Goal: Task Accomplishment & Management: Manage account settings

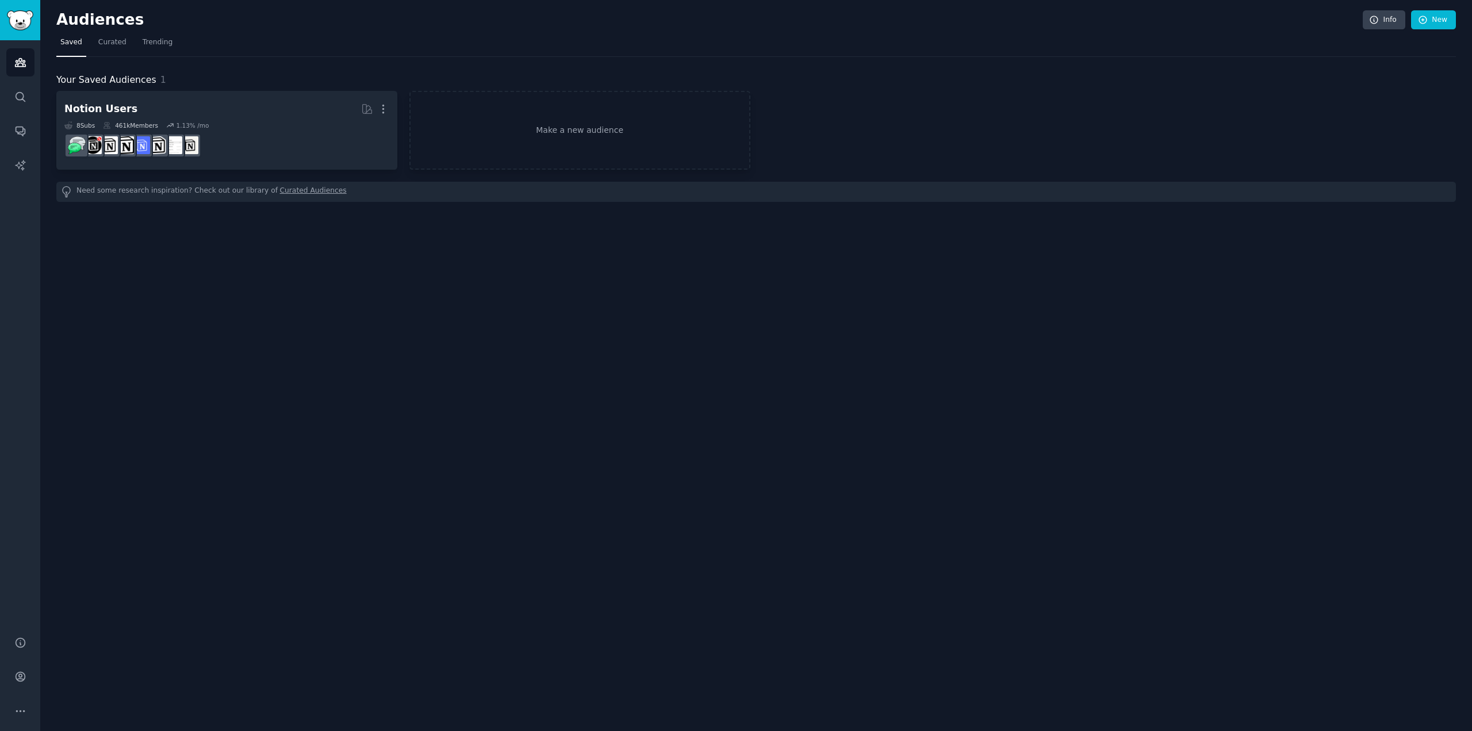
click at [301, 41] on nav "Saved Curated Trending" at bounding box center [755, 45] width 1399 height 24
click at [167, 35] on link "Trending" at bounding box center [158, 45] width 38 height 24
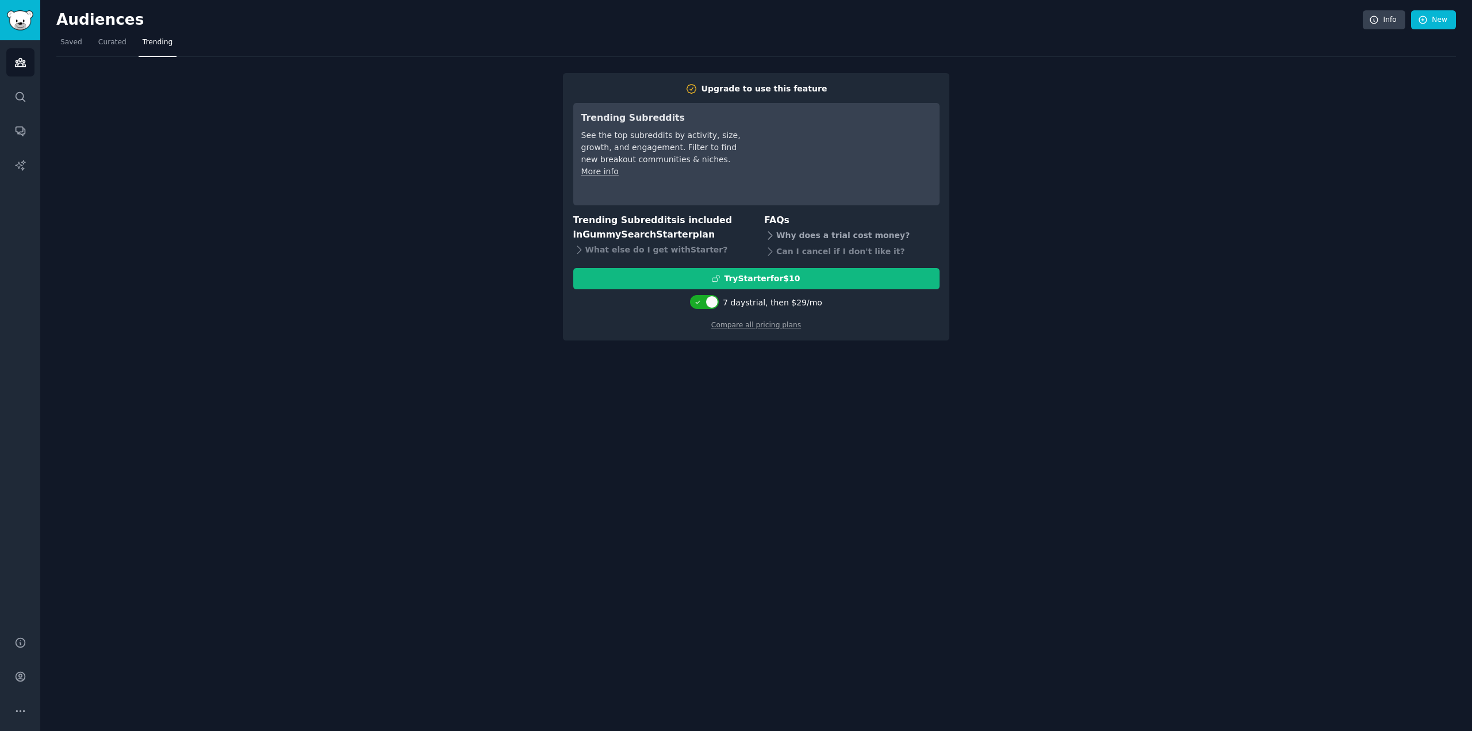
click at [821, 229] on div "Why does a trial cost money?" at bounding box center [851, 236] width 175 height 16
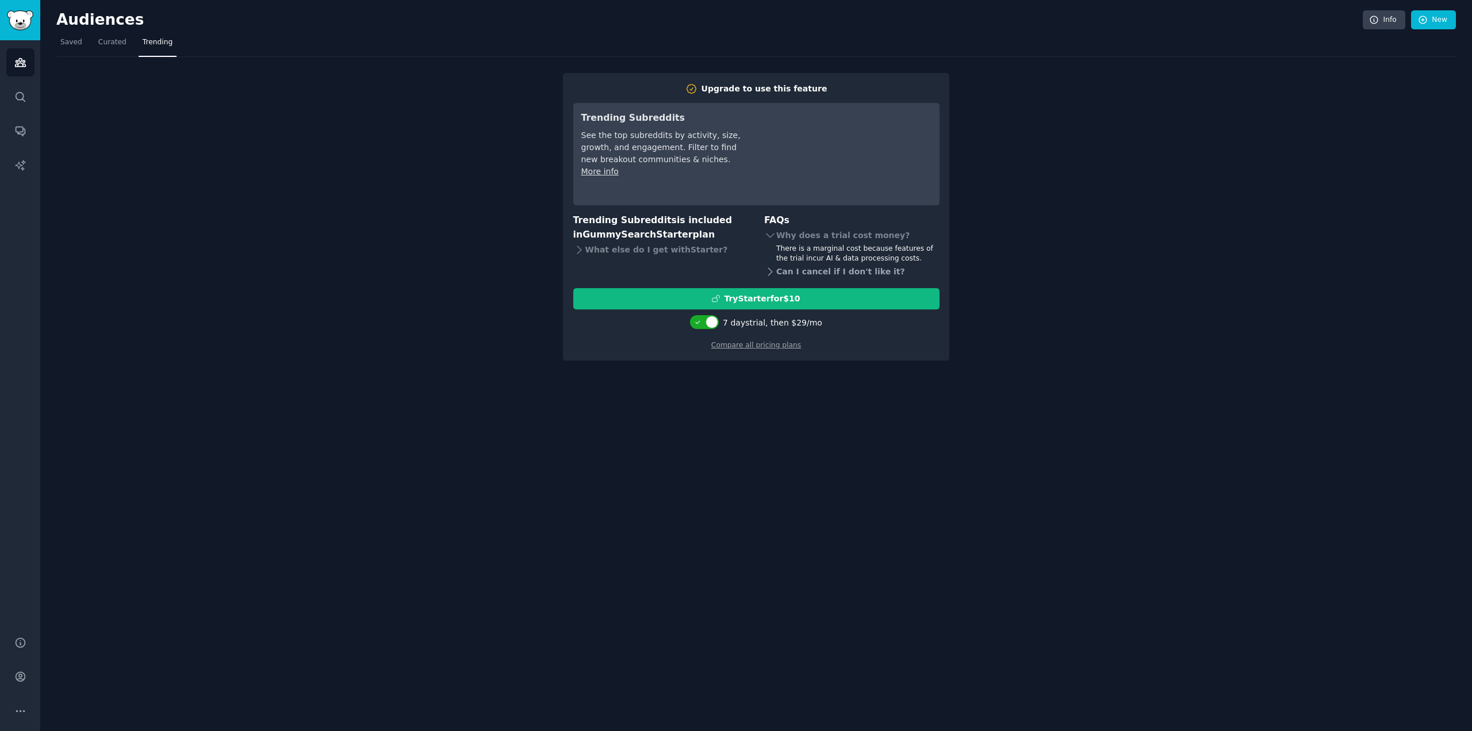
click at [811, 275] on div "Can I cancel if I don't like it?" at bounding box center [851, 272] width 175 height 16
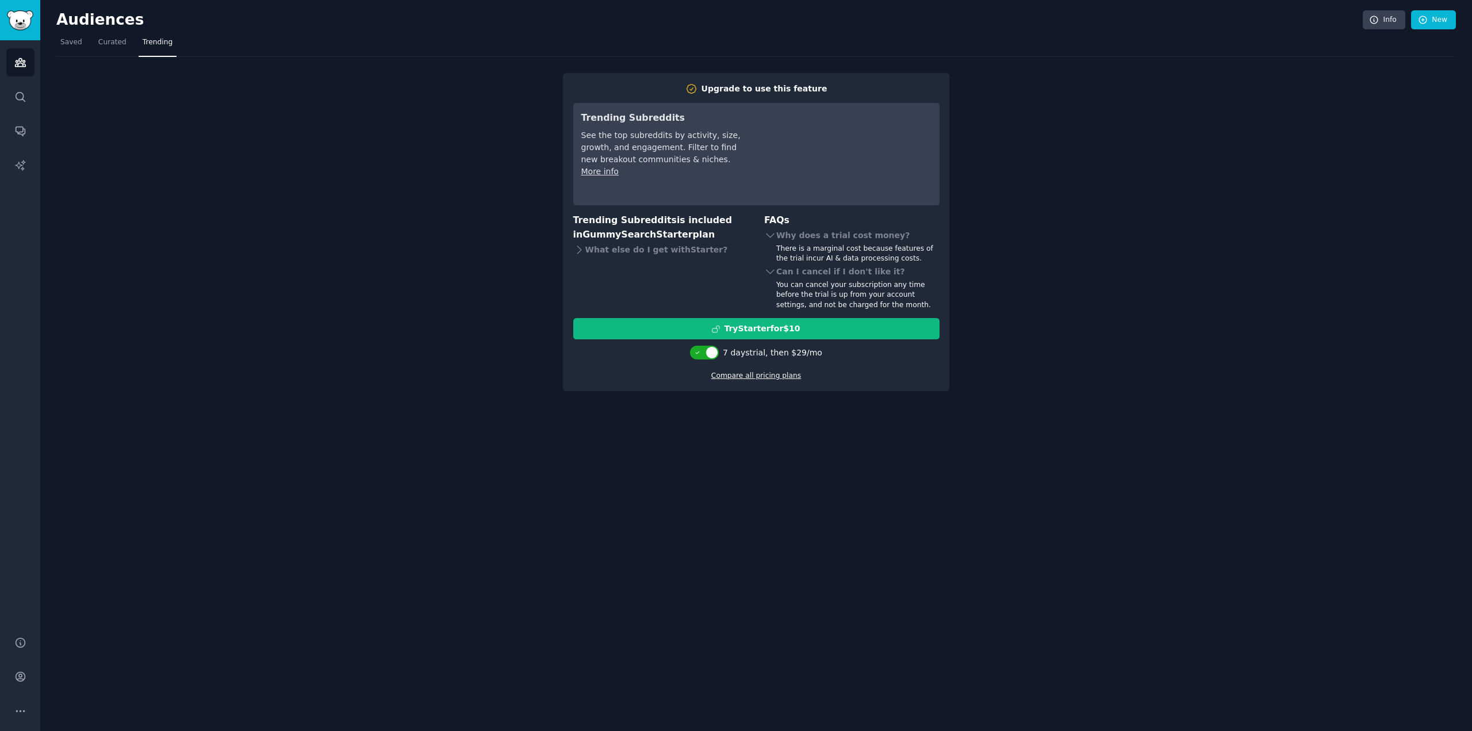
click at [756, 373] on link "Compare all pricing plans" at bounding box center [756, 375] width 90 height 8
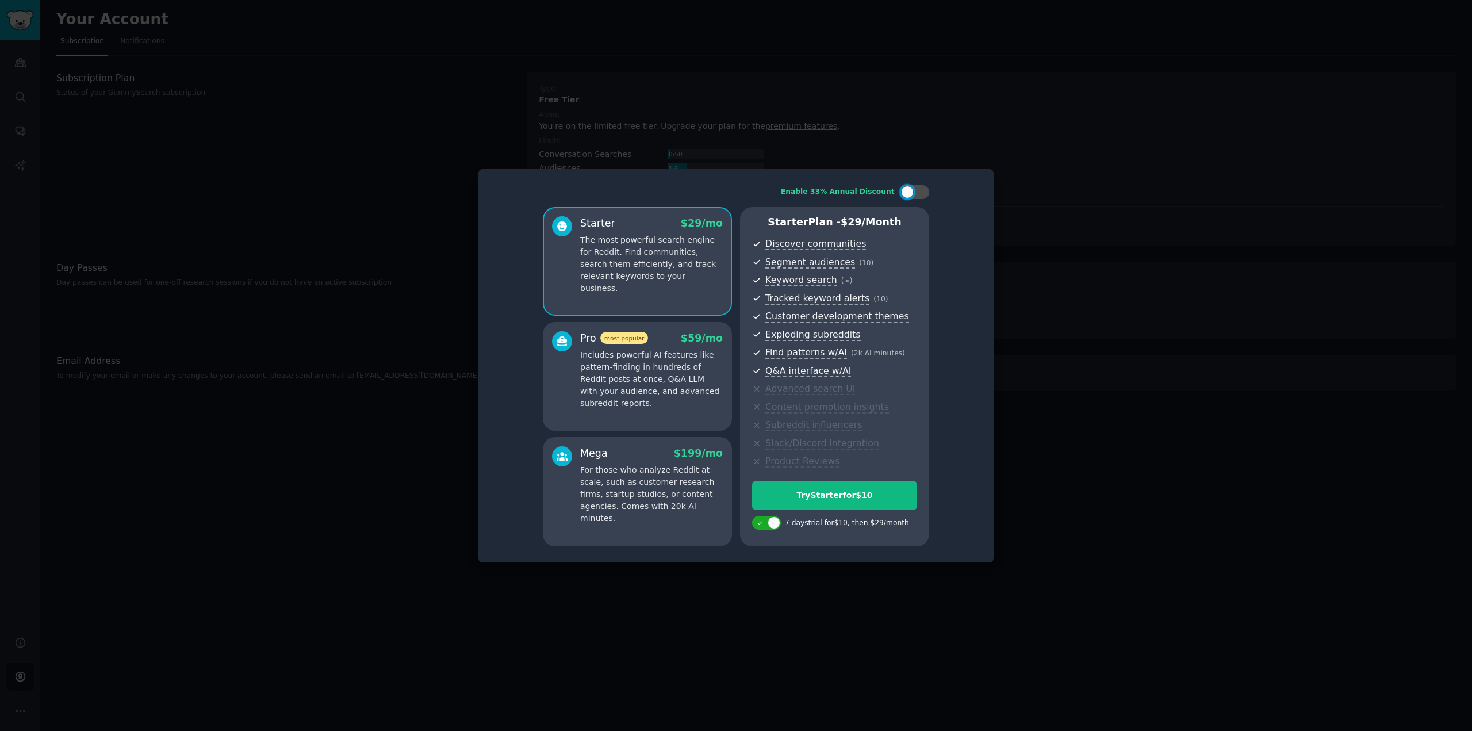
click at [697, 359] on p "Includes powerful AI features like pattern-finding in hundreds of Reddit posts …" at bounding box center [651, 379] width 143 height 60
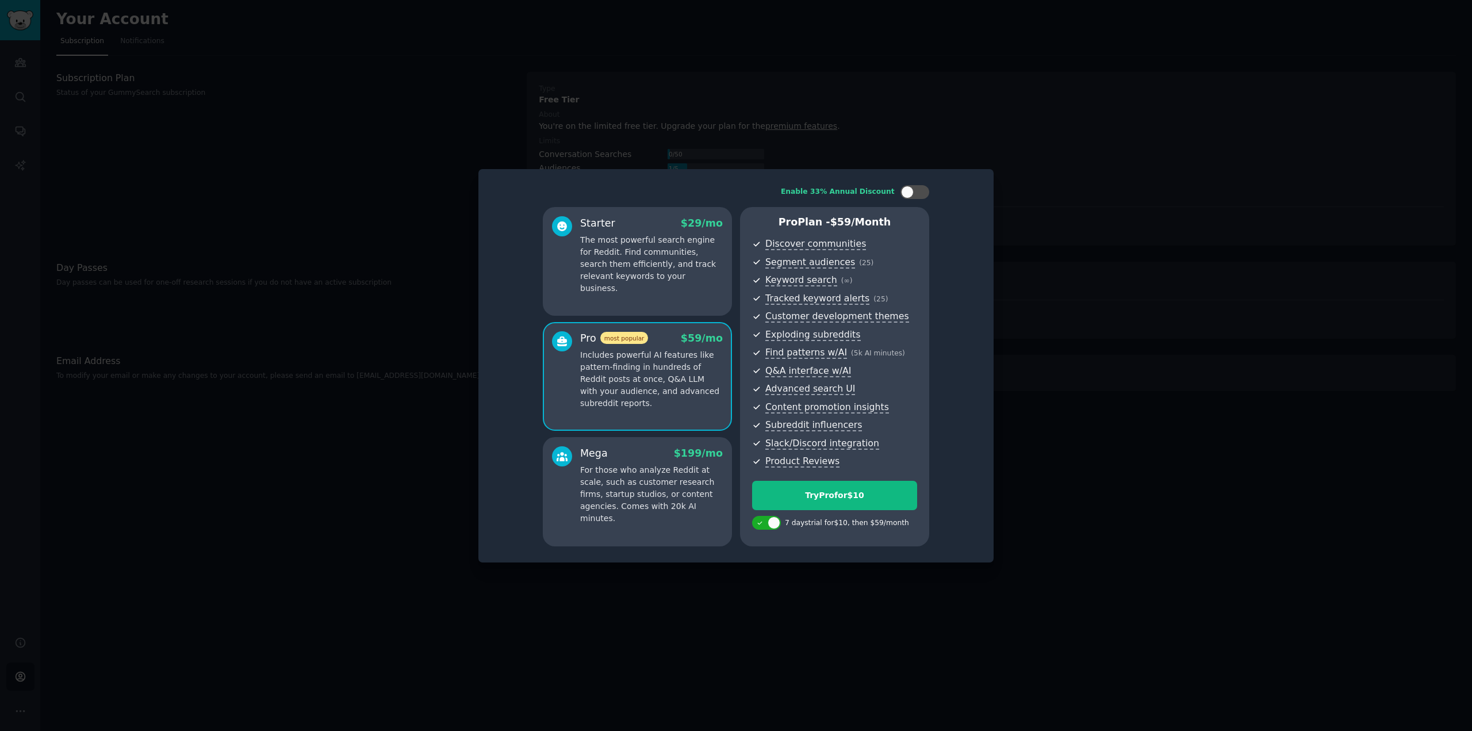
click at [703, 270] on p "The most powerful search engine for Reddit. Find communities, search them effic…" at bounding box center [651, 264] width 143 height 60
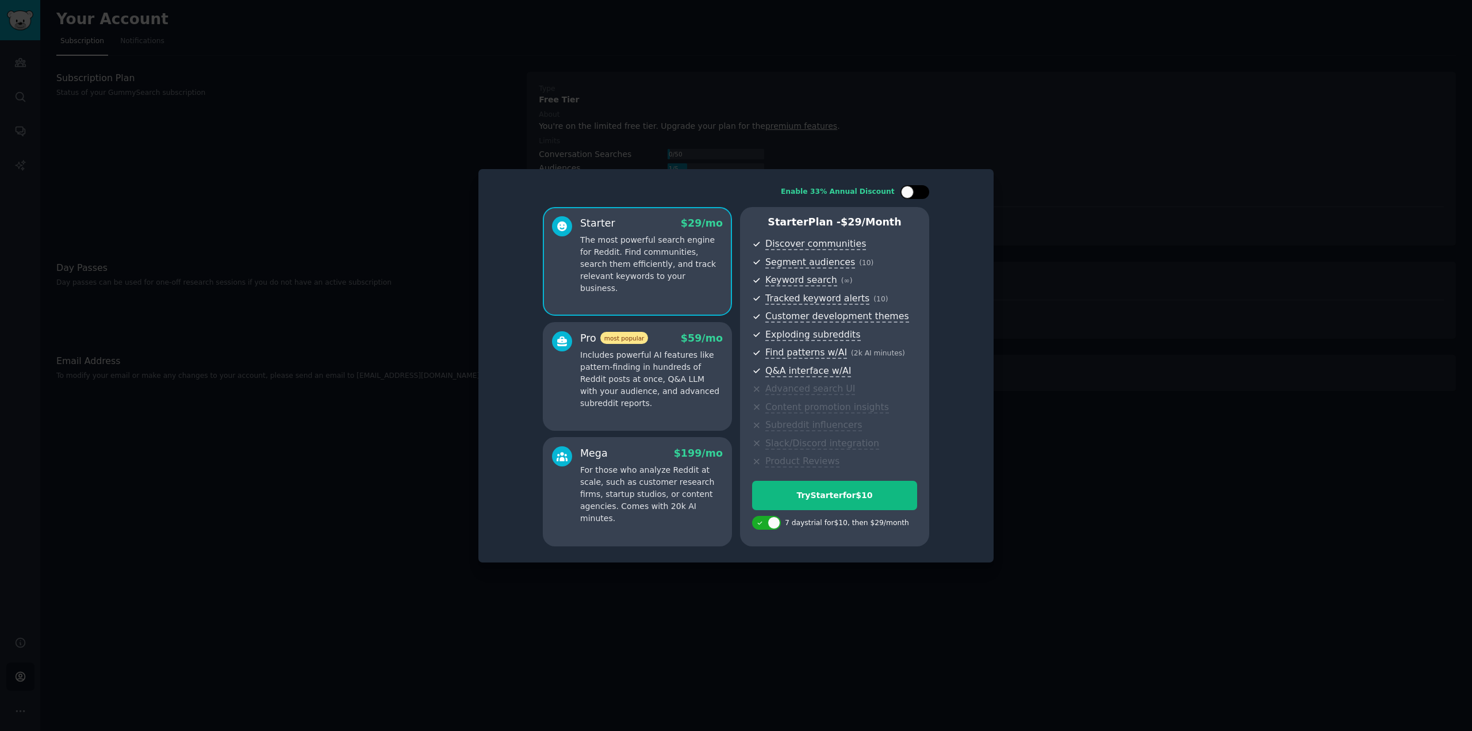
click at [916, 193] on div at bounding box center [914, 192] width 29 height 14
click at [683, 230] on div "$ 29 $ 19 /mo" at bounding box center [690, 223] width 65 height 14
click at [910, 187] on div at bounding box center [914, 192] width 29 height 14
checkbox input "false"
click at [831, 496] on div "Try Starter for $10" at bounding box center [835, 495] width 164 height 12
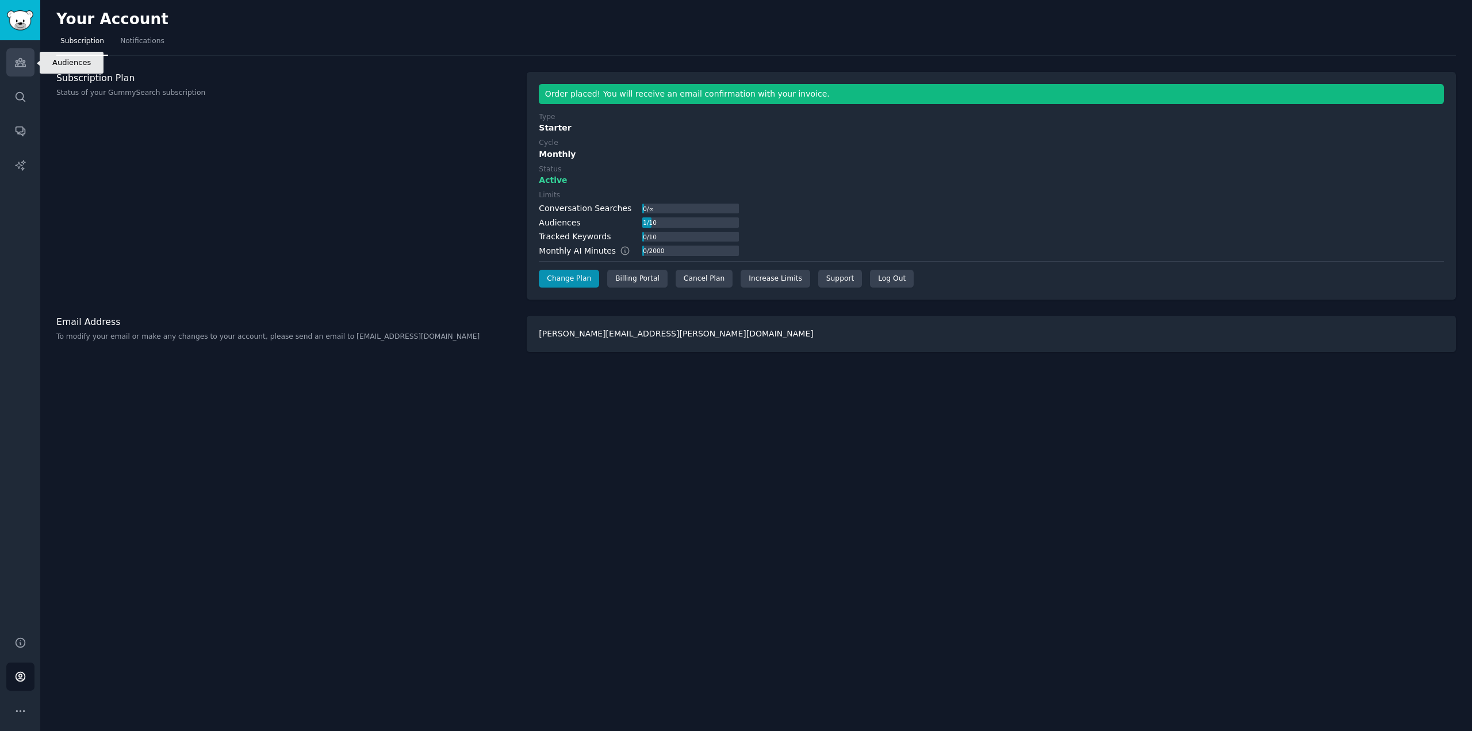
click at [25, 59] on icon "Sidebar" at bounding box center [20, 62] width 12 height 12
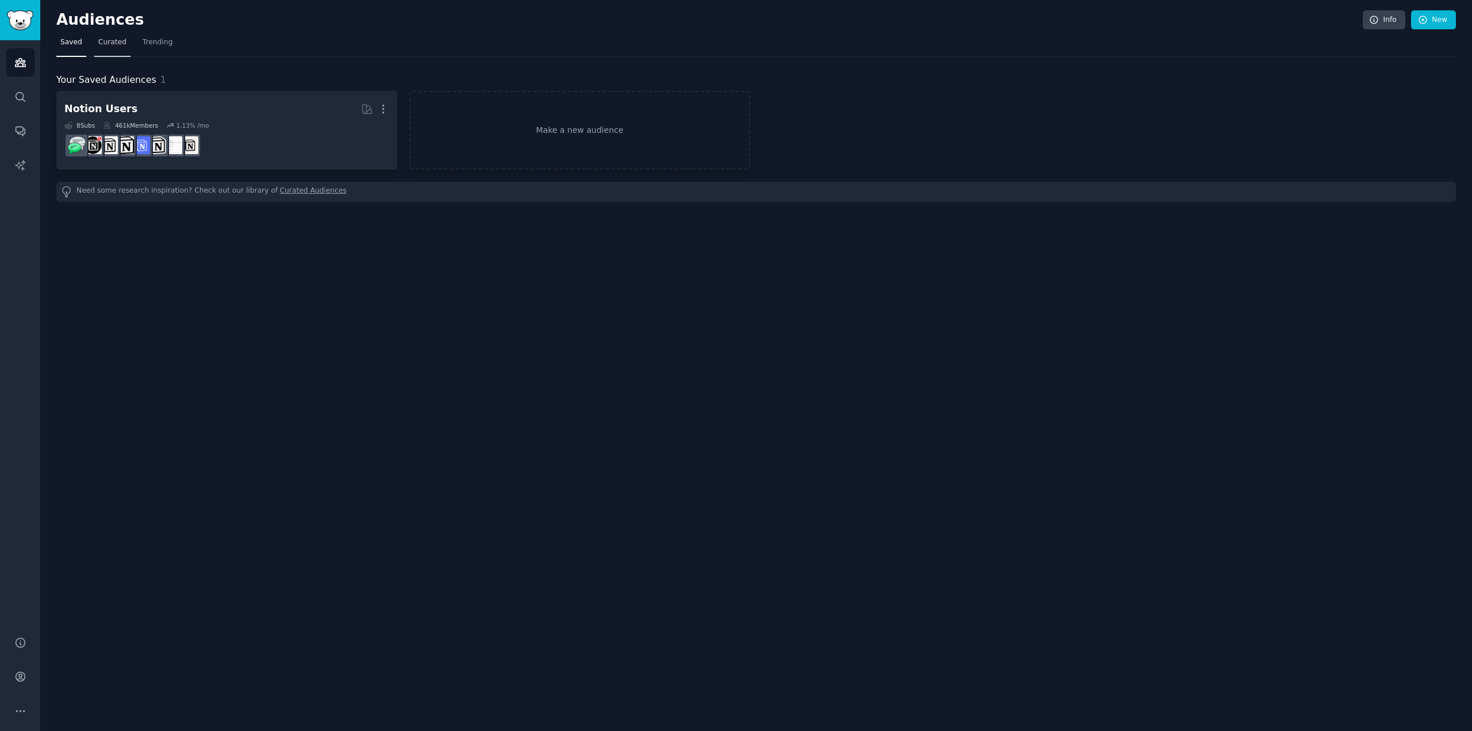
click at [100, 44] on span "Curated" at bounding box center [112, 42] width 28 height 10
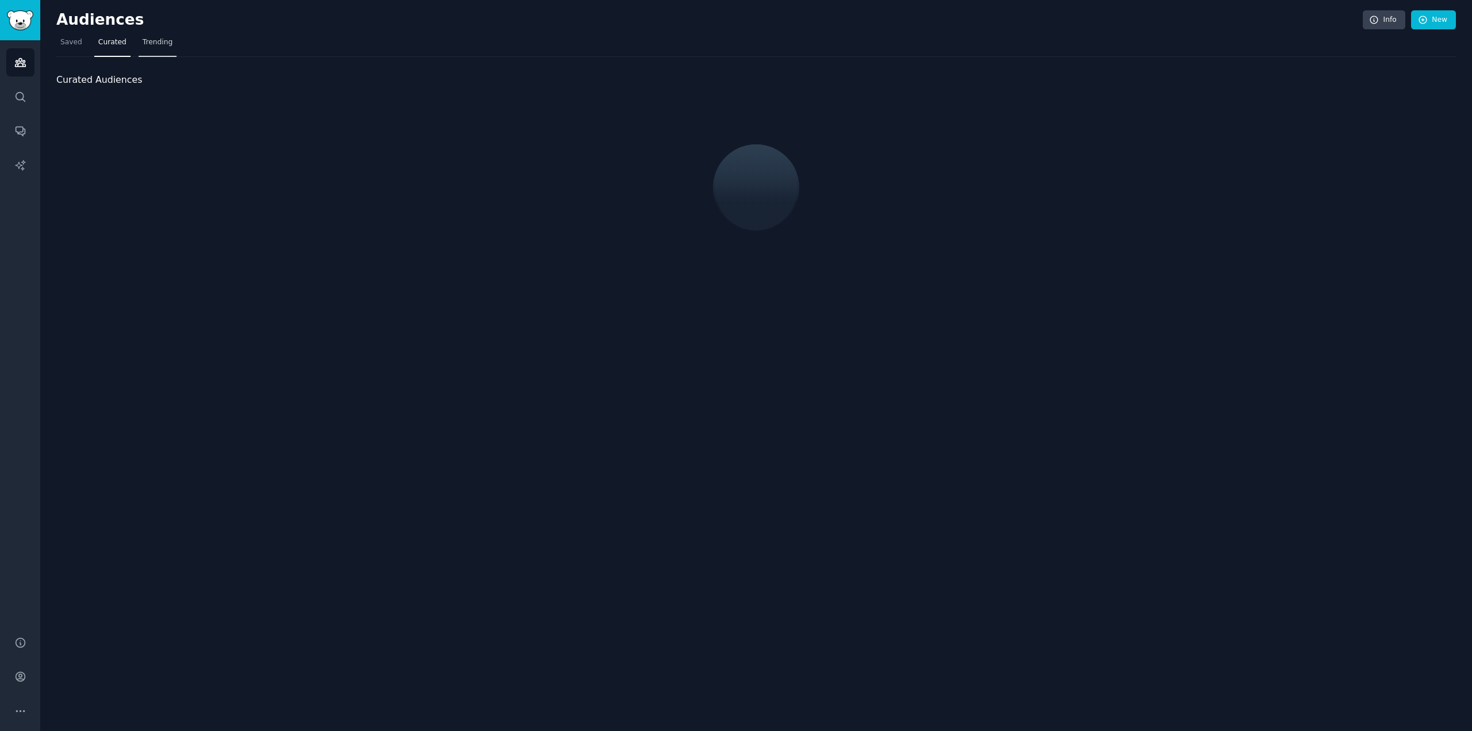
click at [140, 36] on link "Trending" at bounding box center [158, 45] width 38 height 24
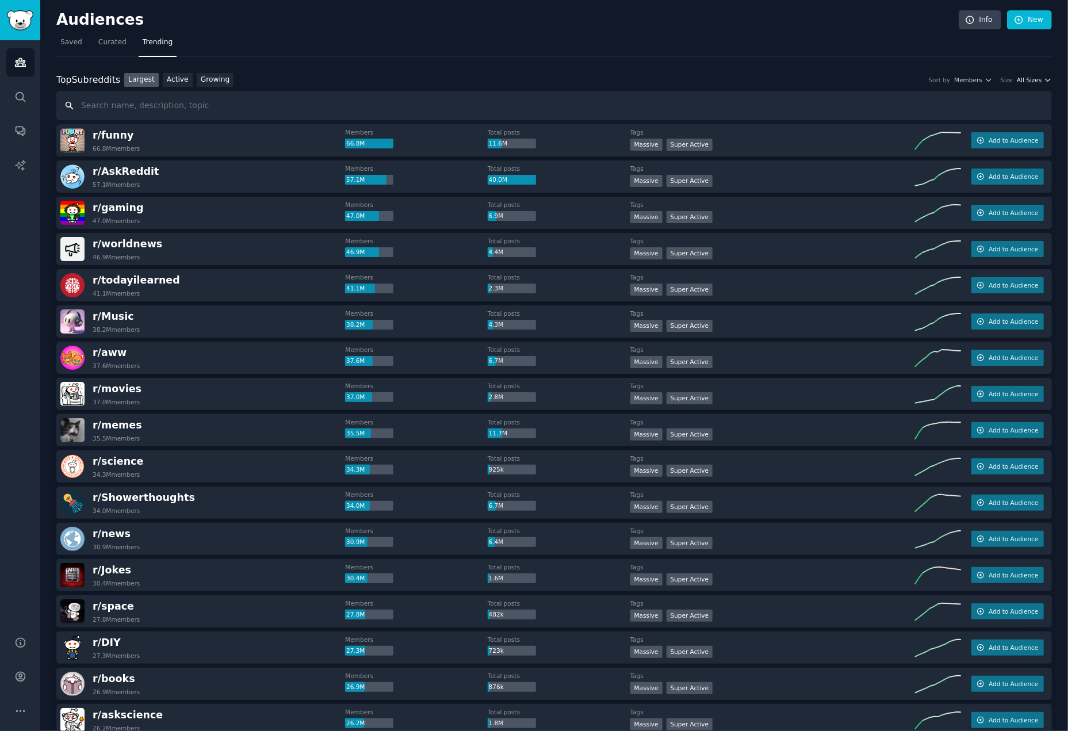
click at [1038, 78] on span "All Sizes" at bounding box center [1028, 80] width 25 height 8
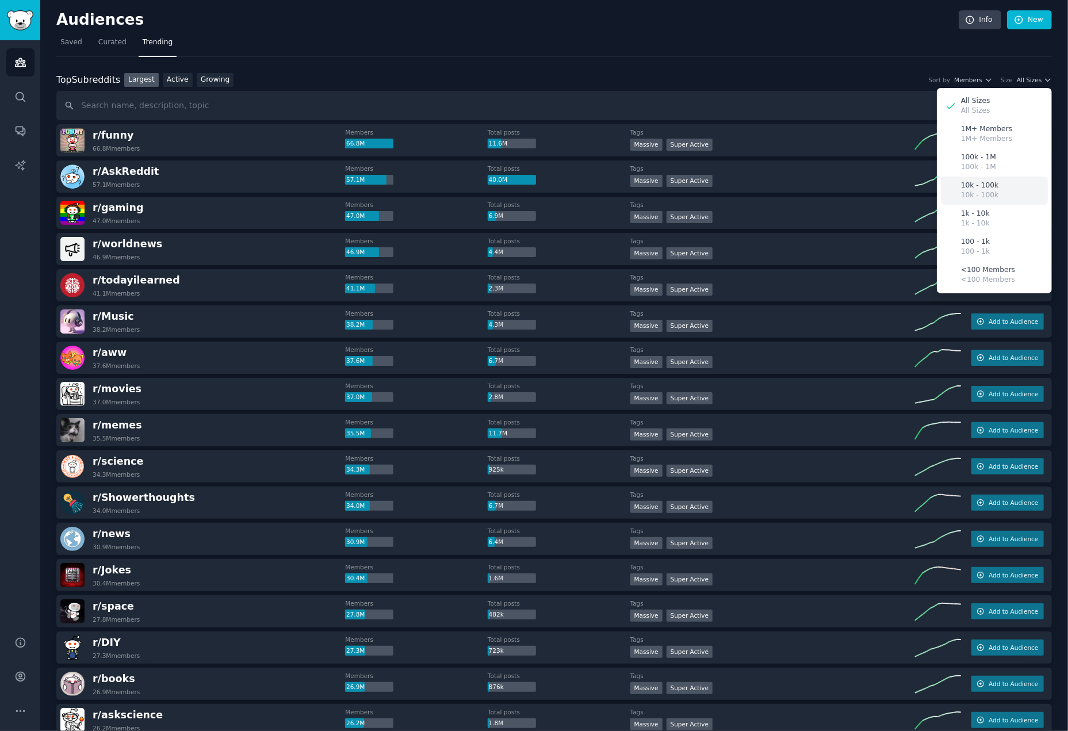
click at [978, 188] on p "10k - 100k" at bounding box center [979, 186] width 37 height 10
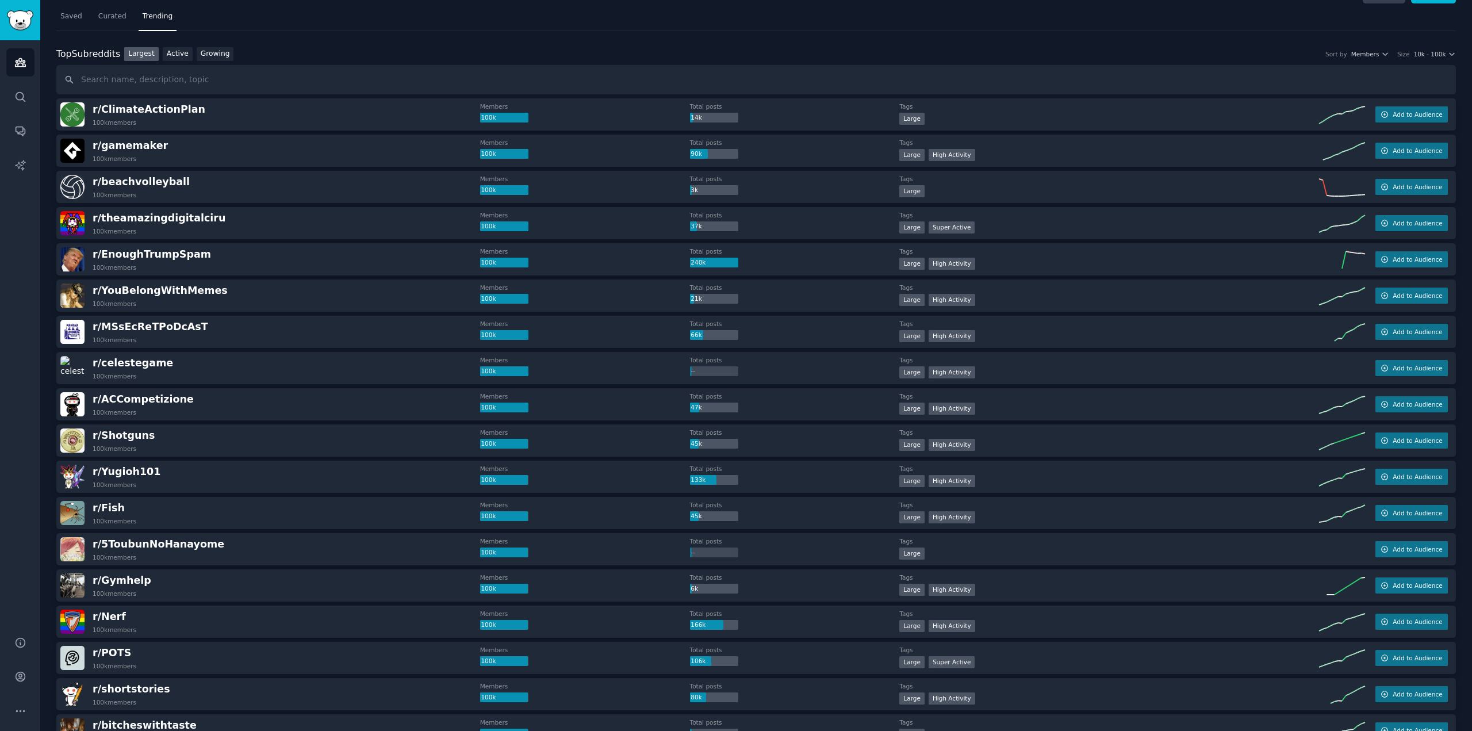
scroll to position [57, 0]
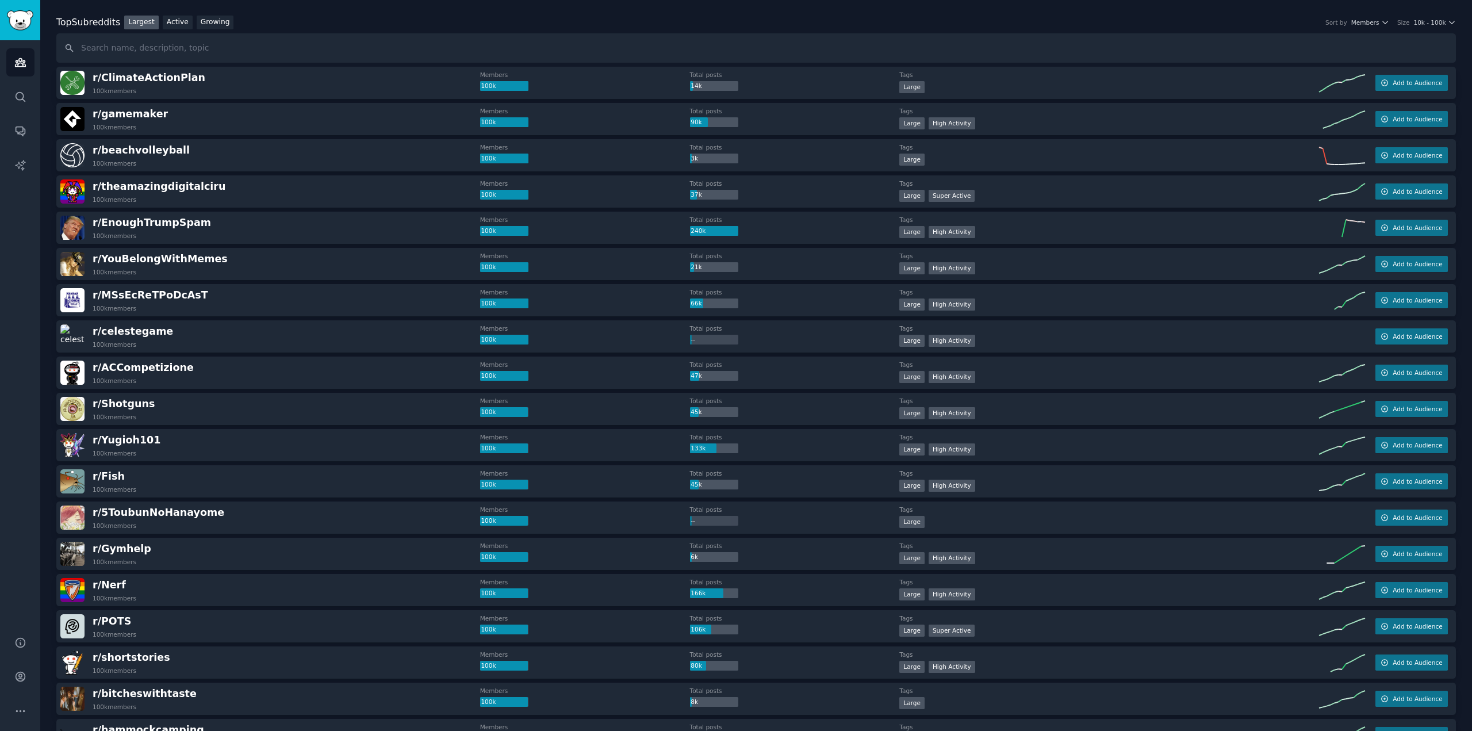
click at [199, 32] on div "Top Subreddits Top Subreddits Largest Active Growing Sort by Members Size 10k -…" at bounding box center [755, 40] width 1399 height 48
click at [199, 27] on link "Growing" at bounding box center [215, 23] width 37 height 14
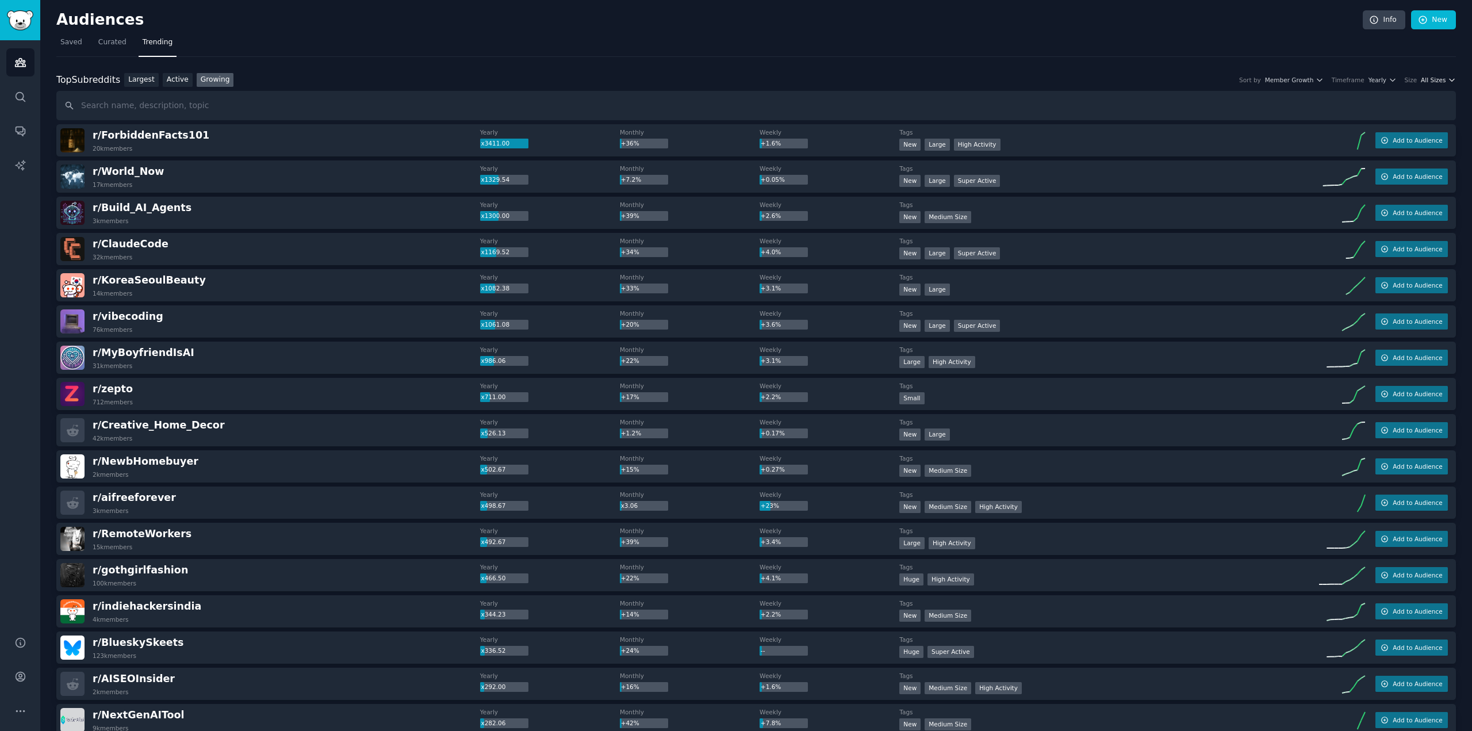
click at [1444, 83] on button "All Sizes" at bounding box center [1438, 80] width 35 height 8
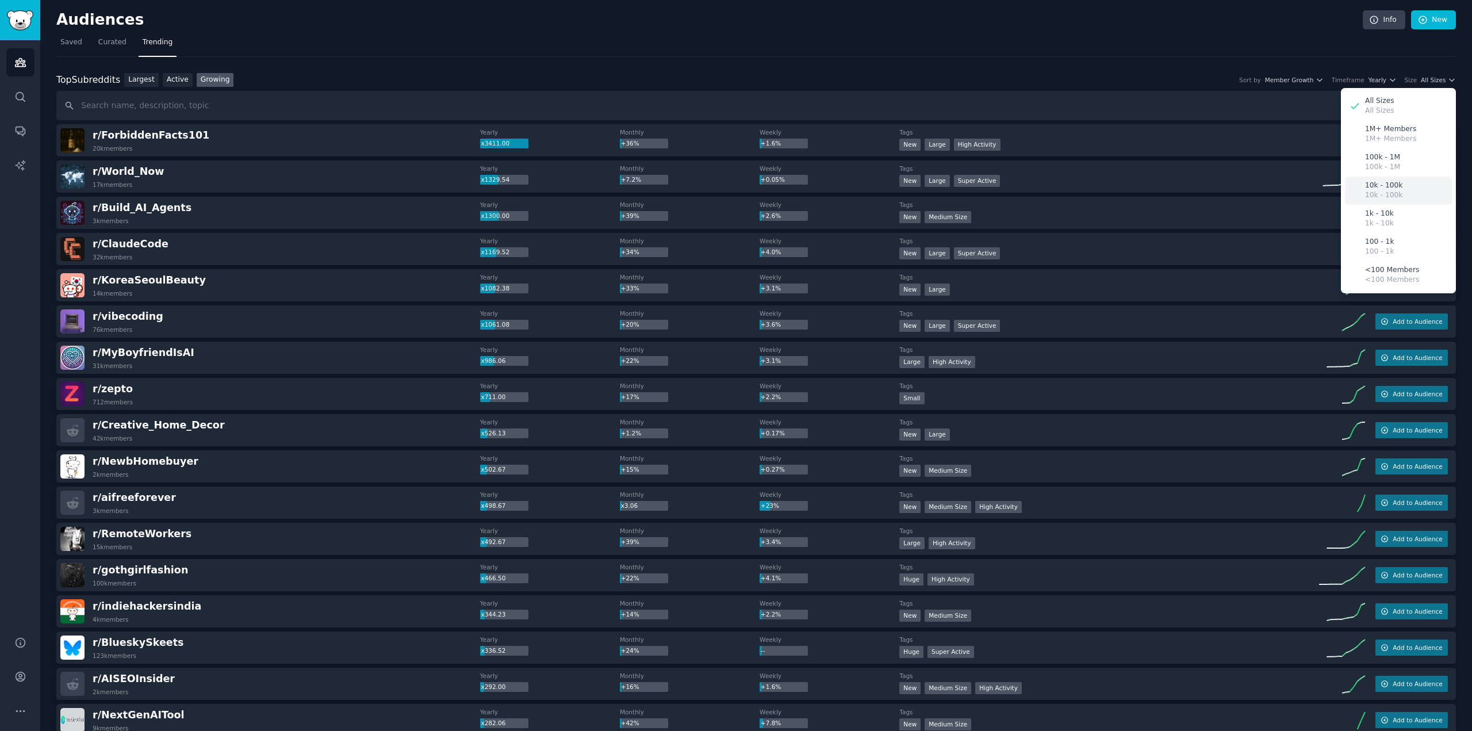
click at [1402, 187] on div "10k - 100k 10k - 100k" at bounding box center [1398, 190] width 107 height 28
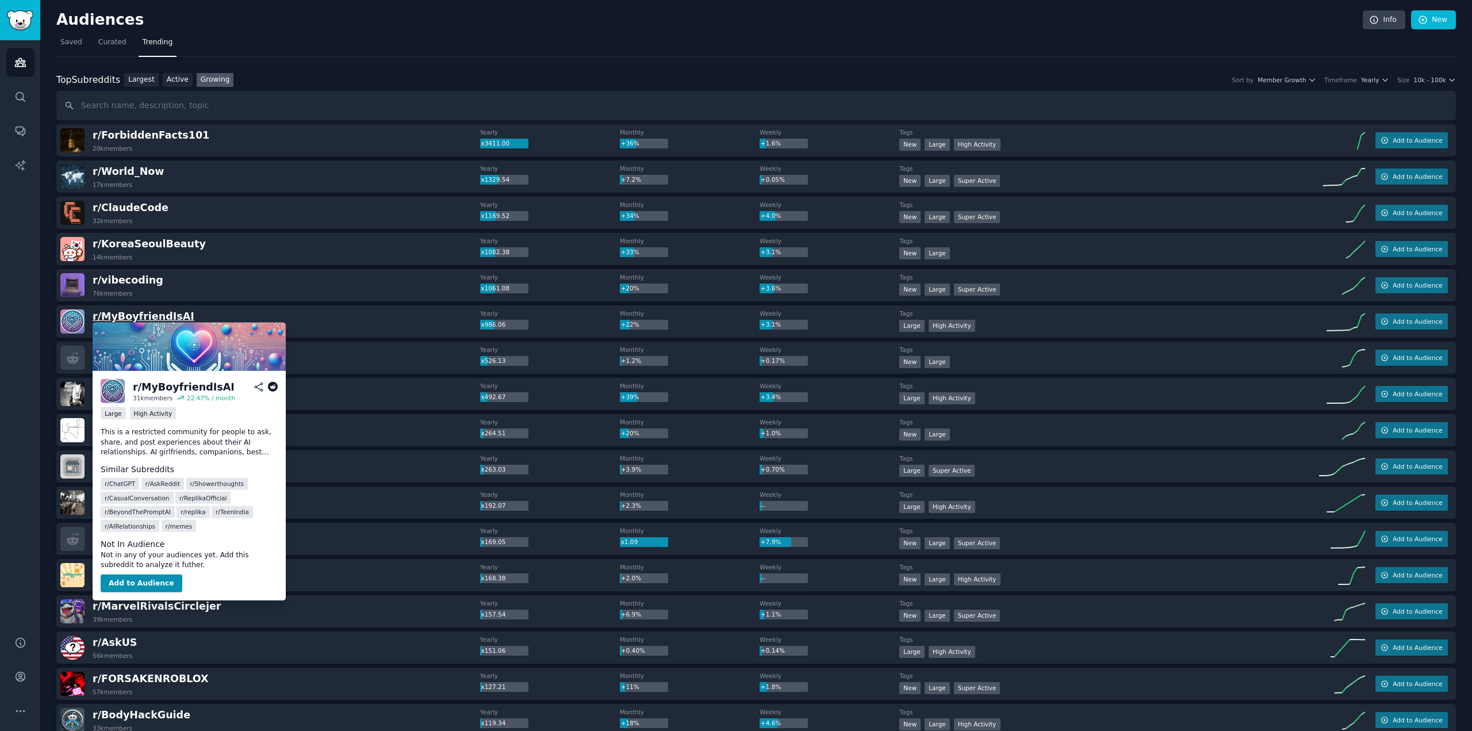
drag, startPoint x: 159, startPoint y: 318, endPoint x: 110, endPoint y: 314, distance: 49.0
click at [110, 314] on span "r/ [PERSON_NAME]" at bounding box center [144, 315] width 102 height 11
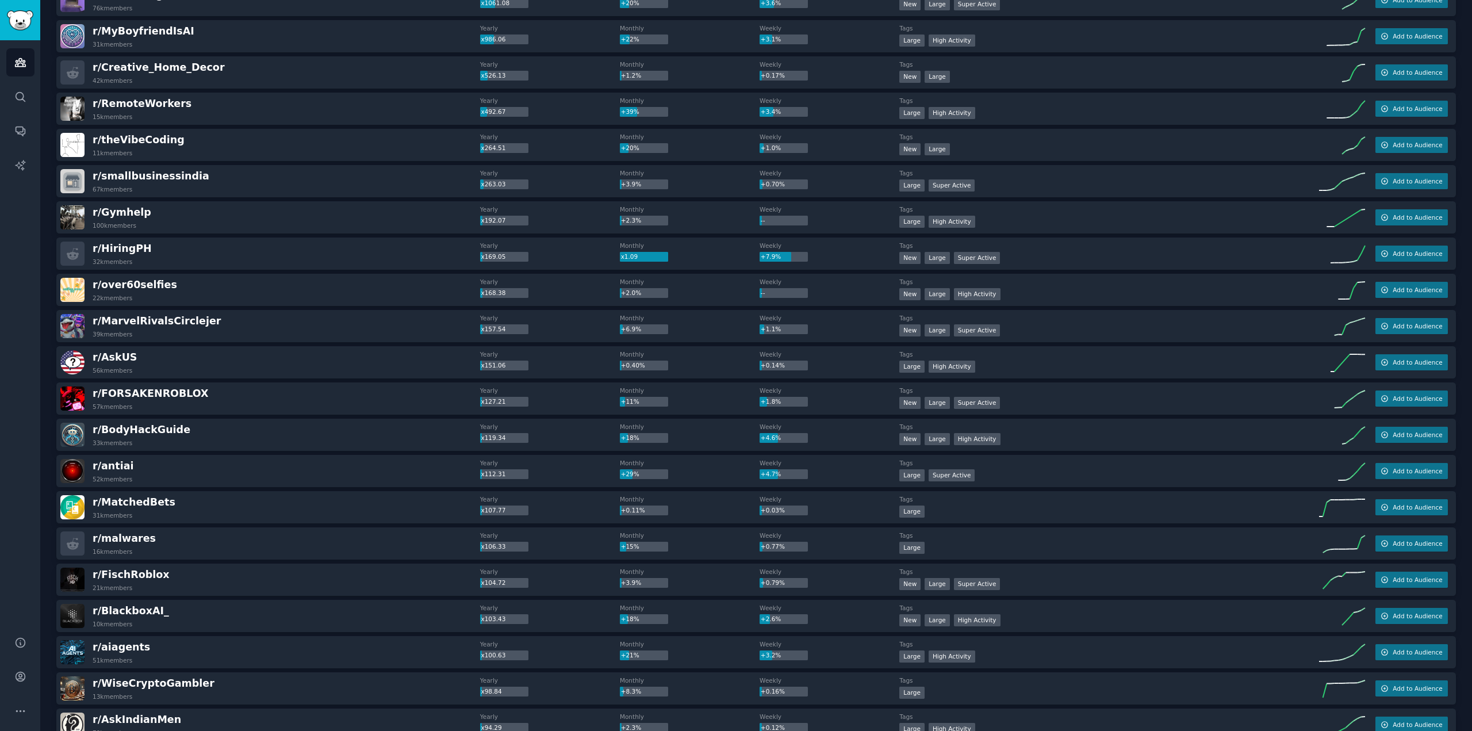
scroll to position [287, 0]
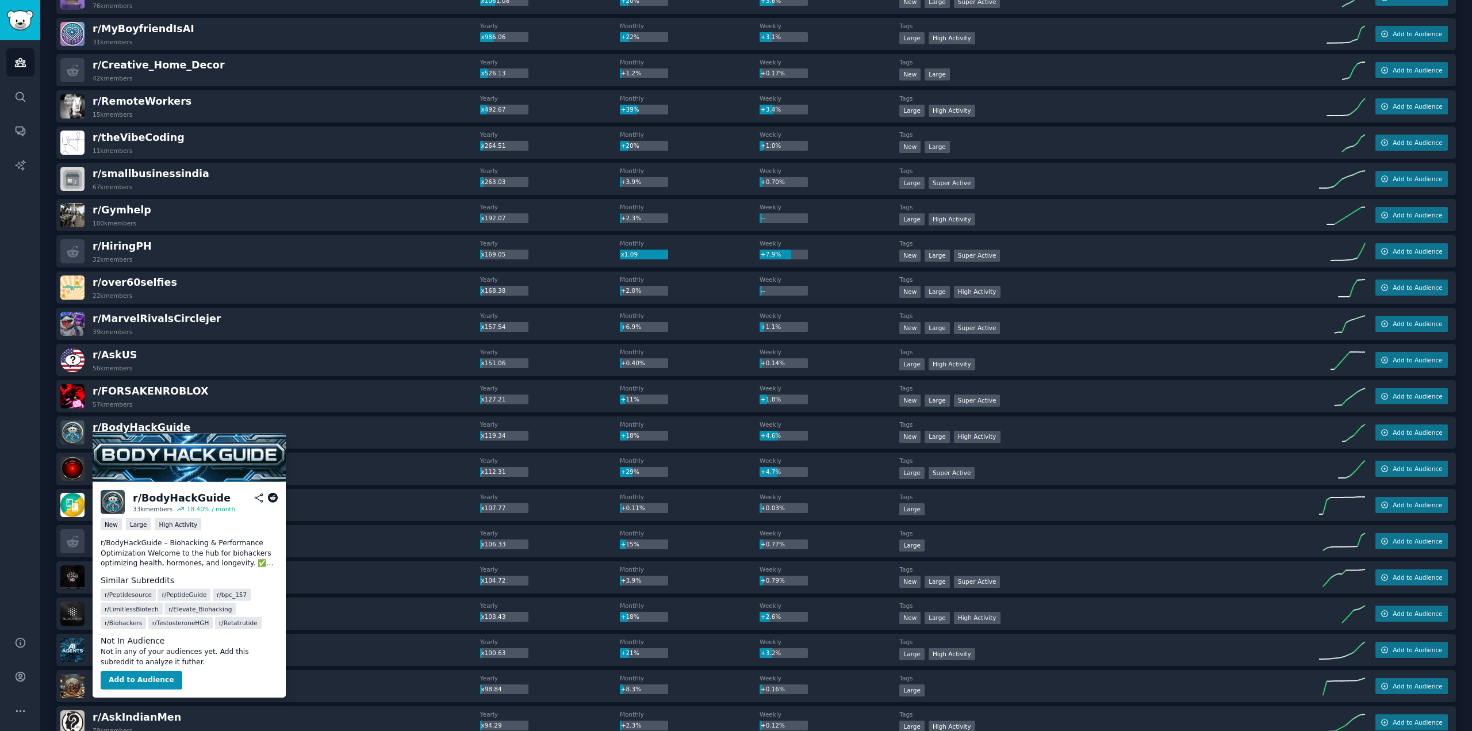
drag, startPoint x: 155, startPoint y: 426, endPoint x: 135, endPoint y: 426, distance: 20.7
click at [135, 426] on span "r/ BodyHackGuide" at bounding box center [142, 426] width 98 height 11
click at [136, 423] on span "r/ BodyHackGuide" at bounding box center [142, 426] width 98 height 11
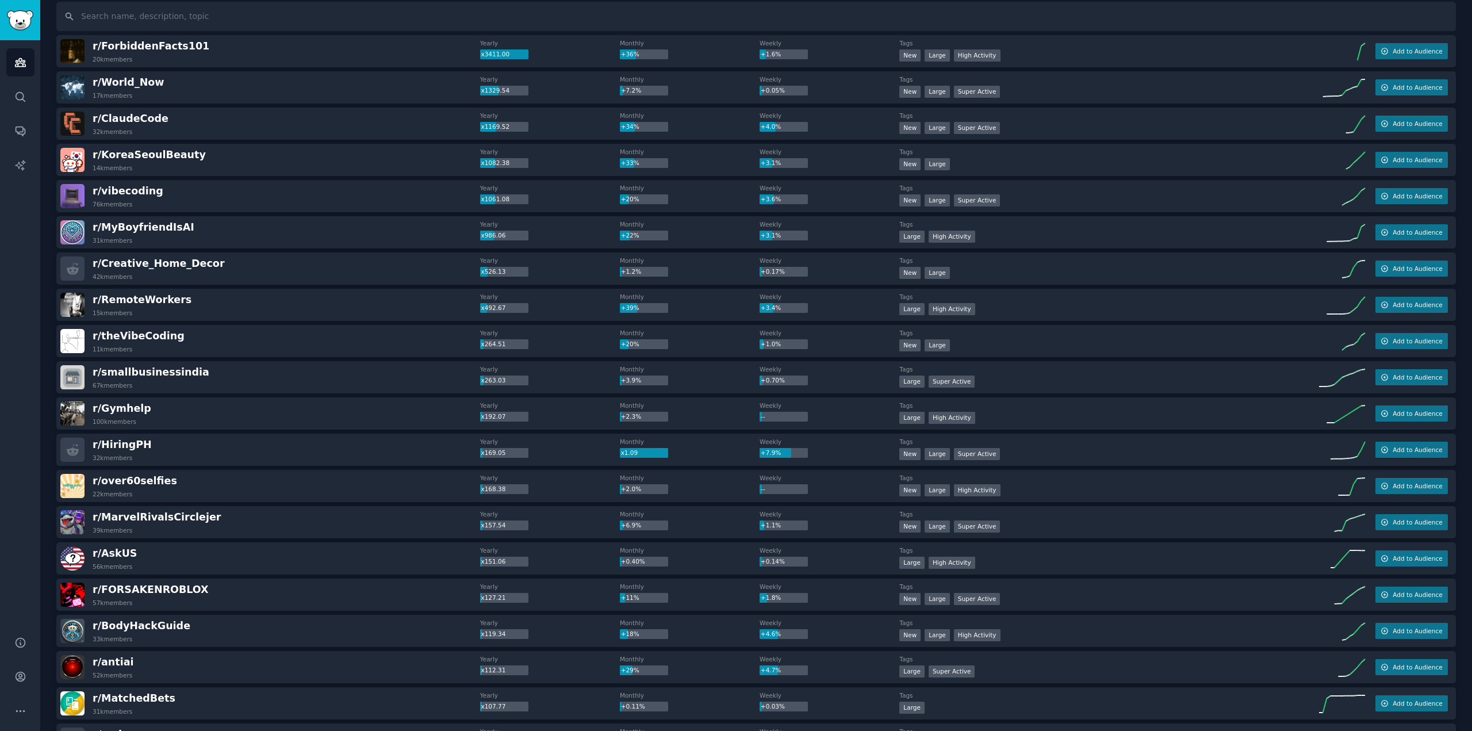
scroll to position [57, 0]
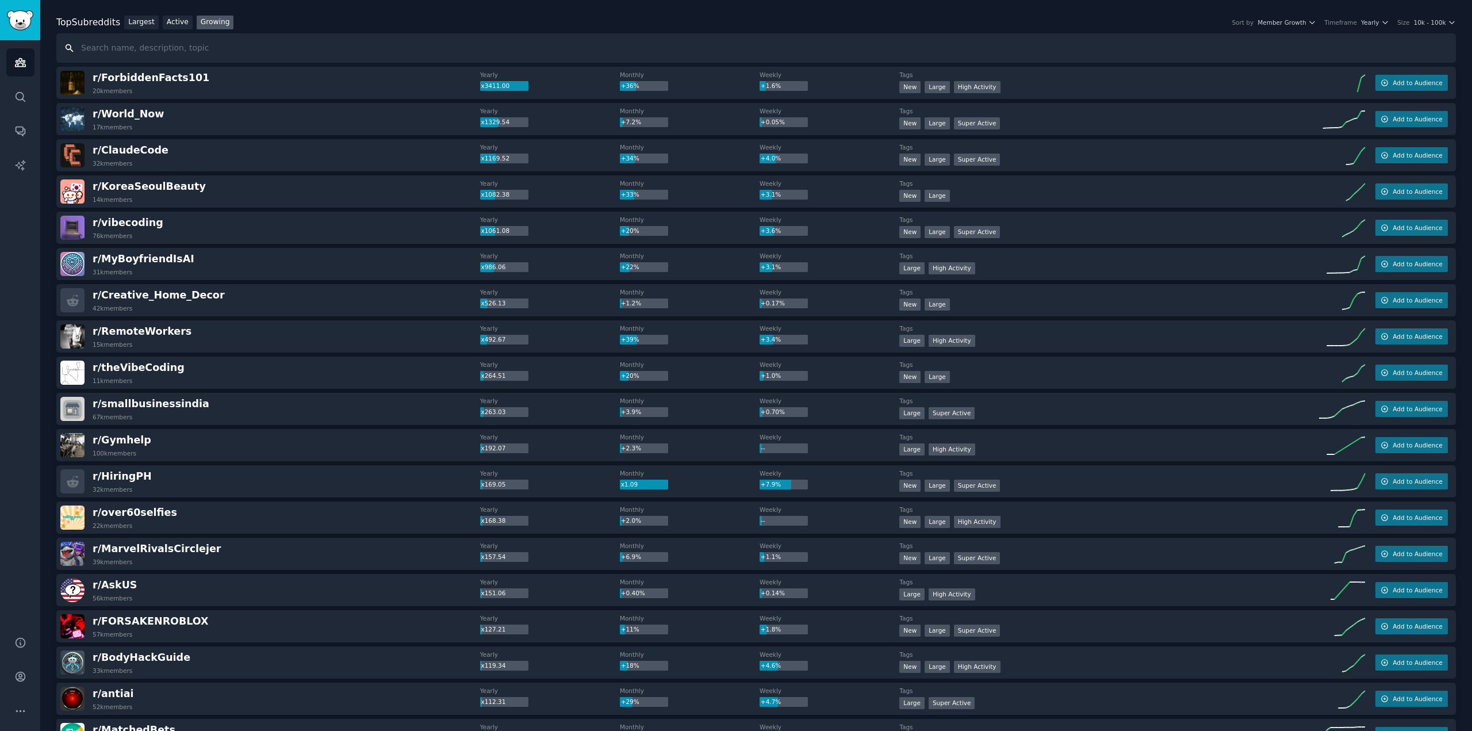
click at [285, 53] on input "text" at bounding box center [755, 47] width 1399 height 29
type input "network"
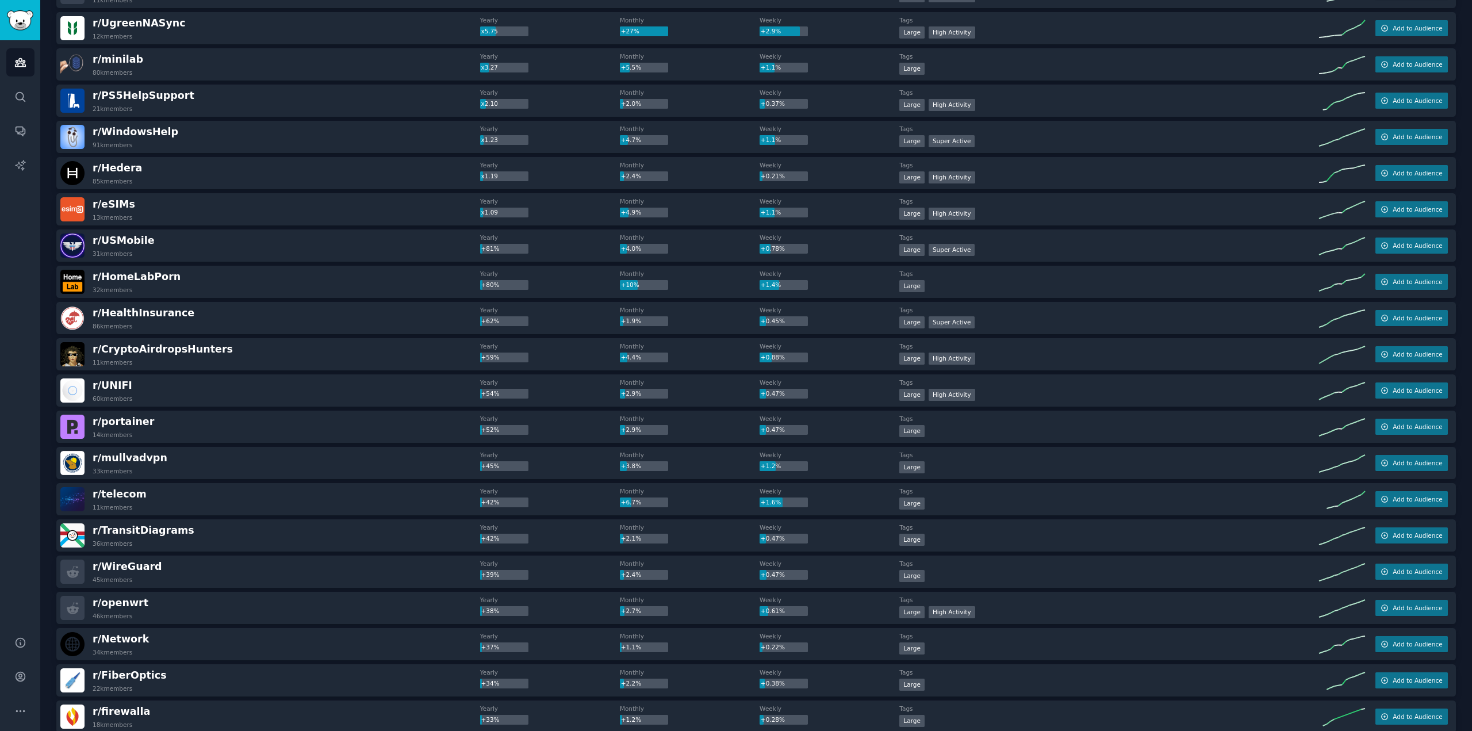
scroll to position [0, 0]
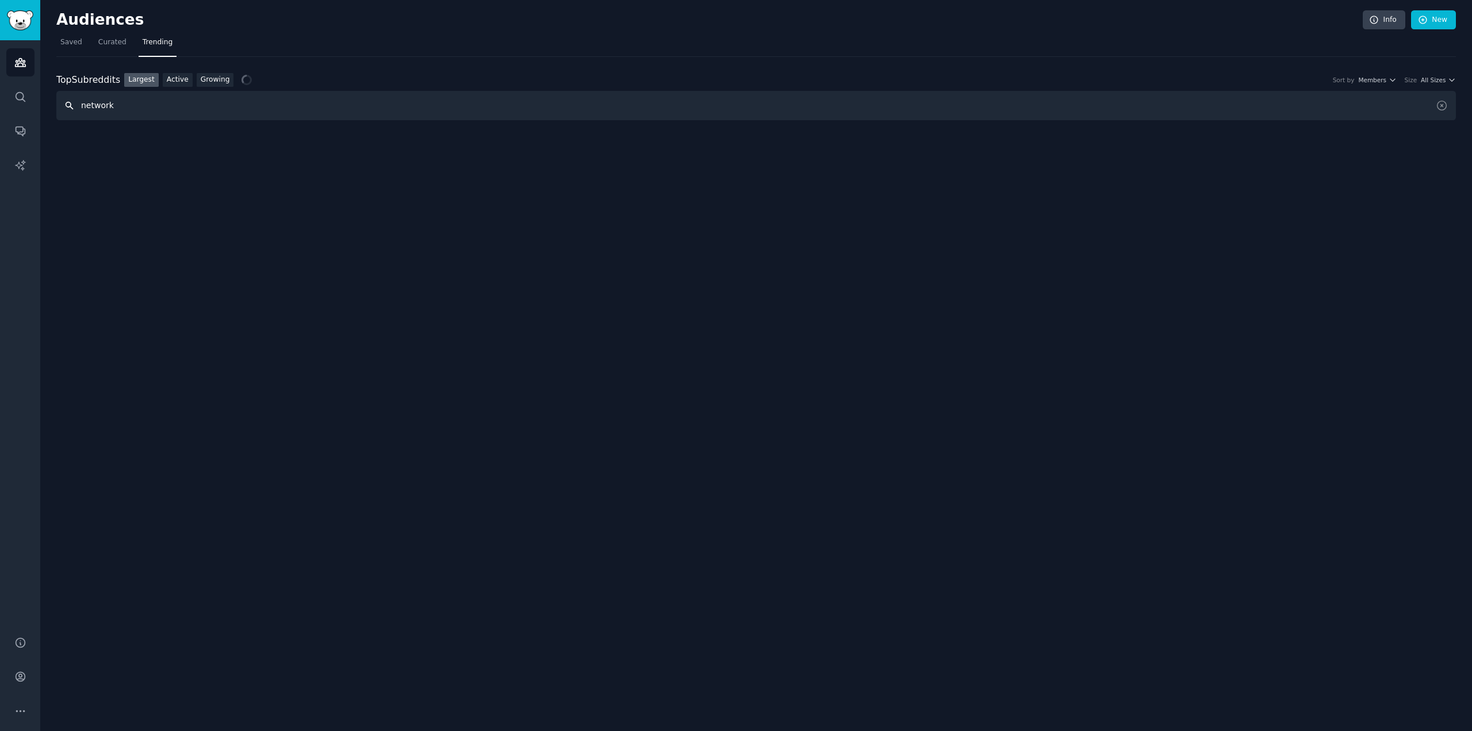
drag, startPoint x: 135, startPoint y: 105, endPoint x: 0, endPoint y: 90, distance: 135.4
click at [0, 91] on div "AI Reports Audiences Search Conversations AI Reports Help Account More Audience…" at bounding box center [736, 365] width 1472 height 731
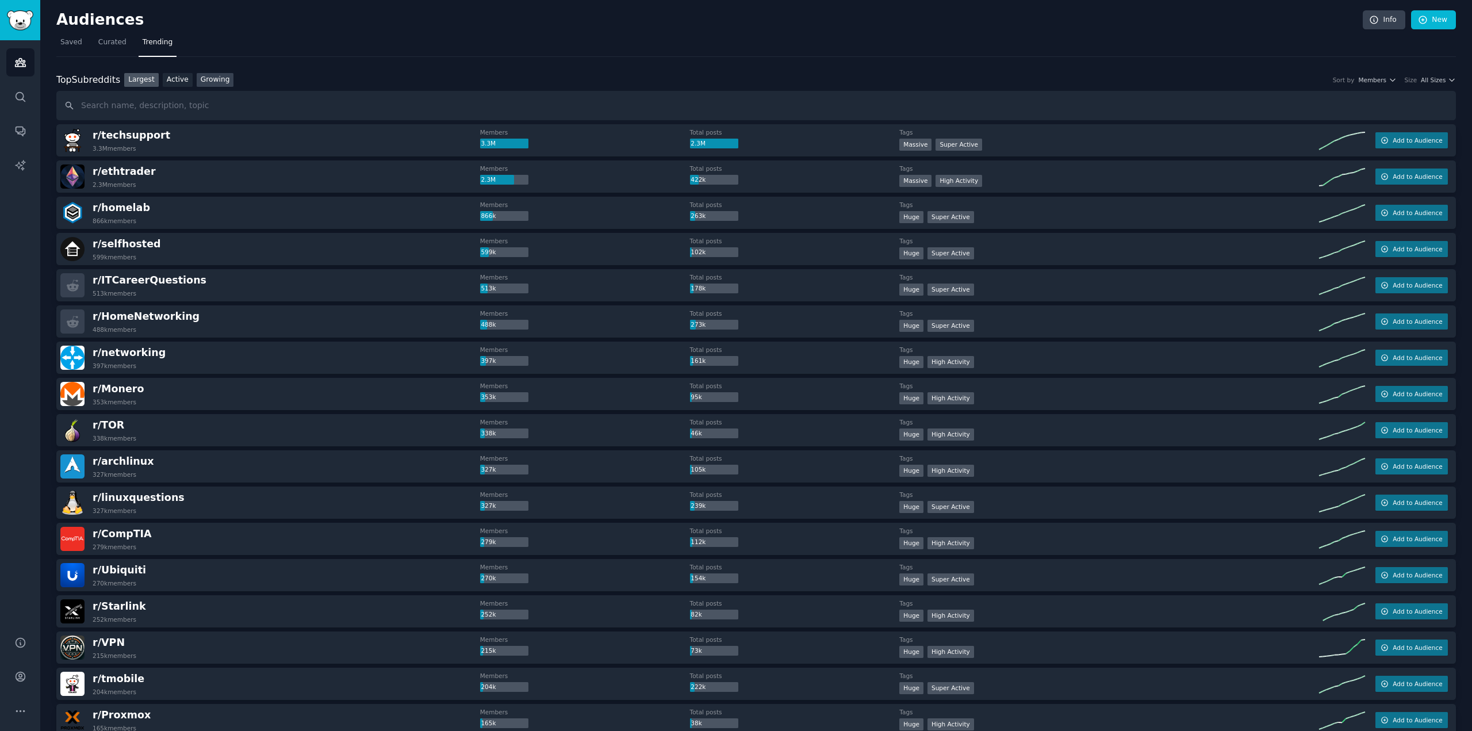
click at [212, 81] on link "Growing" at bounding box center [215, 80] width 37 height 14
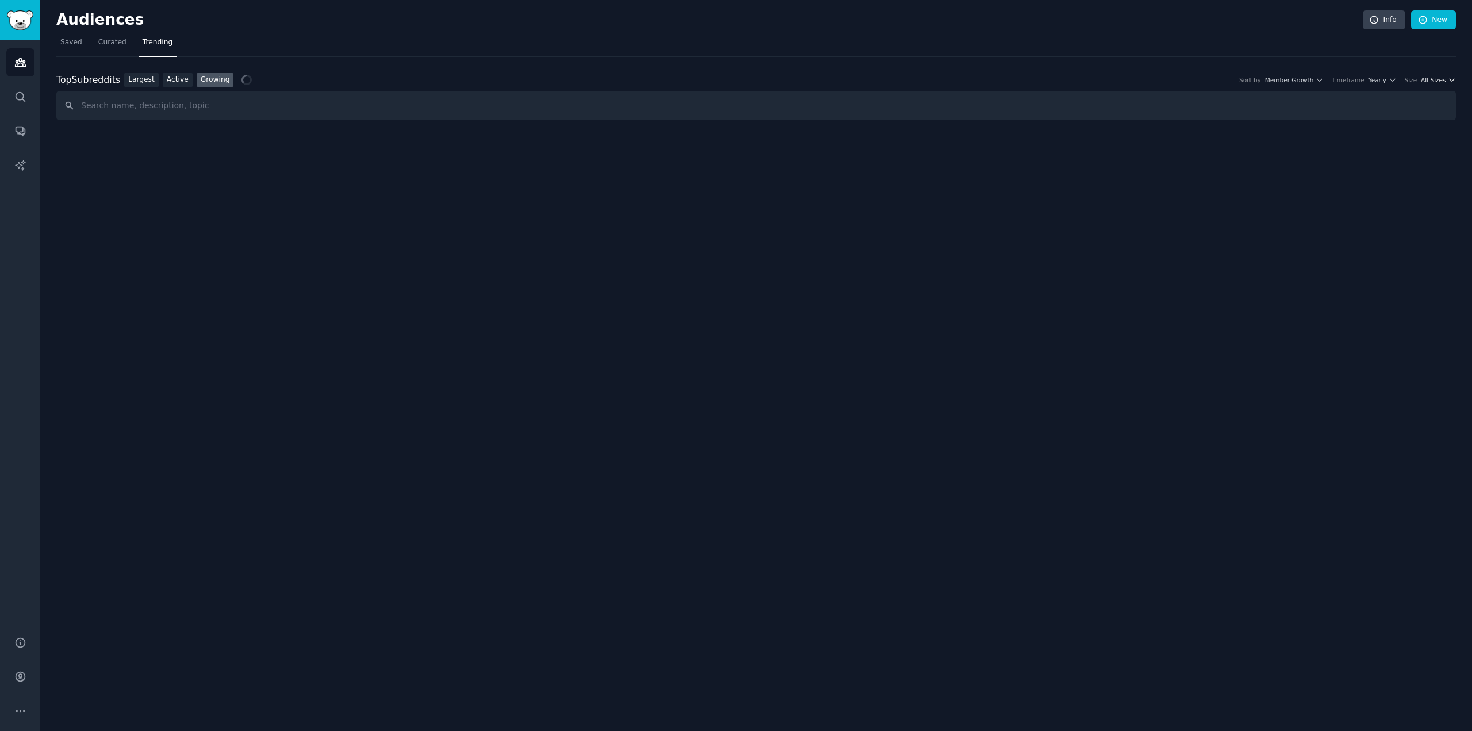
click at [1433, 83] on span "All Sizes" at bounding box center [1433, 80] width 25 height 8
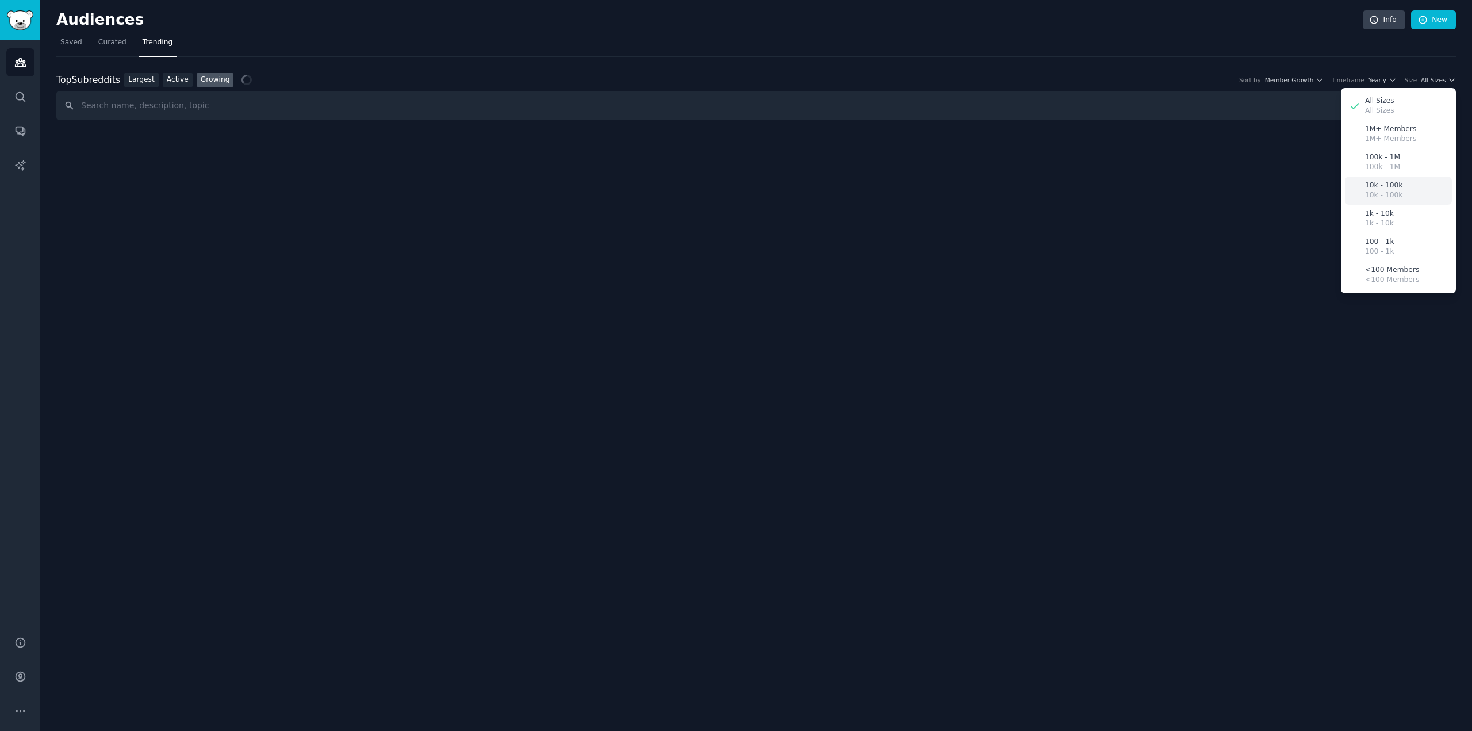
click at [1397, 186] on p "10k - 100k" at bounding box center [1383, 186] width 37 height 10
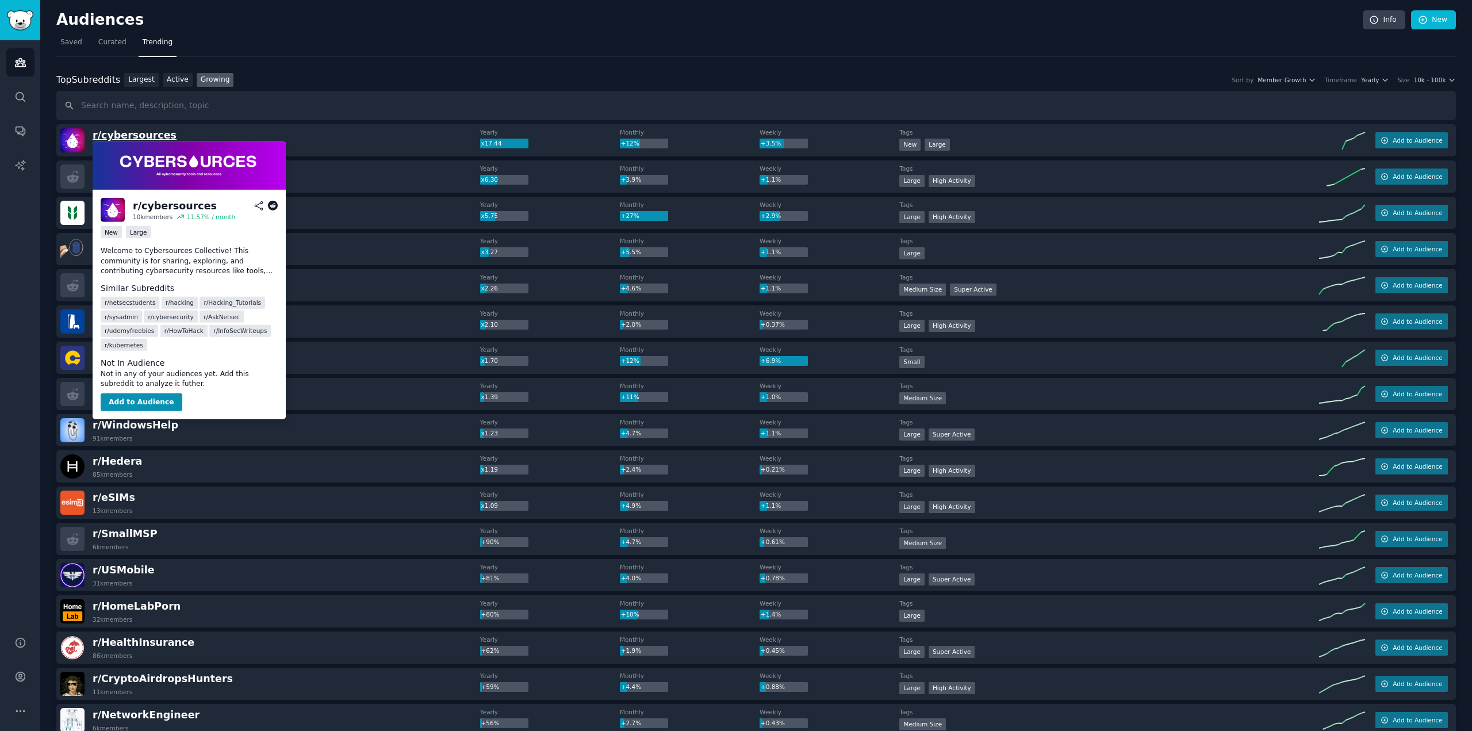
drag, startPoint x: 102, startPoint y: 137, endPoint x: 129, endPoint y: 130, distance: 27.9
click at [129, 130] on span "r/ cybersources" at bounding box center [135, 134] width 84 height 11
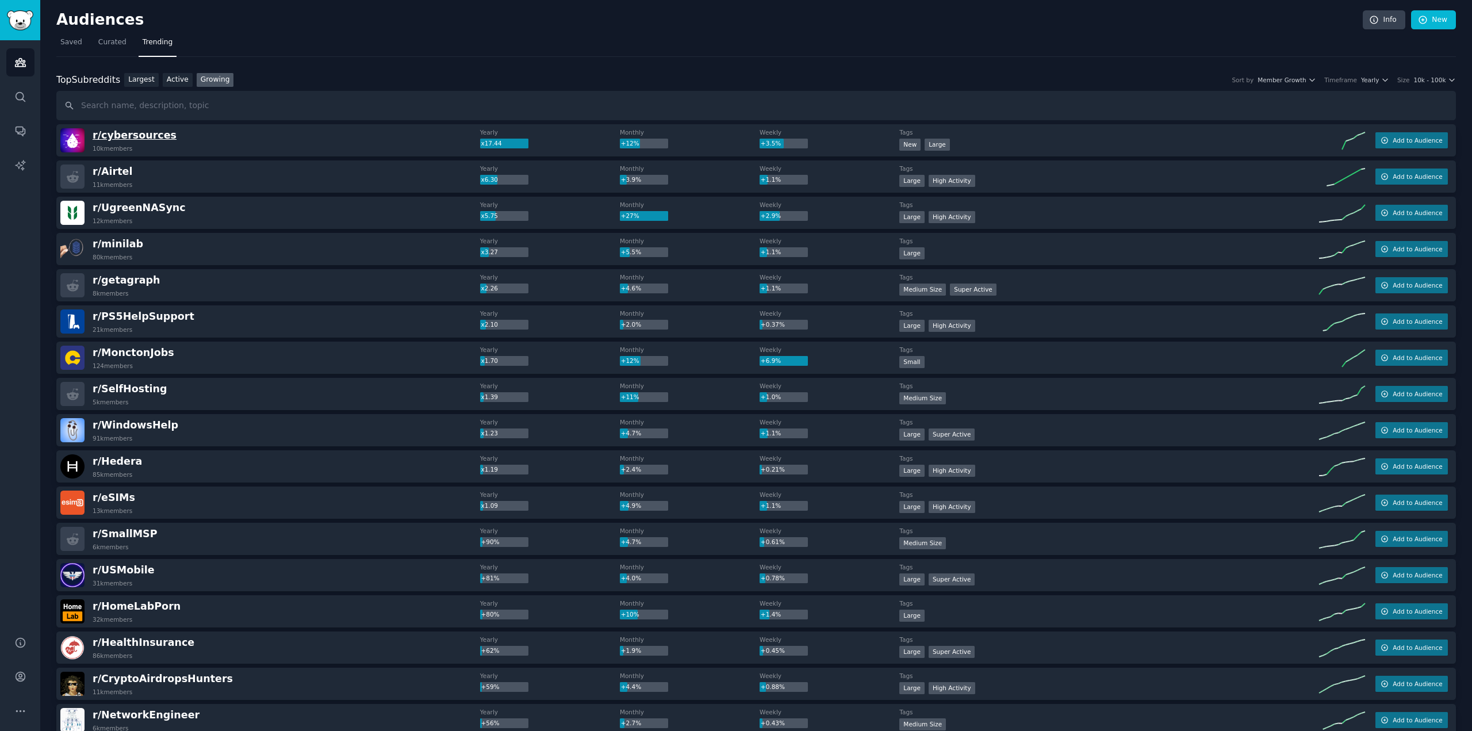
click at [151, 132] on span "r/ cybersources" at bounding box center [135, 134] width 84 height 11
click at [1429, 147] on button "Add to Audience" at bounding box center [1411, 140] width 72 height 16
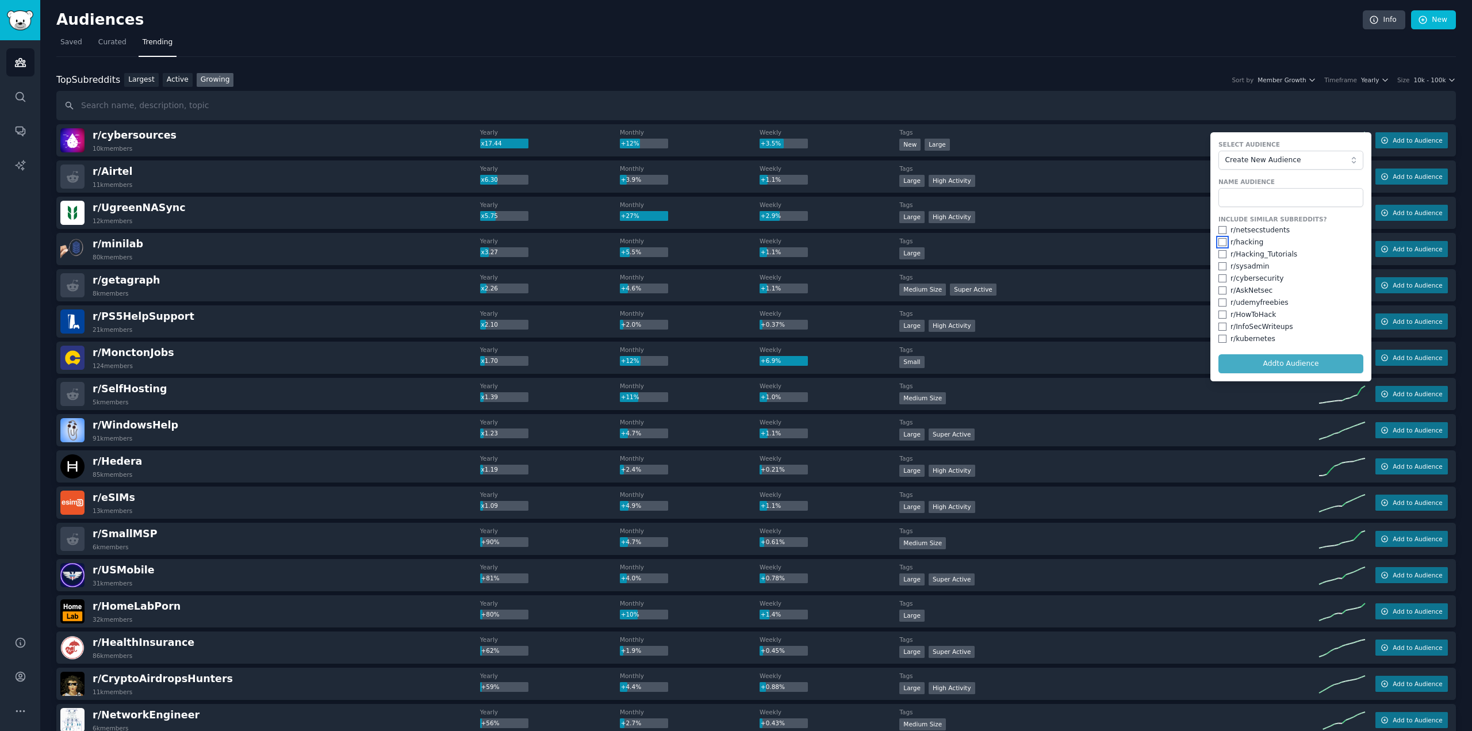
click at [1218, 238] on input "checkbox" at bounding box center [1222, 242] width 8 height 8
checkbox input "true"
click at [1221, 251] on input "checkbox" at bounding box center [1222, 254] width 8 height 8
checkbox input "true"
click at [1218, 275] on input "checkbox" at bounding box center [1222, 278] width 8 height 8
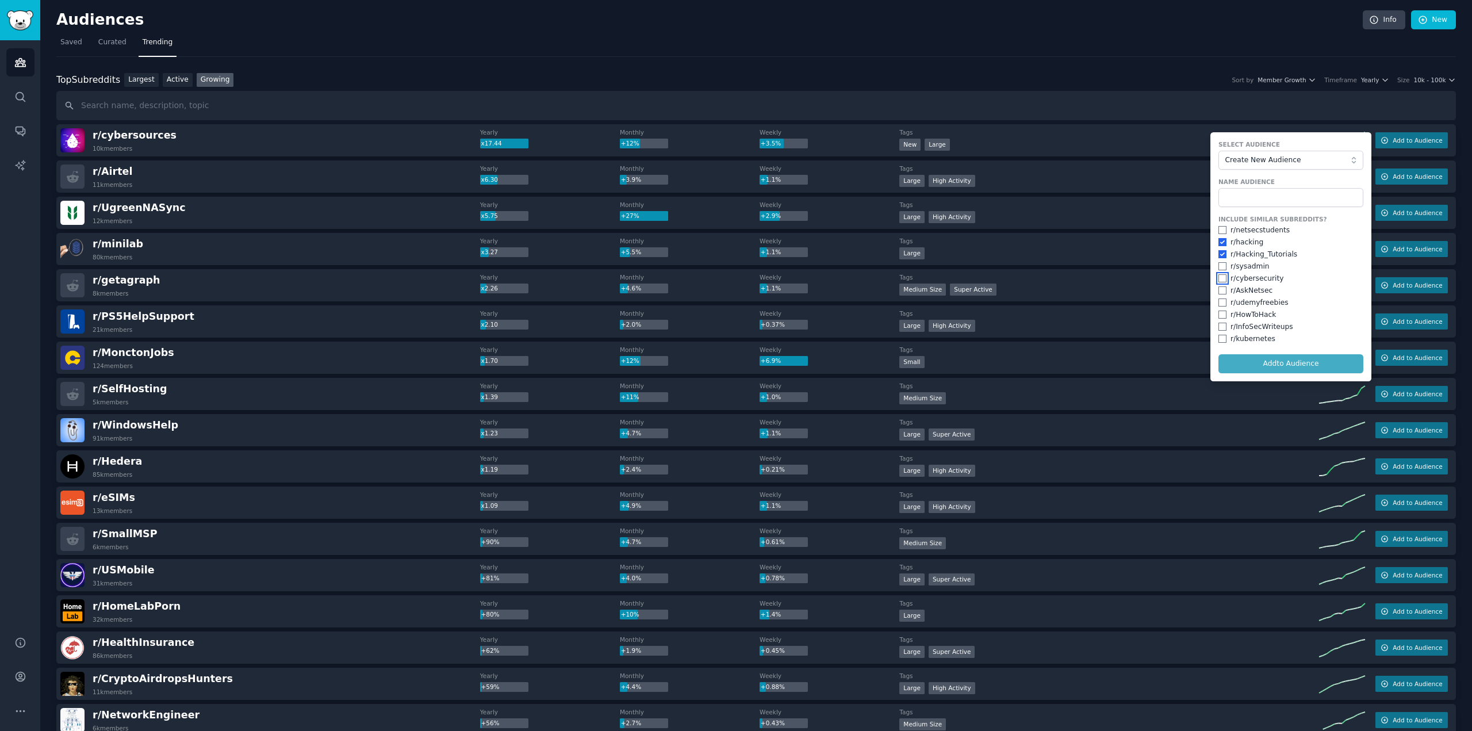
checkbox input "true"
click at [1218, 226] on input "checkbox" at bounding box center [1222, 230] width 8 height 8
checkbox input "true"
click at [1219, 310] on input "checkbox" at bounding box center [1222, 314] width 8 height 8
checkbox input "true"
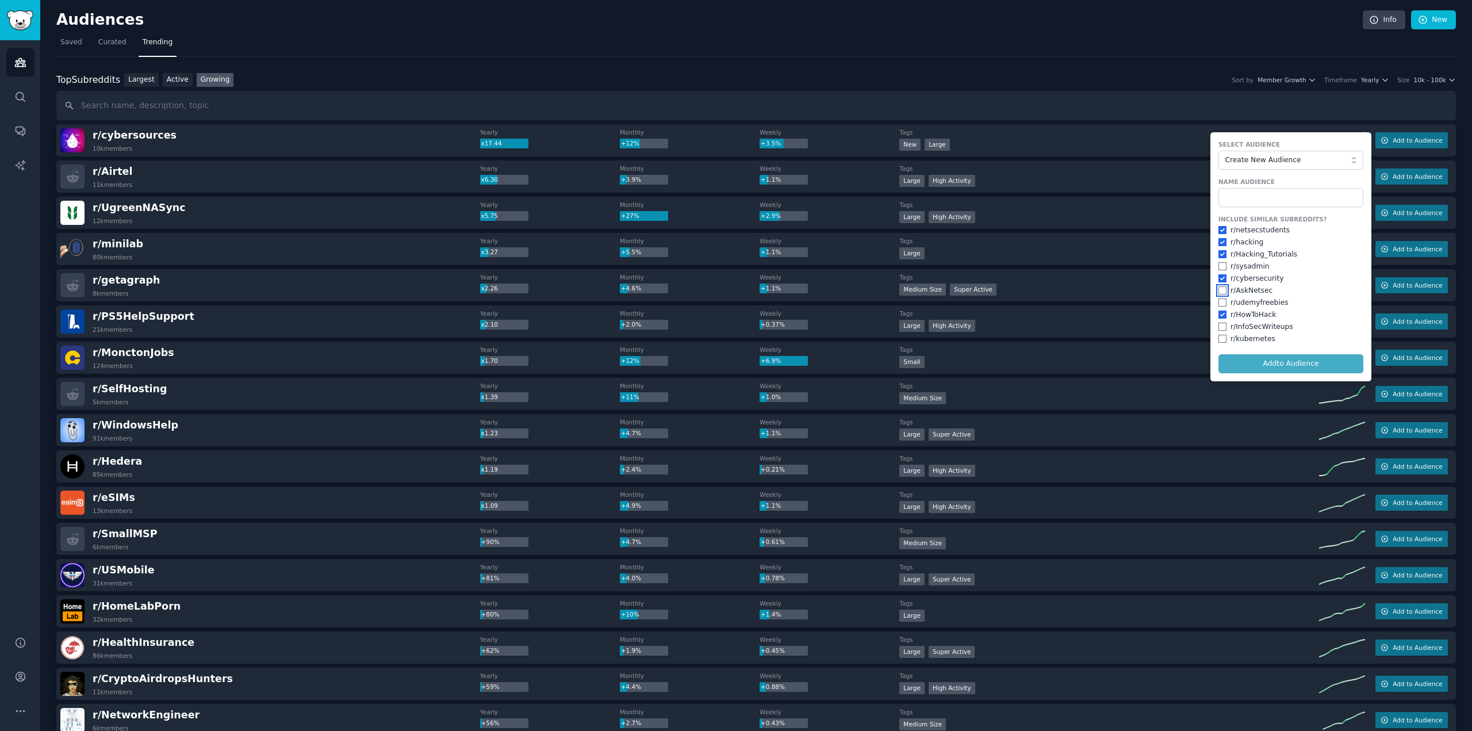
click at [1219, 286] on input "checkbox" at bounding box center [1222, 290] width 8 height 8
checkbox input "true"
click at [1218, 262] on input "checkbox" at bounding box center [1222, 266] width 8 height 8
checkbox input "true"
click at [1250, 356] on form "Select Audience Create New Audience Name Audience Include Similar Subreddits? r…" at bounding box center [1290, 256] width 161 height 249
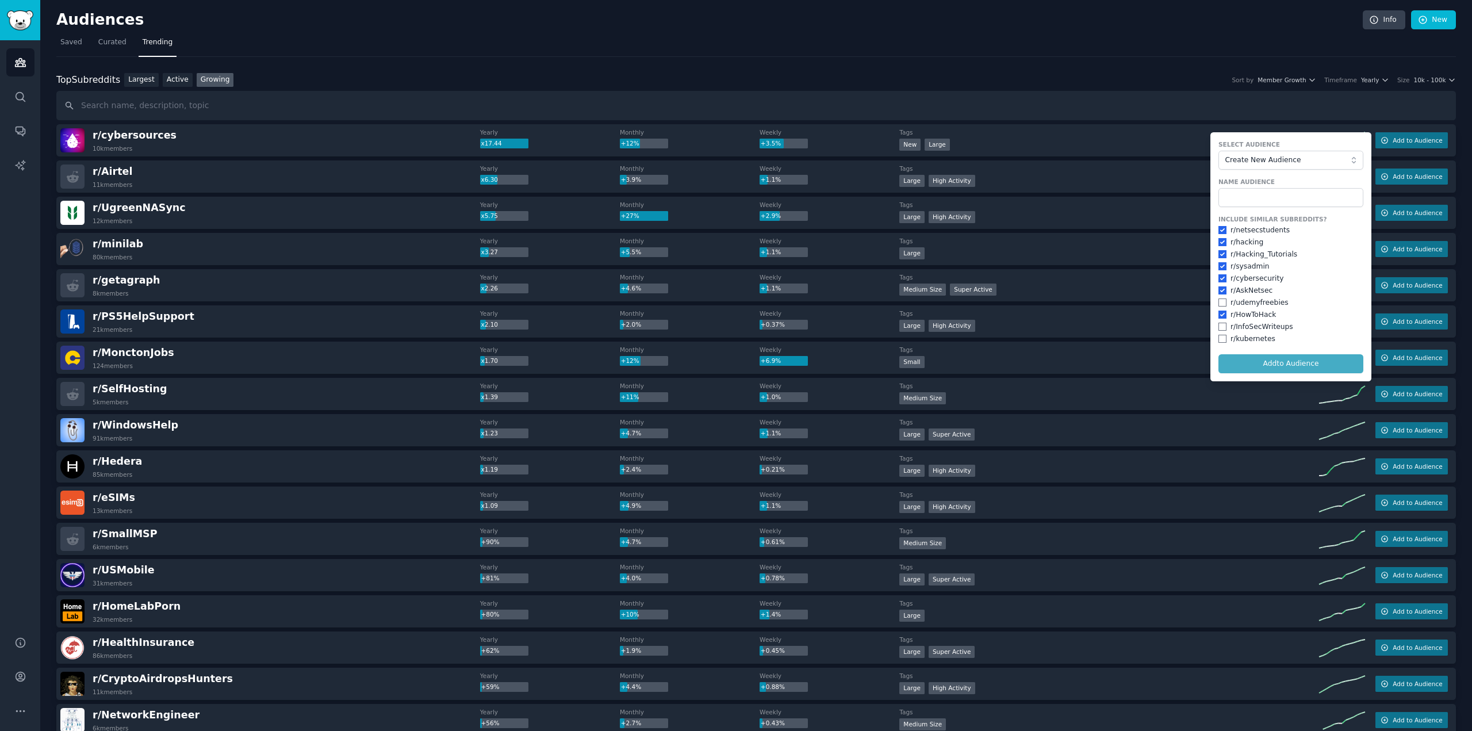
click at [1223, 327] on div "r/ InfoSecWriteups" at bounding box center [1290, 327] width 145 height 10
click at [1221, 325] on div "r/ InfoSecWriteups" at bounding box center [1290, 327] width 145 height 10
click at [1219, 323] on input "checkbox" at bounding box center [1222, 327] width 8 height 8
checkbox input "true"
click at [1264, 161] on span "Create New Audience" at bounding box center [1288, 160] width 126 height 10
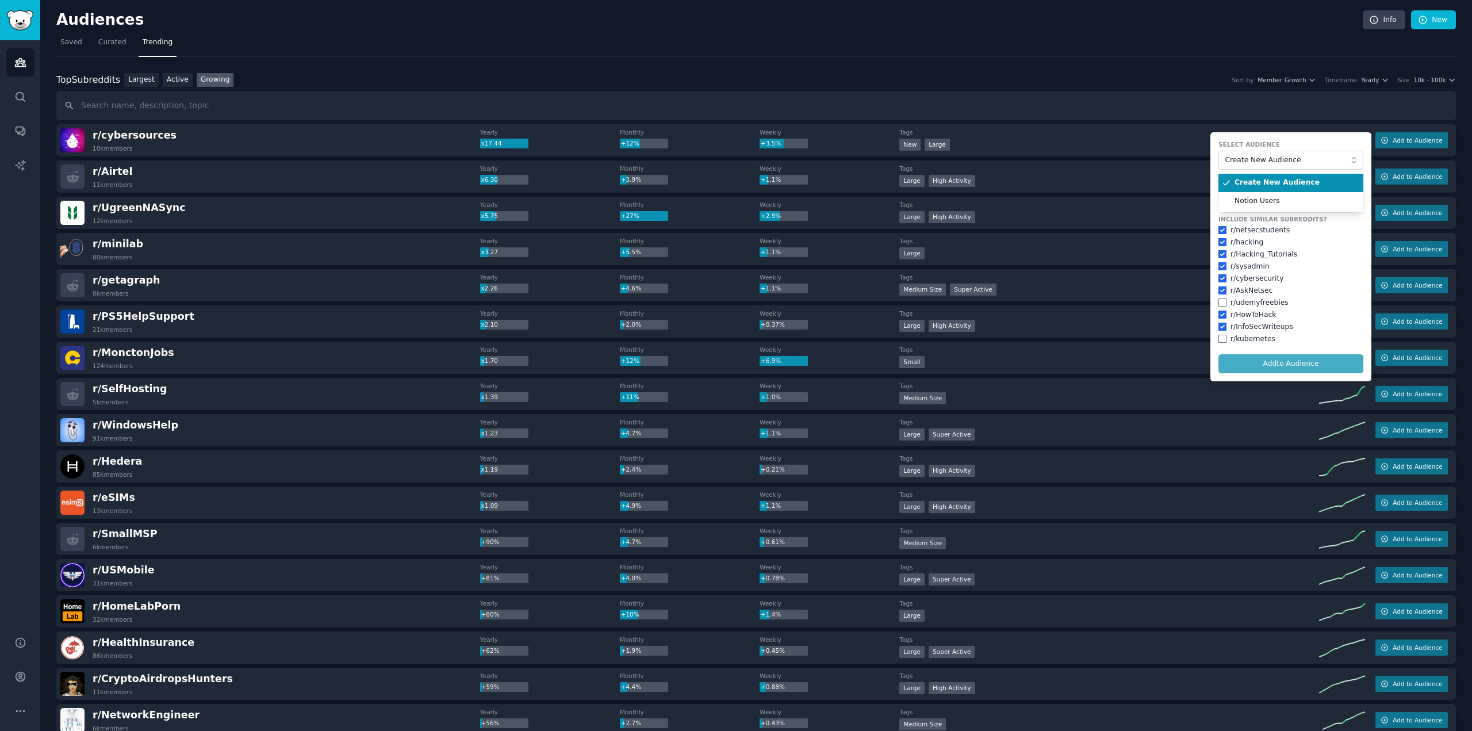
click at [1262, 181] on span "Create New Audience" at bounding box center [1294, 183] width 121 height 10
click at [1251, 193] on input "text" at bounding box center [1290, 198] width 145 height 20
type input "Cybersecurity"
click at [1289, 355] on button "Add to Audience" at bounding box center [1290, 364] width 145 height 20
checkbox input "false"
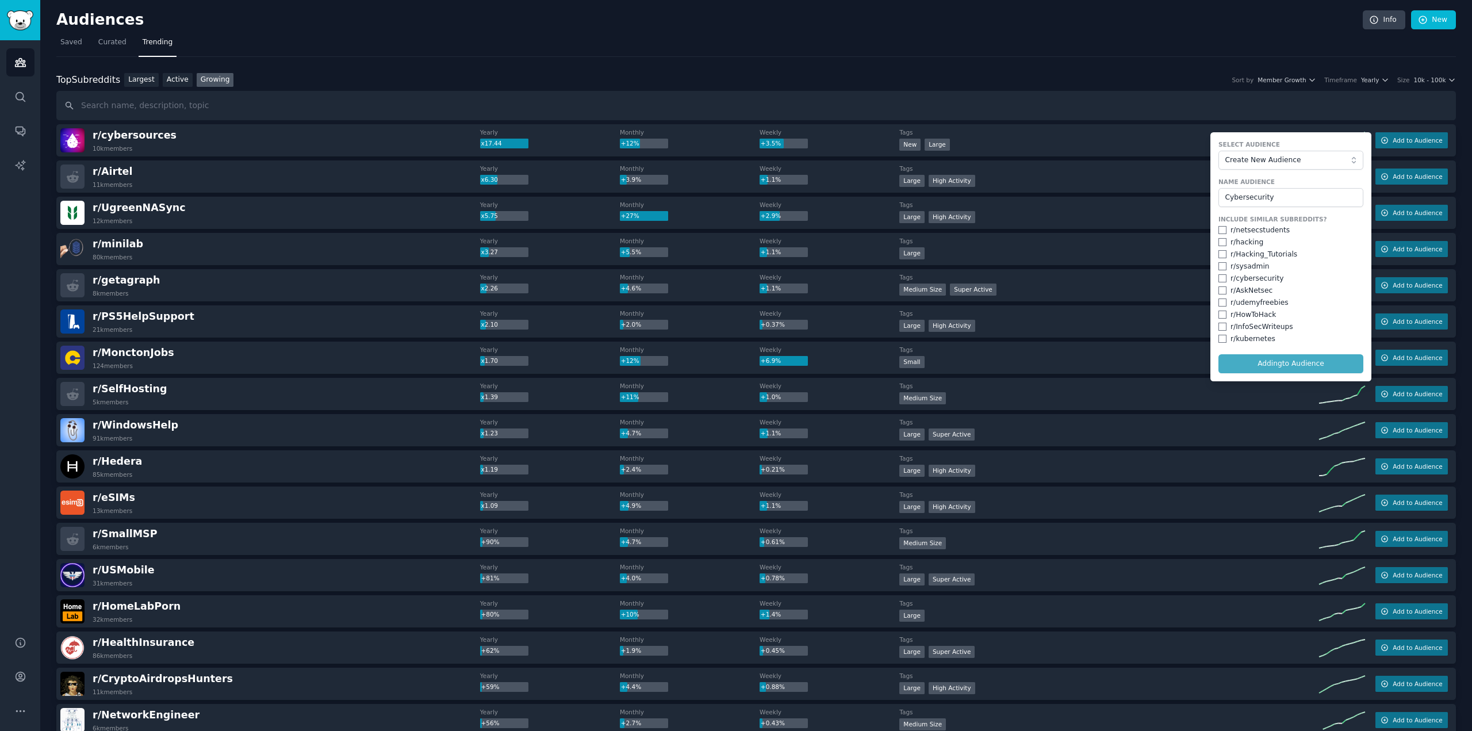
checkbox input "false"
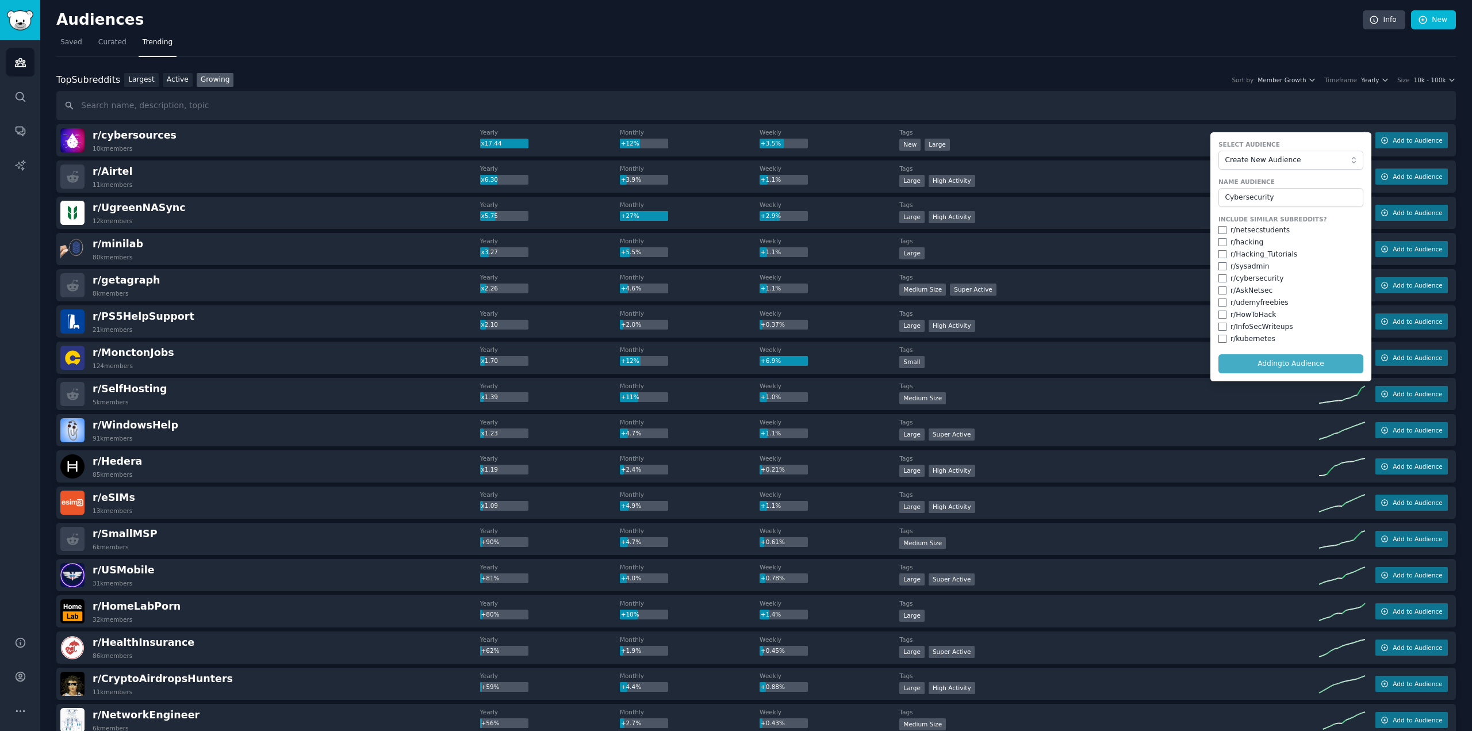
checkbox input "false"
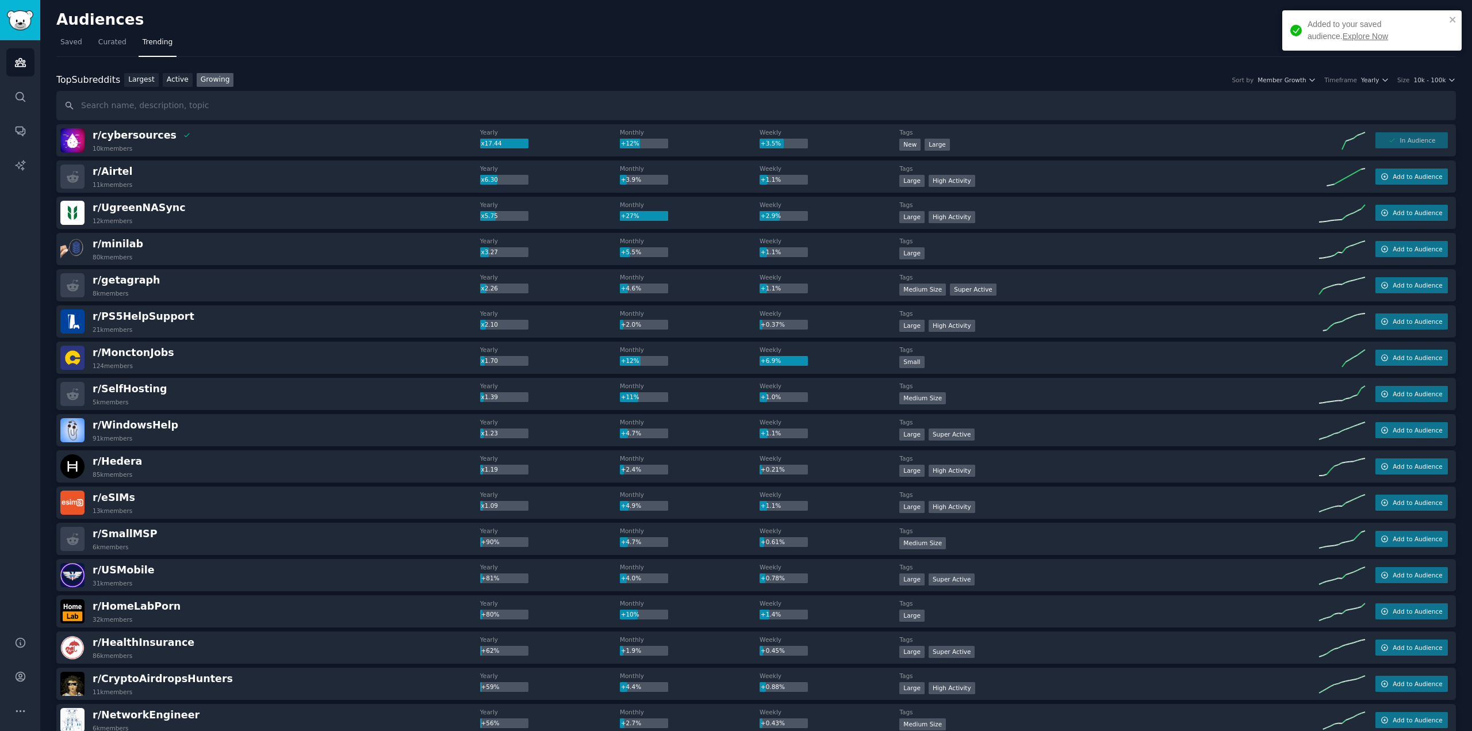
click at [1342, 41] on link "Explore Now" at bounding box center [1364, 36] width 45 height 9
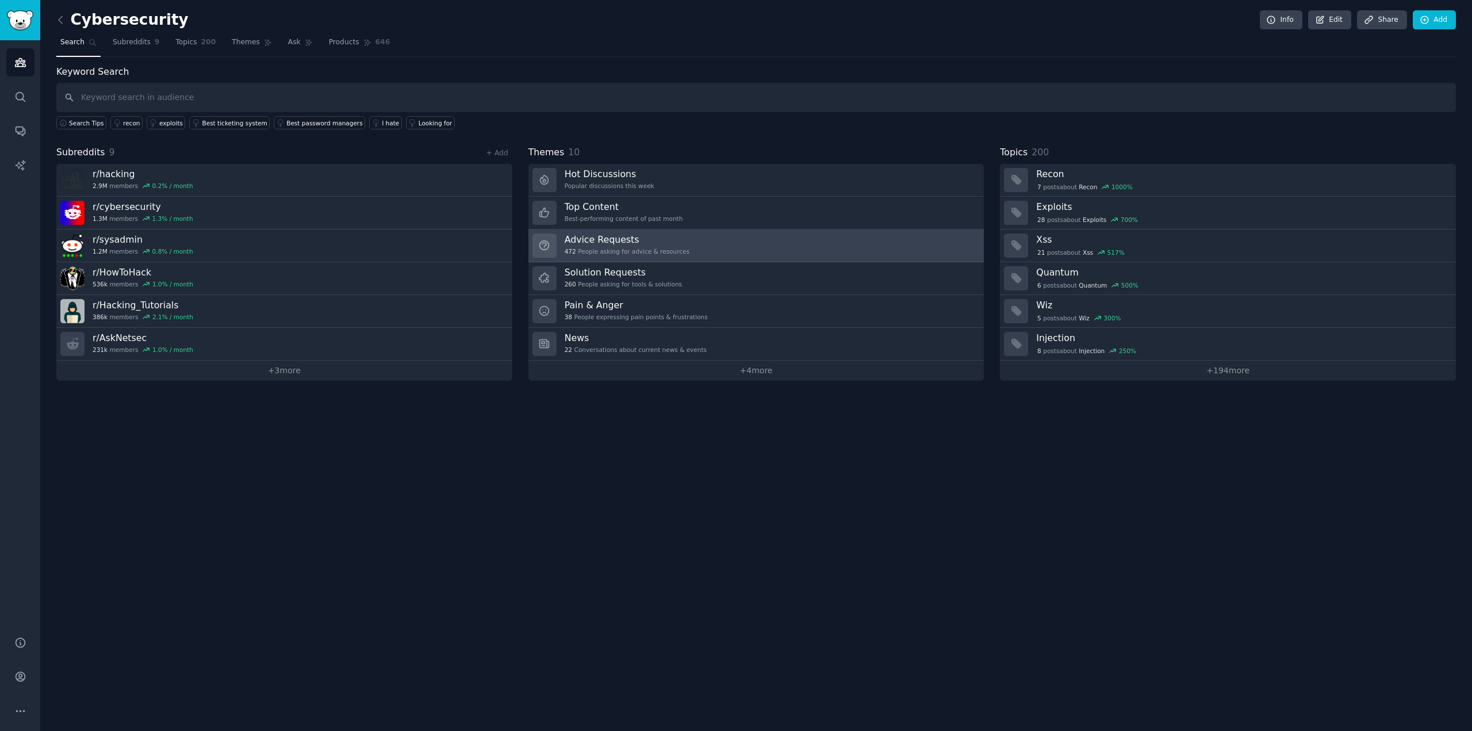
click at [590, 244] on div "Advice Requests 472 People asking for advice & resources" at bounding box center [627, 245] width 125 height 24
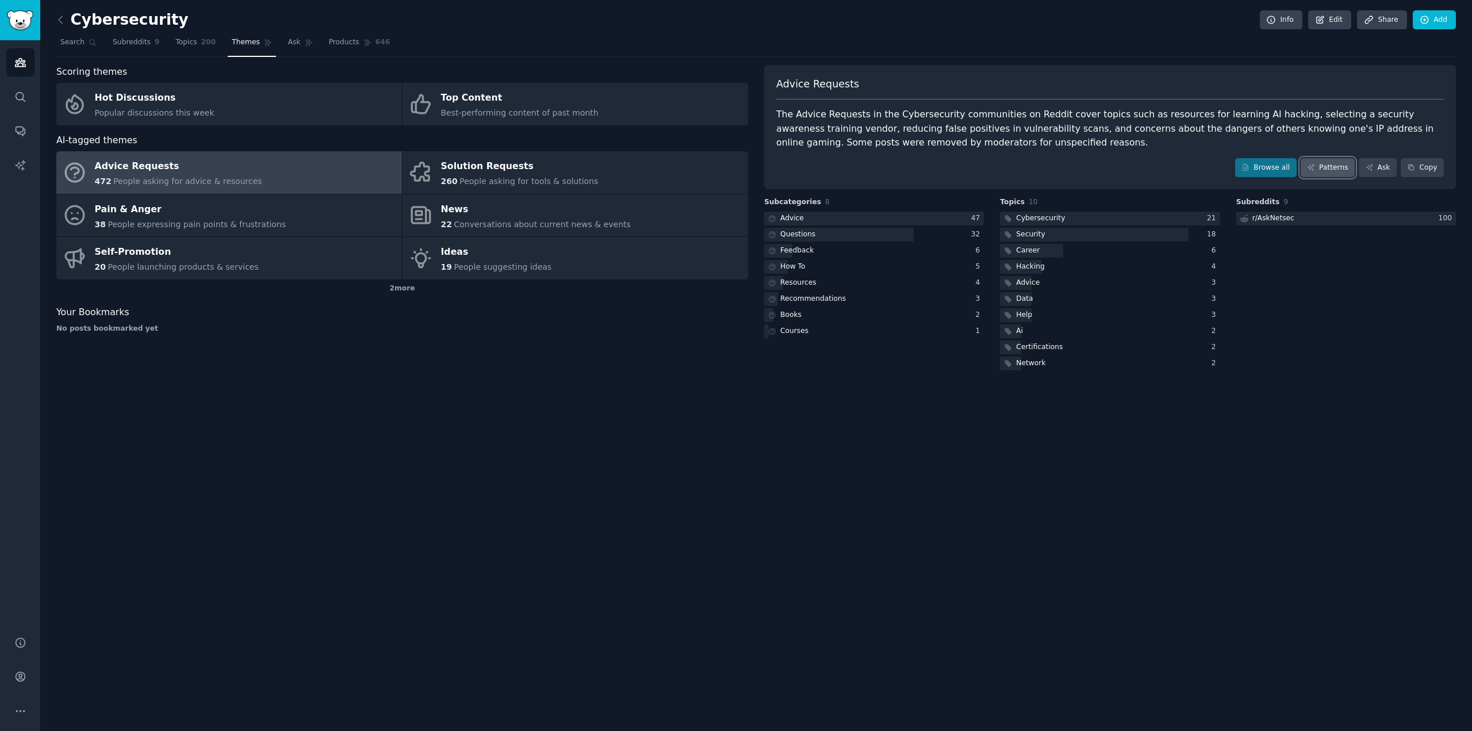
click at [1331, 162] on link "Patterns" at bounding box center [1327, 168] width 54 height 20
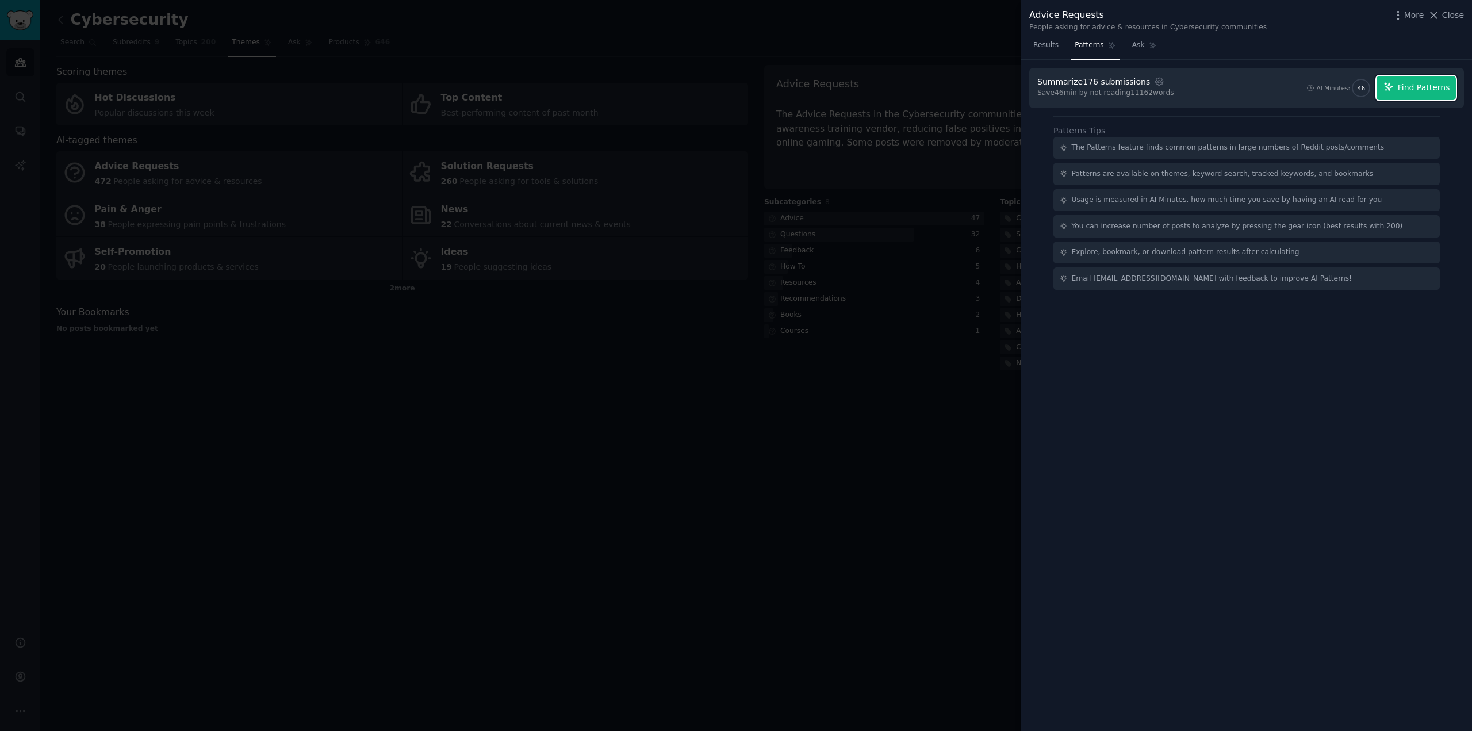
click at [1394, 82] on icon "button" at bounding box center [1388, 87] width 10 height 10
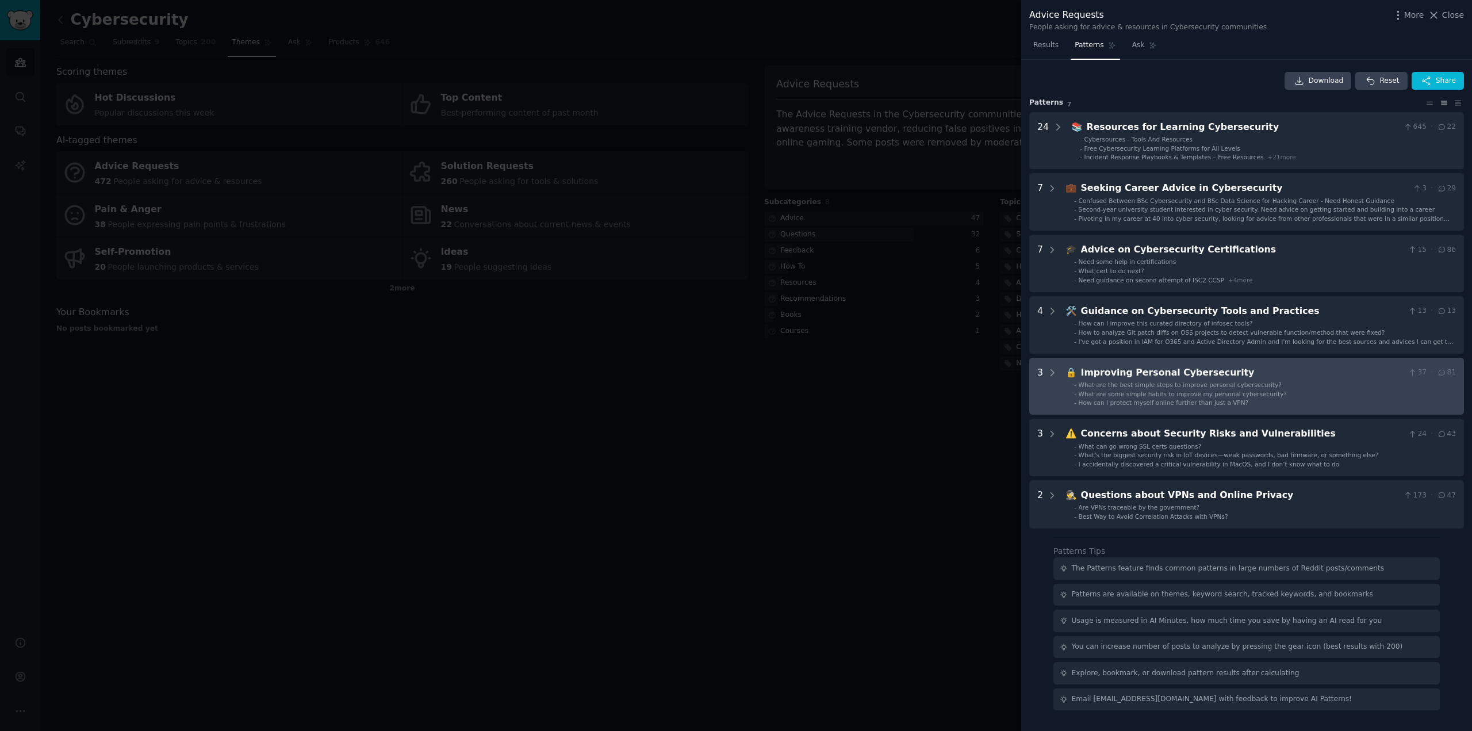
click at [1169, 371] on div "Improving Personal Cybersecurity" at bounding box center [1242, 373] width 323 height 14
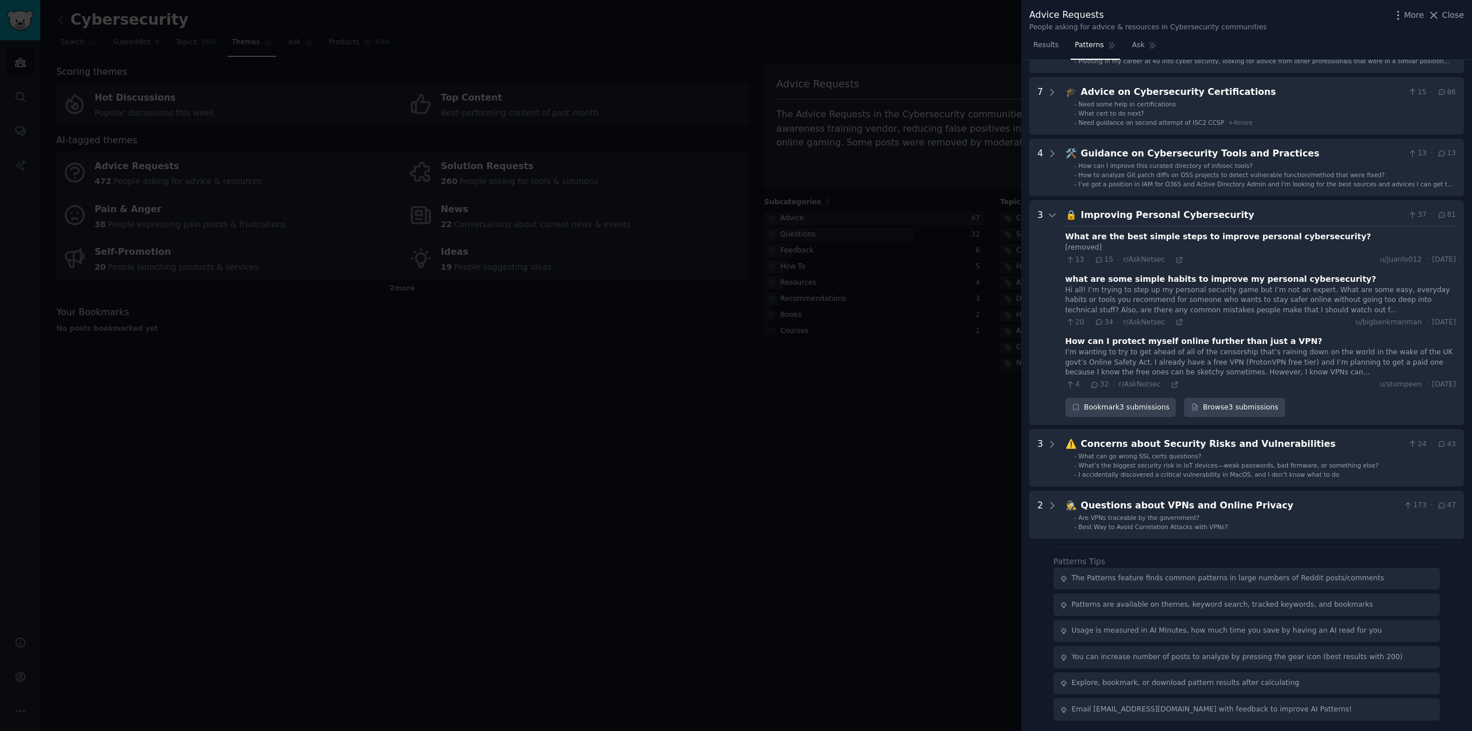
scroll to position [158, 0]
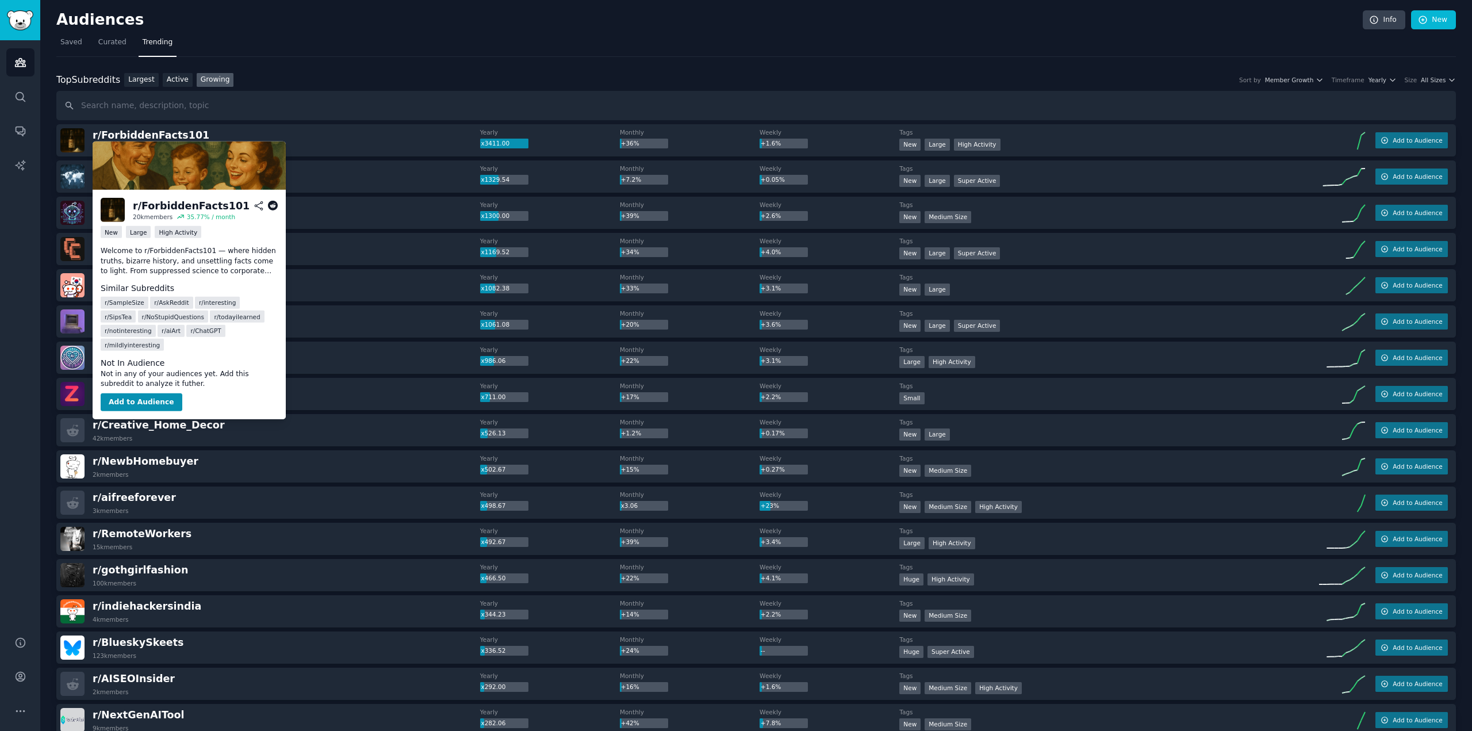
click at [155, 142] on img at bounding box center [189, 165] width 193 height 48
click at [160, 137] on span "r/ ForbiddenFacts101" at bounding box center [151, 134] width 117 height 11
click at [146, 133] on span "r/ ForbiddenFacts101" at bounding box center [151, 134] width 117 height 11
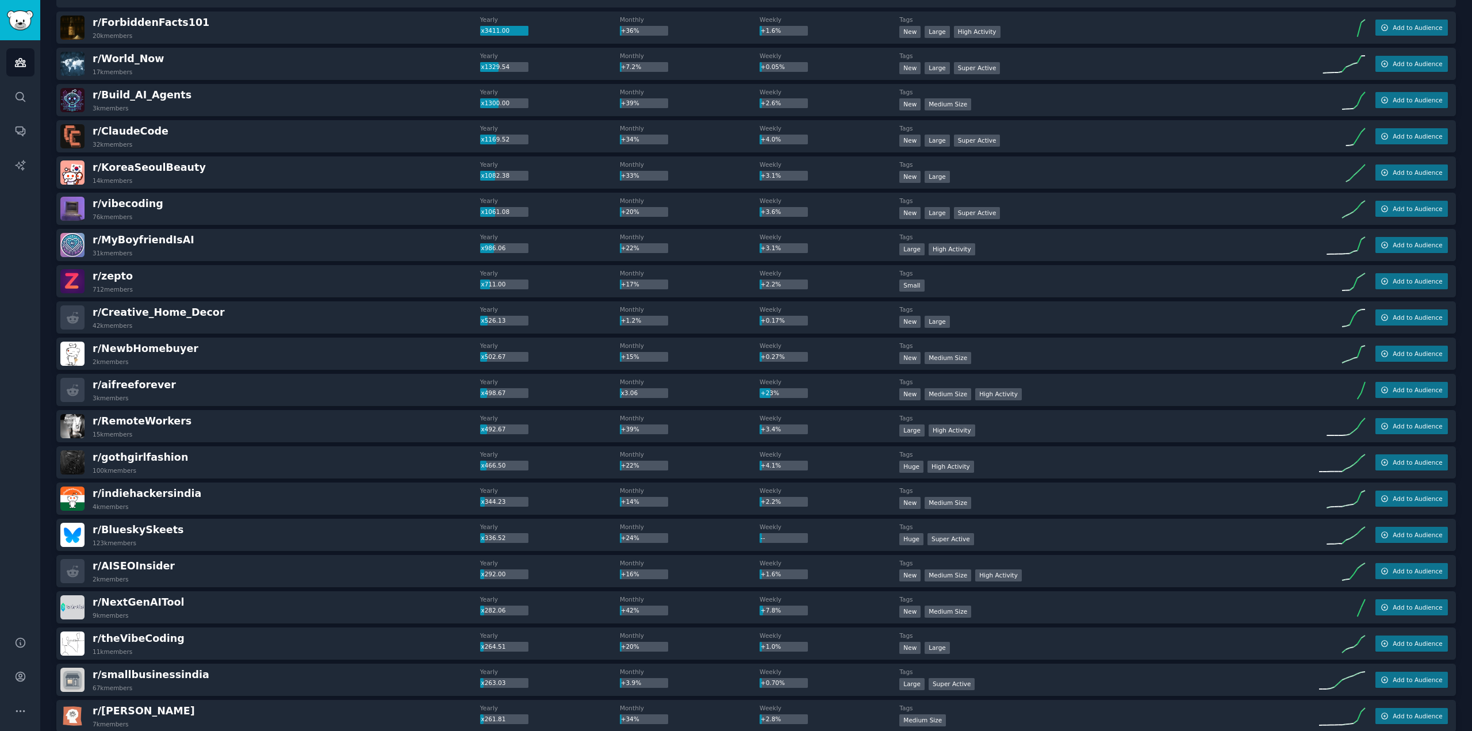
scroll to position [115, 0]
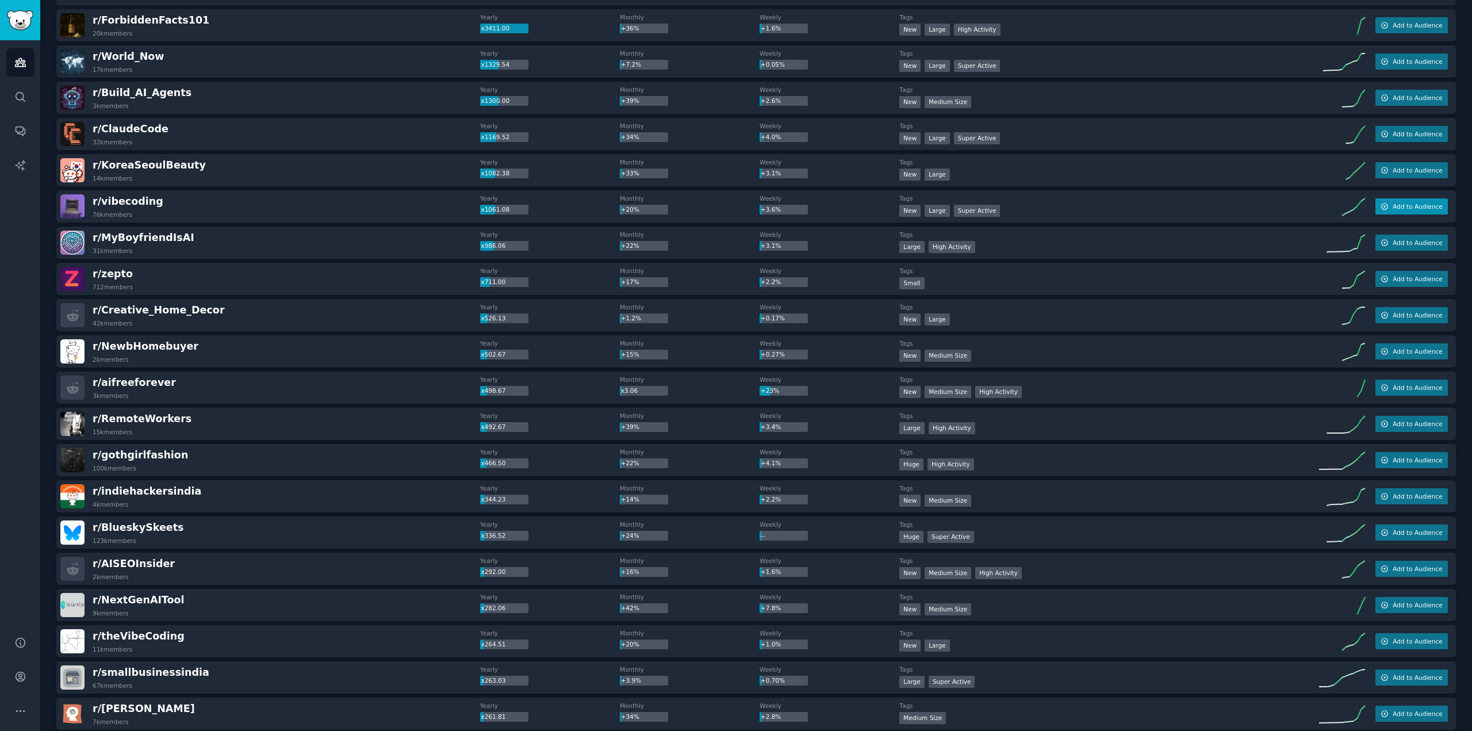
click at [1392, 206] on span "Add to Audience" at bounding box center [1416, 206] width 49 height 8
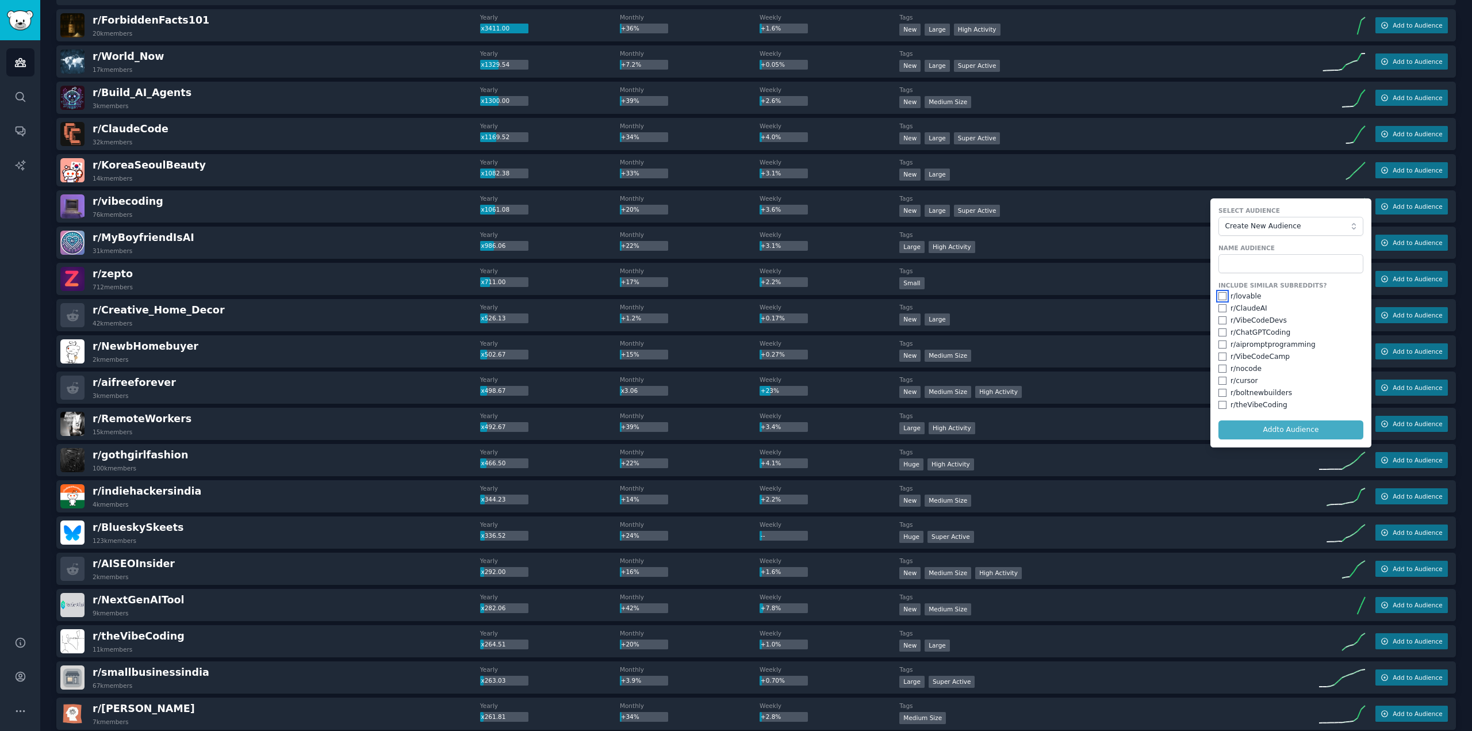
click at [1219, 293] on input "checkbox" at bounding box center [1222, 296] width 8 height 8
checkbox input "true"
click at [1219, 304] on input "checkbox" at bounding box center [1222, 308] width 8 height 8
checkbox input "true"
click at [1214, 320] on form "Select Audience Create New Audience Name Audience Include Similar Subreddits? r…" at bounding box center [1290, 322] width 161 height 249
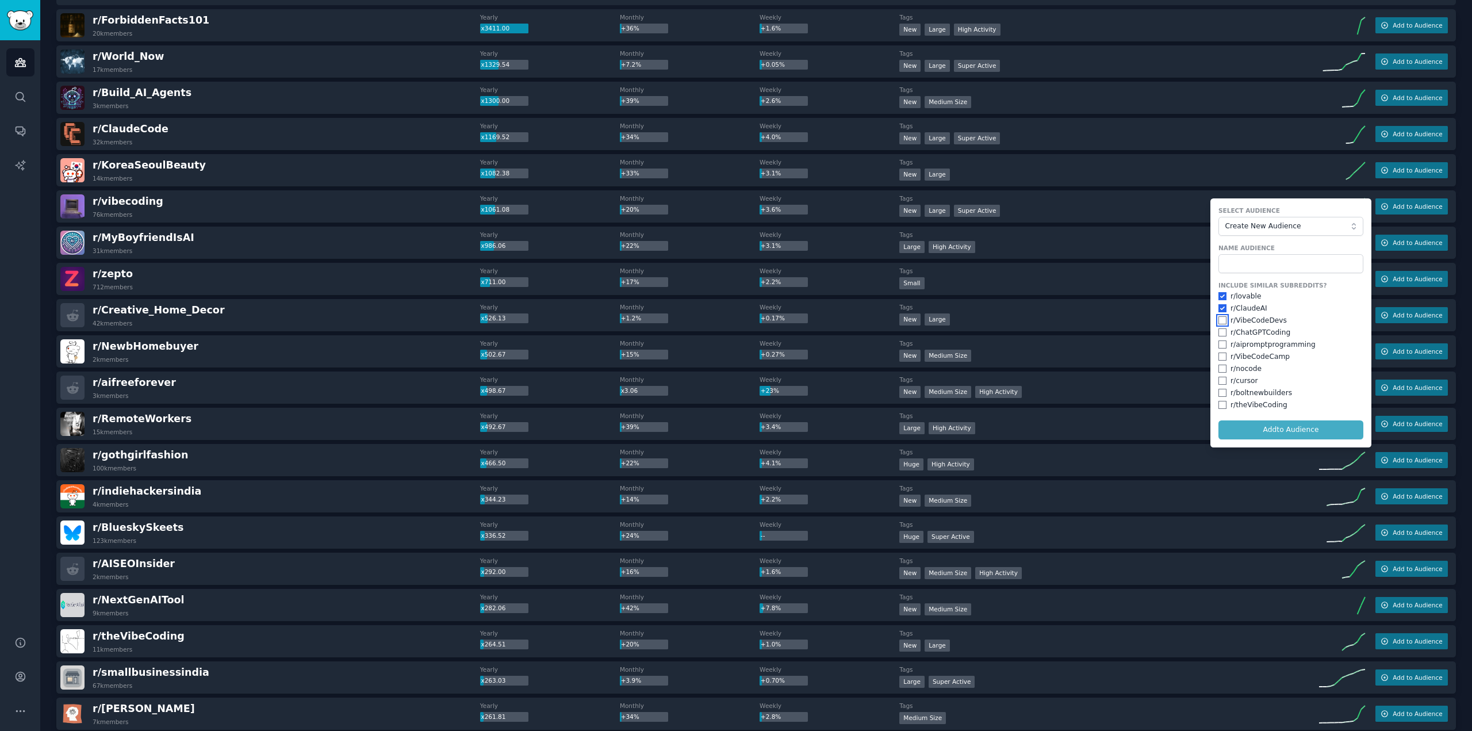
click at [1219, 321] on input "checkbox" at bounding box center [1222, 320] width 8 height 8
checkbox input "true"
click at [1220, 328] on input "checkbox" at bounding box center [1222, 332] width 8 height 8
checkbox input "true"
click at [1219, 340] on div "r/ aipromptprogramming" at bounding box center [1290, 345] width 145 height 10
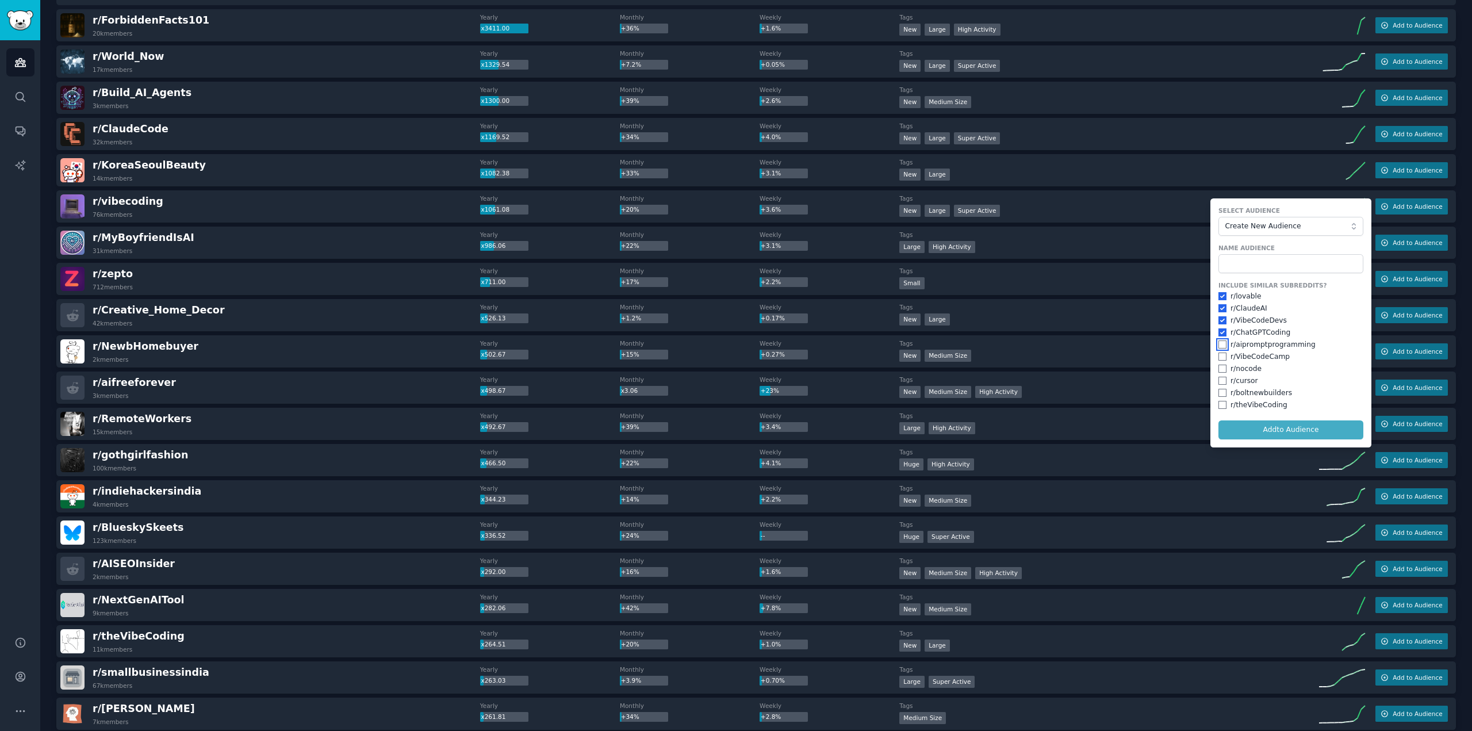
click at [1219, 343] on input "checkbox" at bounding box center [1222, 344] width 8 height 8
checkbox input "true"
click at [1220, 352] on input "checkbox" at bounding box center [1222, 356] width 8 height 8
checkbox input "true"
click at [1219, 367] on input "checkbox" at bounding box center [1222, 368] width 8 height 8
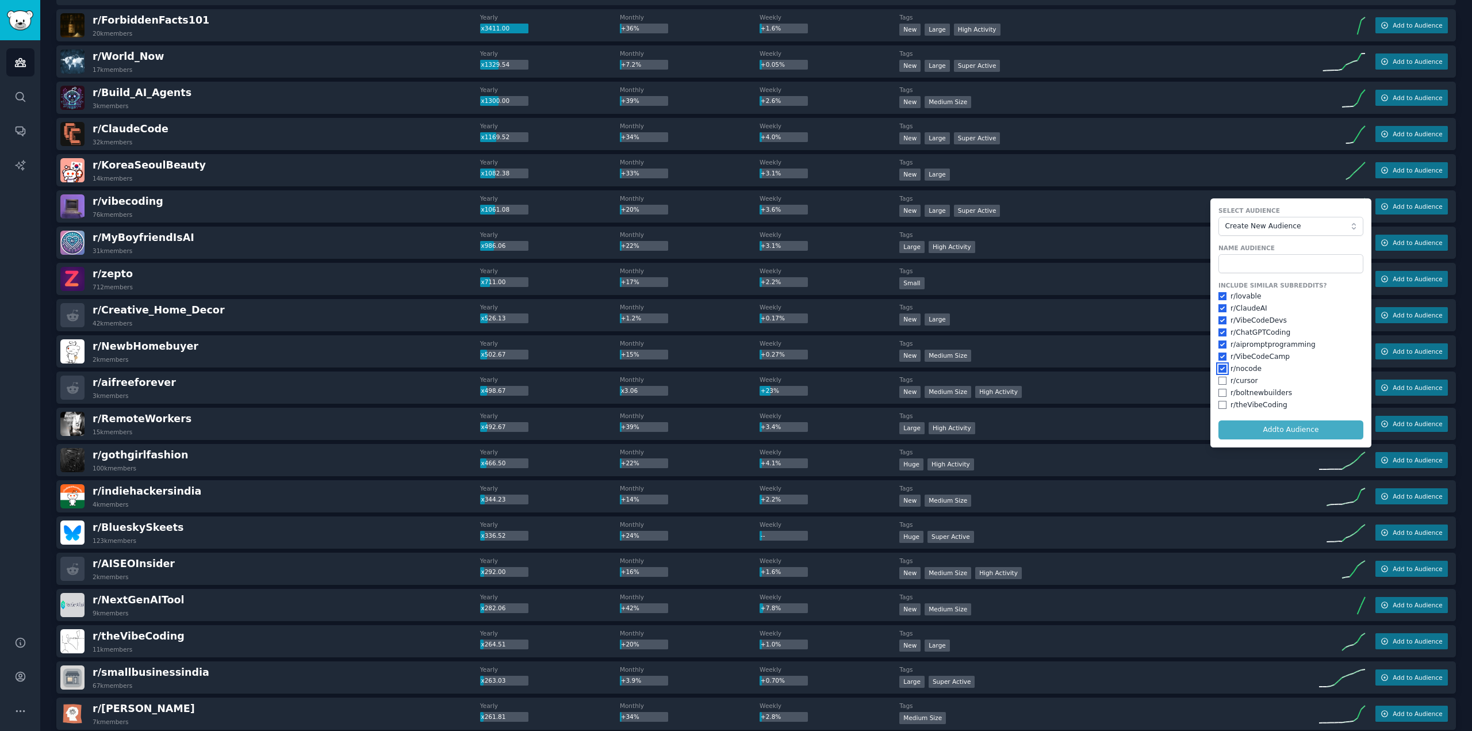
checkbox input "true"
click at [1222, 377] on input "checkbox" at bounding box center [1222, 381] width 8 height 8
checkbox input "true"
click at [1221, 393] on input "checkbox" at bounding box center [1222, 393] width 8 height 8
checkbox input "true"
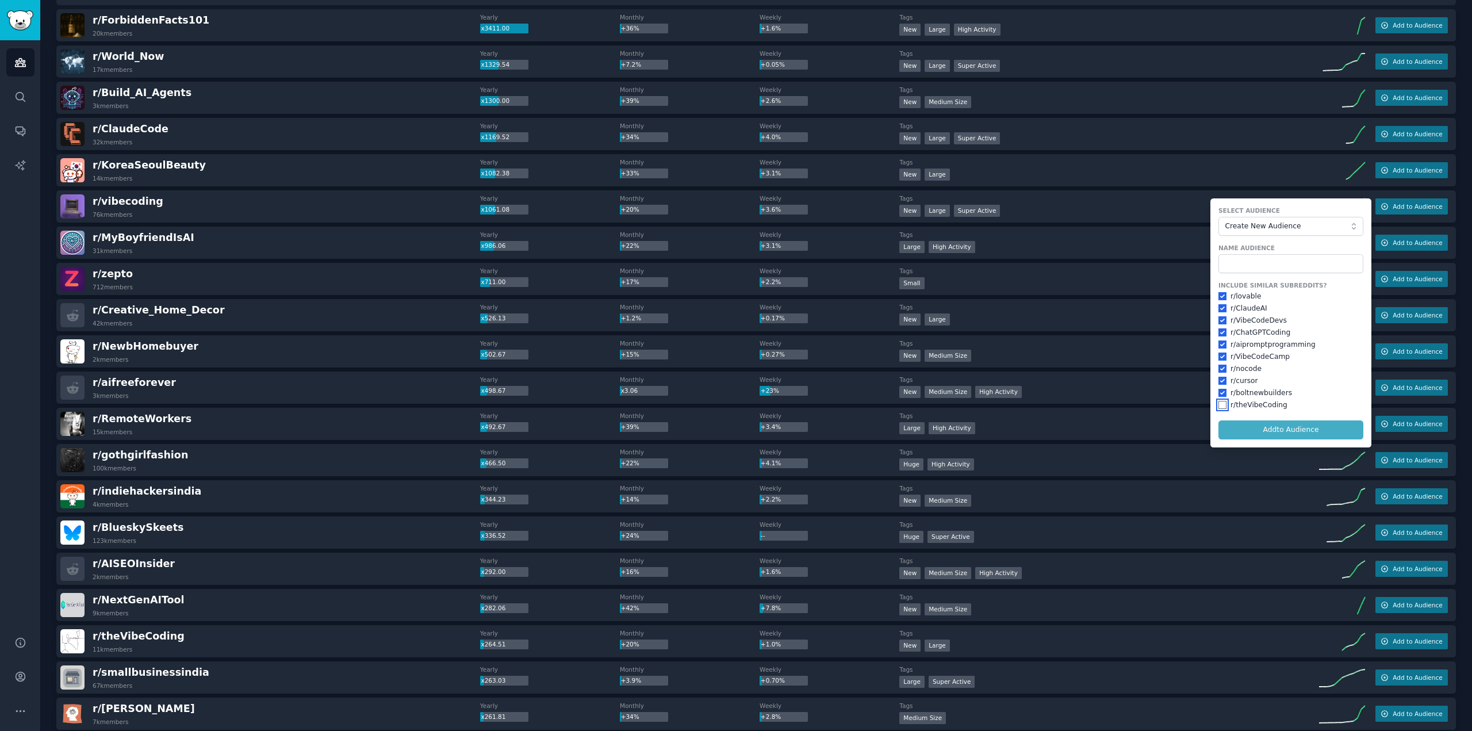
click at [1219, 403] on input "checkbox" at bounding box center [1222, 405] width 8 height 8
checkbox input "true"
click at [1262, 261] on input "text" at bounding box center [1290, 264] width 145 height 20
type input "Vibe coding"
click at [1253, 420] on button "Add to Audience" at bounding box center [1290, 430] width 145 height 20
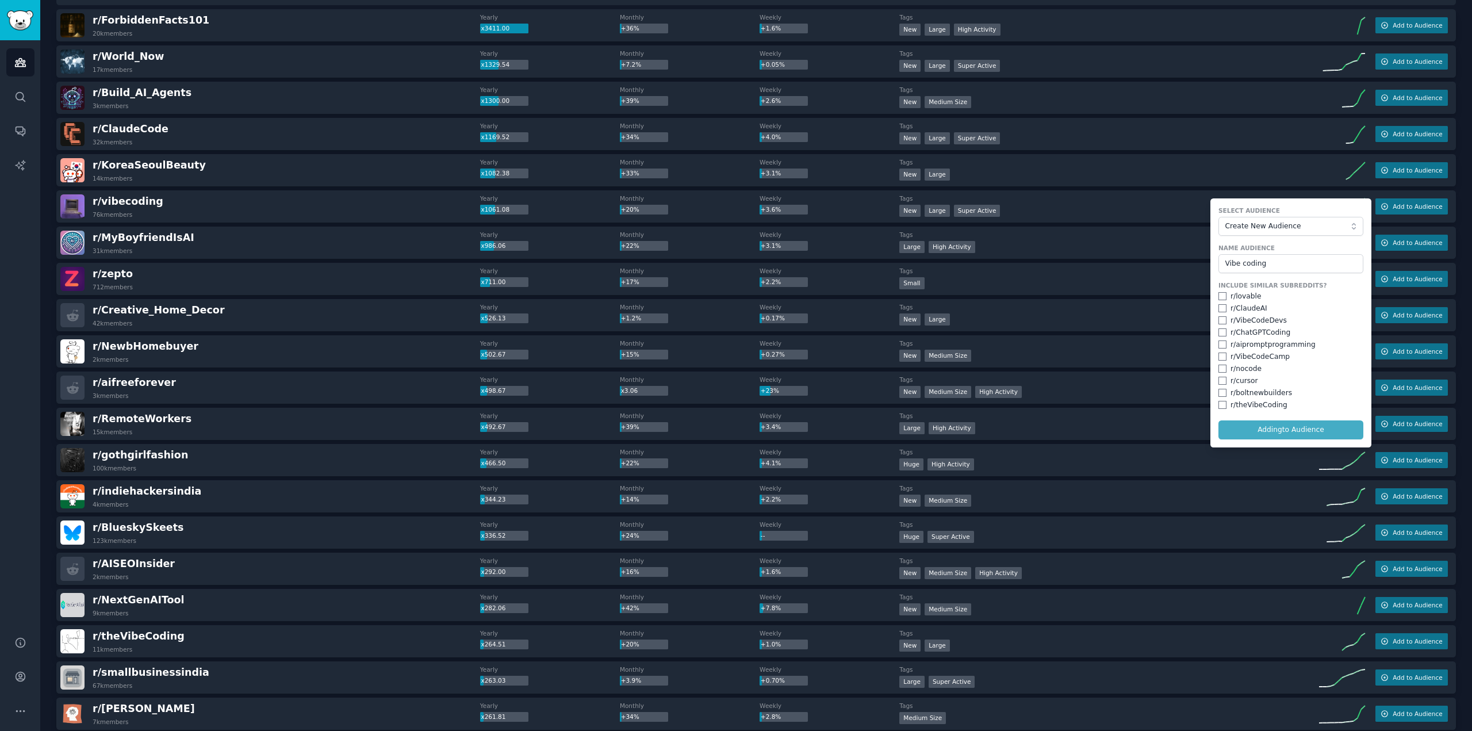
checkbox input "false"
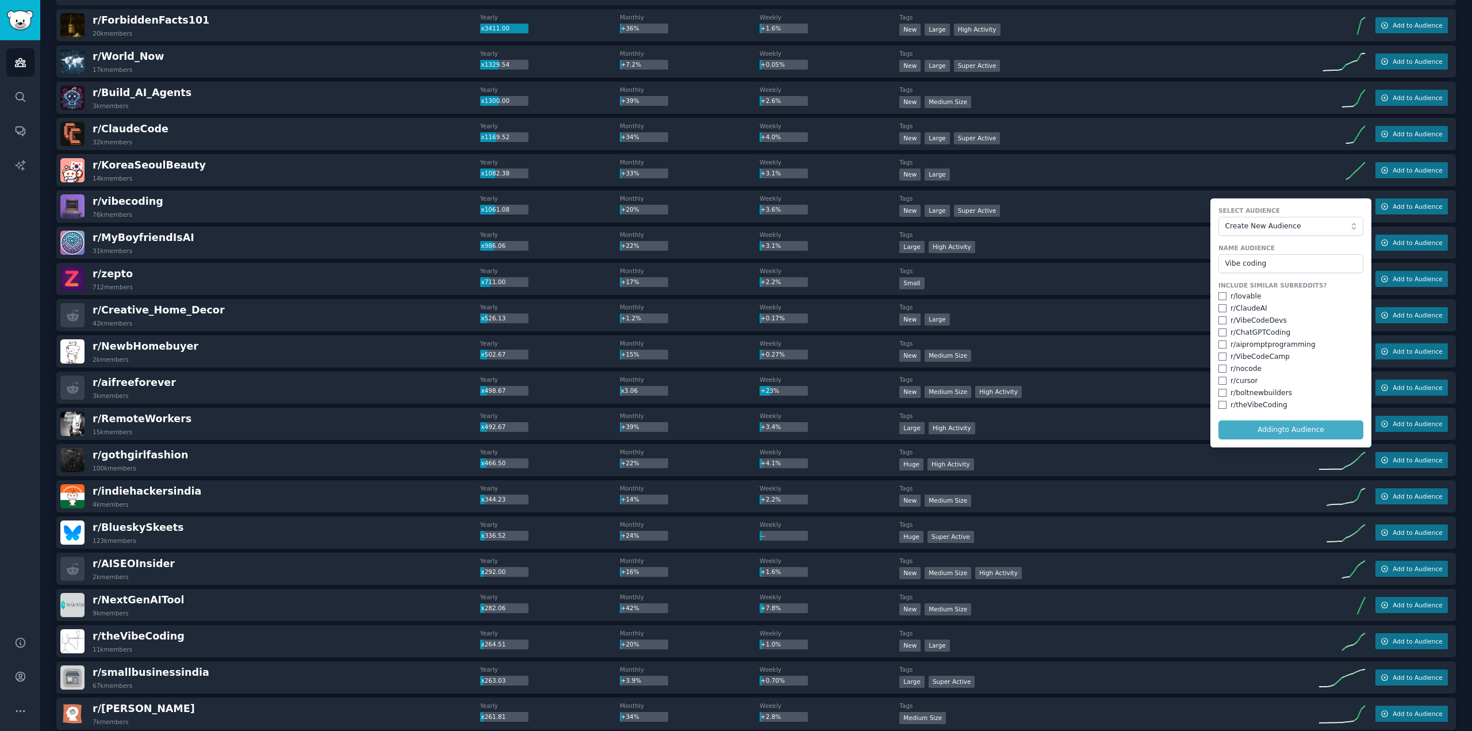
checkbox input "false"
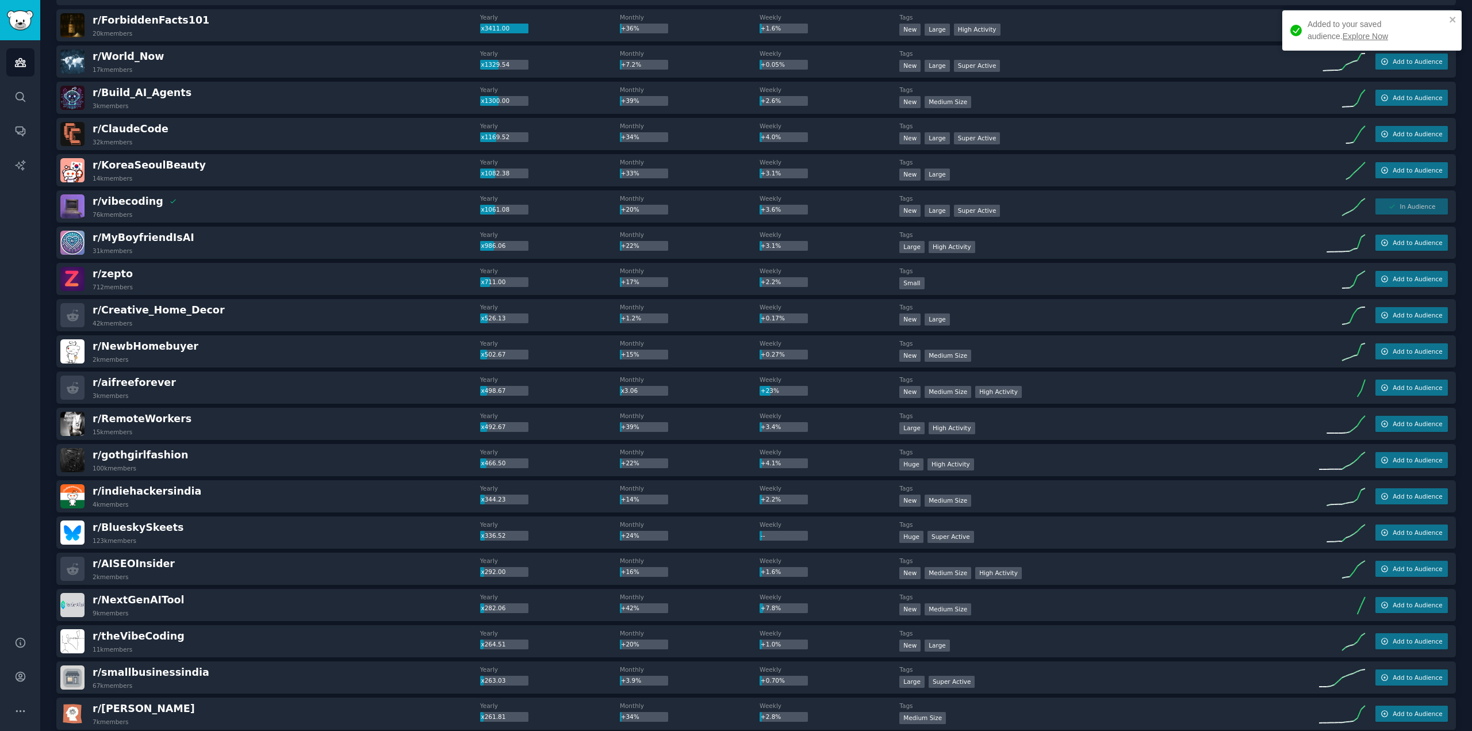
click at [1342, 28] on div "Added to your saved audience. Explore Now" at bounding box center [1376, 30] width 138 height 24
click at [19, 65] on icon "Sidebar" at bounding box center [20, 62] width 12 height 12
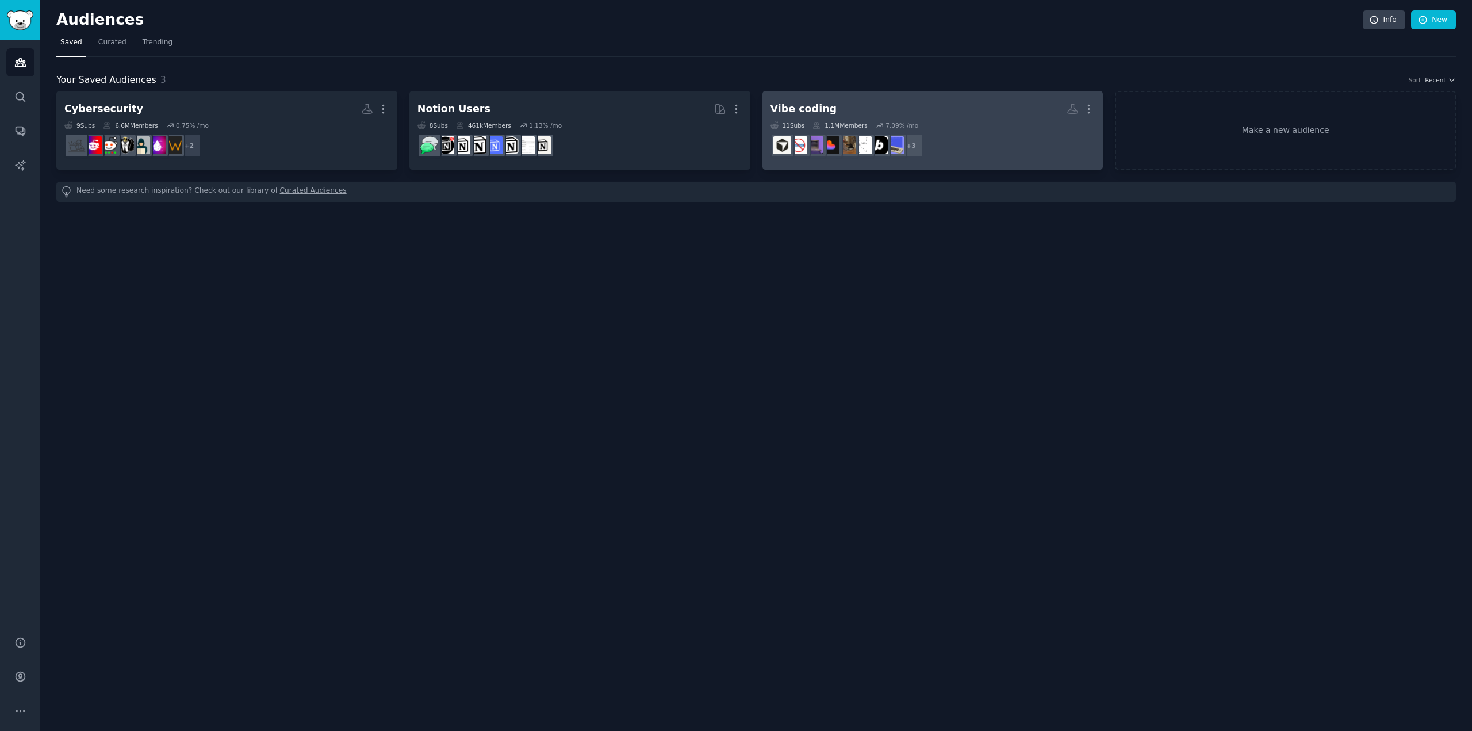
click at [944, 116] on h2 "Vibe coding More" at bounding box center [932, 109] width 325 height 20
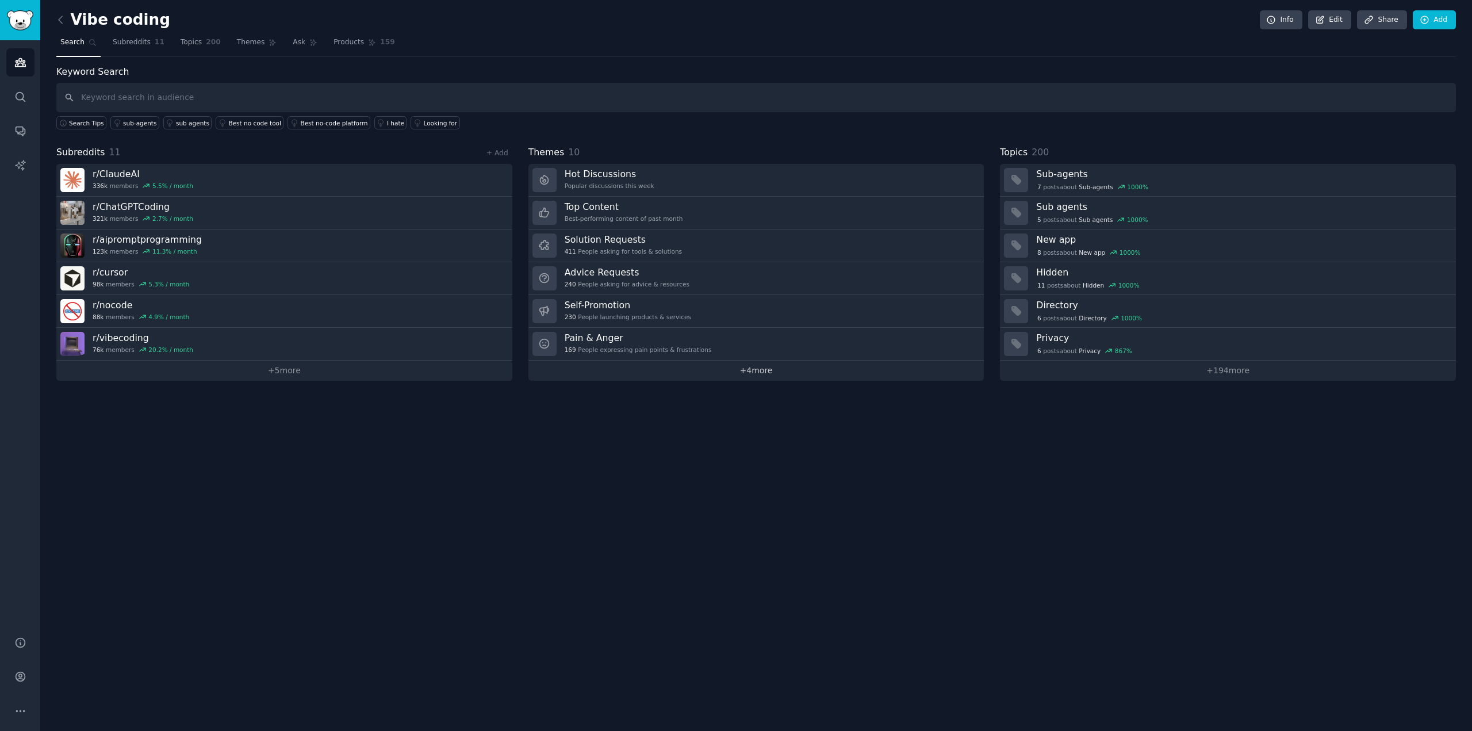
click at [740, 362] on link "+ 4 more" at bounding box center [756, 370] width 456 height 20
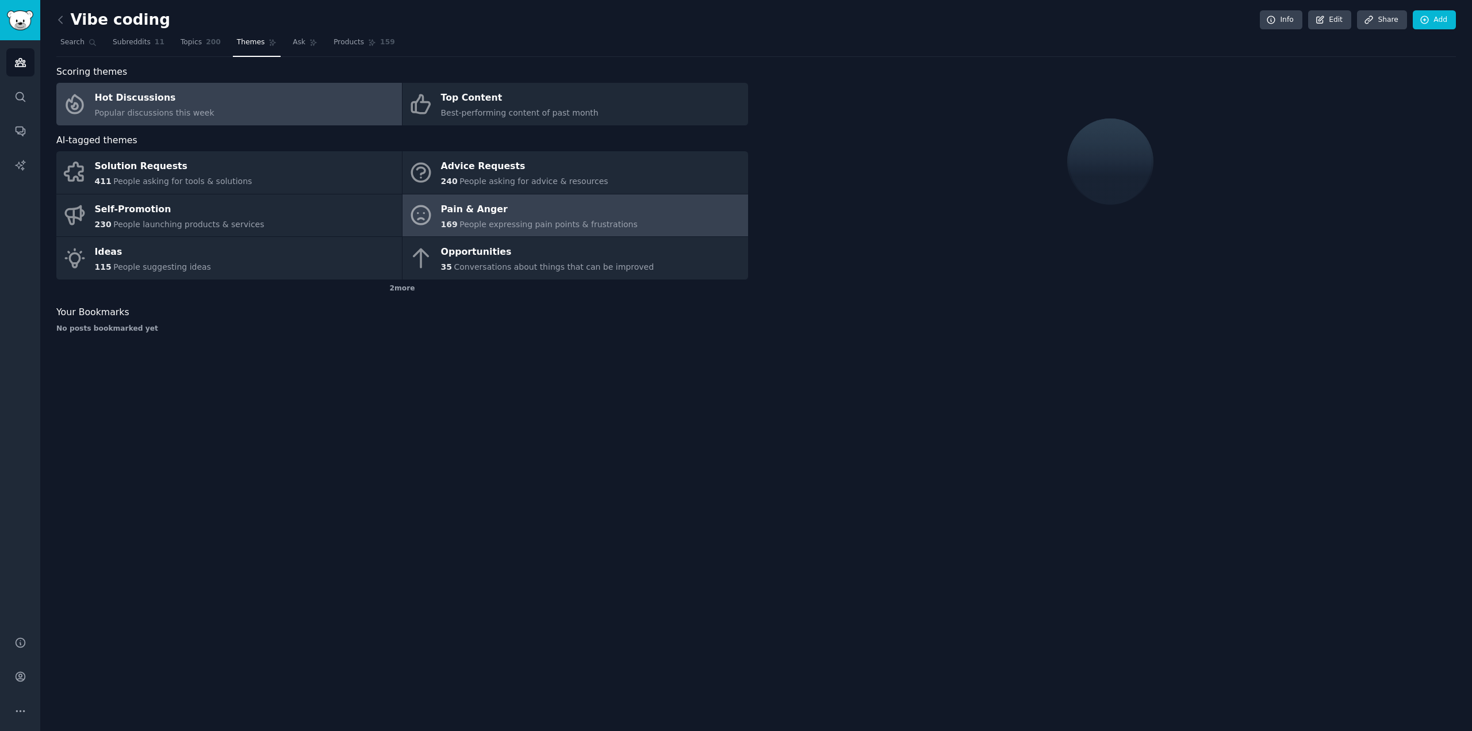
click at [463, 220] on span "People expressing pain points & frustrations" at bounding box center [548, 224] width 178 height 9
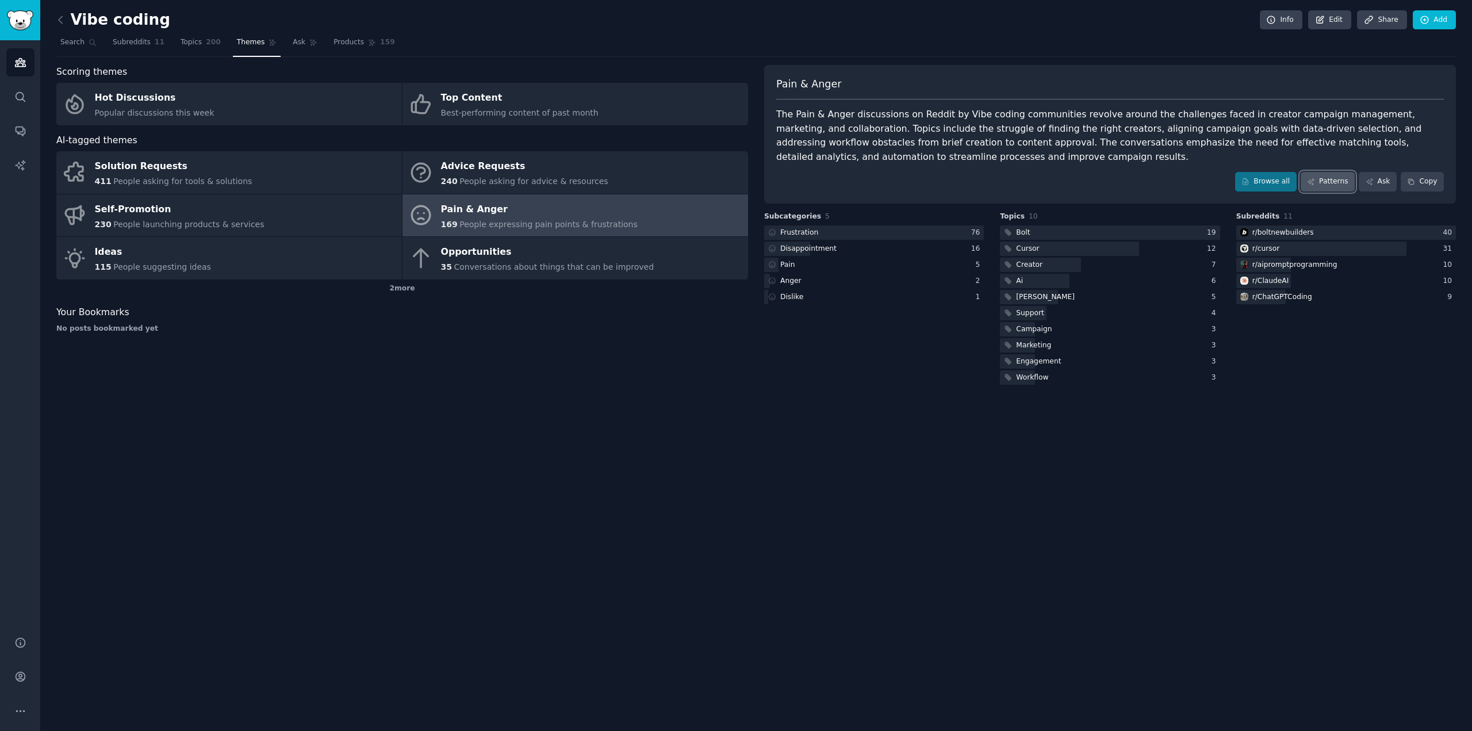
click at [1326, 172] on link "Patterns" at bounding box center [1327, 182] width 54 height 20
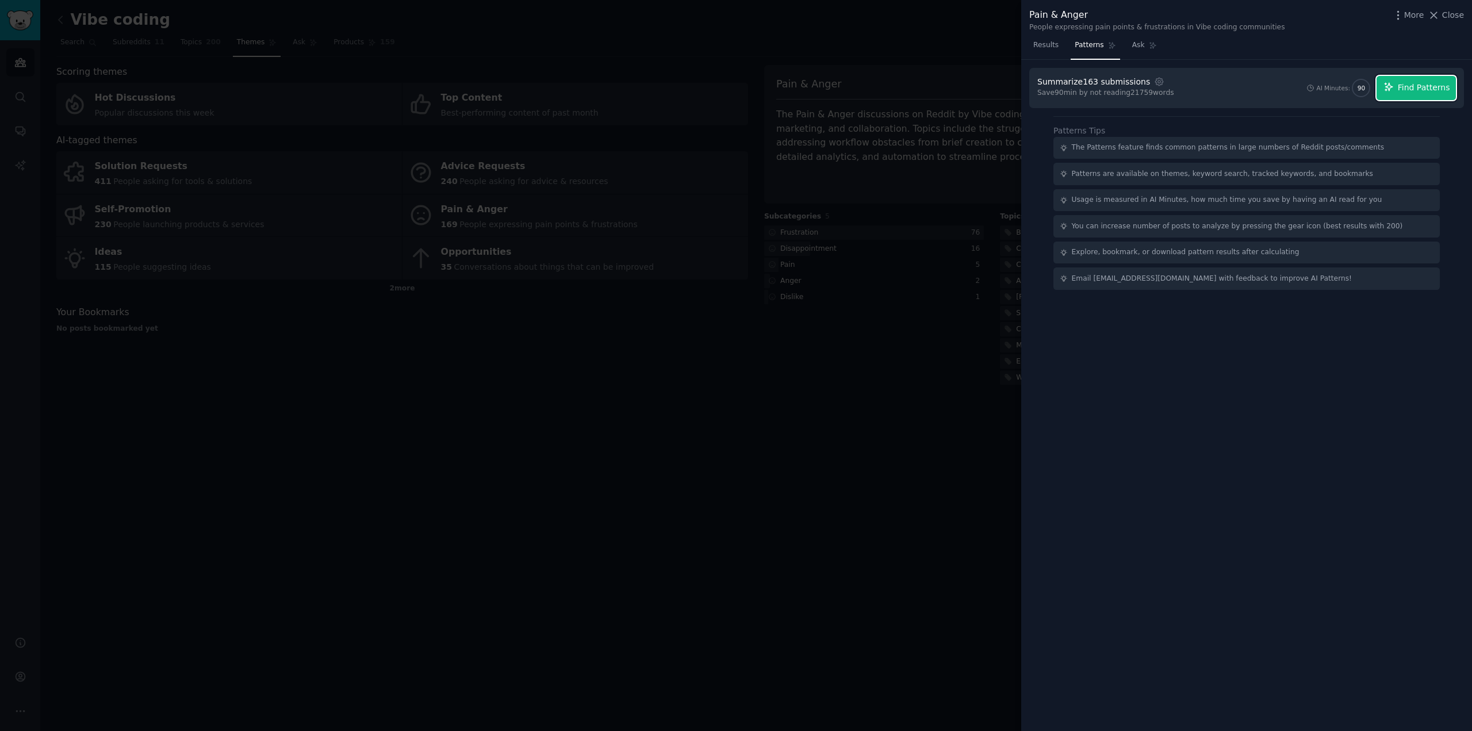
click at [1420, 86] on span "Find Patterns" at bounding box center [1424, 88] width 52 height 12
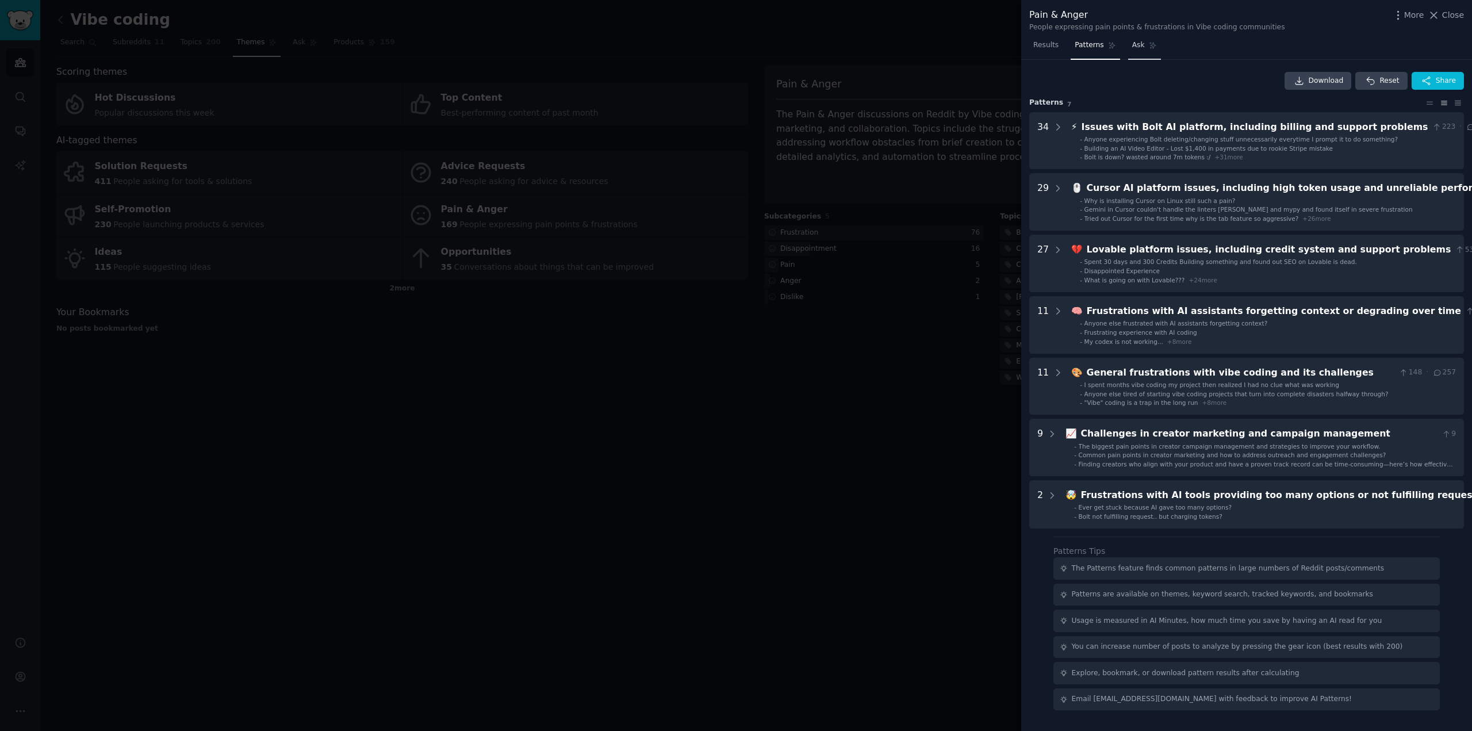
click at [1134, 51] on link "Ask" at bounding box center [1144, 48] width 33 height 24
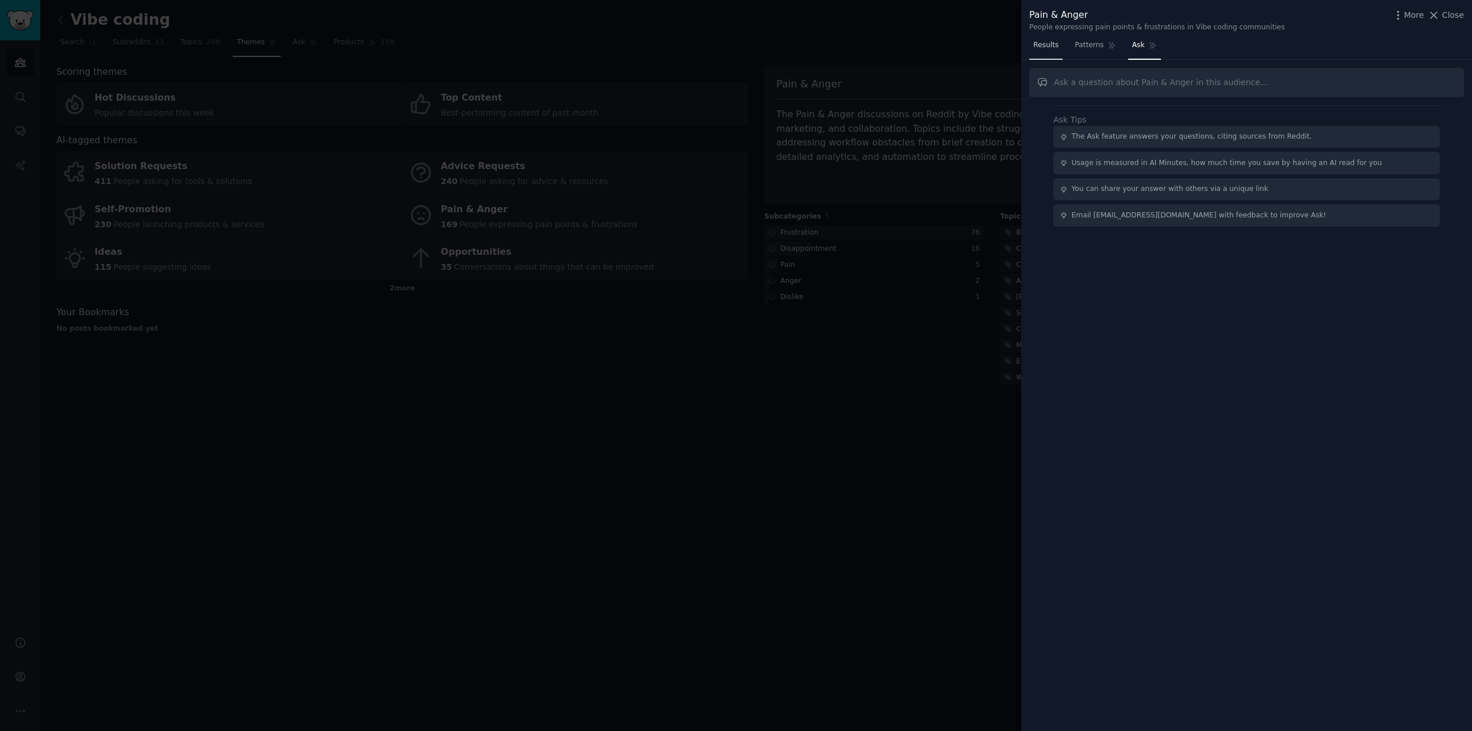
click at [1043, 49] on span "Results" at bounding box center [1045, 45] width 25 height 10
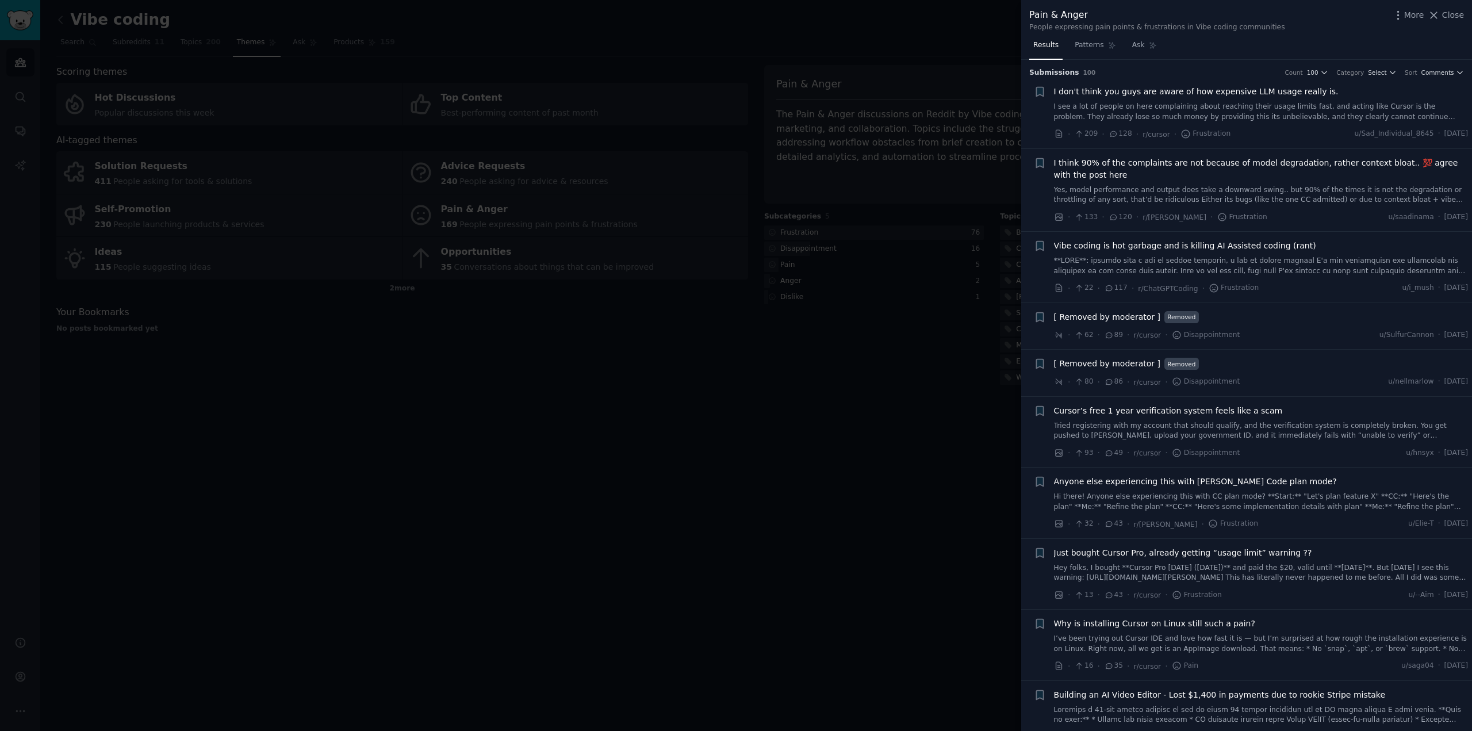
click at [1206, 103] on link "I see a lot of people on here complaining about reaching their usage limits fas…" at bounding box center [1261, 112] width 414 height 20
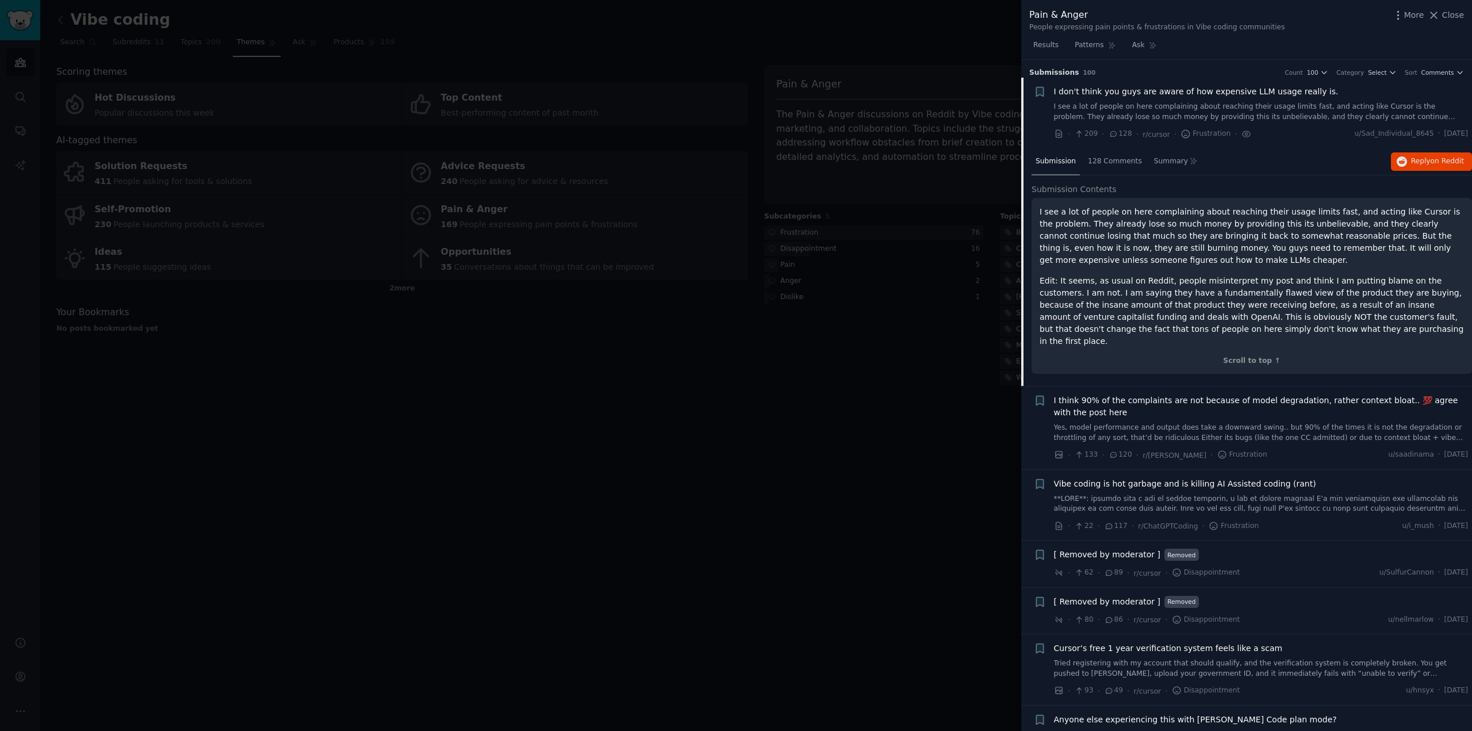
scroll to position [18, 0]
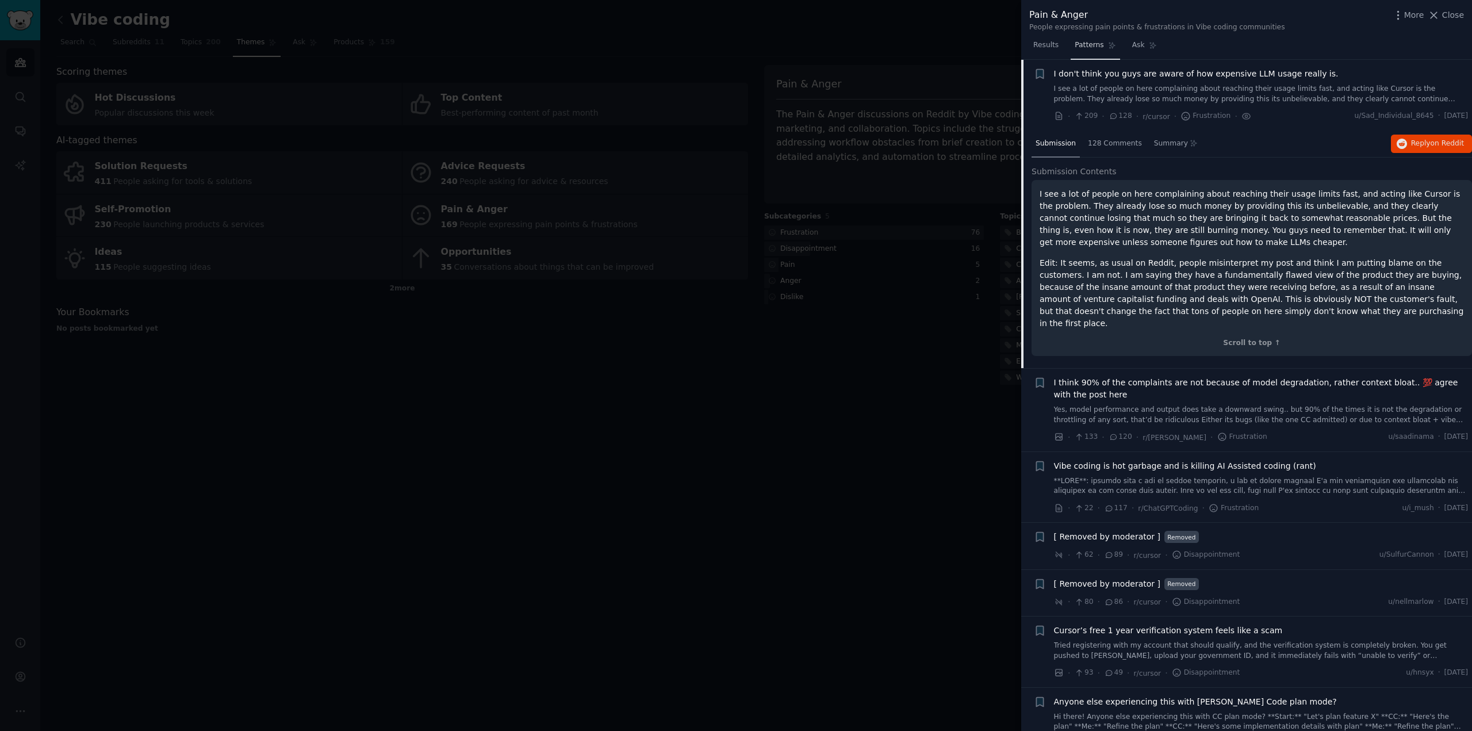
click at [1081, 40] on link "Patterns" at bounding box center [1094, 48] width 49 height 24
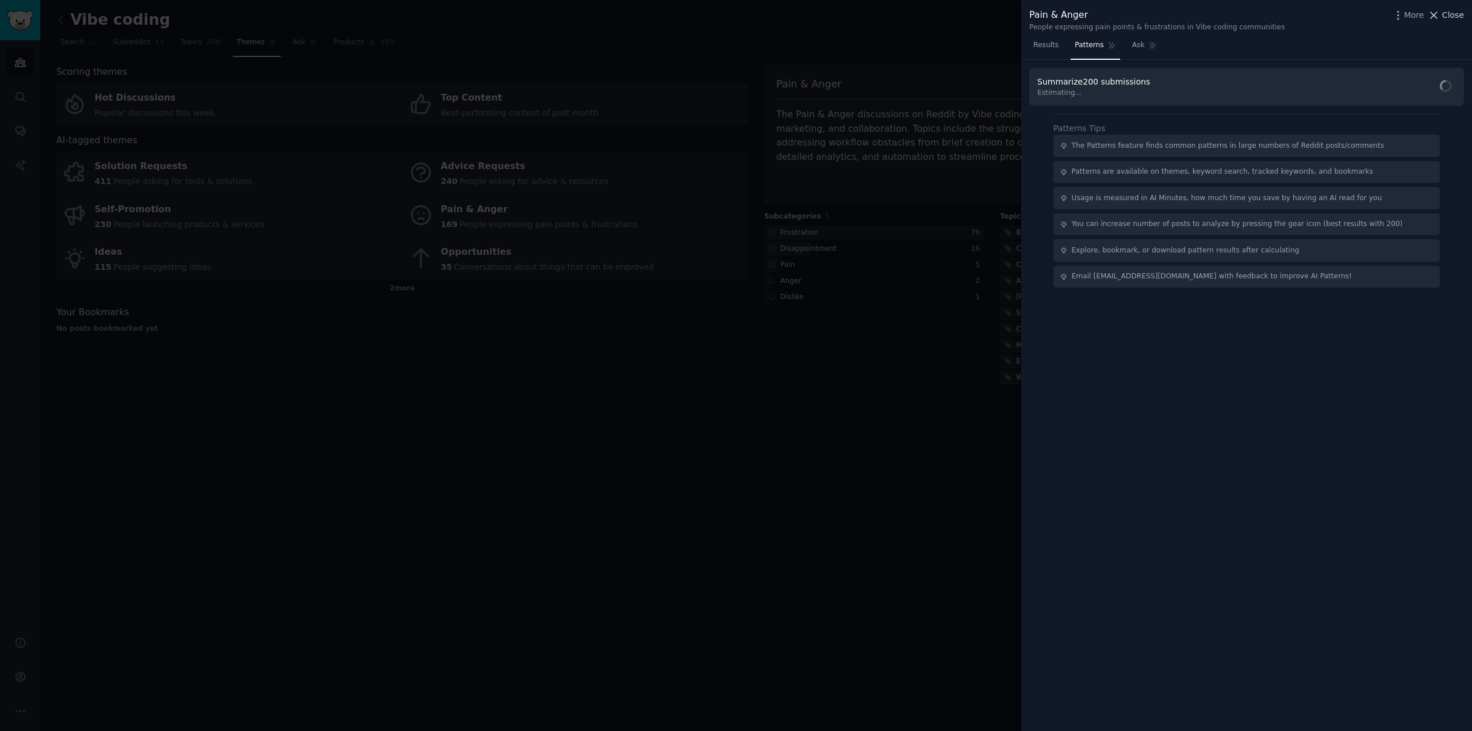
click at [1457, 15] on span "Close" at bounding box center [1453, 15] width 22 height 12
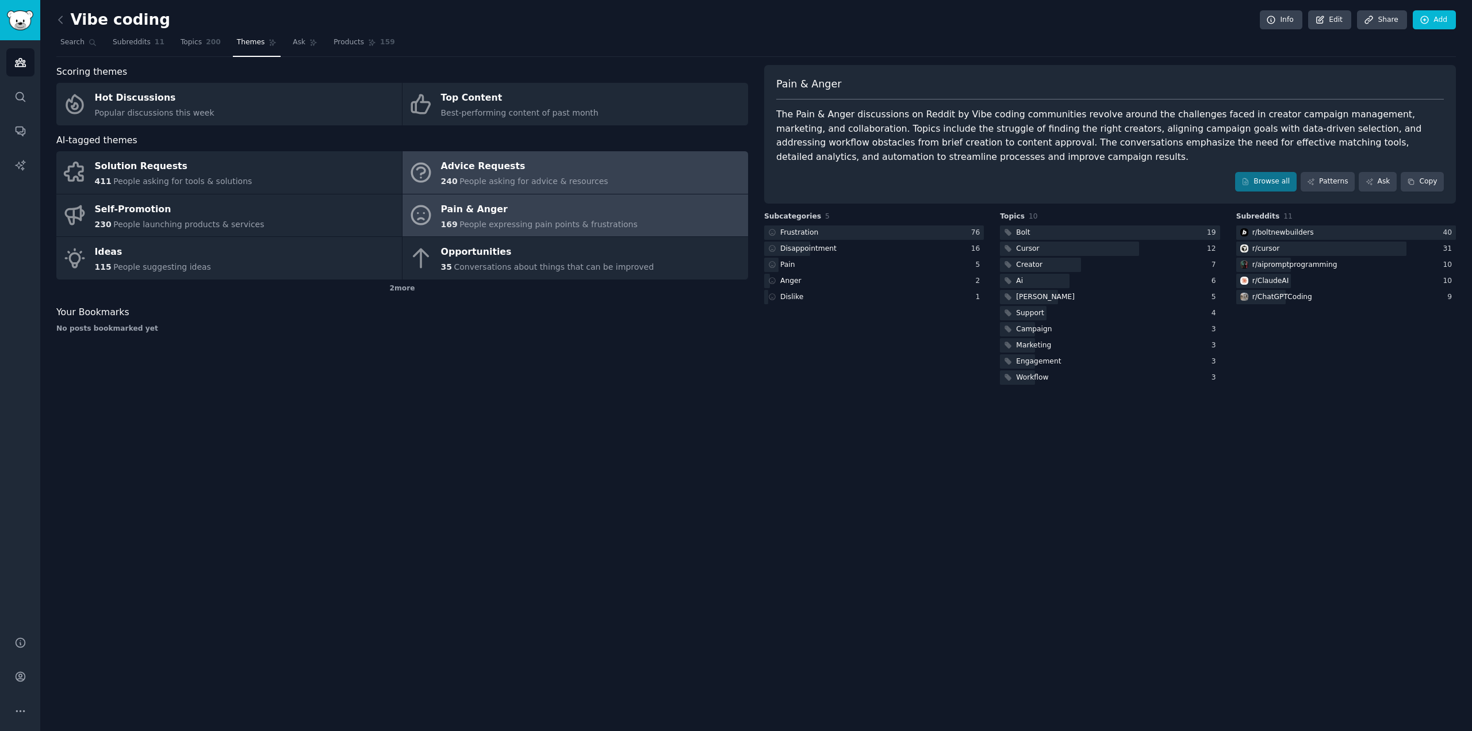
click at [473, 176] on span "People asking for advice & resources" at bounding box center [533, 180] width 148 height 9
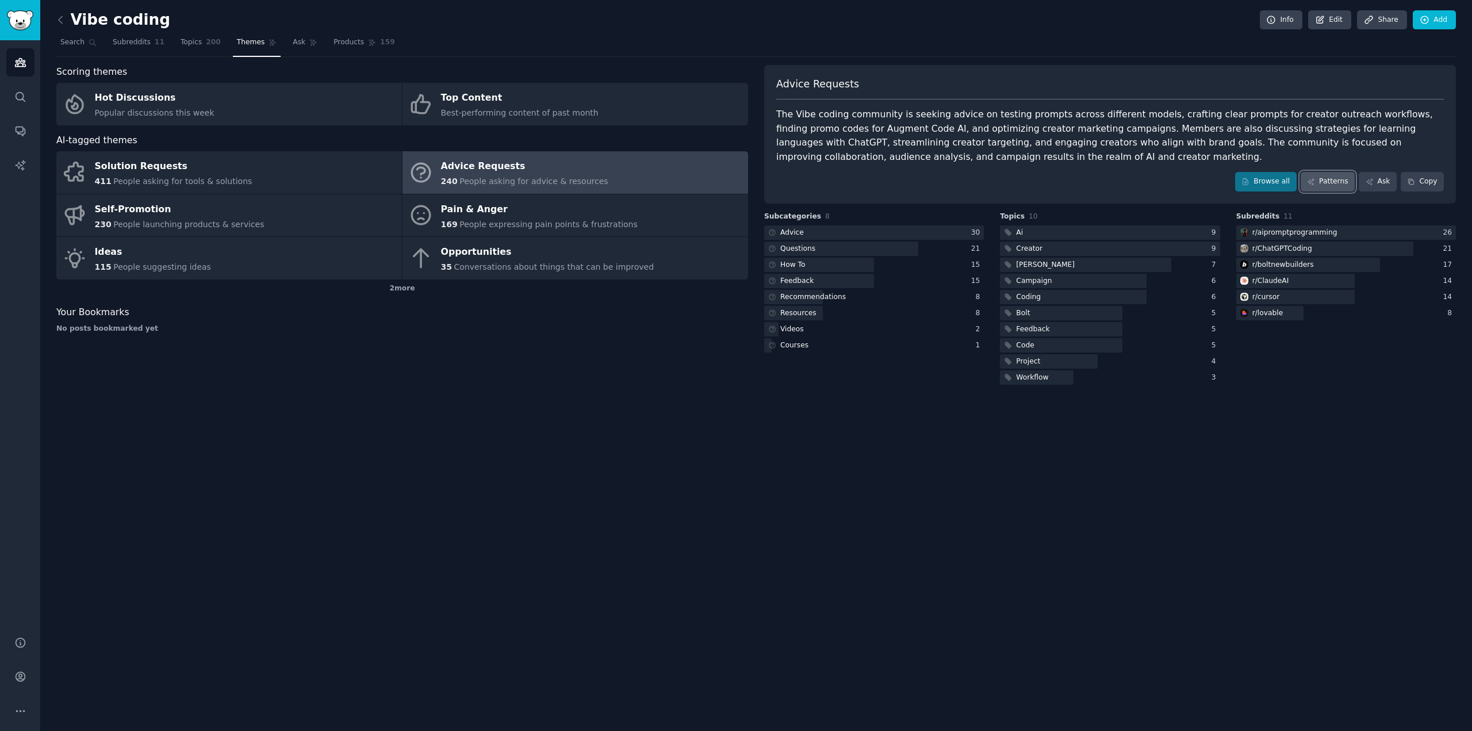
click at [1345, 182] on link "Patterns" at bounding box center [1327, 182] width 54 height 20
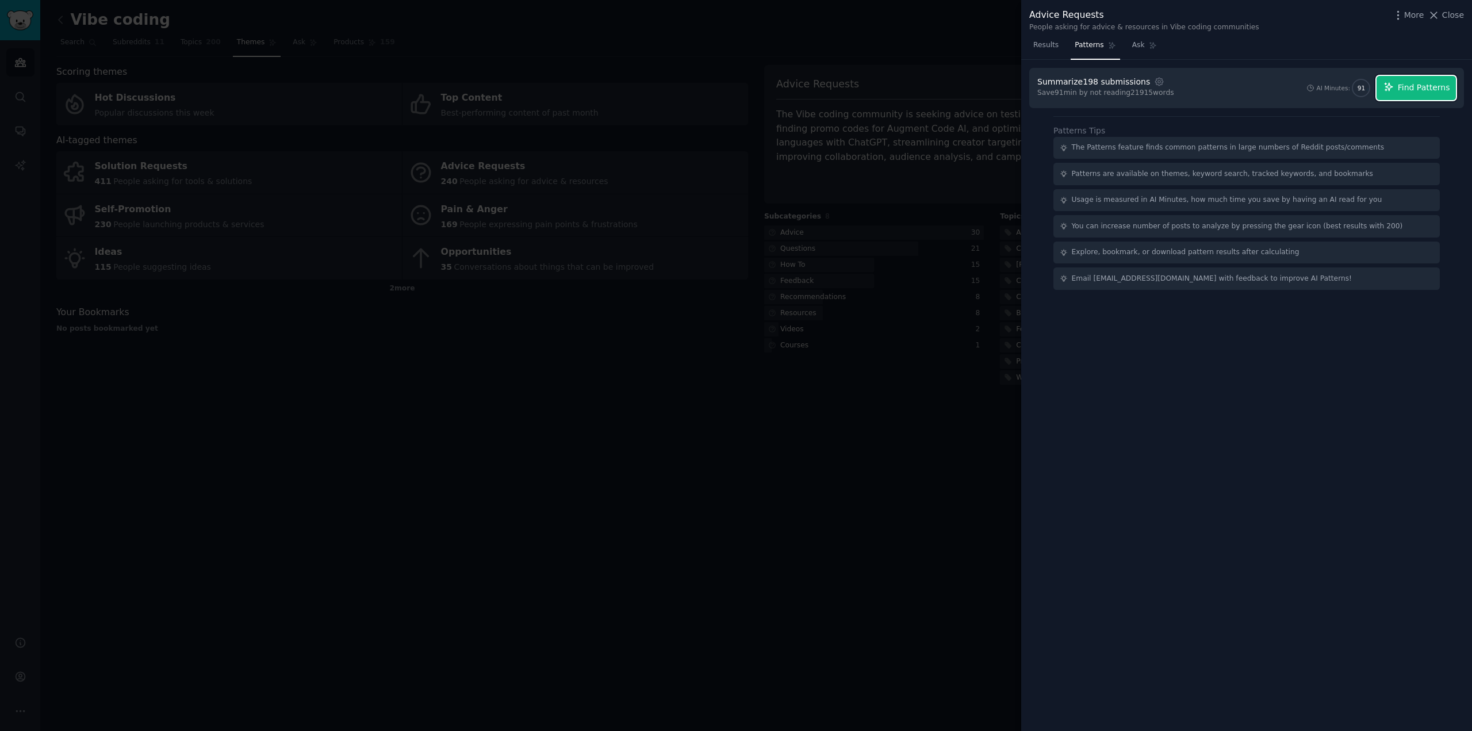
click at [1405, 85] on span "Find Patterns" at bounding box center [1424, 88] width 52 height 12
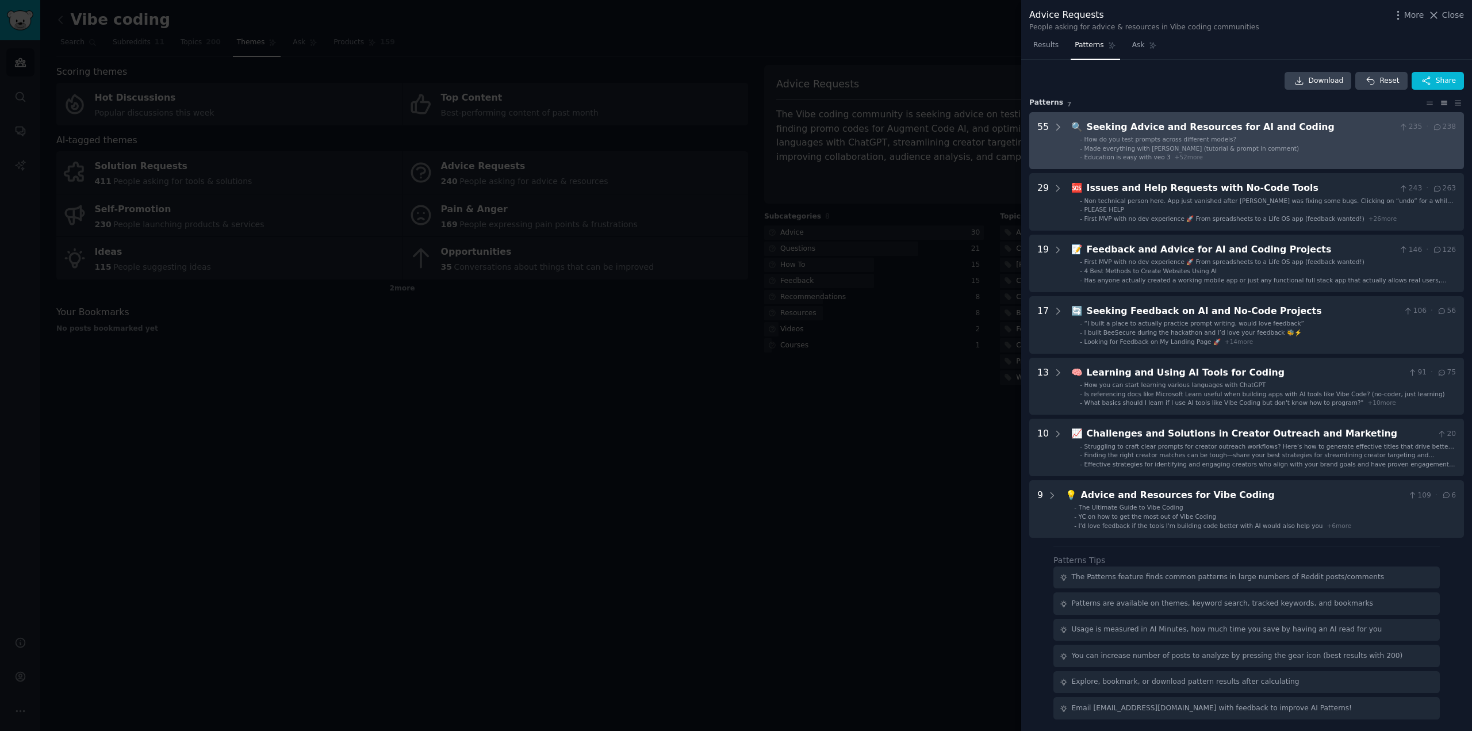
click at [1145, 124] on div "Seeking Advice and Resources for AI and Coding" at bounding box center [1241, 127] width 308 height 14
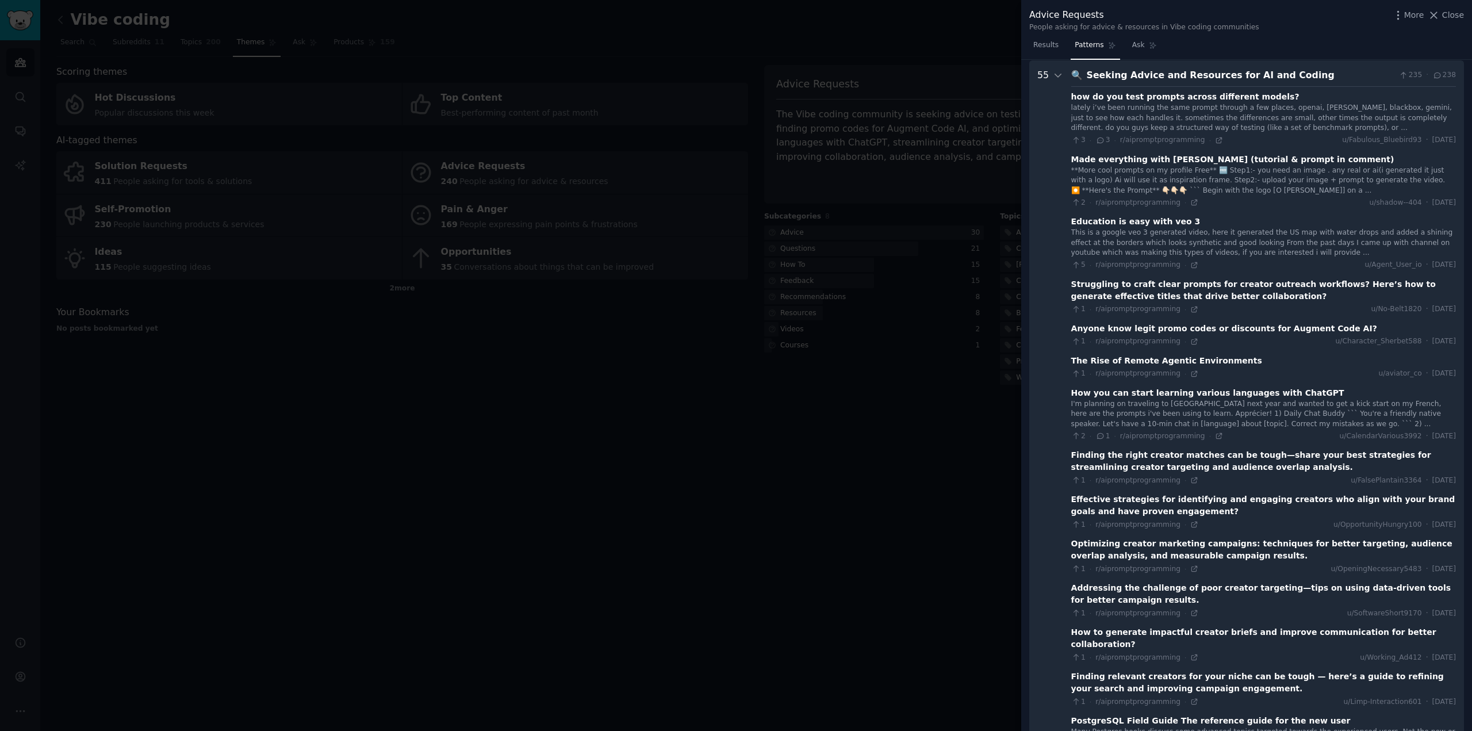
scroll to position [52, 0]
click at [697, 43] on div at bounding box center [736, 365] width 1472 height 731
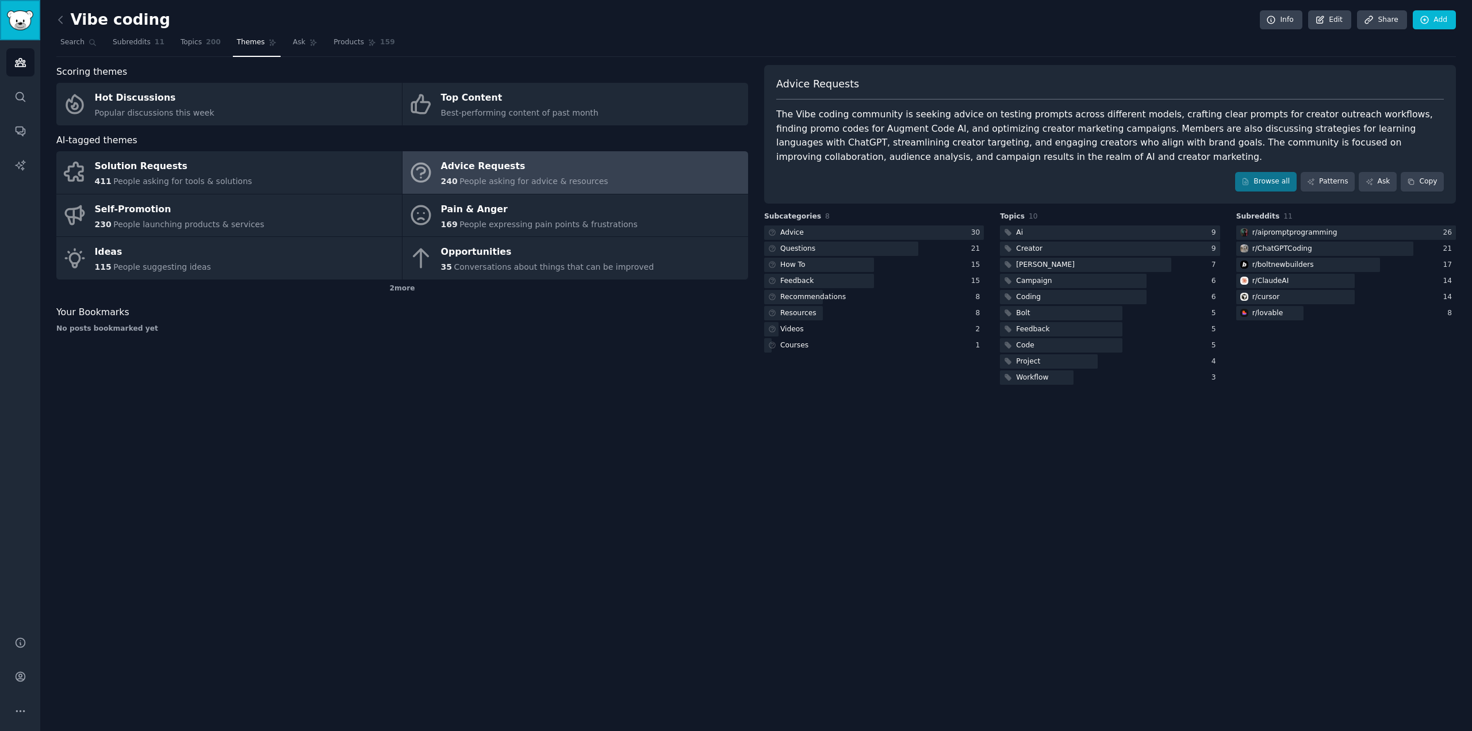
click at [17, 21] on img "Sidebar" at bounding box center [20, 20] width 26 height 20
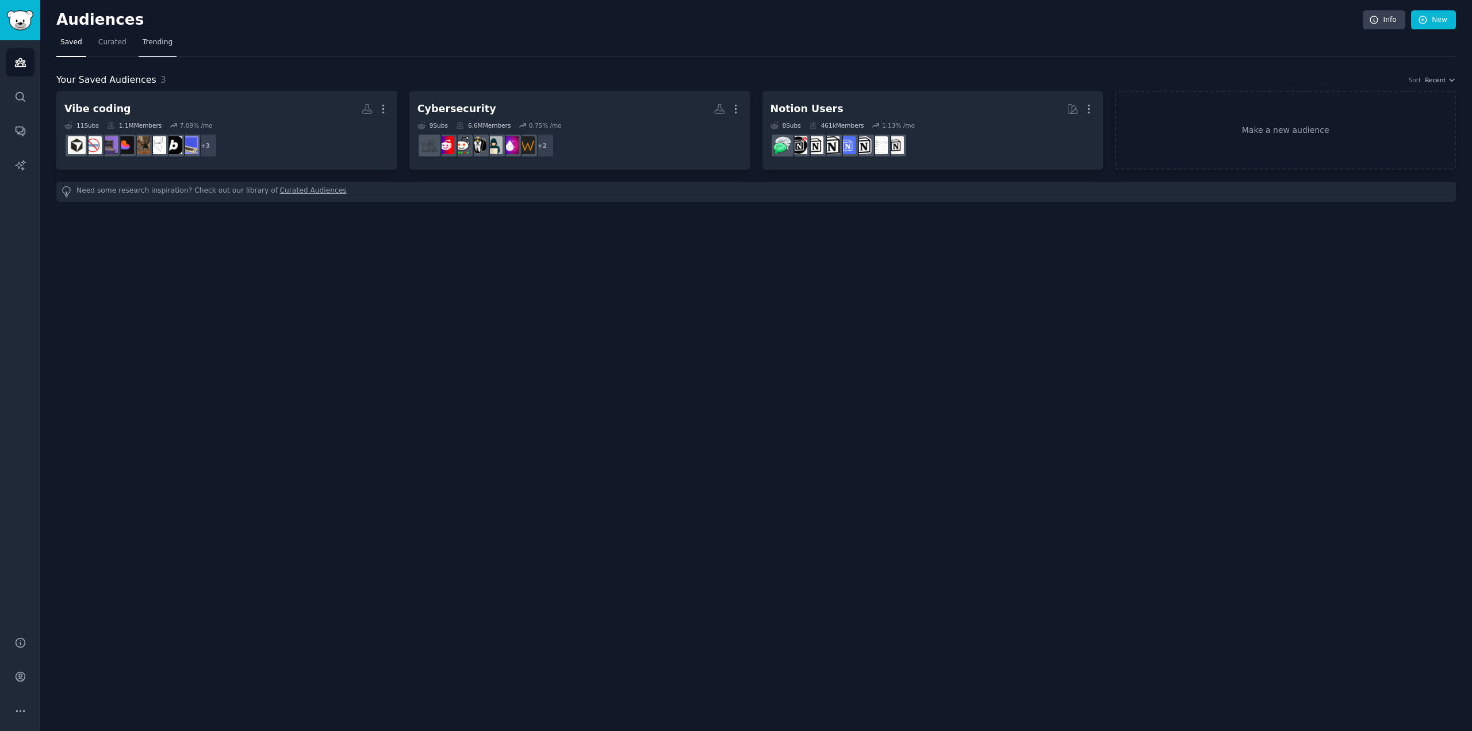
click at [143, 44] on span "Trending" at bounding box center [158, 42] width 30 height 10
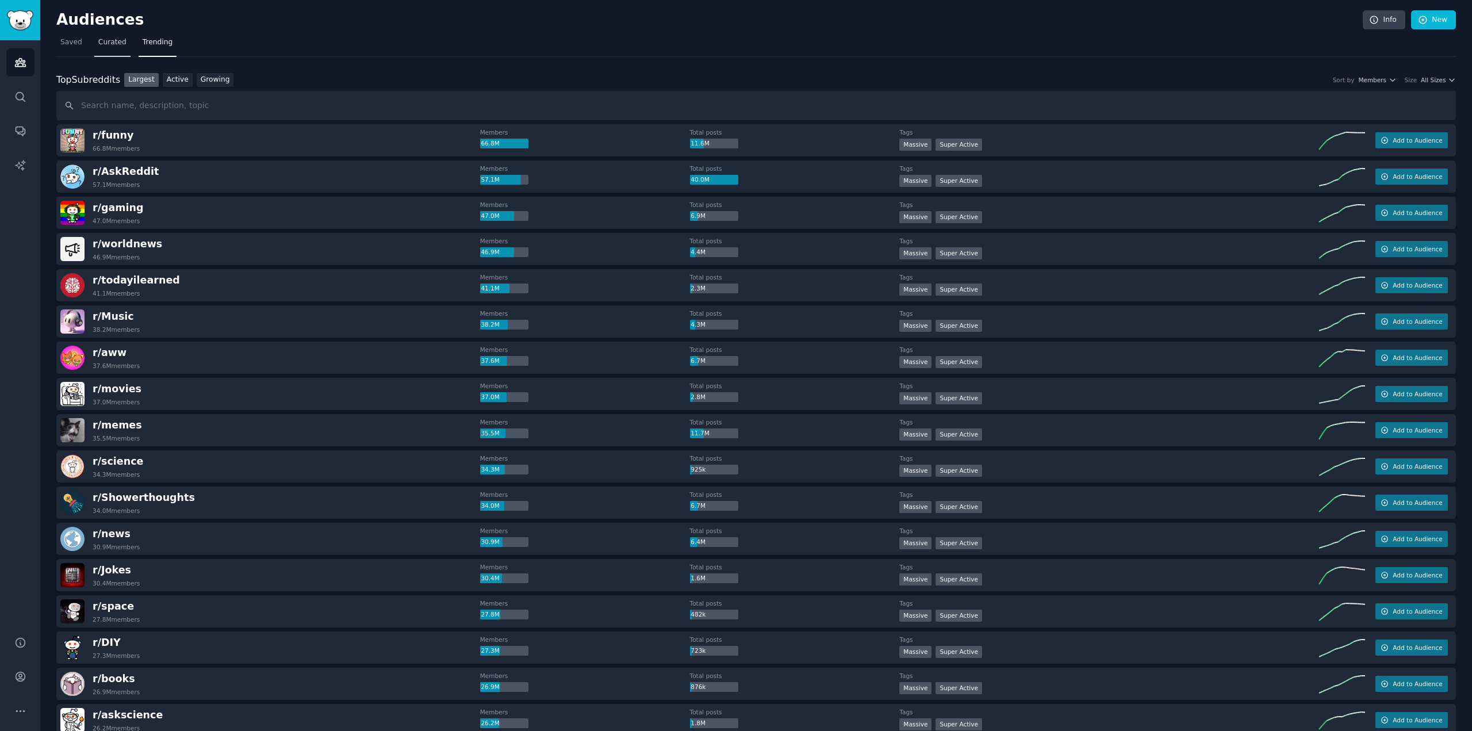
click at [113, 41] on span "Curated" at bounding box center [112, 42] width 28 height 10
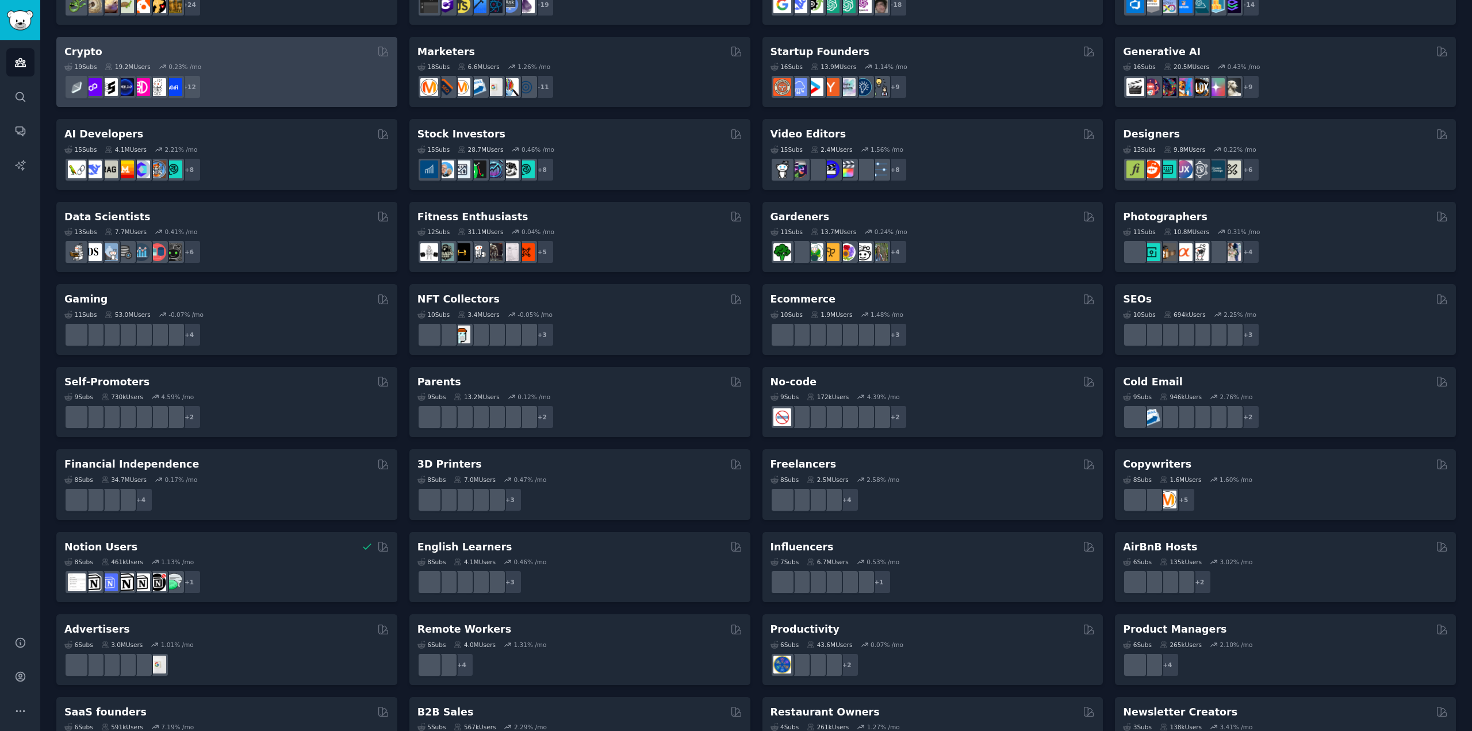
scroll to position [189, 0]
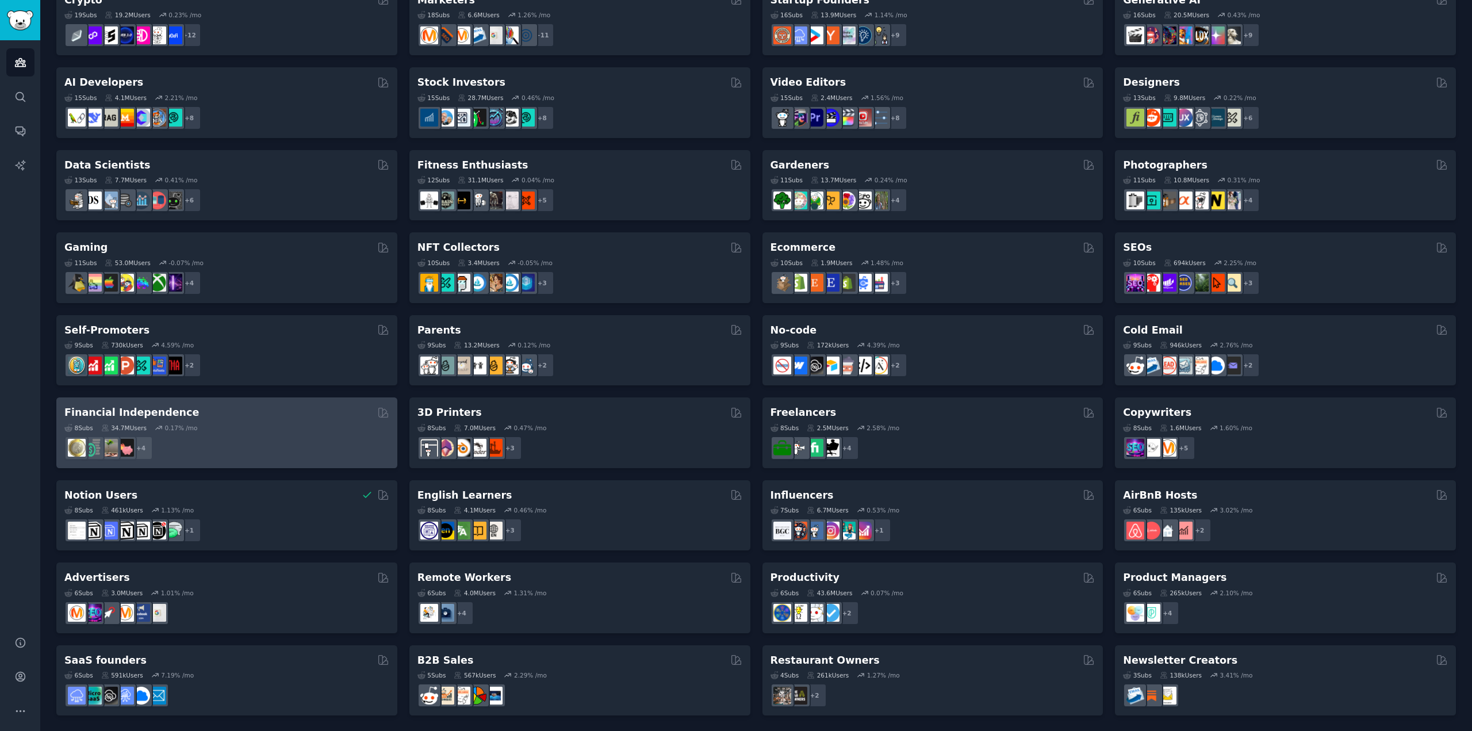
click at [233, 411] on div "Financial Independence" at bounding box center [226, 412] width 325 height 14
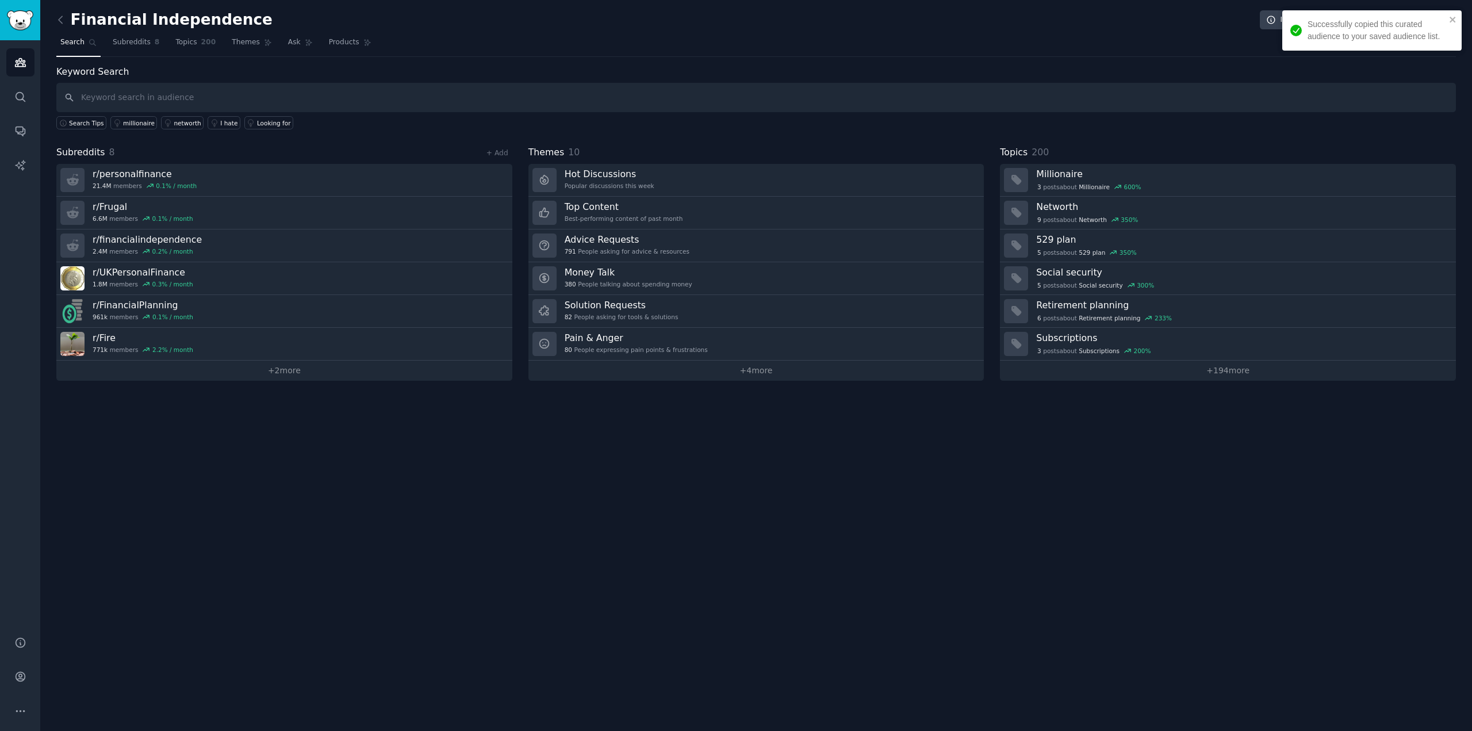
click at [612, 333] on h3 "Pain & Anger" at bounding box center [636, 338] width 143 height 12
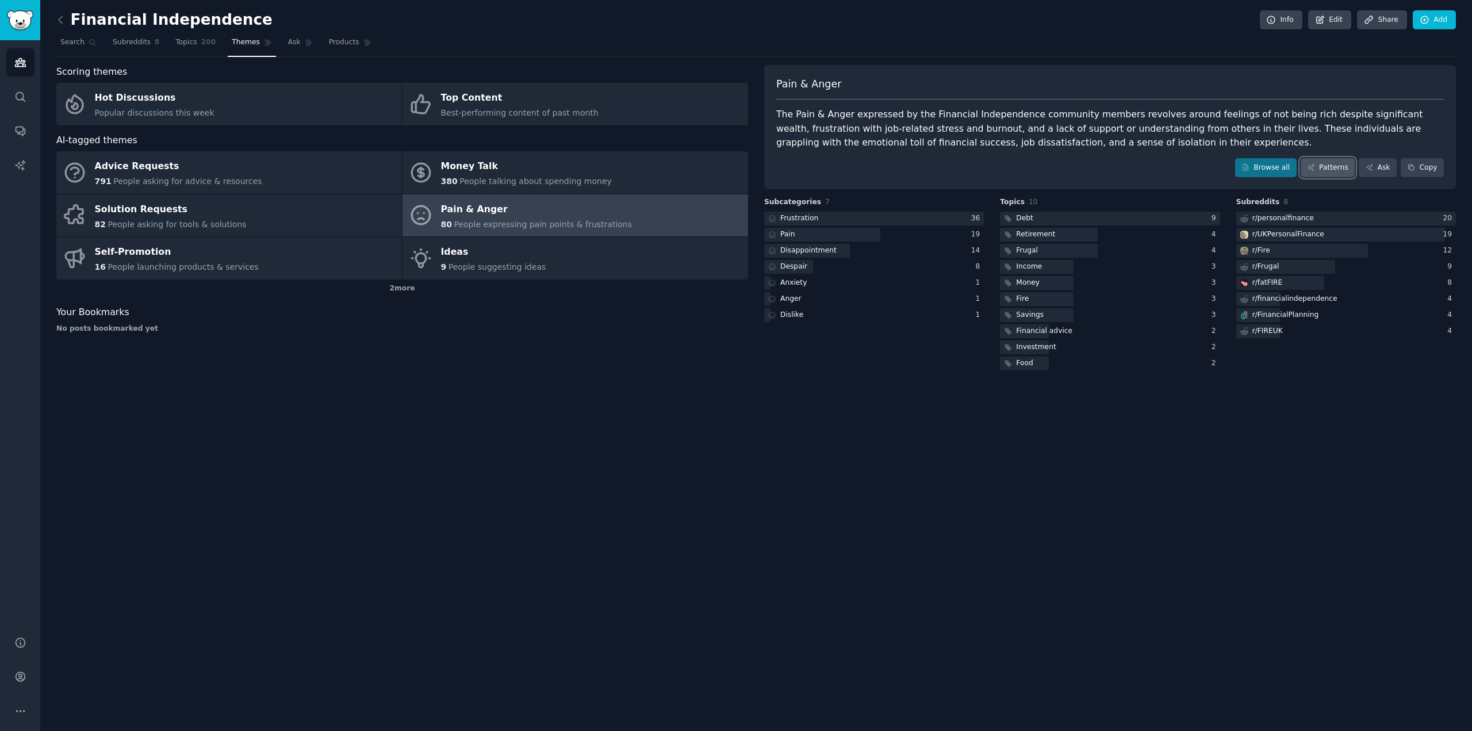
click at [1337, 171] on link "Patterns" at bounding box center [1327, 168] width 54 height 20
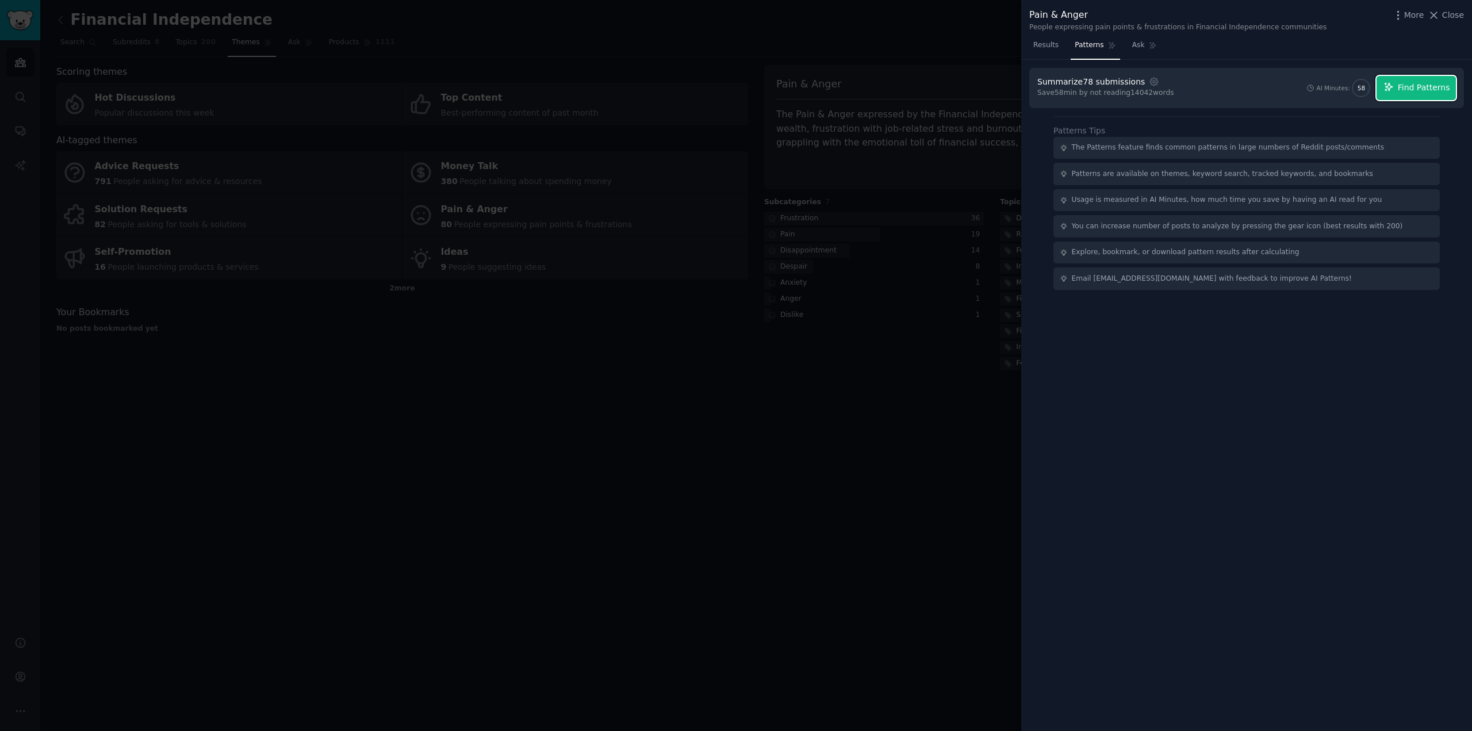
click at [1407, 83] on span "Find Patterns" at bounding box center [1424, 88] width 52 height 12
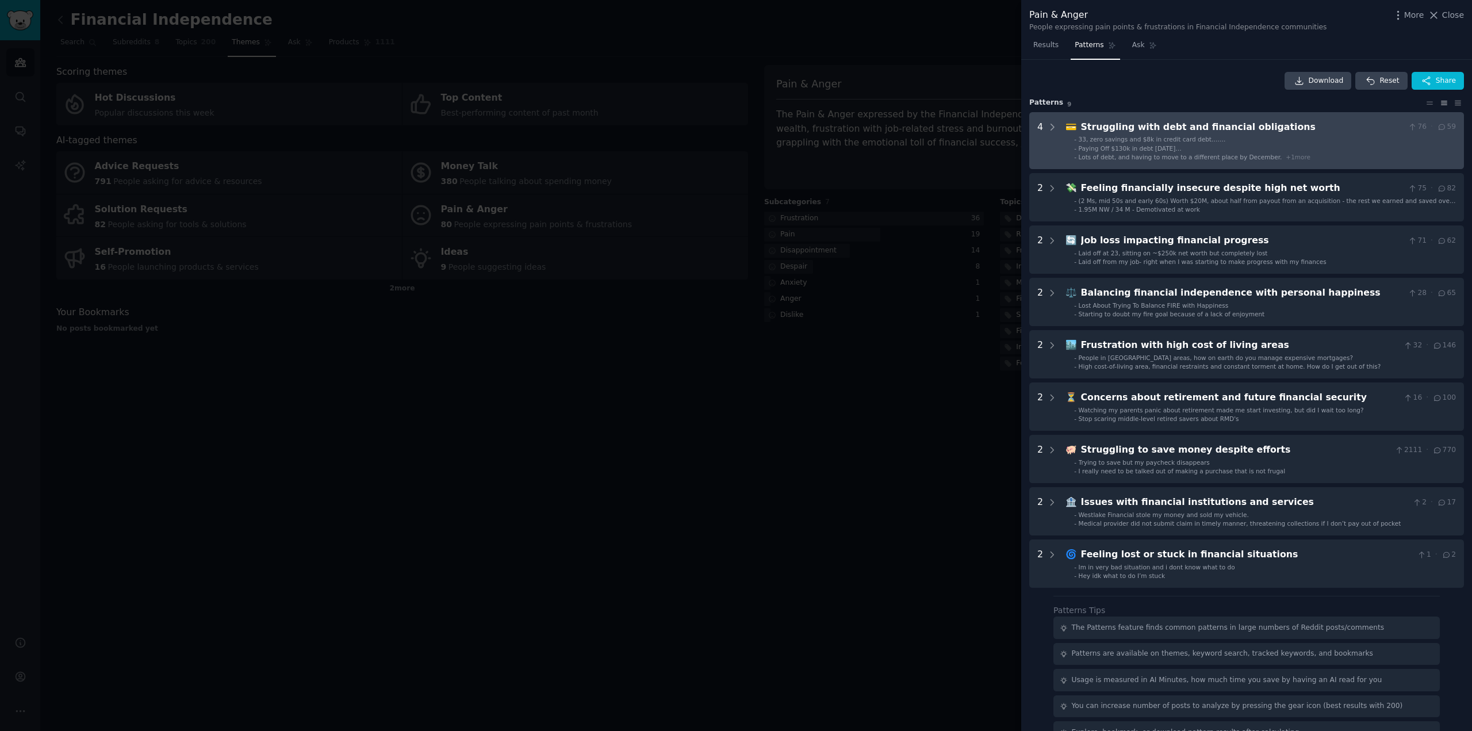
drag, startPoint x: 1135, startPoint y: 190, endPoint x: 1296, endPoint y: 168, distance: 162.5
click at [1296, 168] on obligations "4 💳 Struggling with debt and financial obligations 76 · 59 - 33, zero savings a…" at bounding box center [1246, 140] width 435 height 57
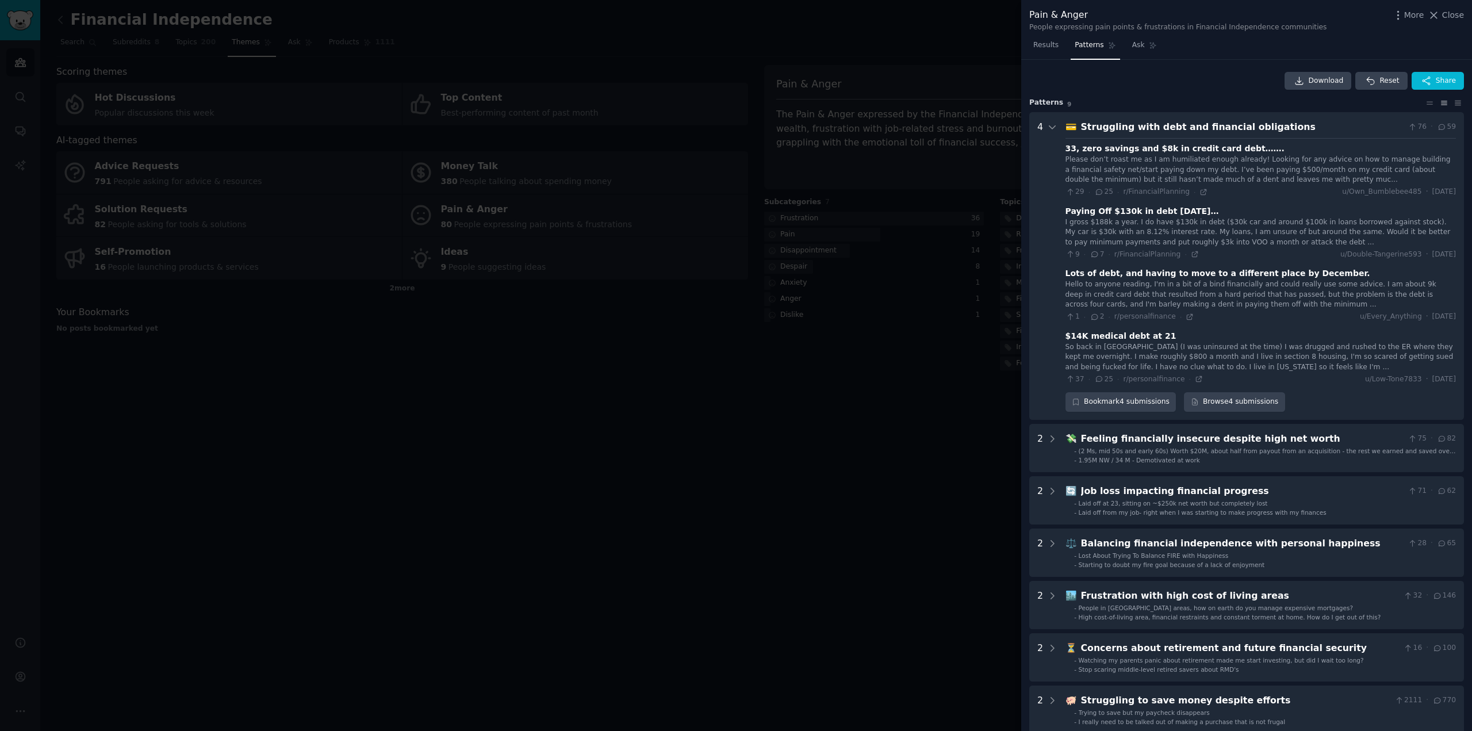
click at [1198, 132] on div "Struggling with debt and financial obligations" at bounding box center [1242, 127] width 323 height 14
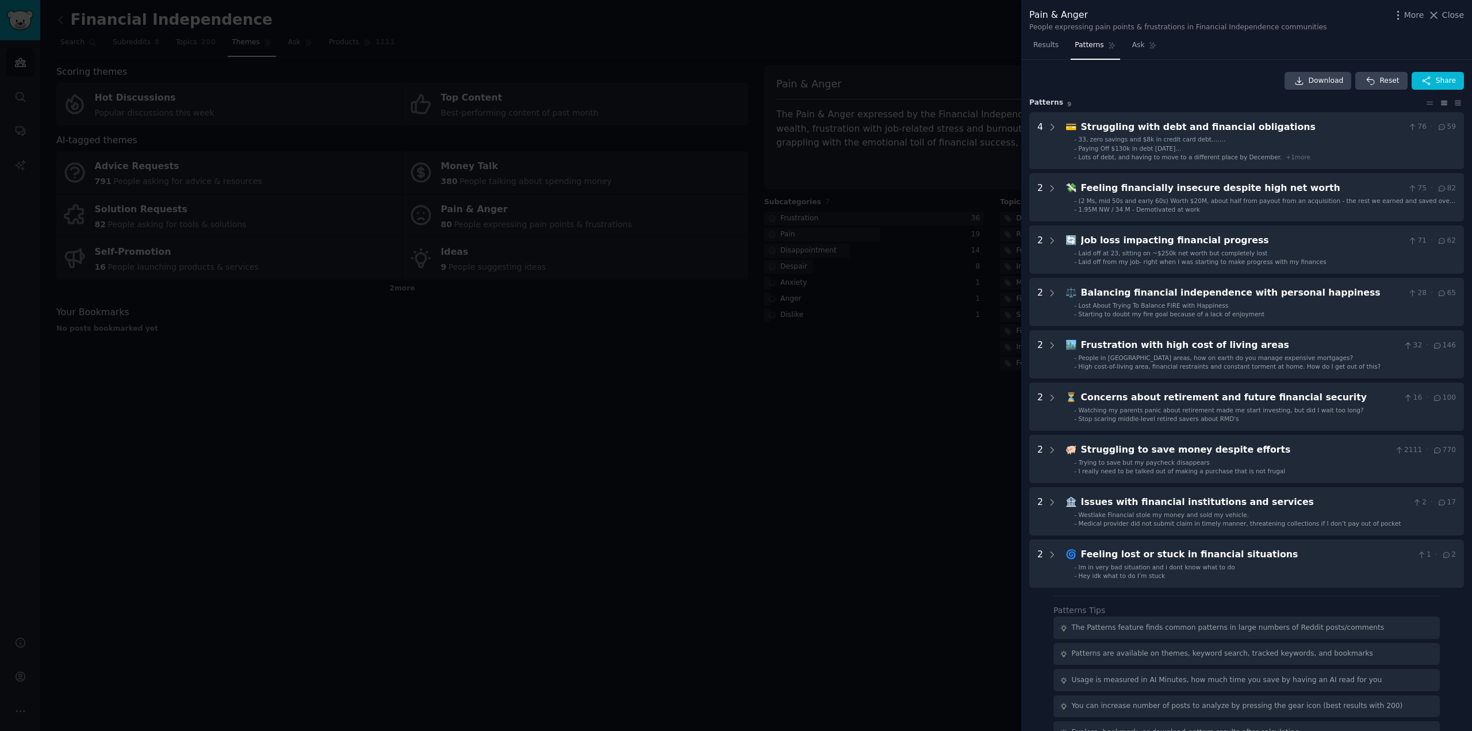
click at [1459, 14] on span "Close" at bounding box center [1453, 15] width 22 height 12
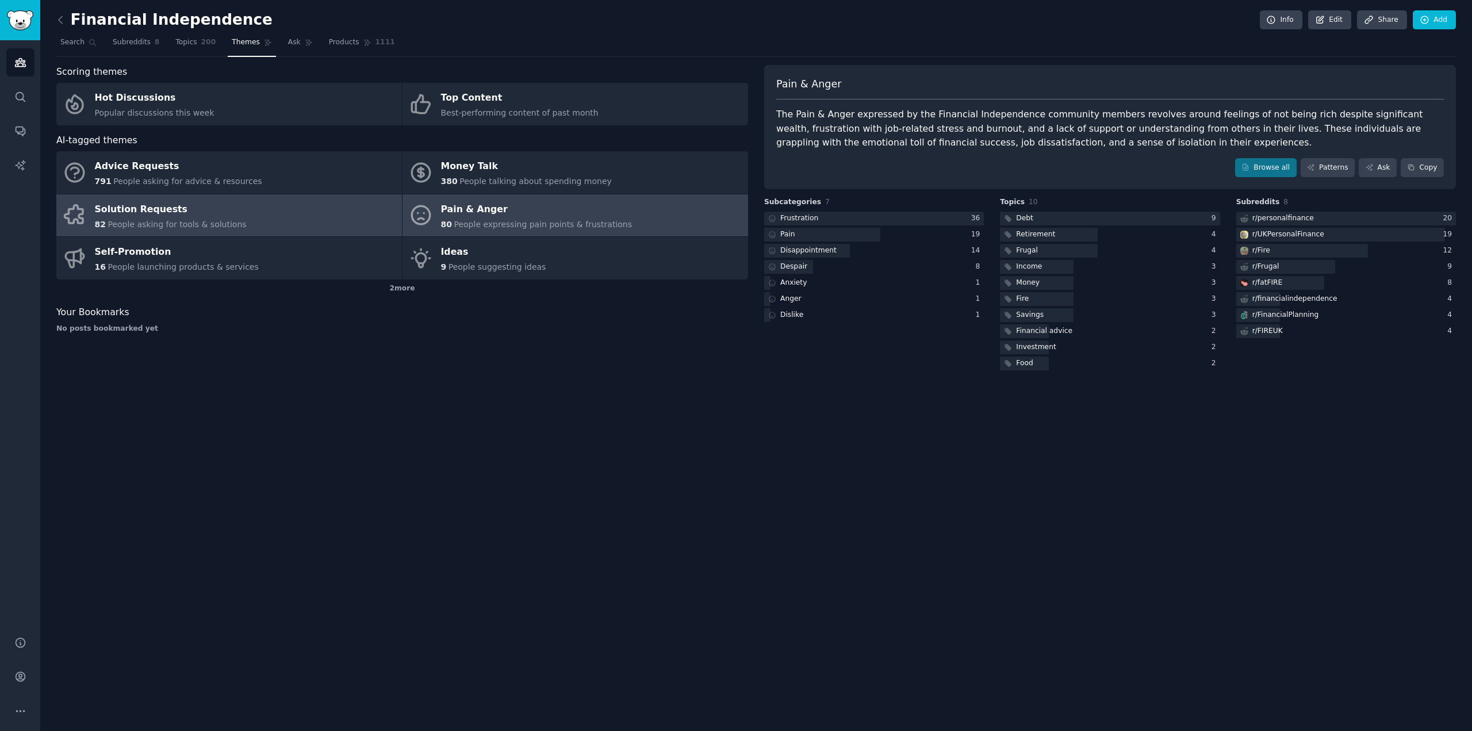
click at [224, 205] on div "Solution Requests" at bounding box center [171, 209] width 152 height 18
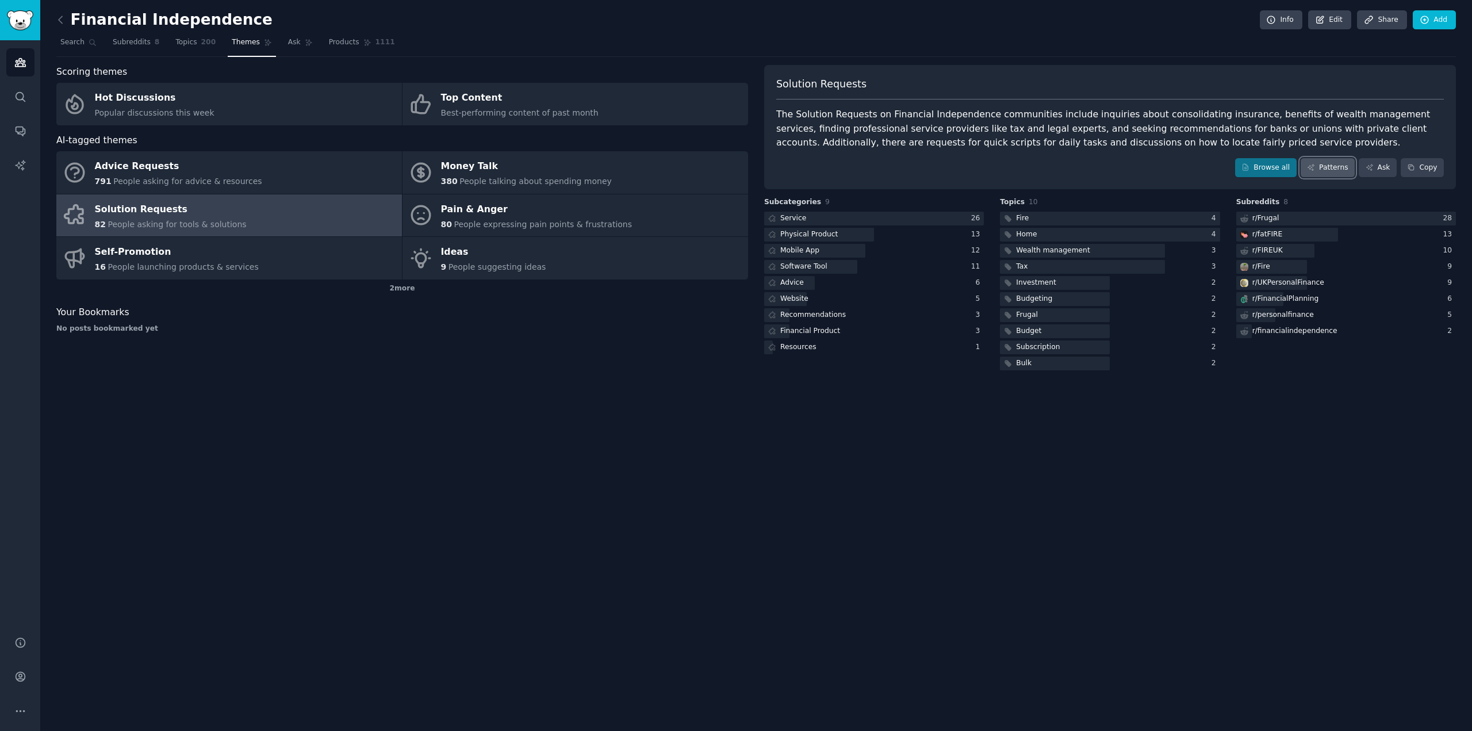
click at [1341, 172] on link "Patterns" at bounding box center [1327, 168] width 54 height 20
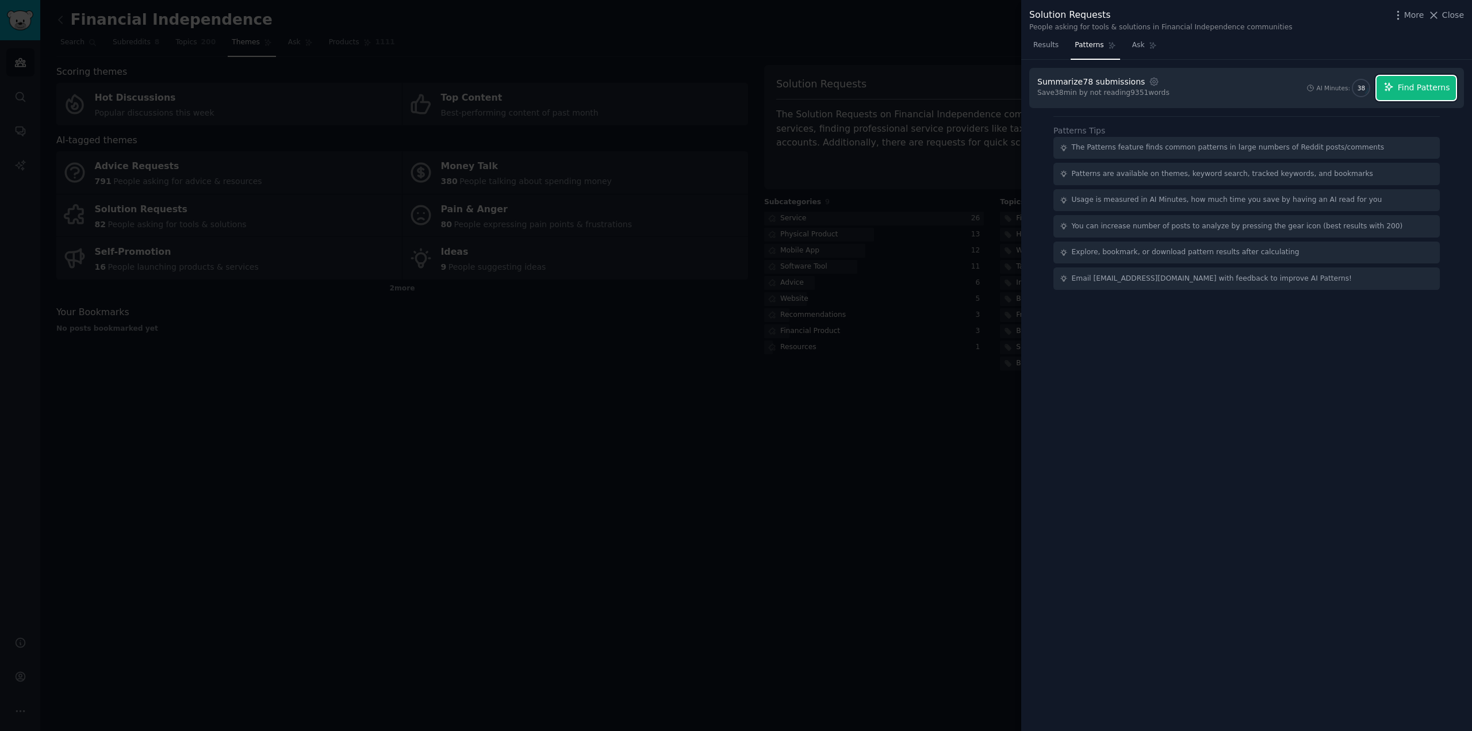
click at [1415, 93] on span "Find Patterns" at bounding box center [1424, 88] width 52 height 12
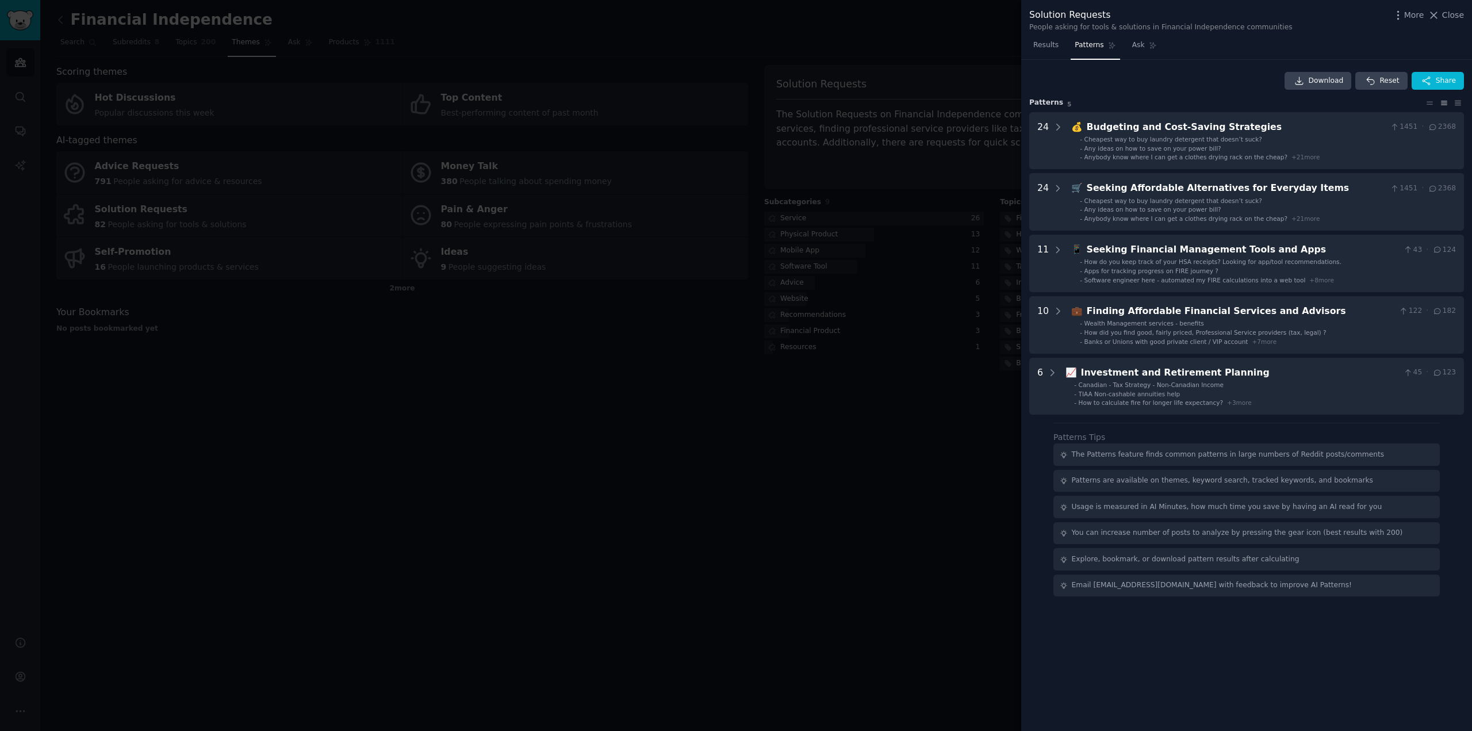
click at [431, 30] on div at bounding box center [736, 365] width 1472 height 731
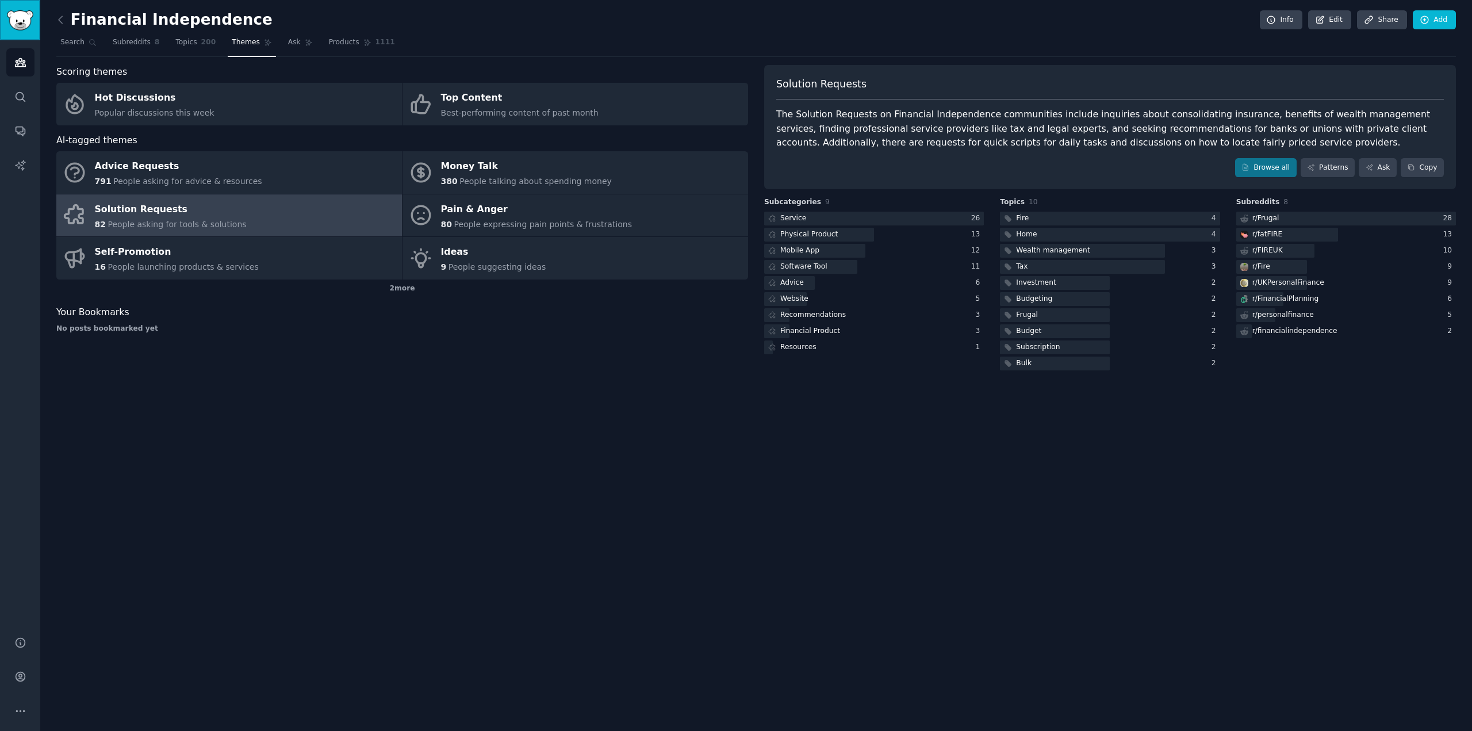
click at [16, 3] on link "Sidebar" at bounding box center [20, 20] width 40 height 40
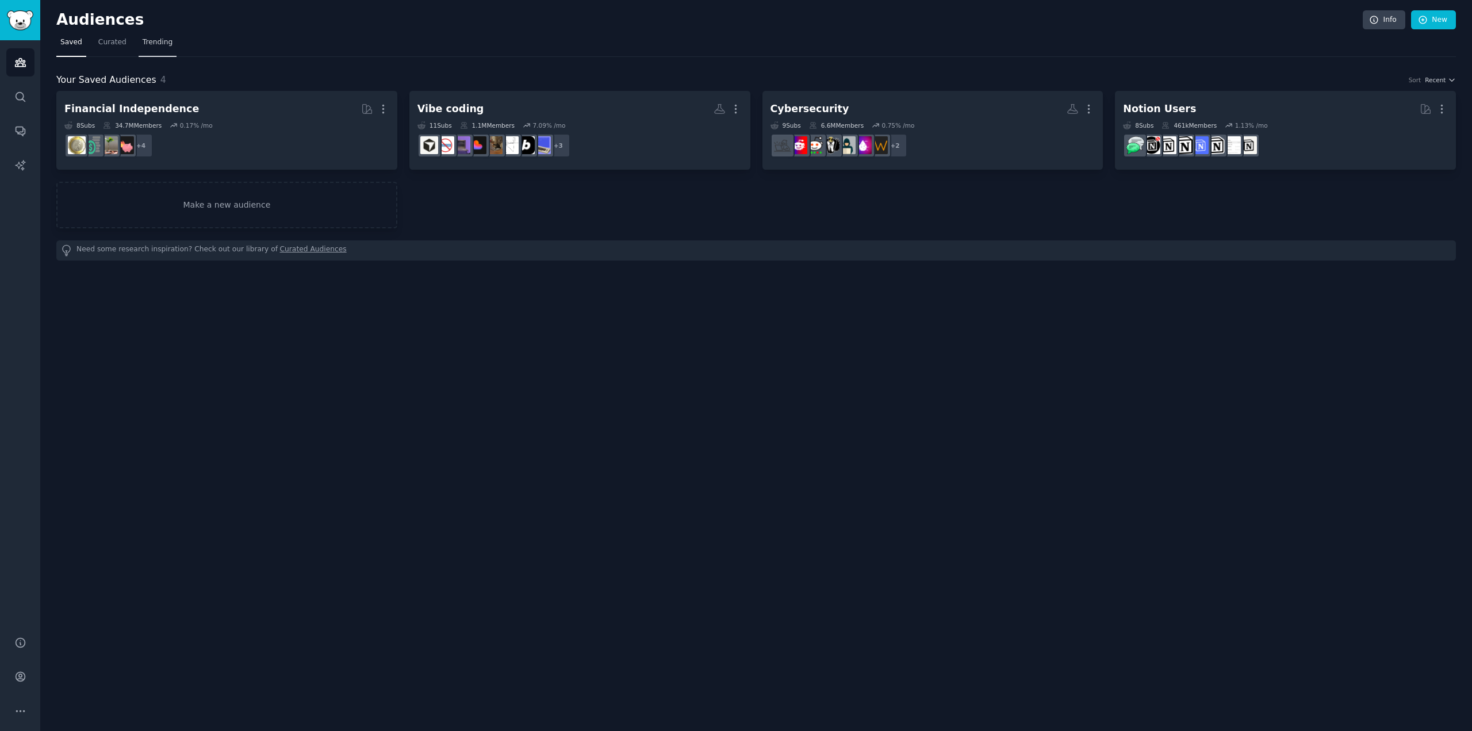
click at [163, 44] on span "Trending" at bounding box center [158, 42] width 30 height 10
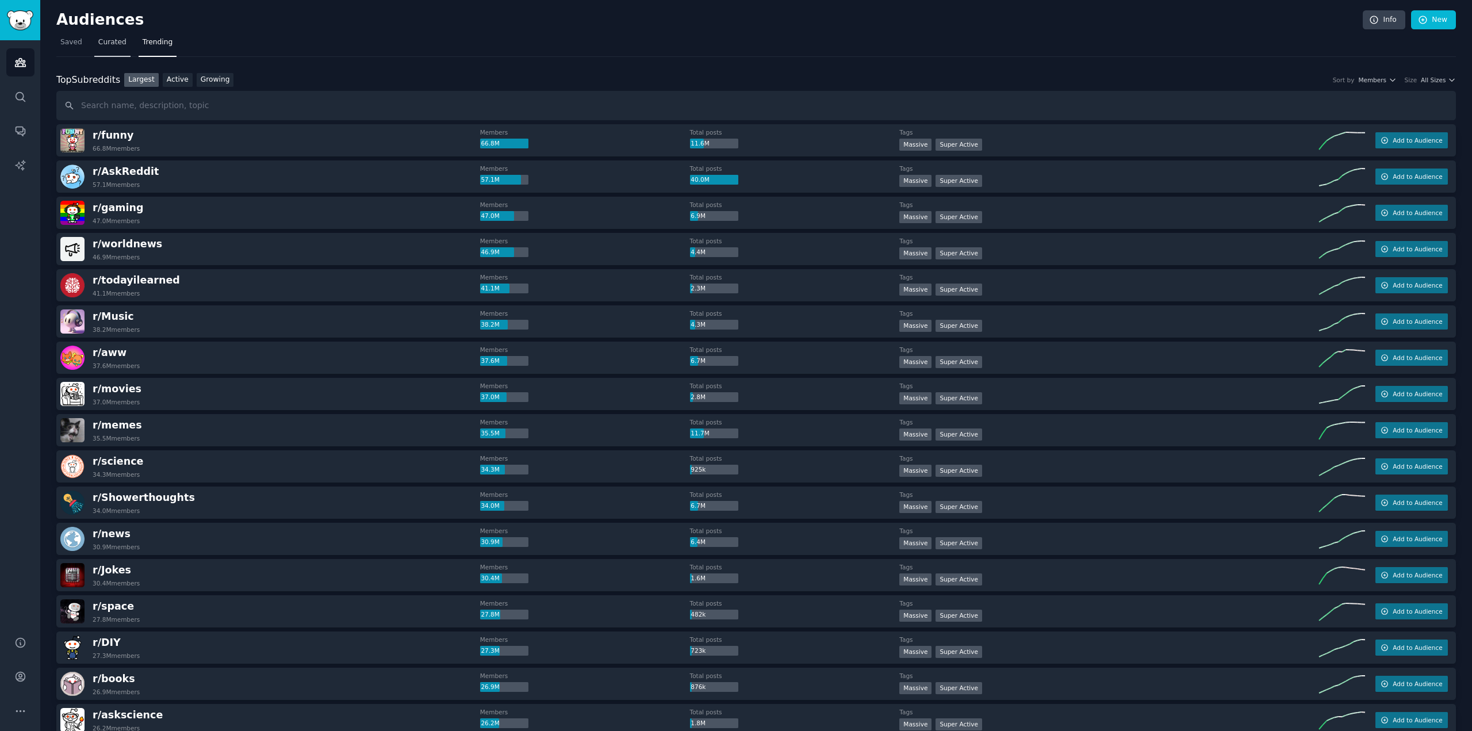
click at [112, 40] on span "Curated" at bounding box center [112, 42] width 28 height 10
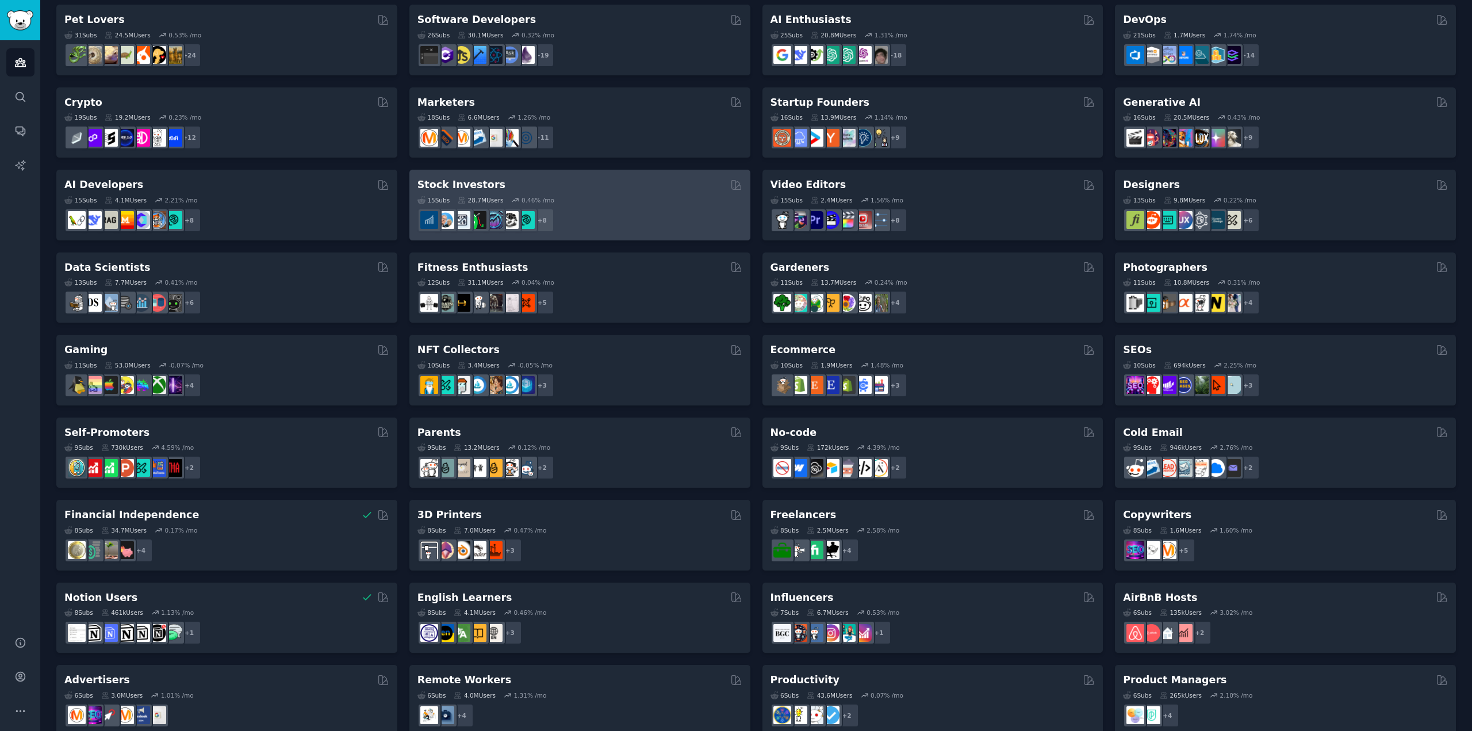
scroll to position [189, 0]
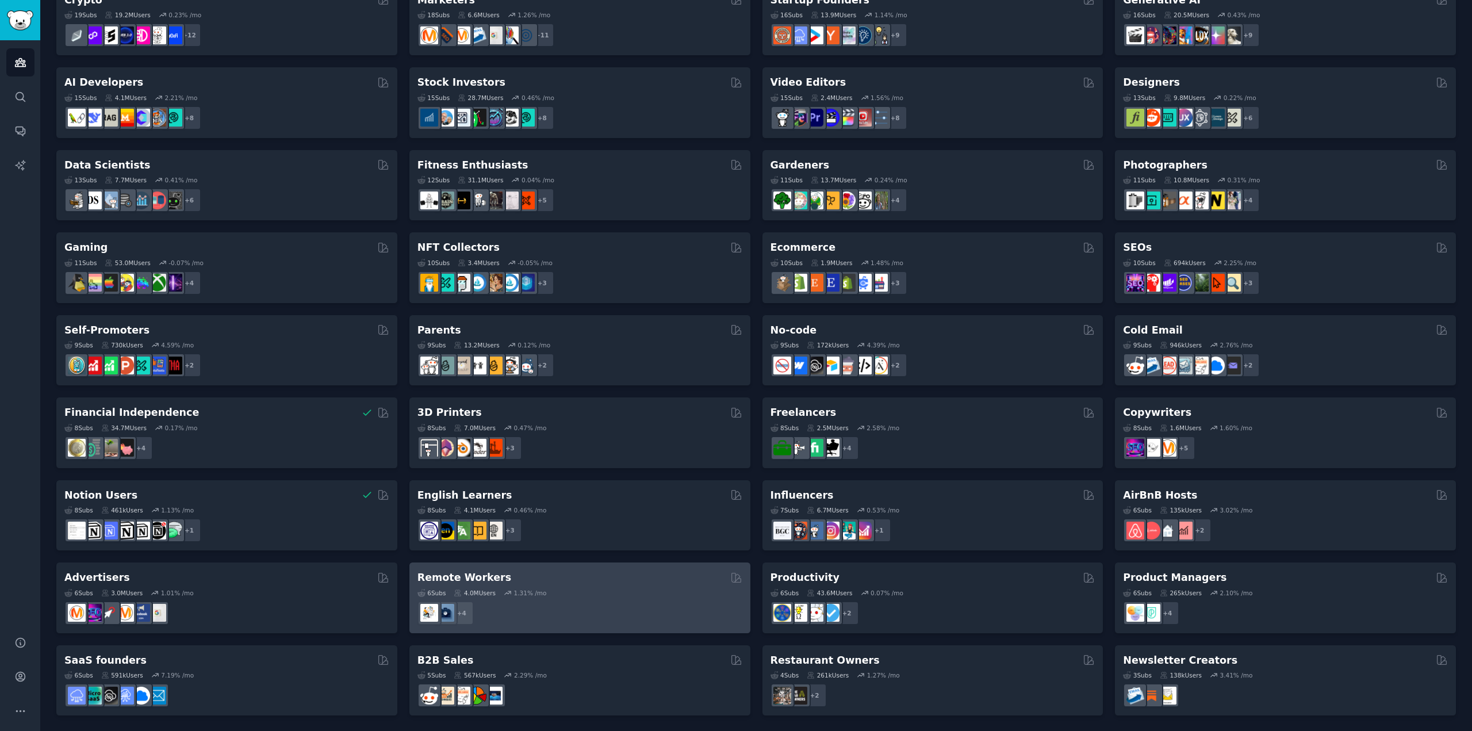
click at [559, 592] on div "6 Sub s 4.0M Users 1.31 % /mo" at bounding box center [579, 593] width 325 height 8
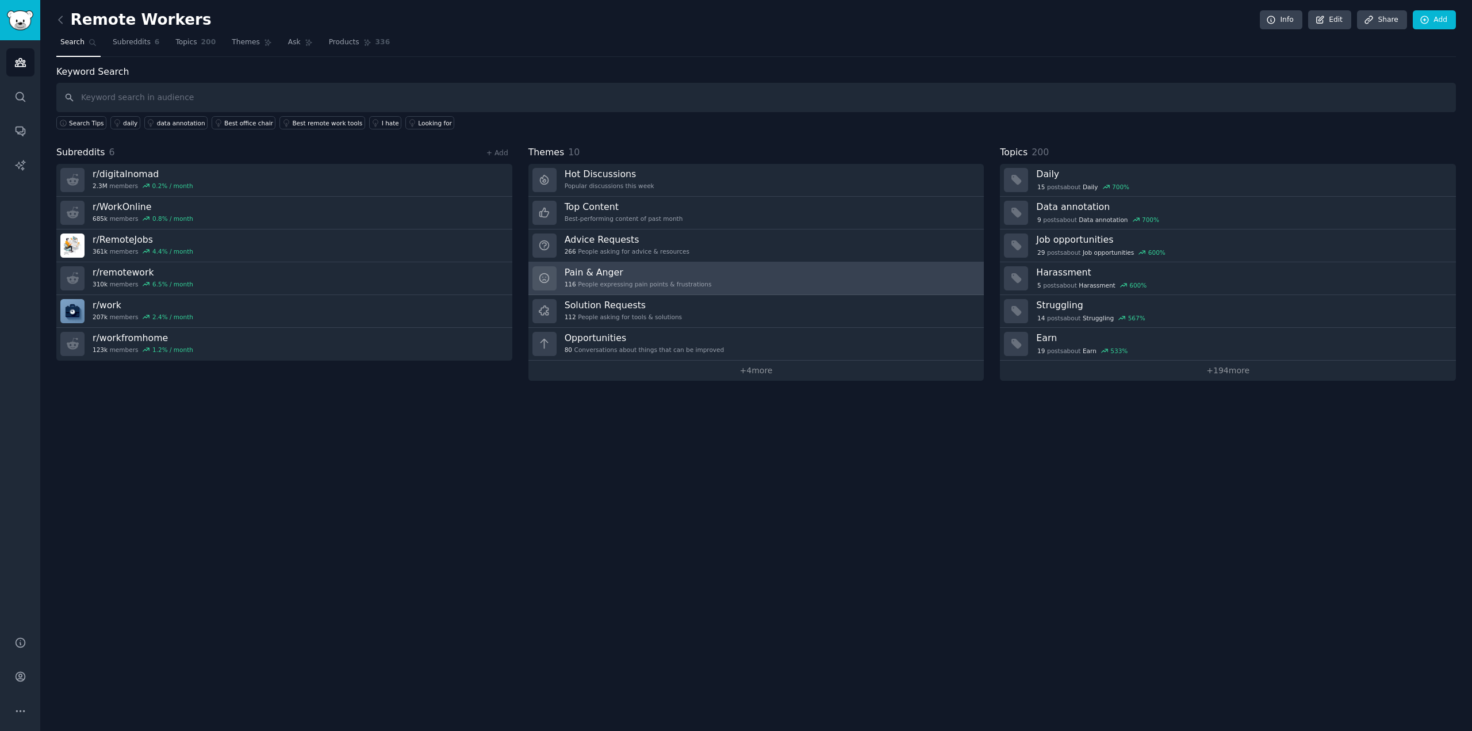
click at [728, 277] on link "Pain & Anger 116 People expressing pain points & frustrations" at bounding box center [756, 278] width 456 height 33
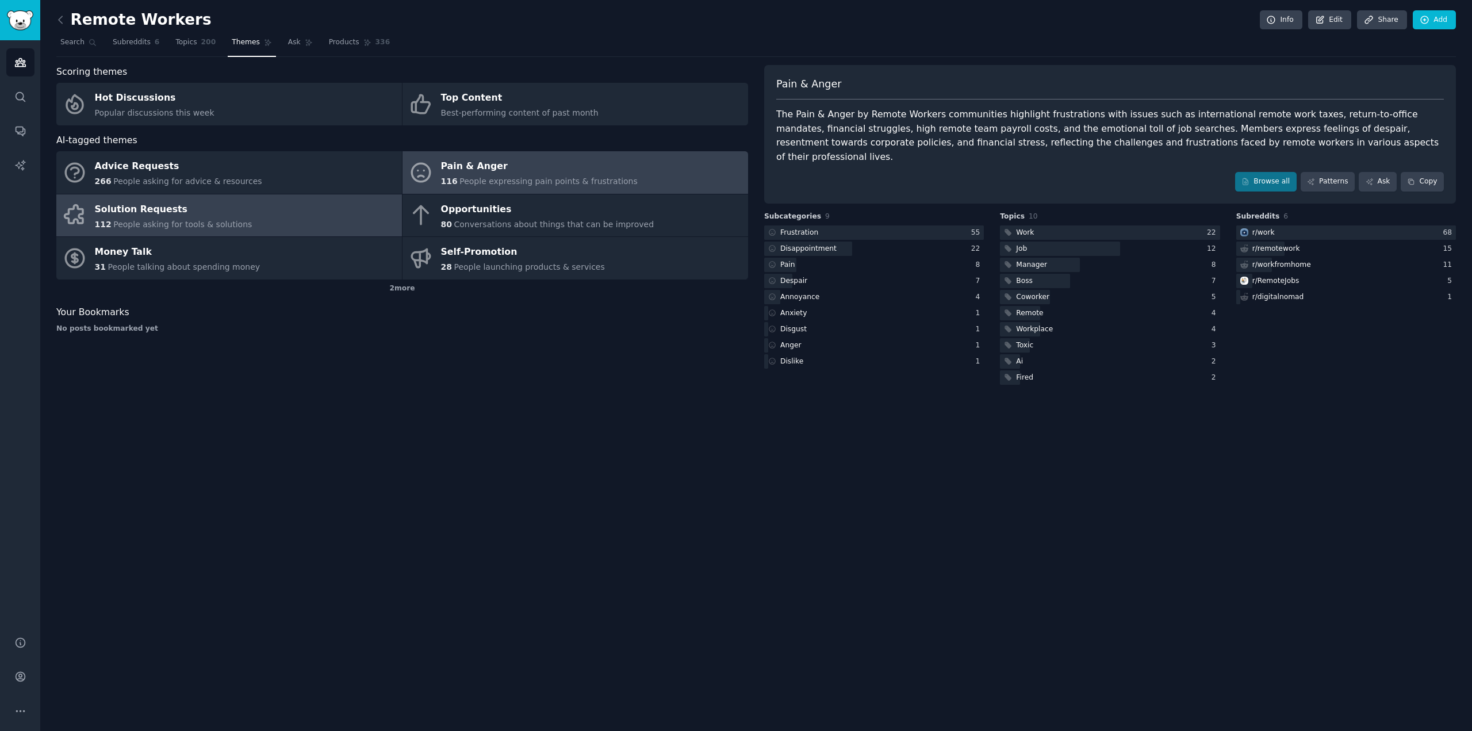
click at [251, 209] on link "Solution Requests 112 People asking for tools & solutions" at bounding box center [229, 215] width 346 height 43
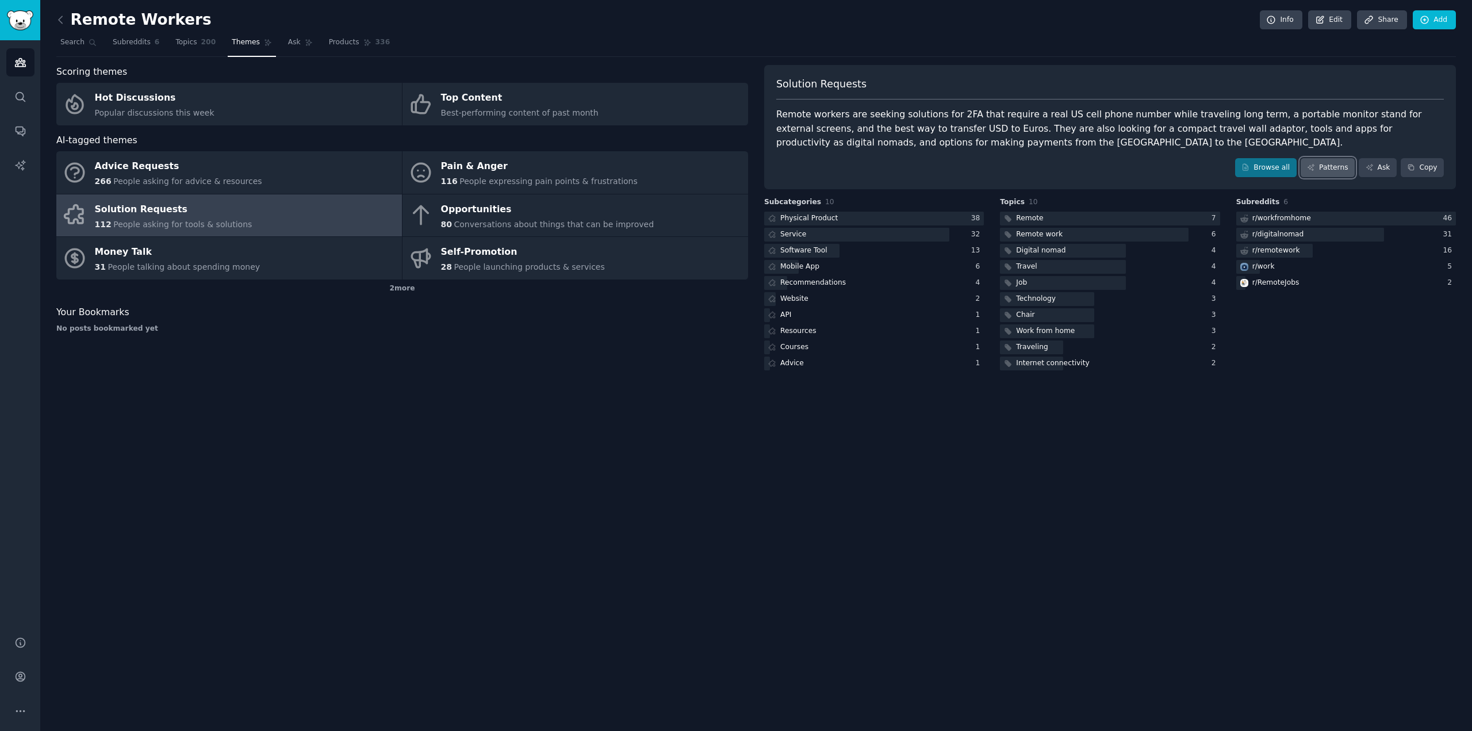
click at [1347, 168] on link "Patterns" at bounding box center [1327, 168] width 54 height 20
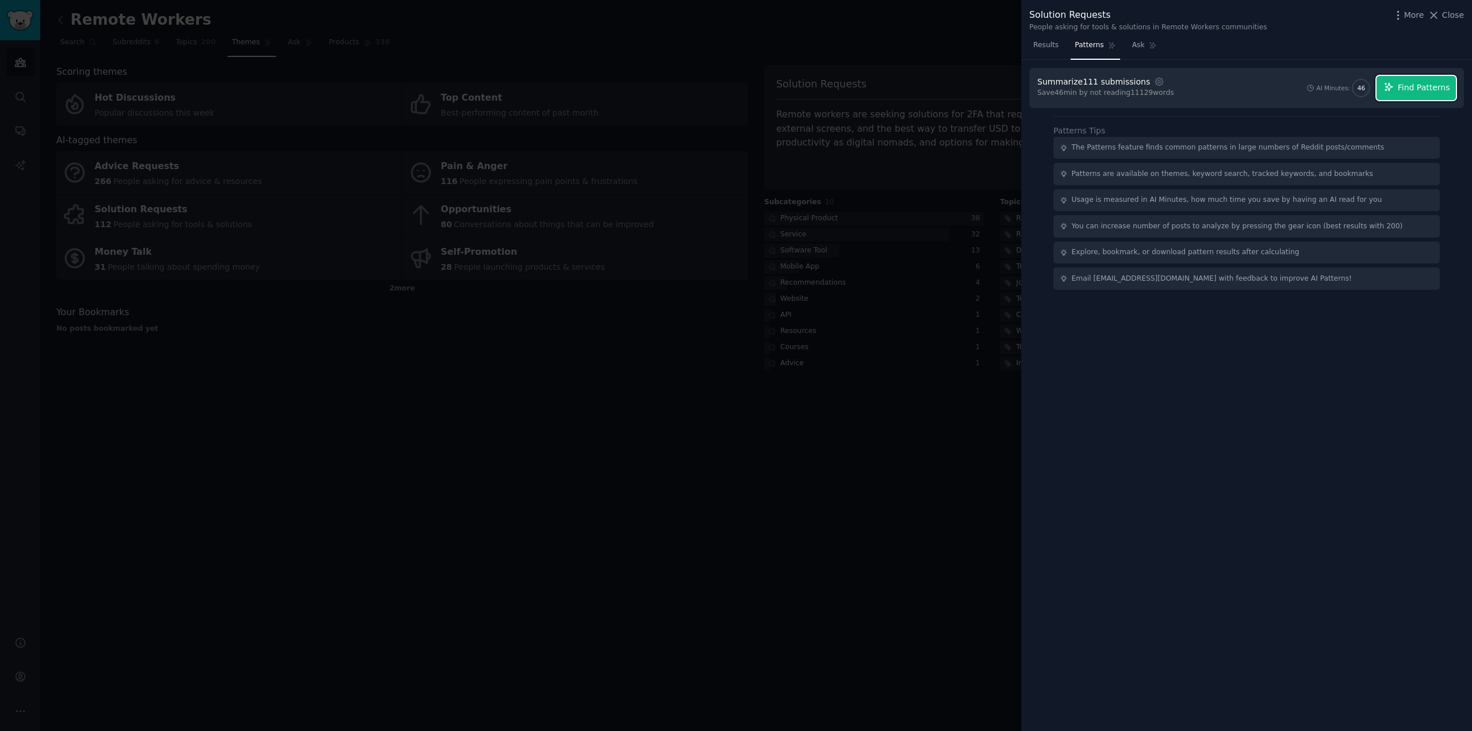
click at [1406, 89] on span "Find Patterns" at bounding box center [1424, 88] width 52 height 12
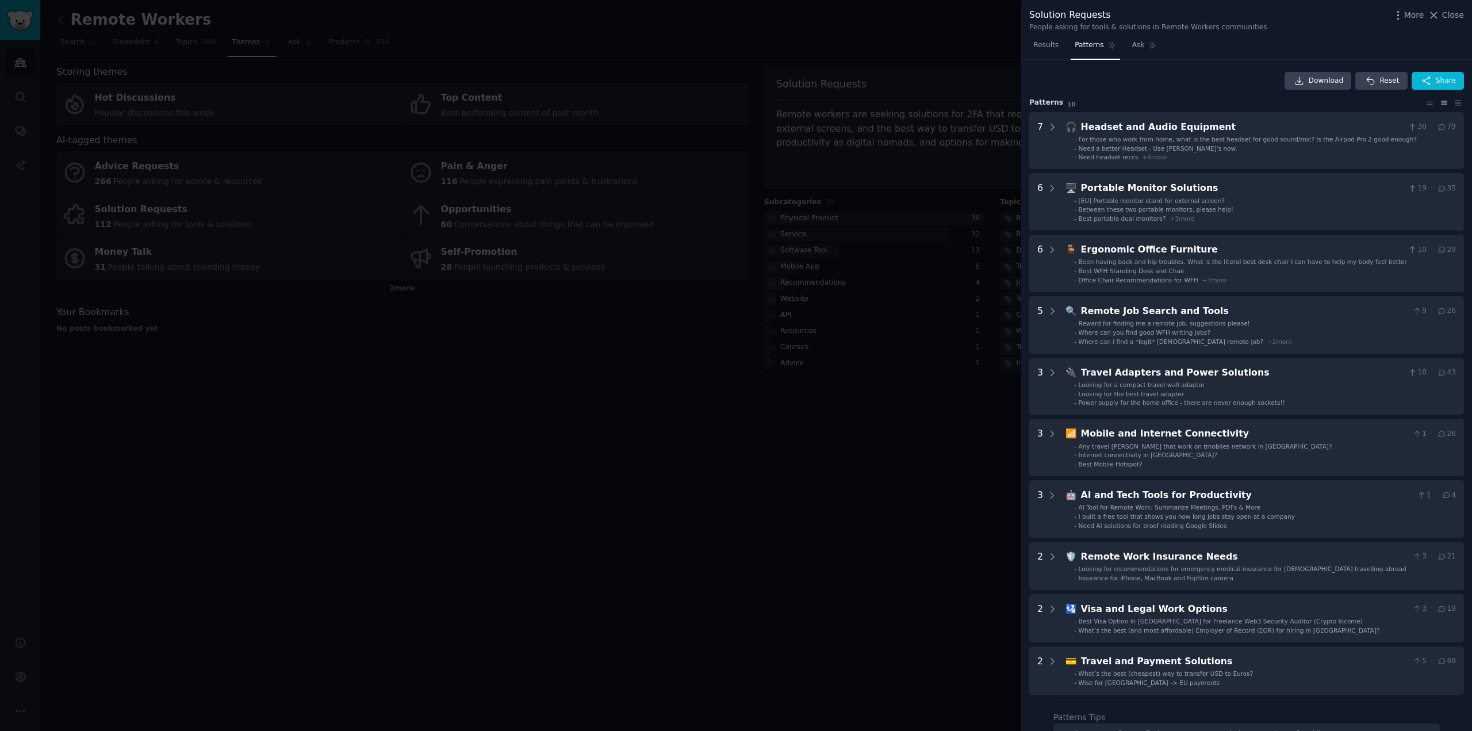
click at [292, 24] on div at bounding box center [736, 365] width 1472 height 731
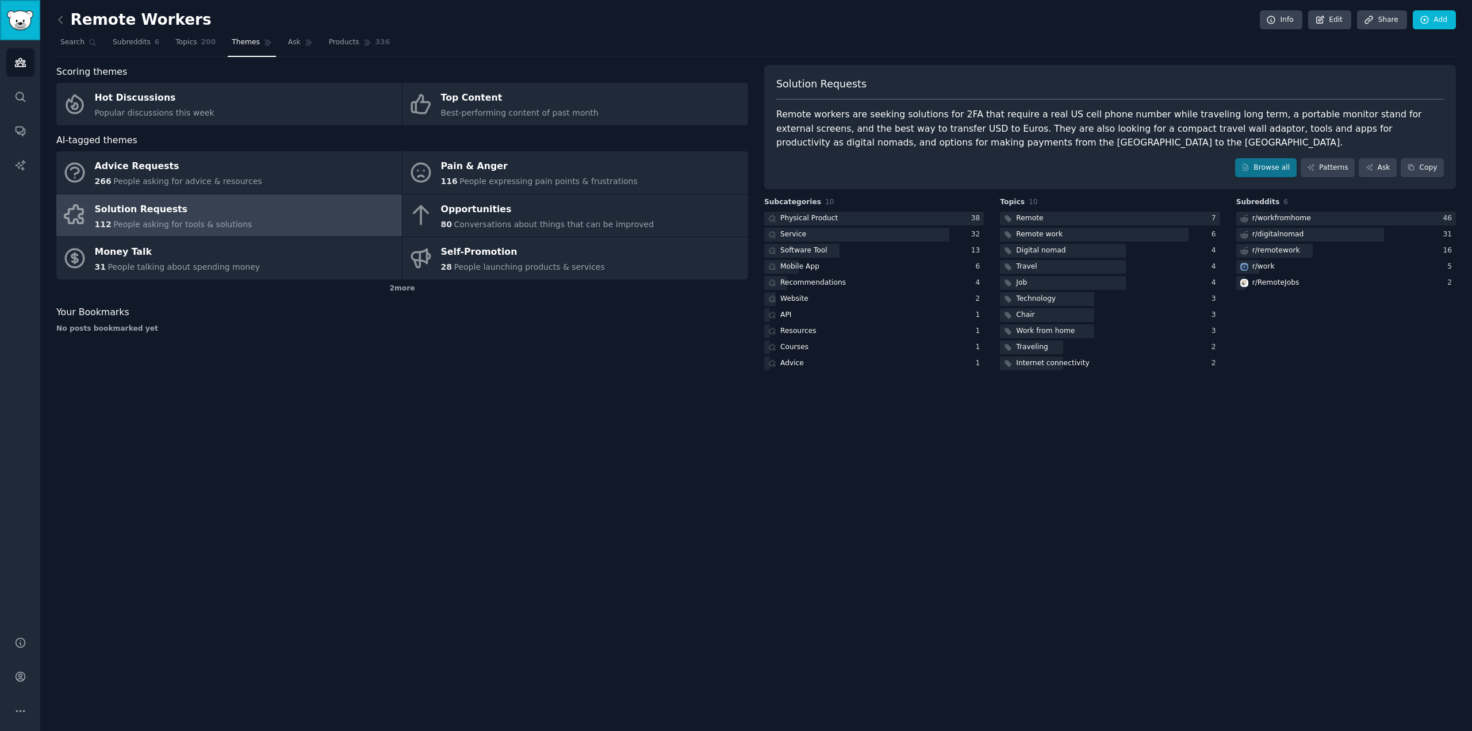
click at [27, 16] on img "Sidebar" at bounding box center [20, 20] width 26 height 20
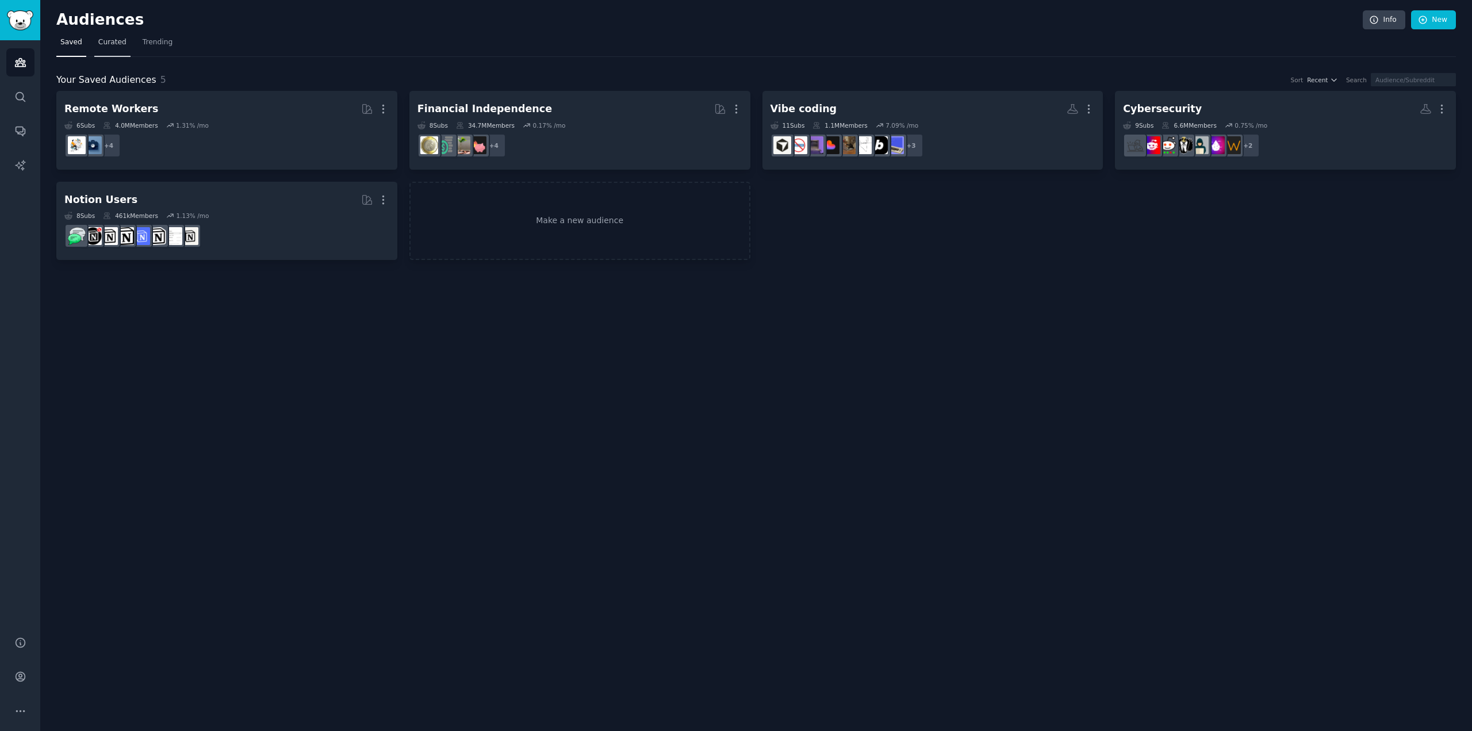
click at [102, 42] on span "Curated" at bounding box center [112, 42] width 28 height 10
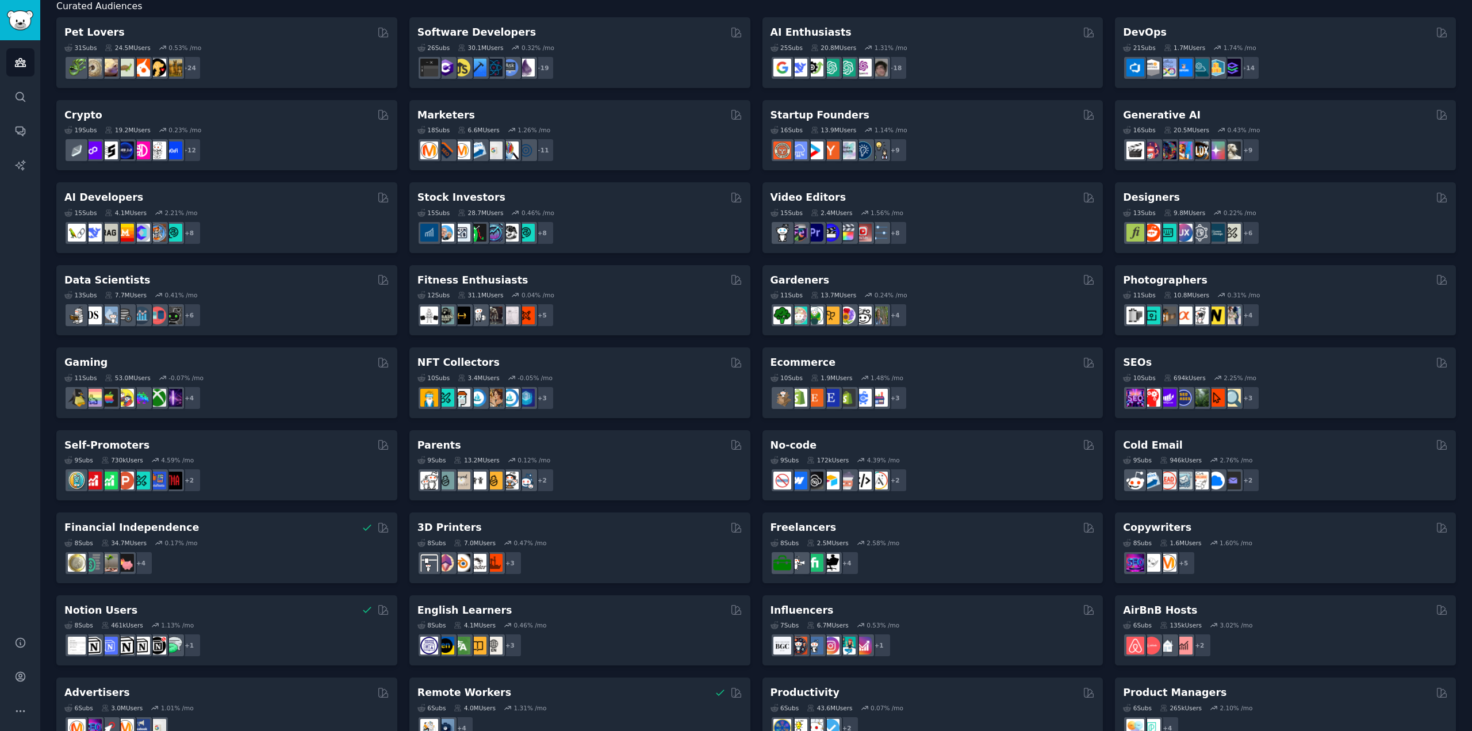
scroll to position [189, 0]
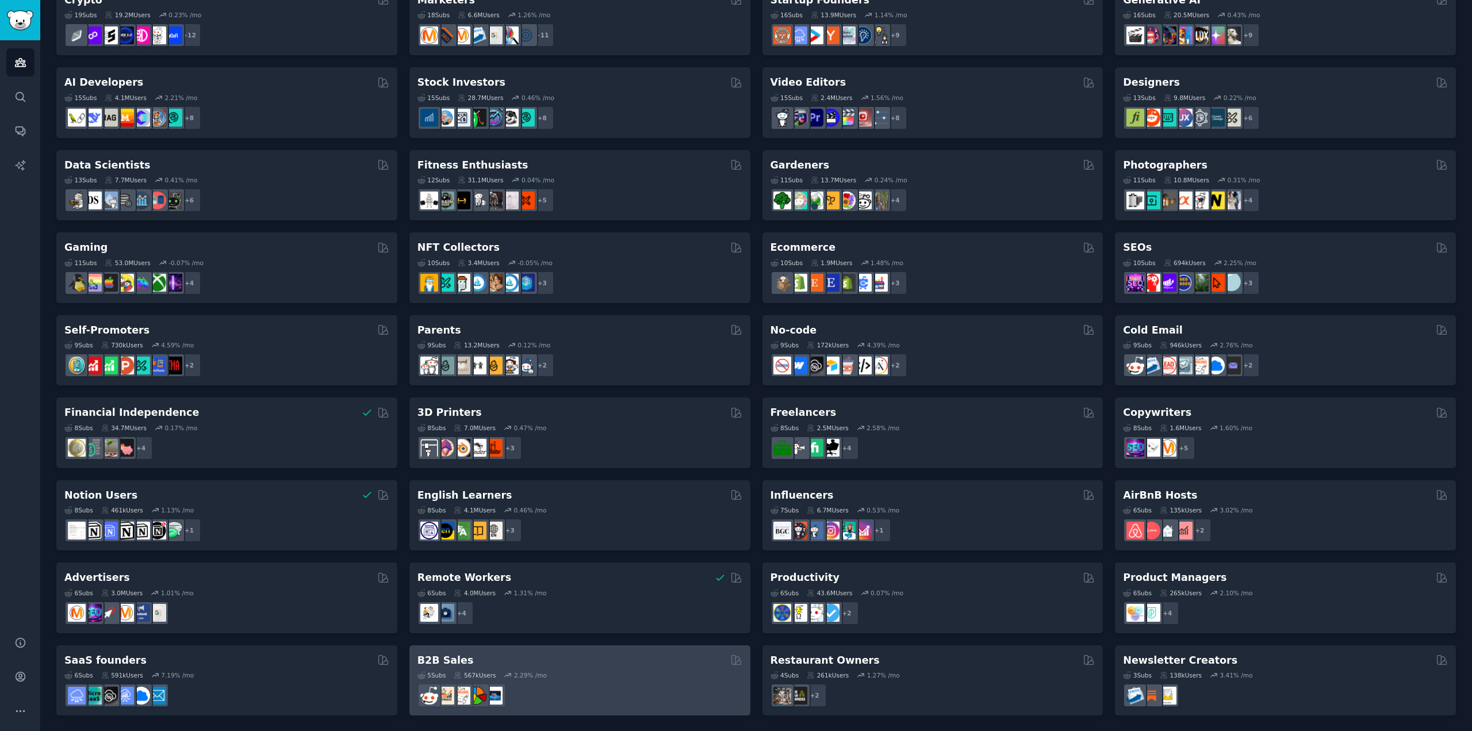
click at [615, 671] on div "5 Sub s 567k Users 2.29 % /mo" at bounding box center [579, 675] width 325 height 8
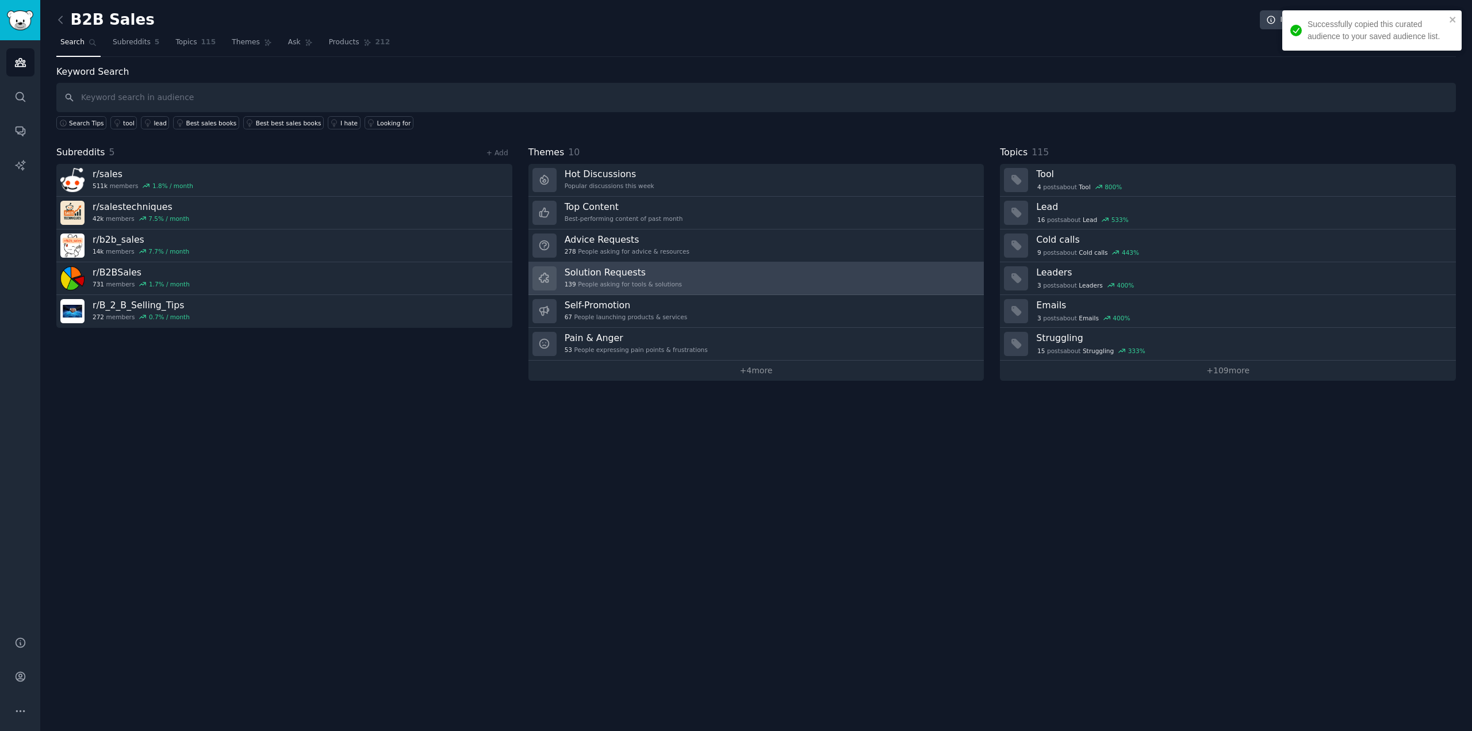
click at [853, 278] on link "Solution Requests 139 People asking for tools & solutions" at bounding box center [756, 278] width 456 height 33
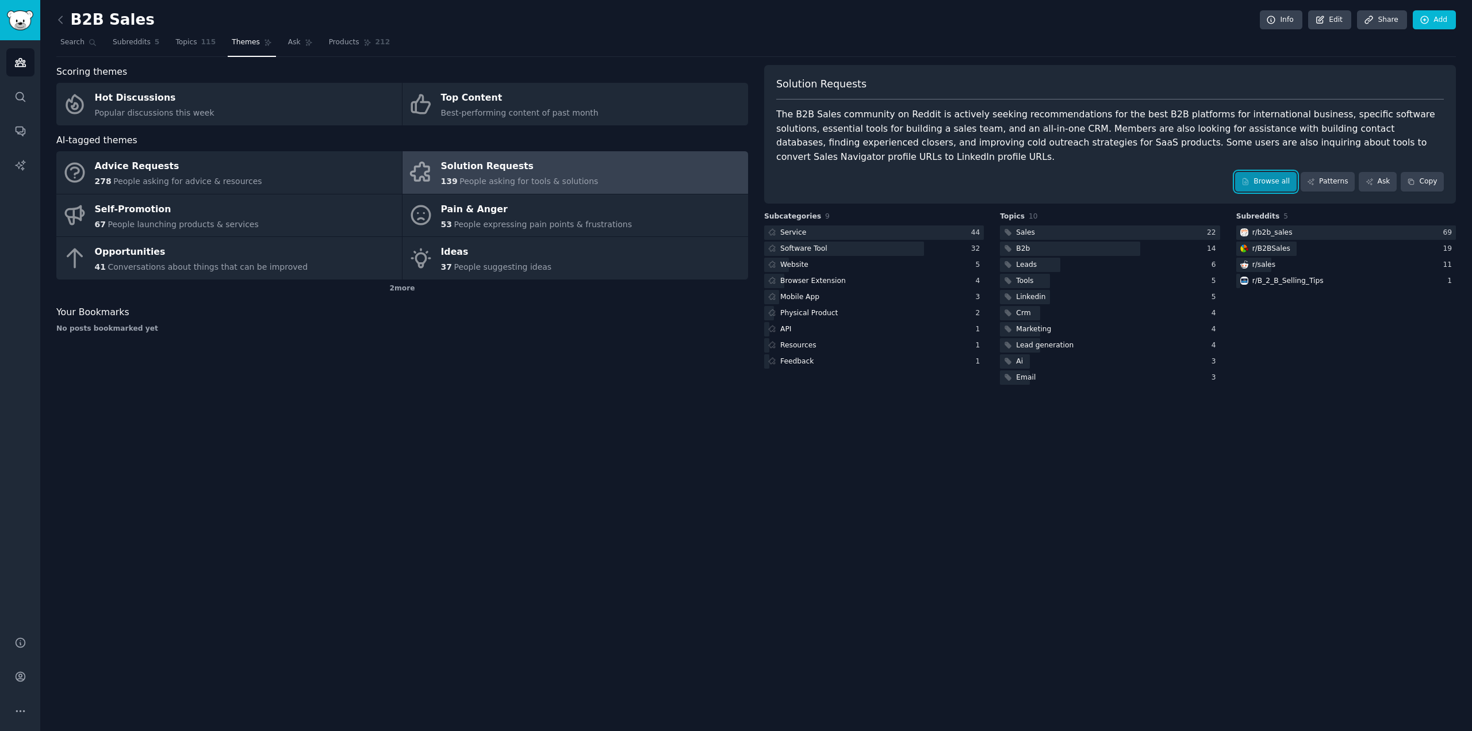
click at [1269, 172] on link "Browse all" at bounding box center [1266, 182] width 62 height 20
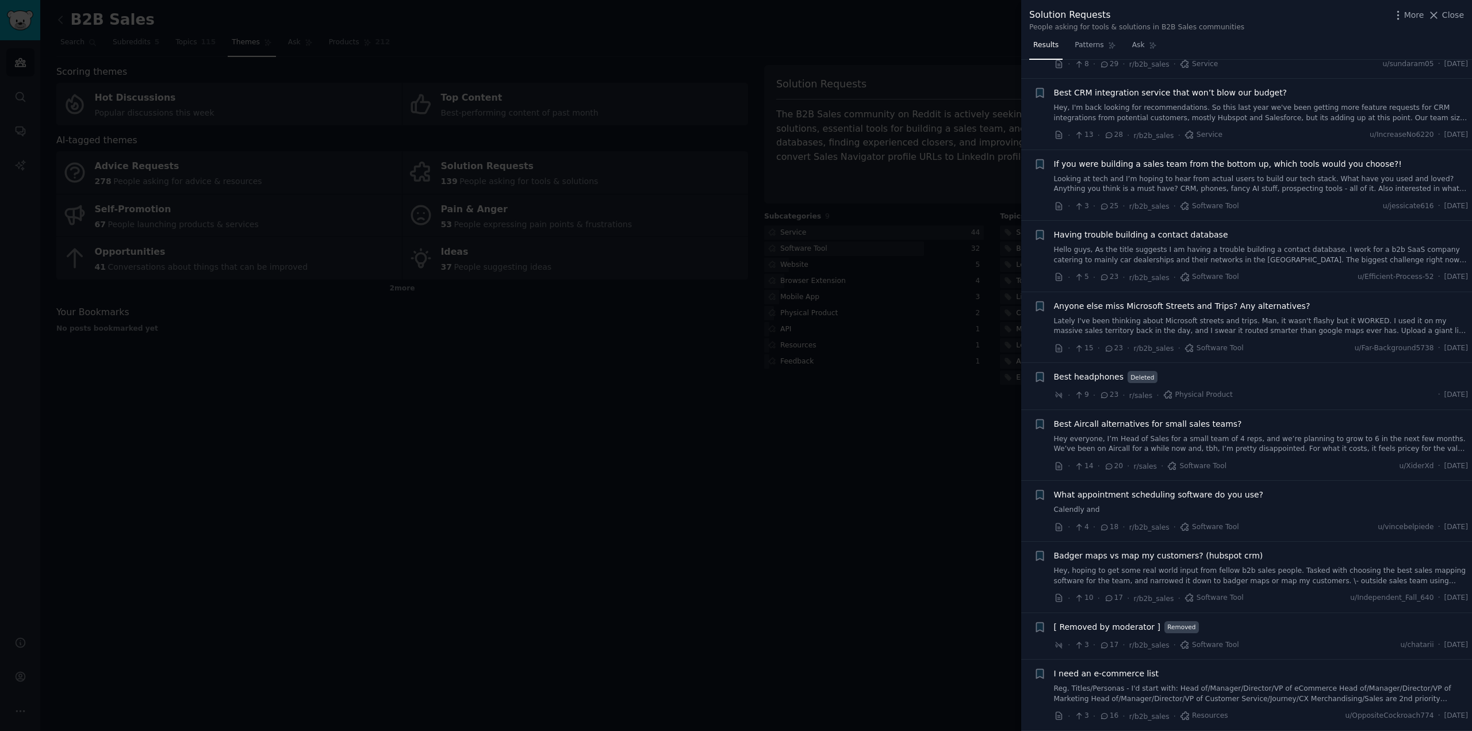
scroll to position [287, 0]
click at [283, 447] on div at bounding box center [736, 365] width 1472 height 731
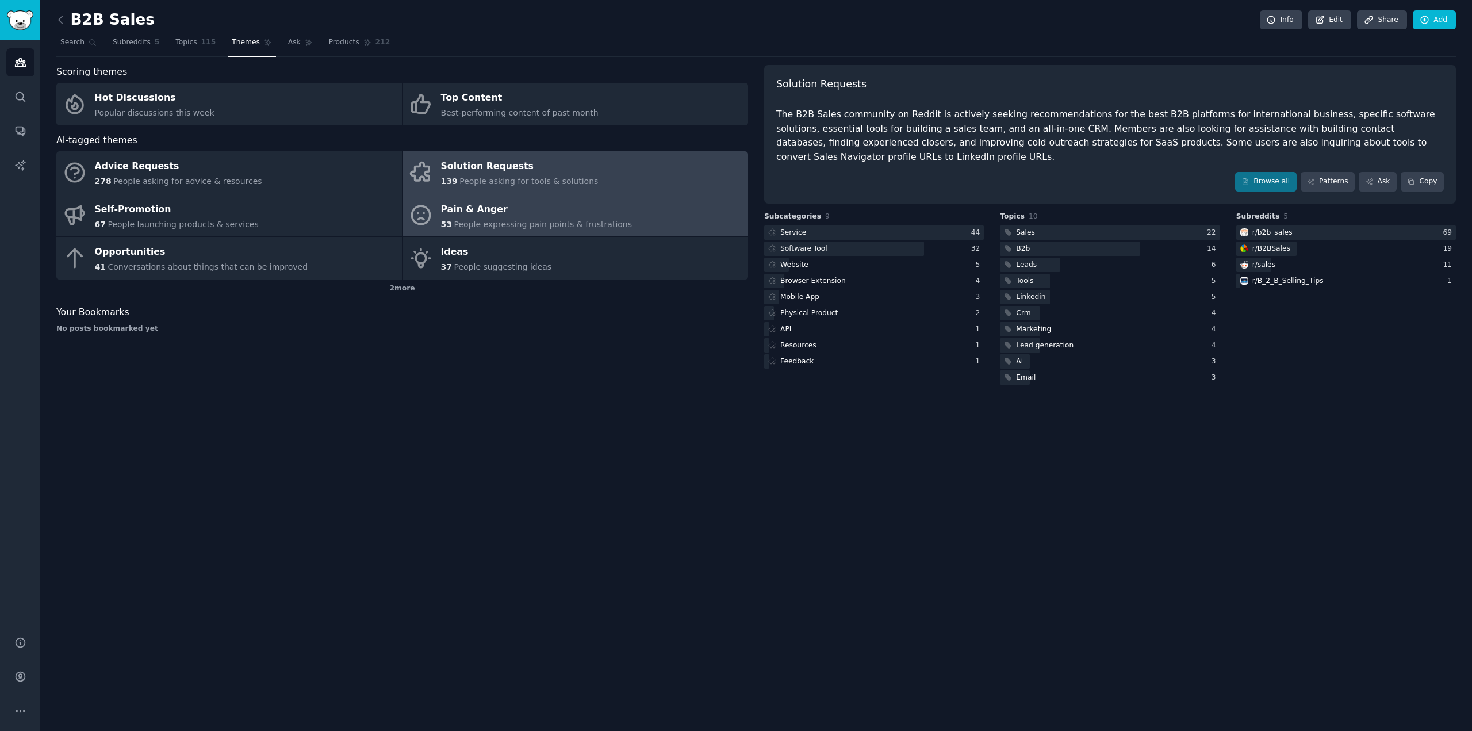
click at [528, 209] on div "Pain & Anger" at bounding box center [536, 209] width 191 height 18
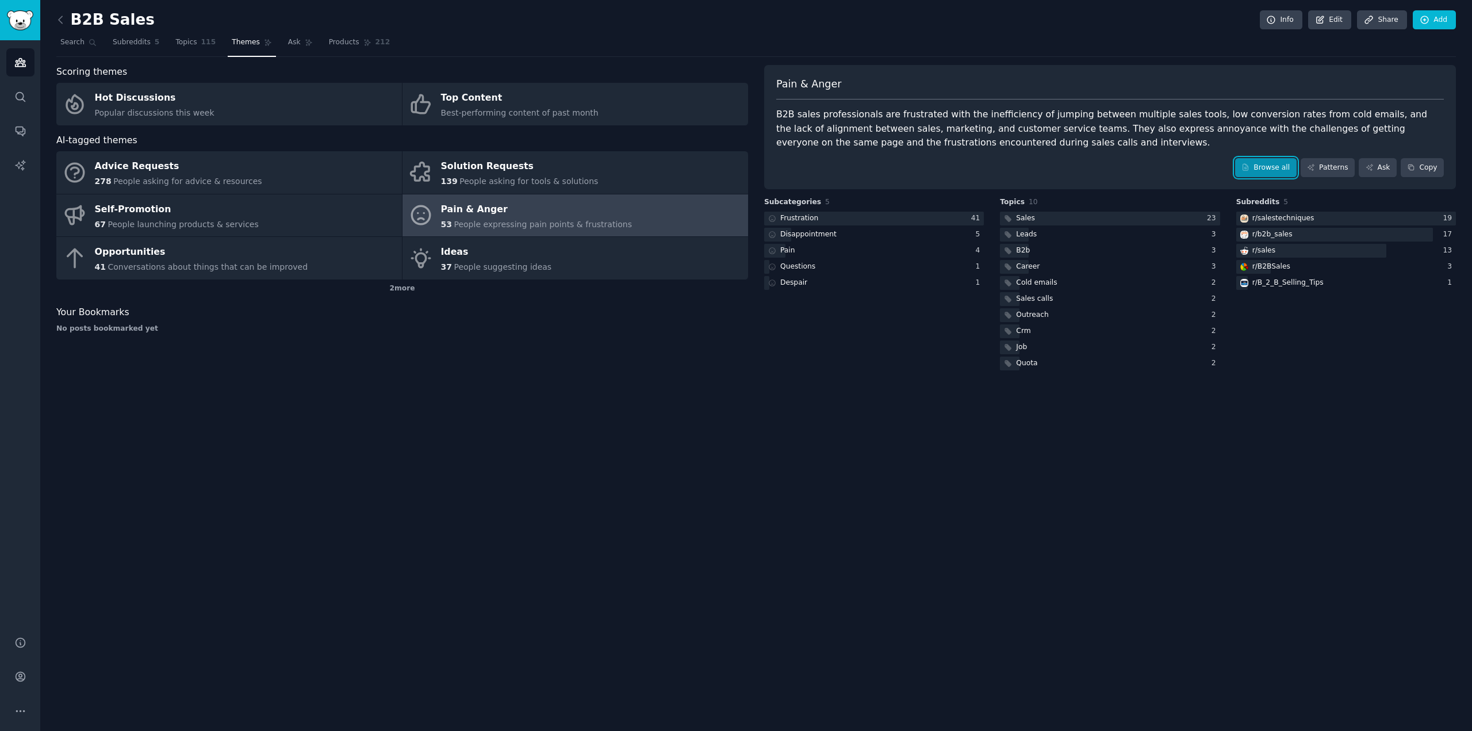
click at [1280, 159] on link "Browse all" at bounding box center [1266, 168] width 62 height 20
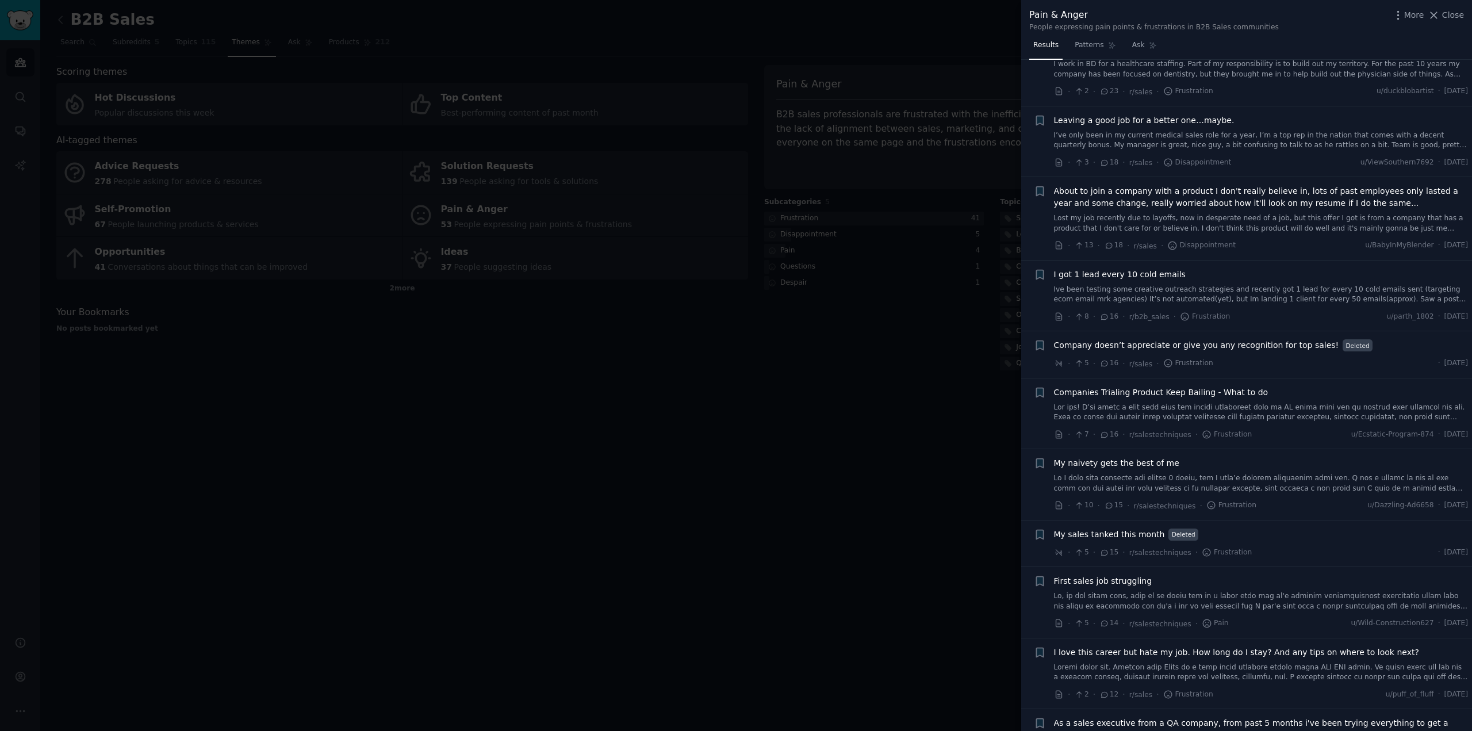
scroll to position [977, 0]
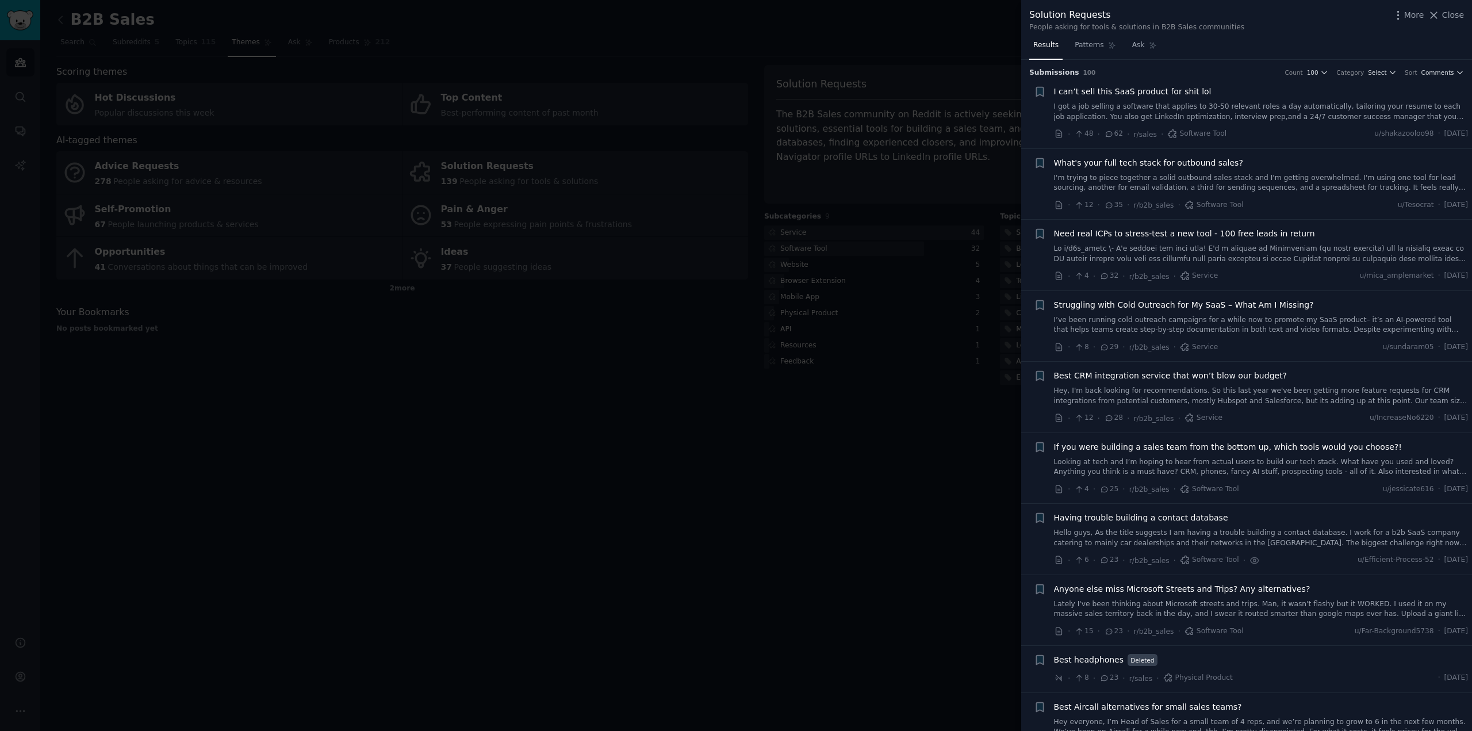
click at [8, 64] on div at bounding box center [736, 365] width 1472 height 731
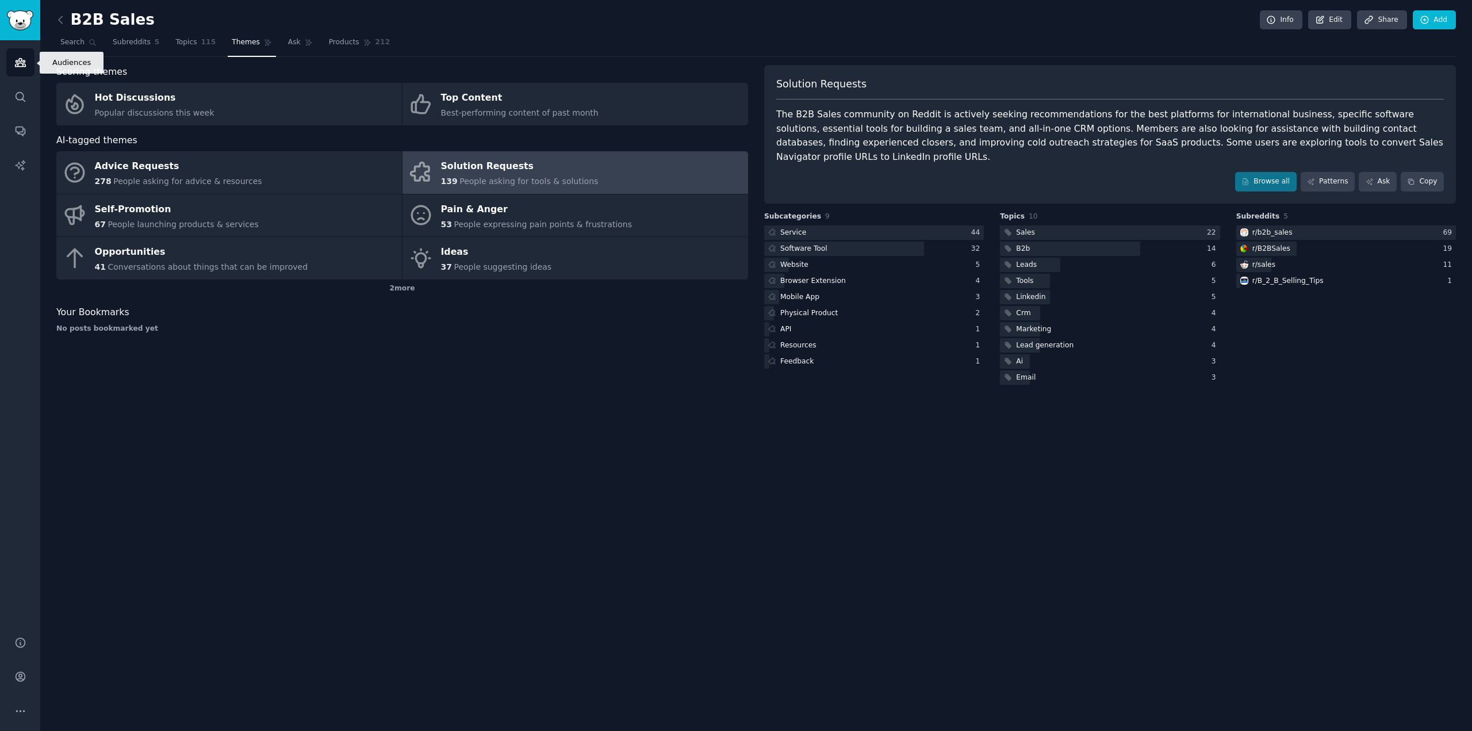
click at [11, 62] on link "Audiences" at bounding box center [20, 62] width 28 height 28
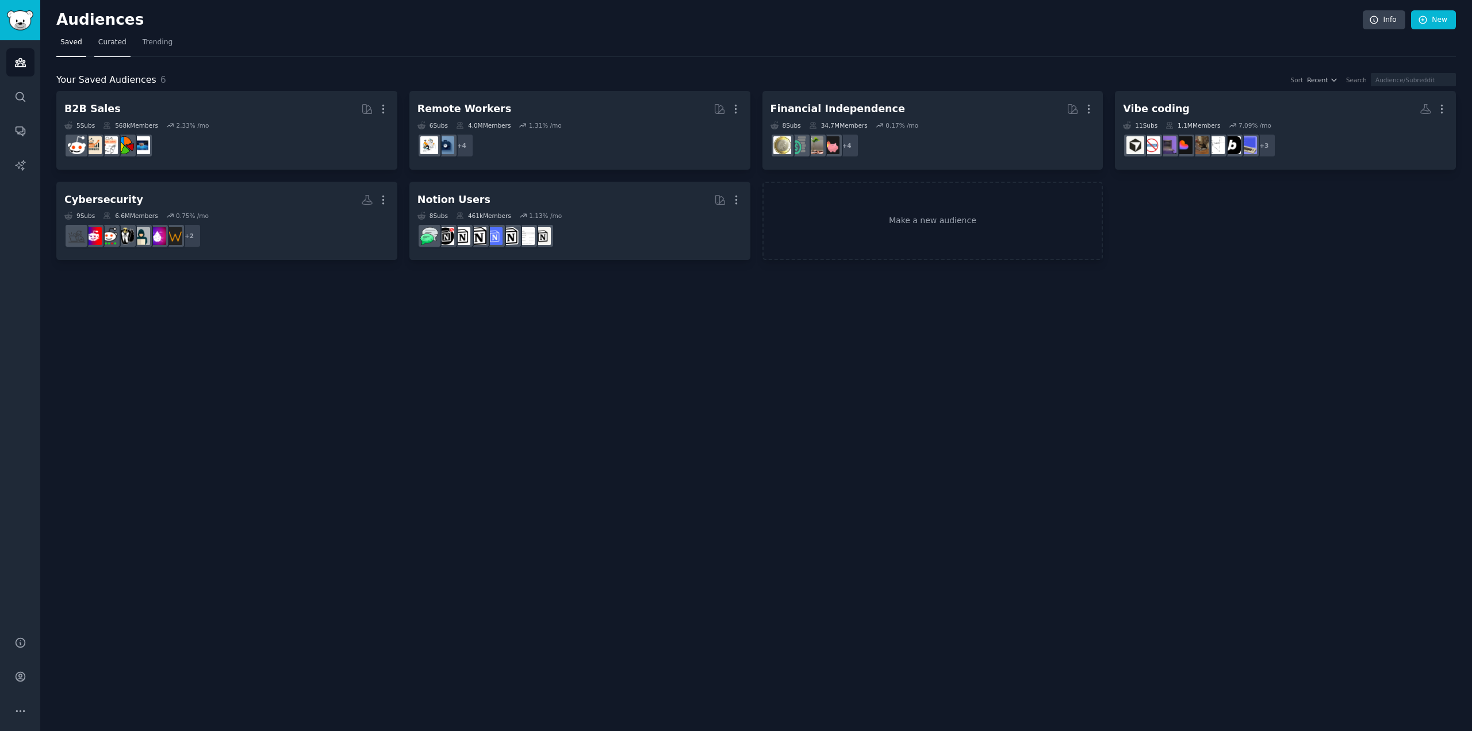
click at [116, 44] on span "Curated" at bounding box center [112, 42] width 28 height 10
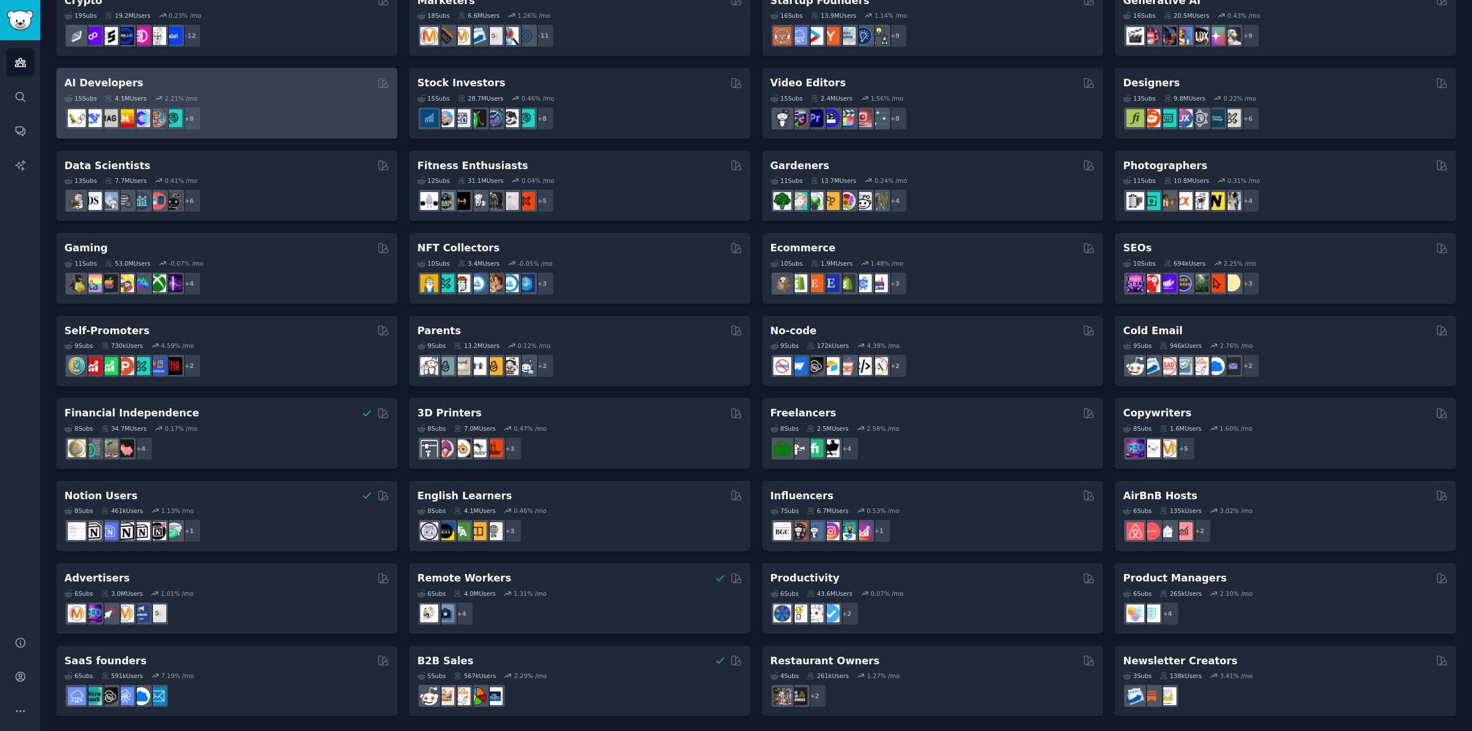
scroll to position [189, 0]
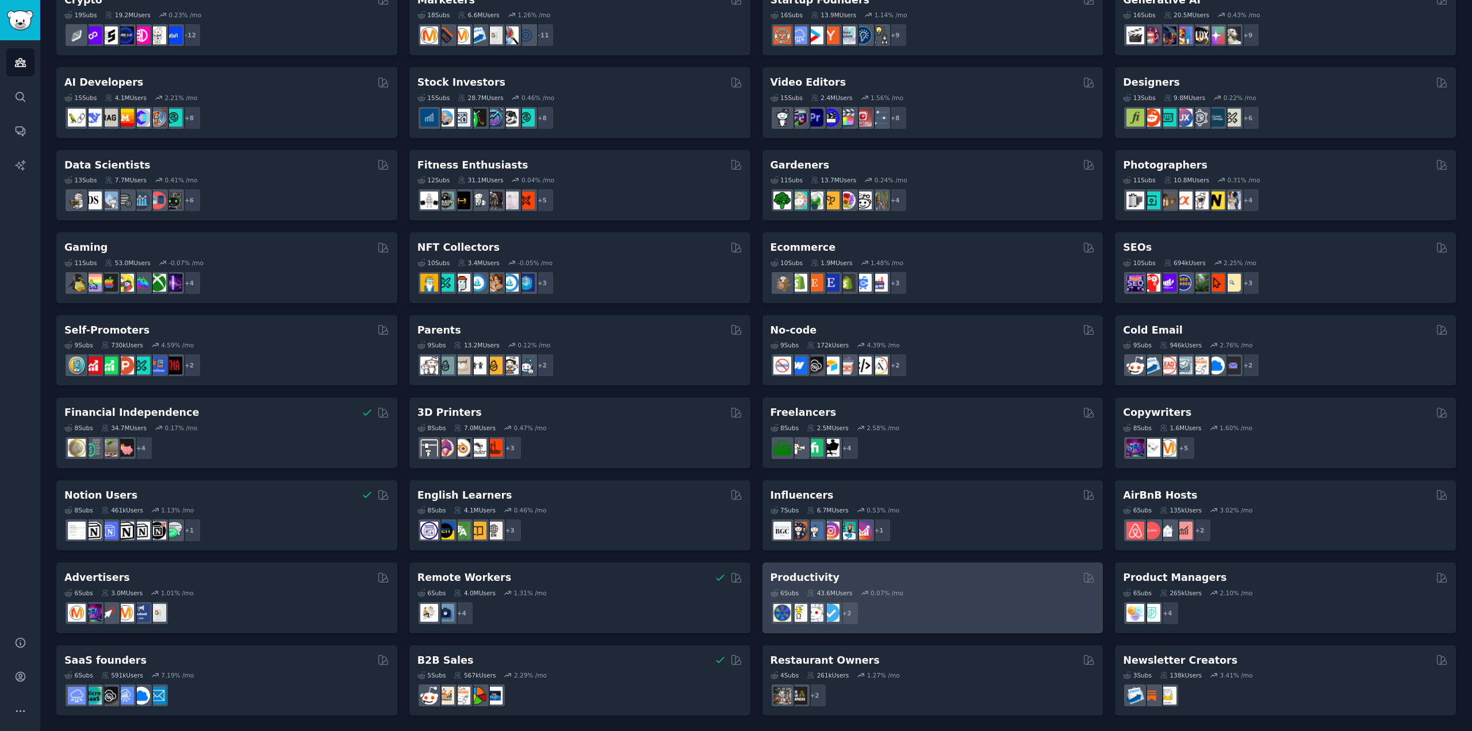
click at [945, 597] on div "6 Sub s 43.6M Users 0.07 % /mo + 2" at bounding box center [932, 605] width 325 height 40
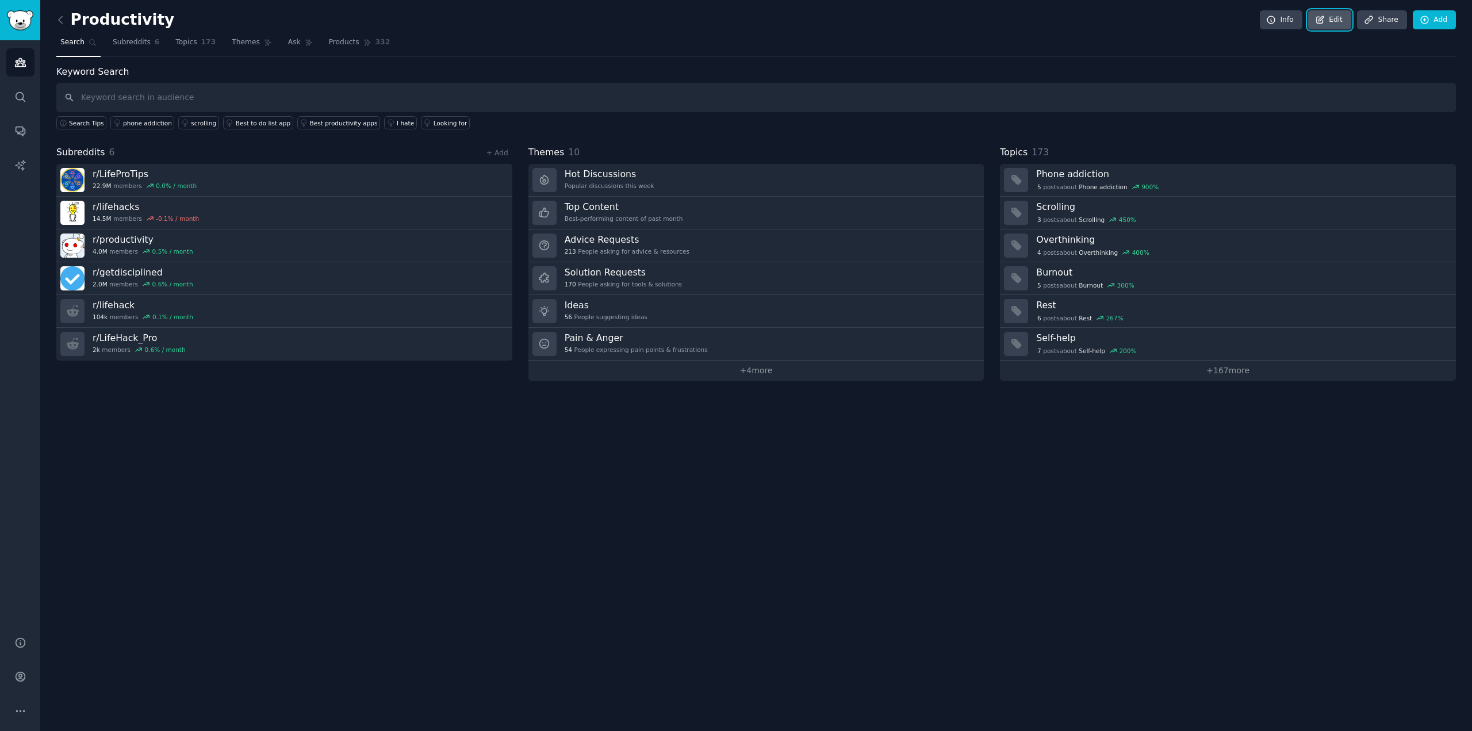
click at [1335, 26] on link "Edit" at bounding box center [1329, 20] width 43 height 20
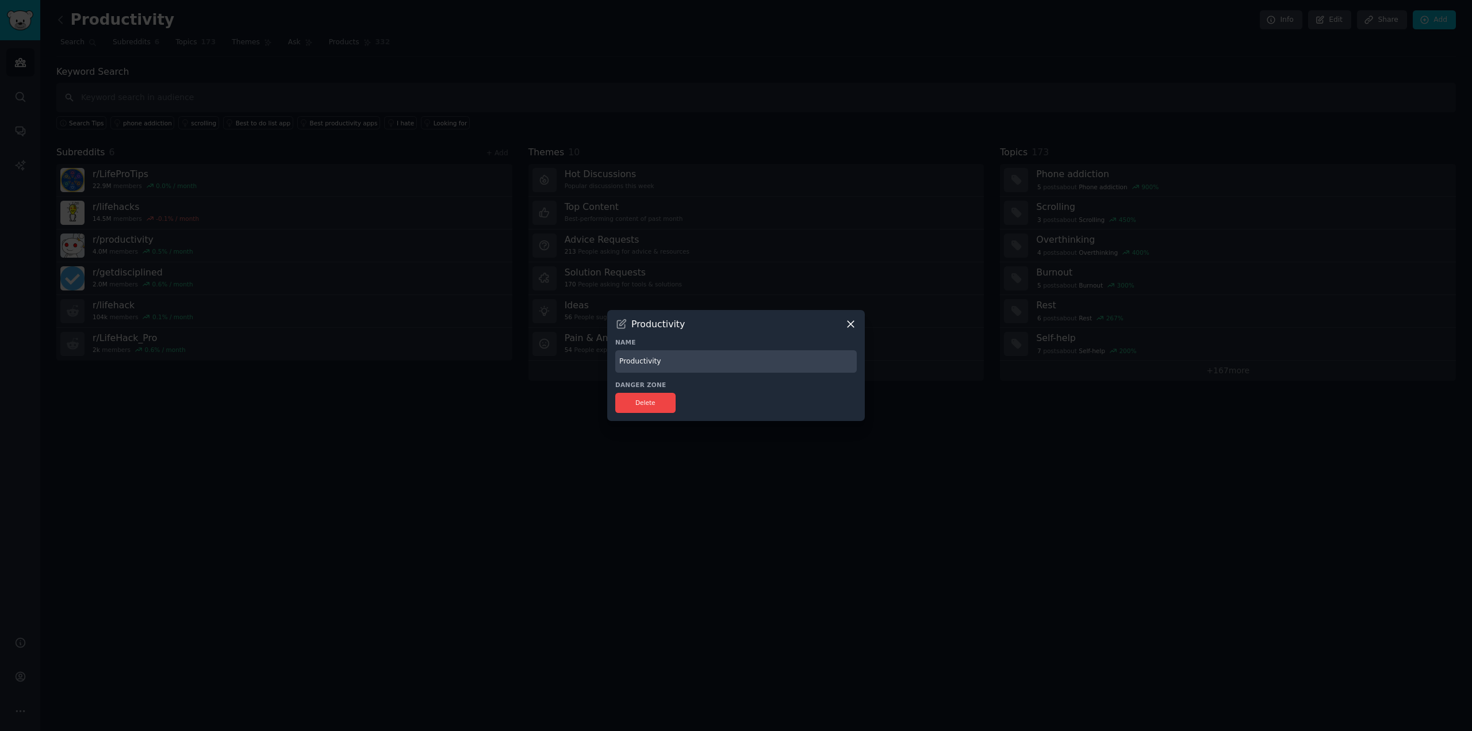
click at [846, 324] on icon at bounding box center [851, 324] width 12 height 12
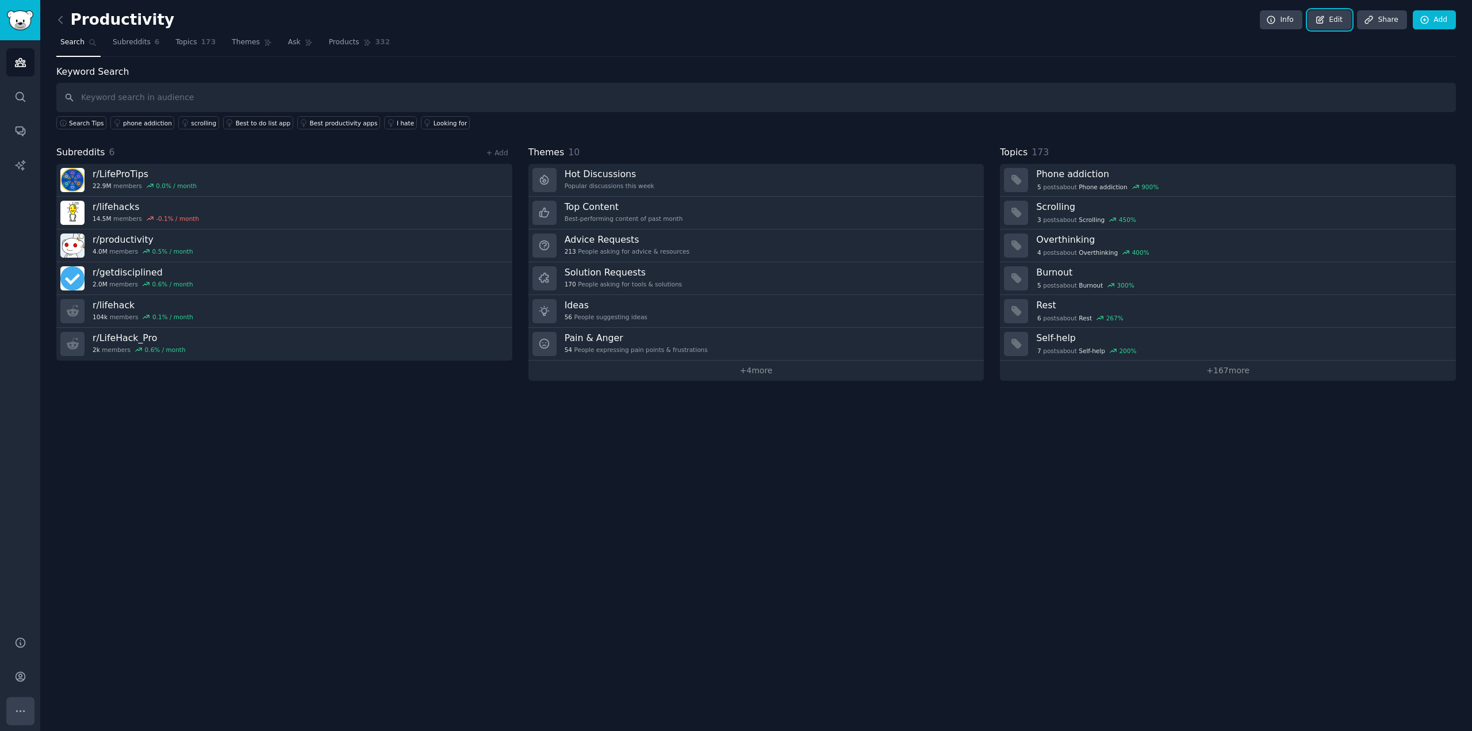
click at [25, 707] on icon "Sidebar" at bounding box center [20, 711] width 12 height 12
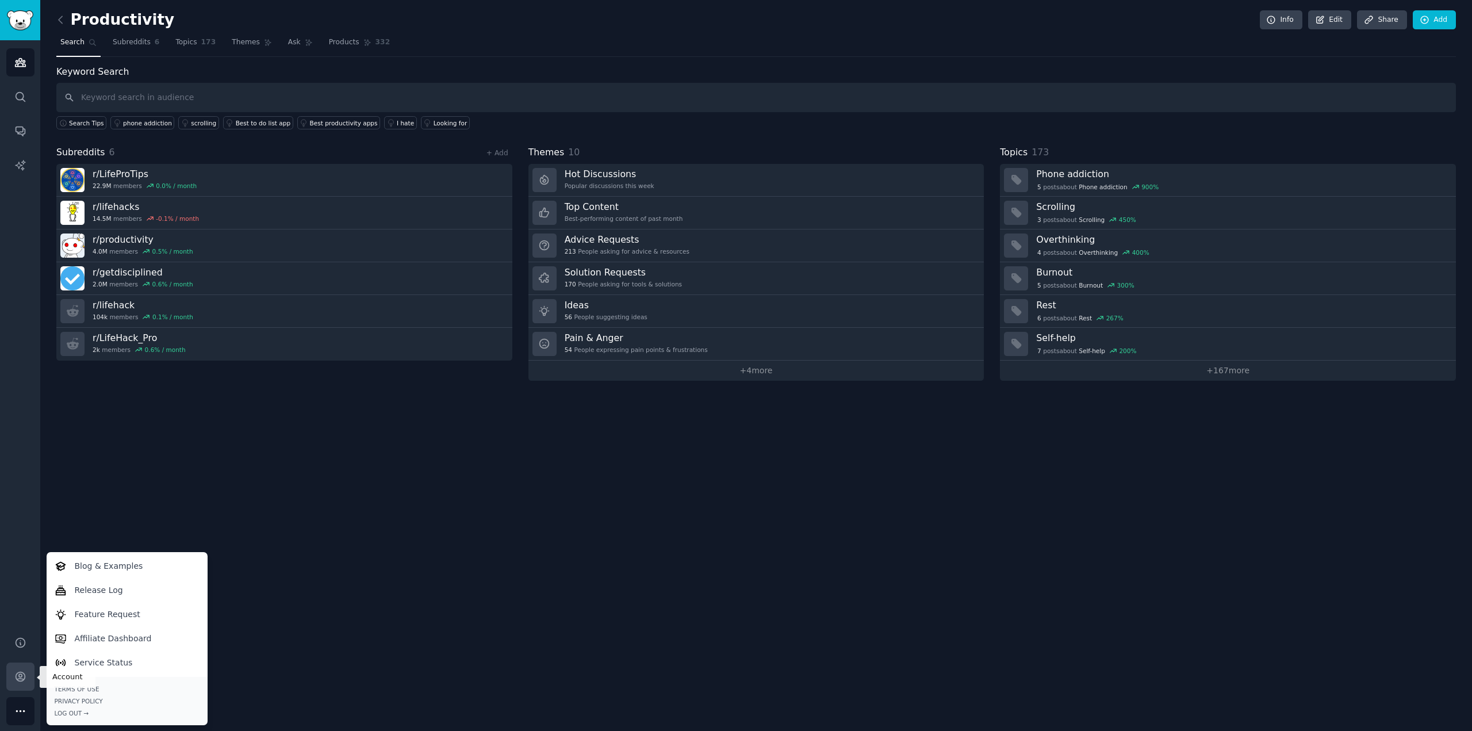
click at [22, 677] on icon "Sidebar" at bounding box center [20, 676] width 12 height 12
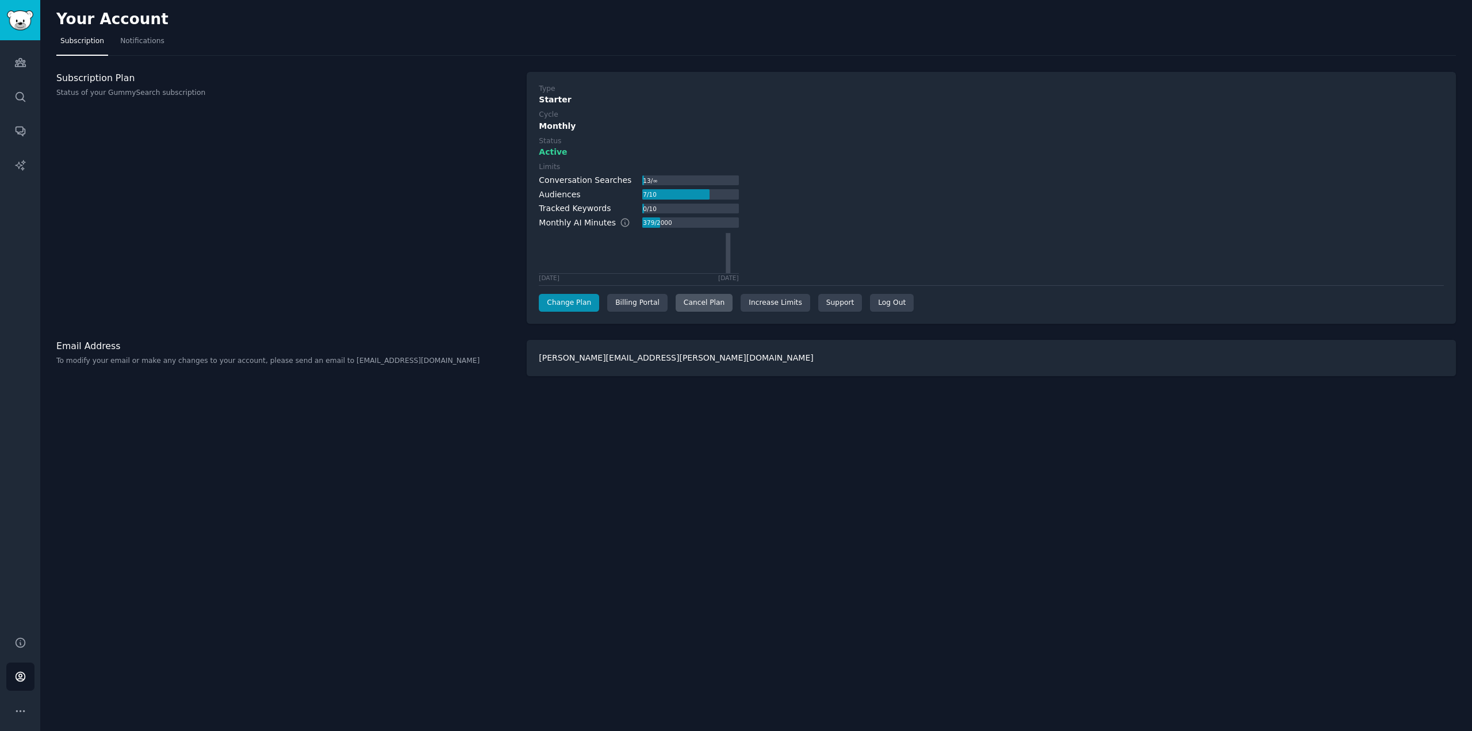
click at [689, 305] on div "Cancel Plan" at bounding box center [703, 303] width 57 height 18
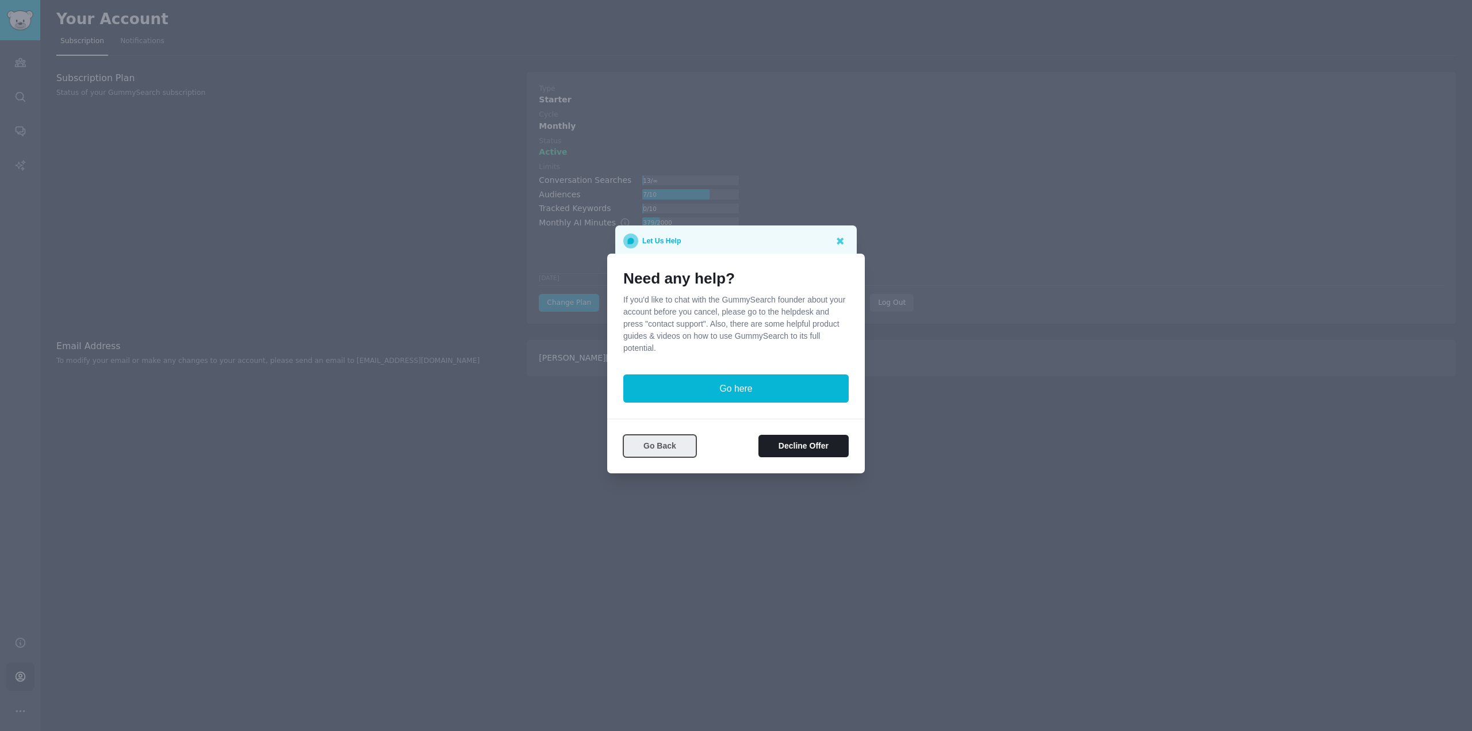
click at [677, 442] on button "Go Back" at bounding box center [659, 446] width 73 height 22
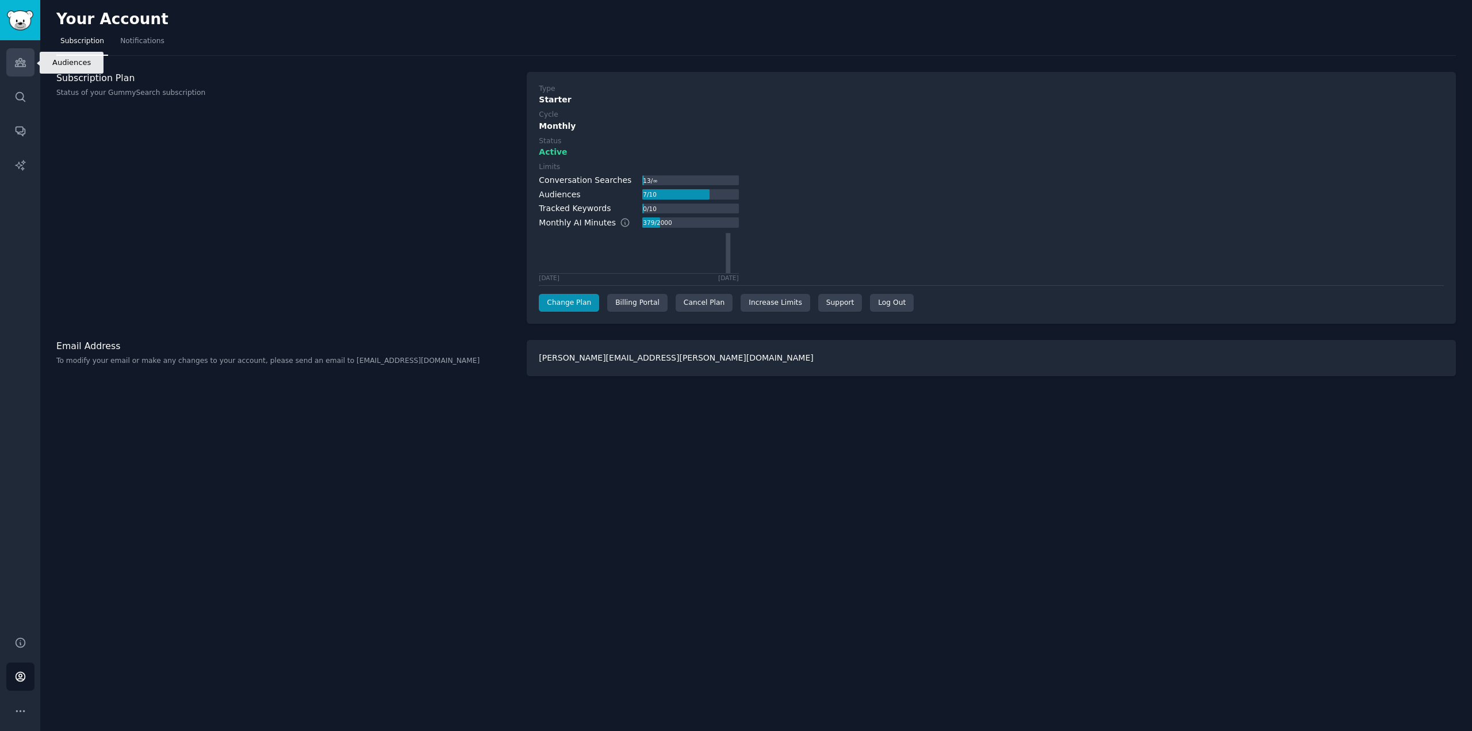
click at [15, 66] on icon "Sidebar" at bounding box center [20, 63] width 10 height 8
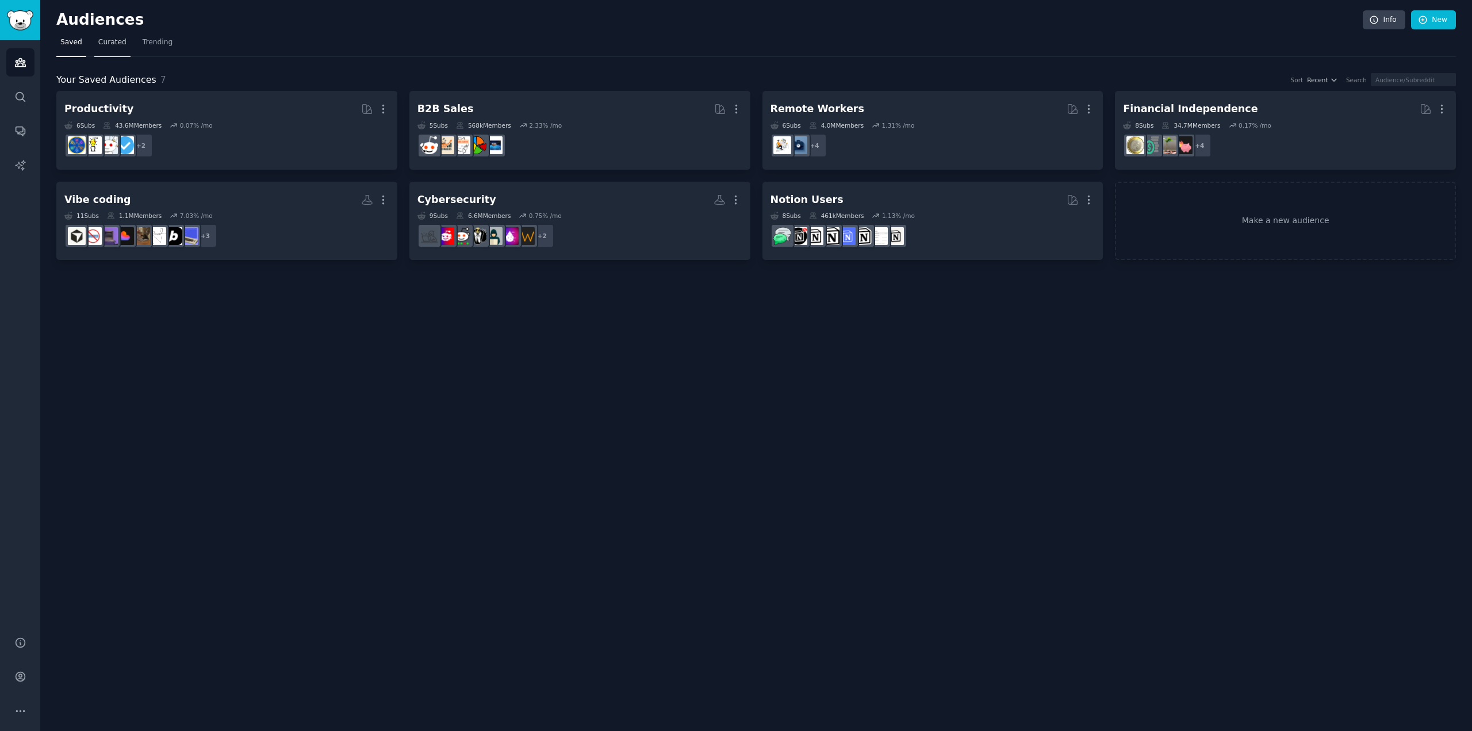
click at [107, 35] on link "Curated" at bounding box center [112, 45] width 36 height 24
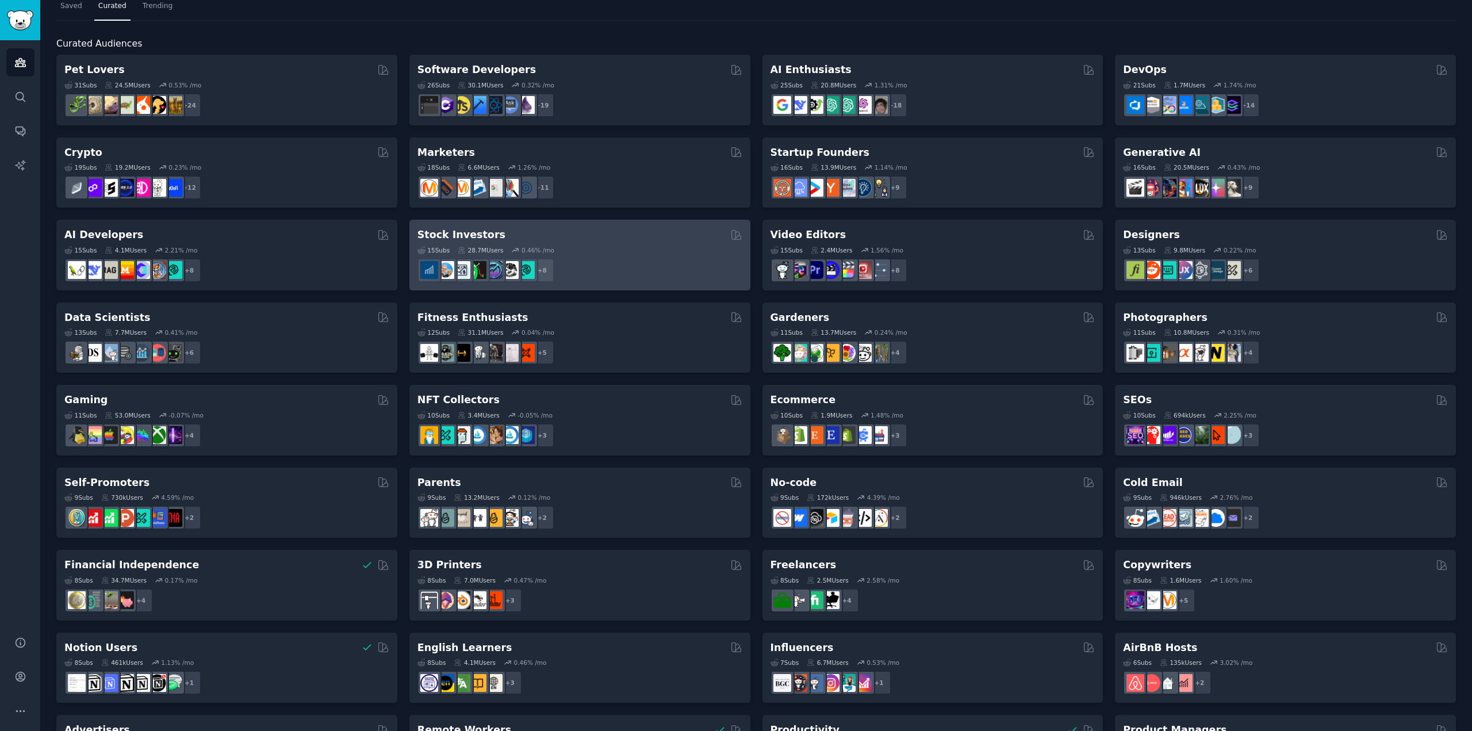
scroll to position [172, 0]
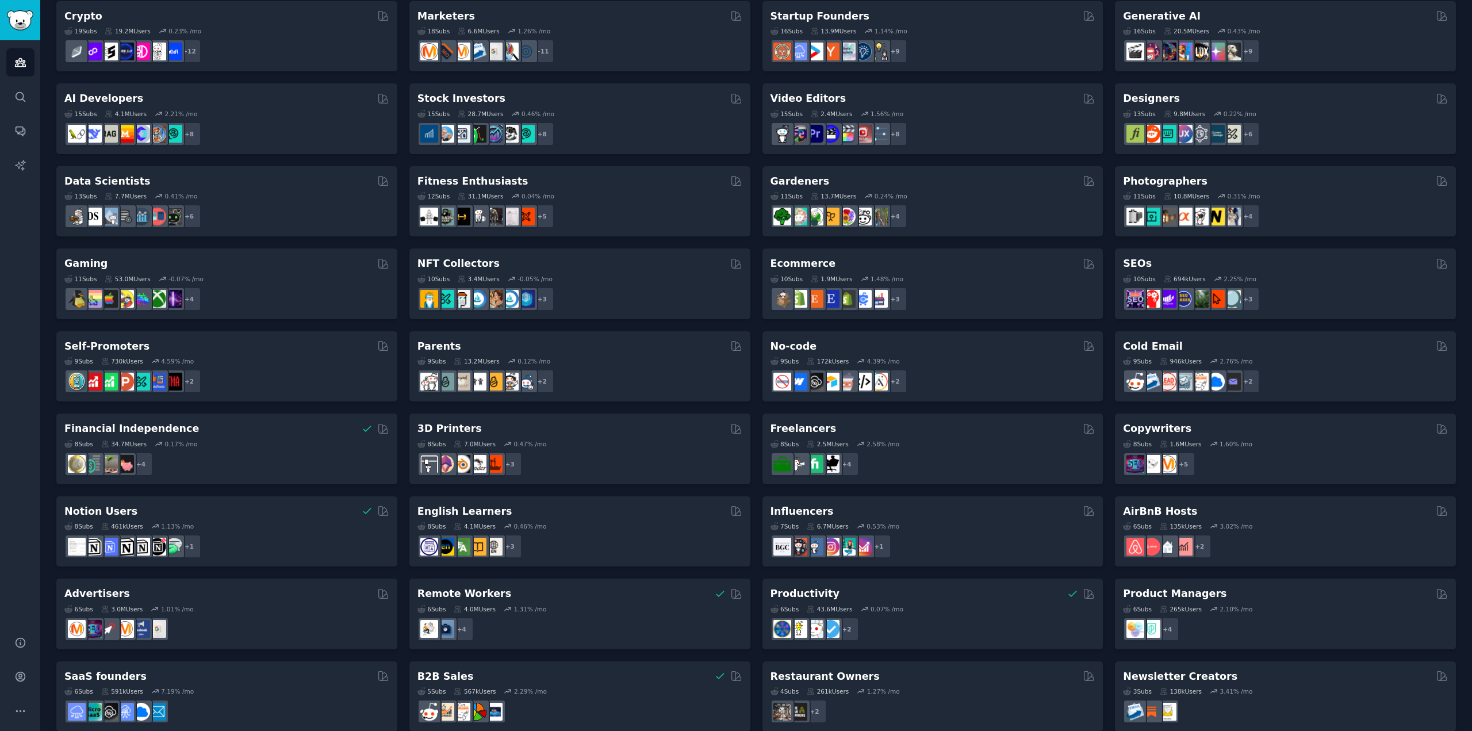
click at [989, 214] on div "+ 4" at bounding box center [932, 216] width 325 height 24
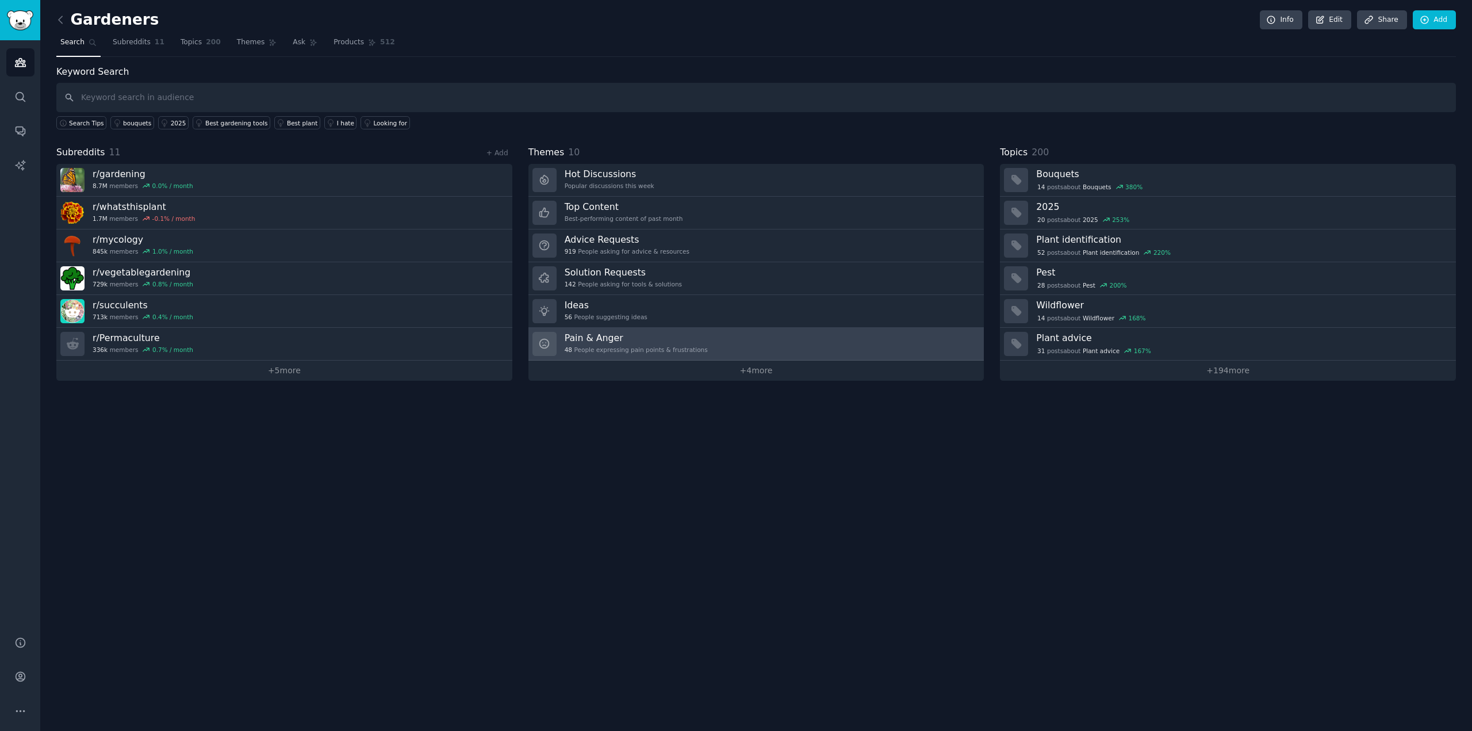
click at [634, 346] on div "48 People expressing pain points & frustrations" at bounding box center [636, 350] width 143 height 8
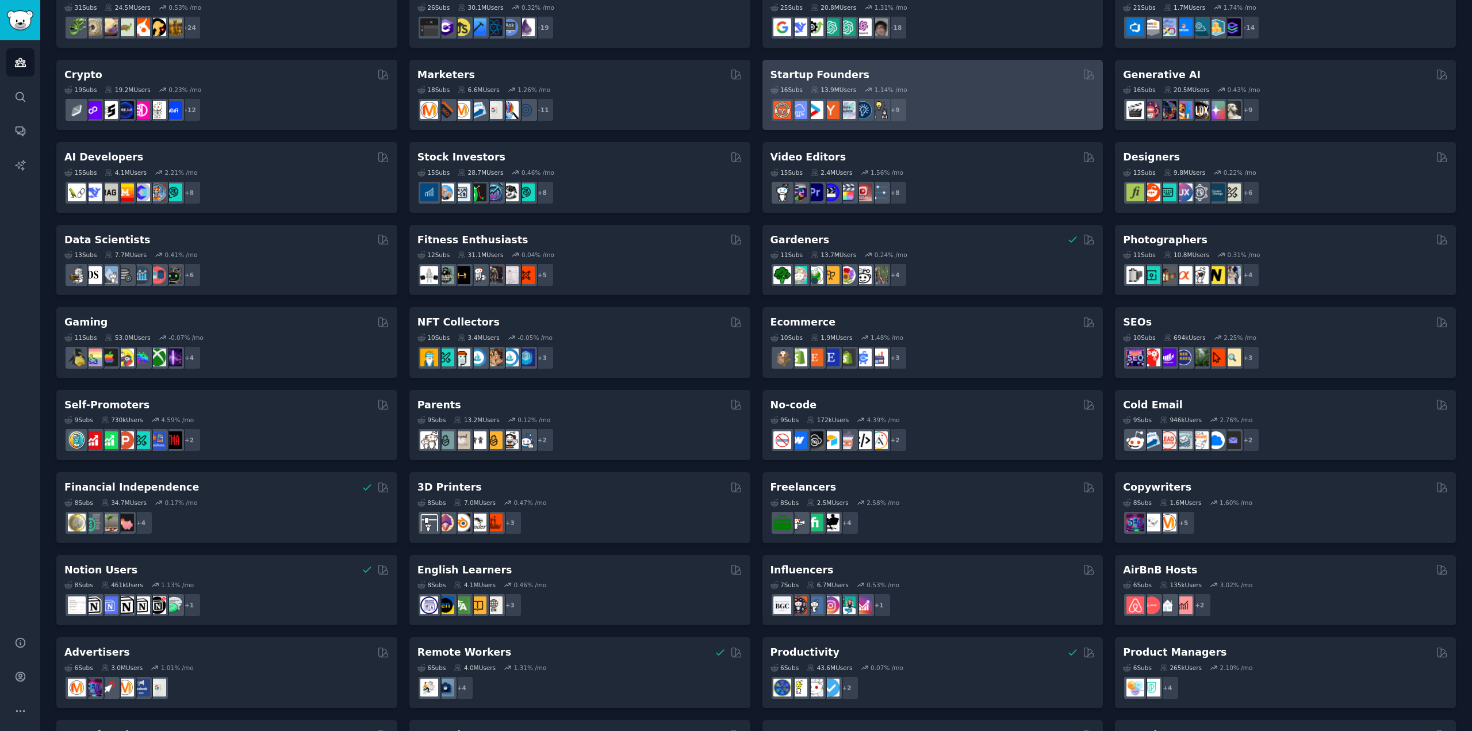
scroll to position [16, 0]
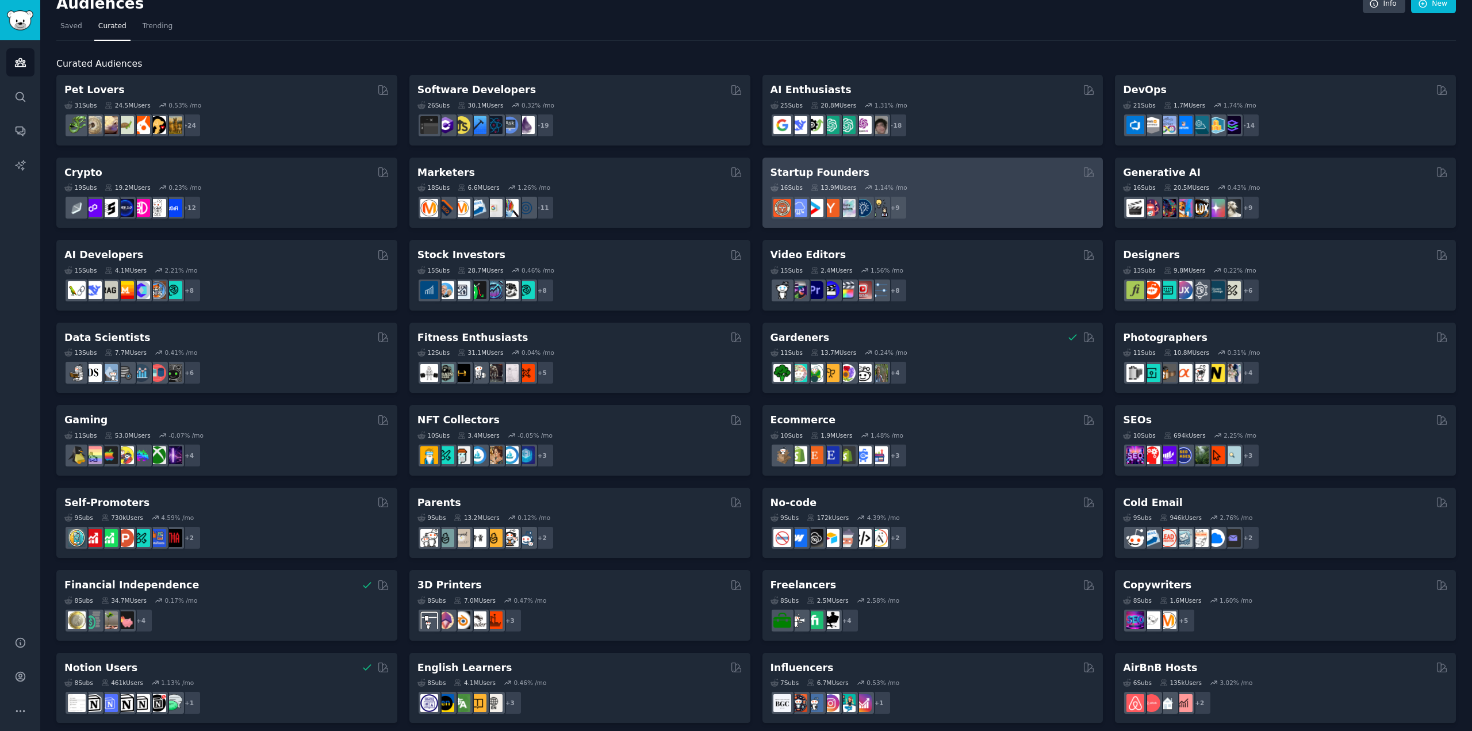
click at [897, 181] on div "16 Sub s 13.9M Users 1.14 % /mo r/ycombinator + 9" at bounding box center [932, 199] width 325 height 40
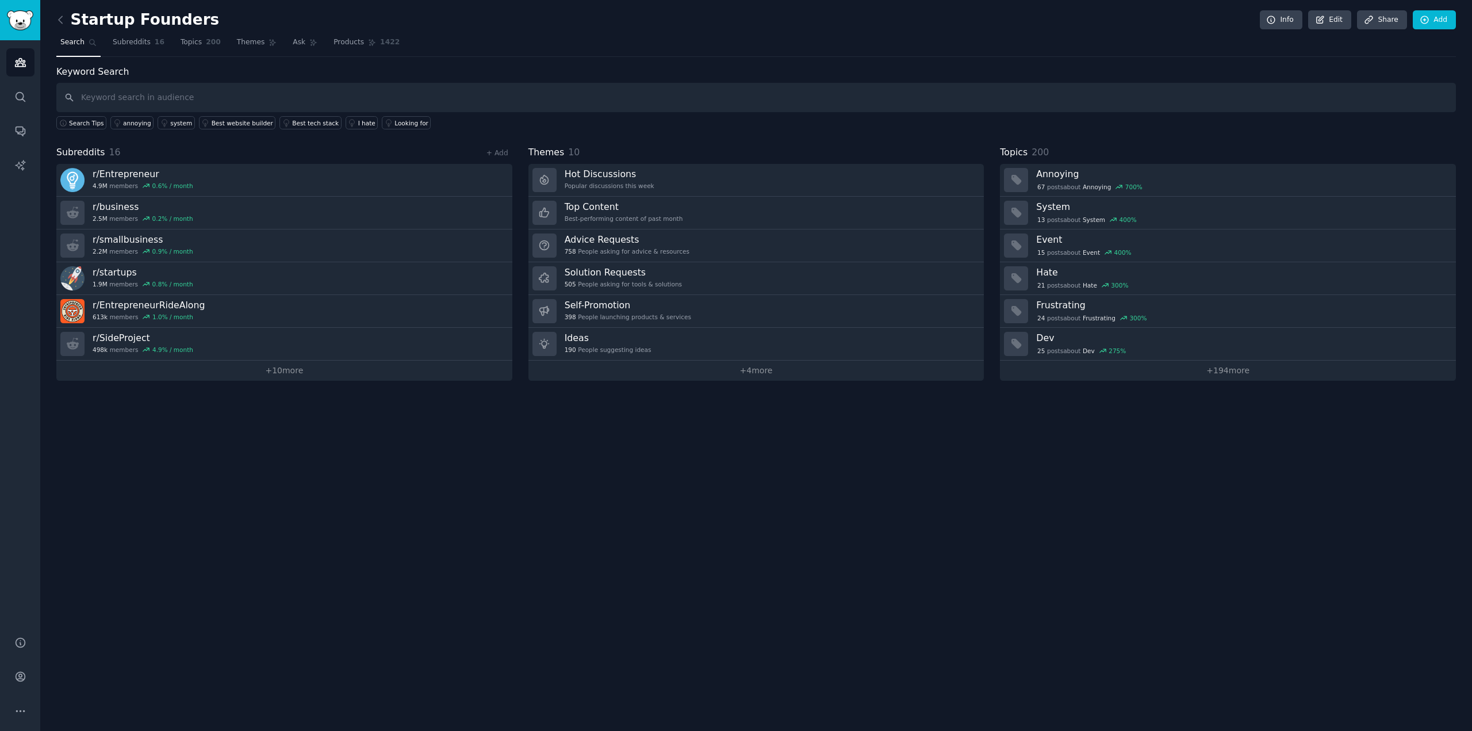
click at [757, 370] on link "+ 4 more" at bounding box center [756, 370] width 456 height 20
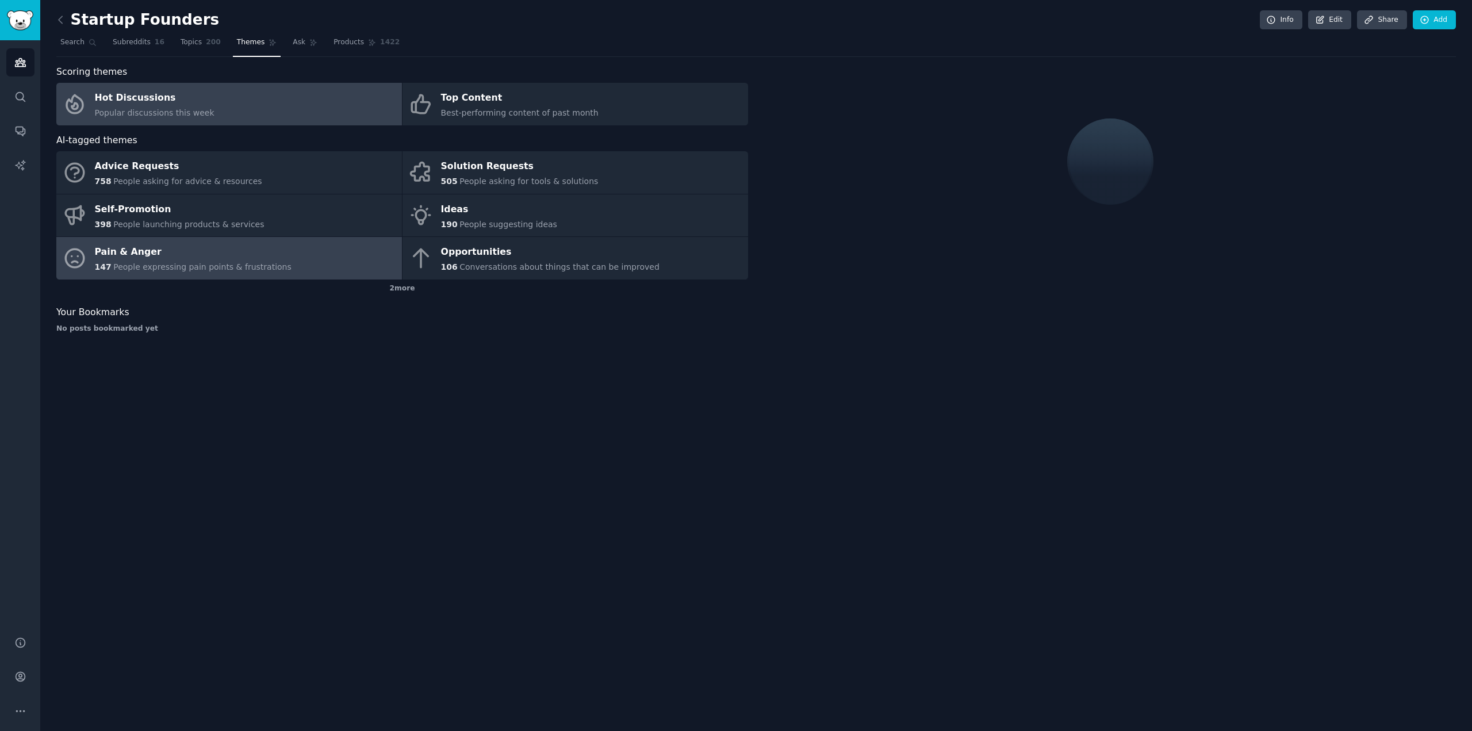
click at [199, 262] on span "People expressing pain points & frustrations" at bounding box center [202, 266] width 178 height 9
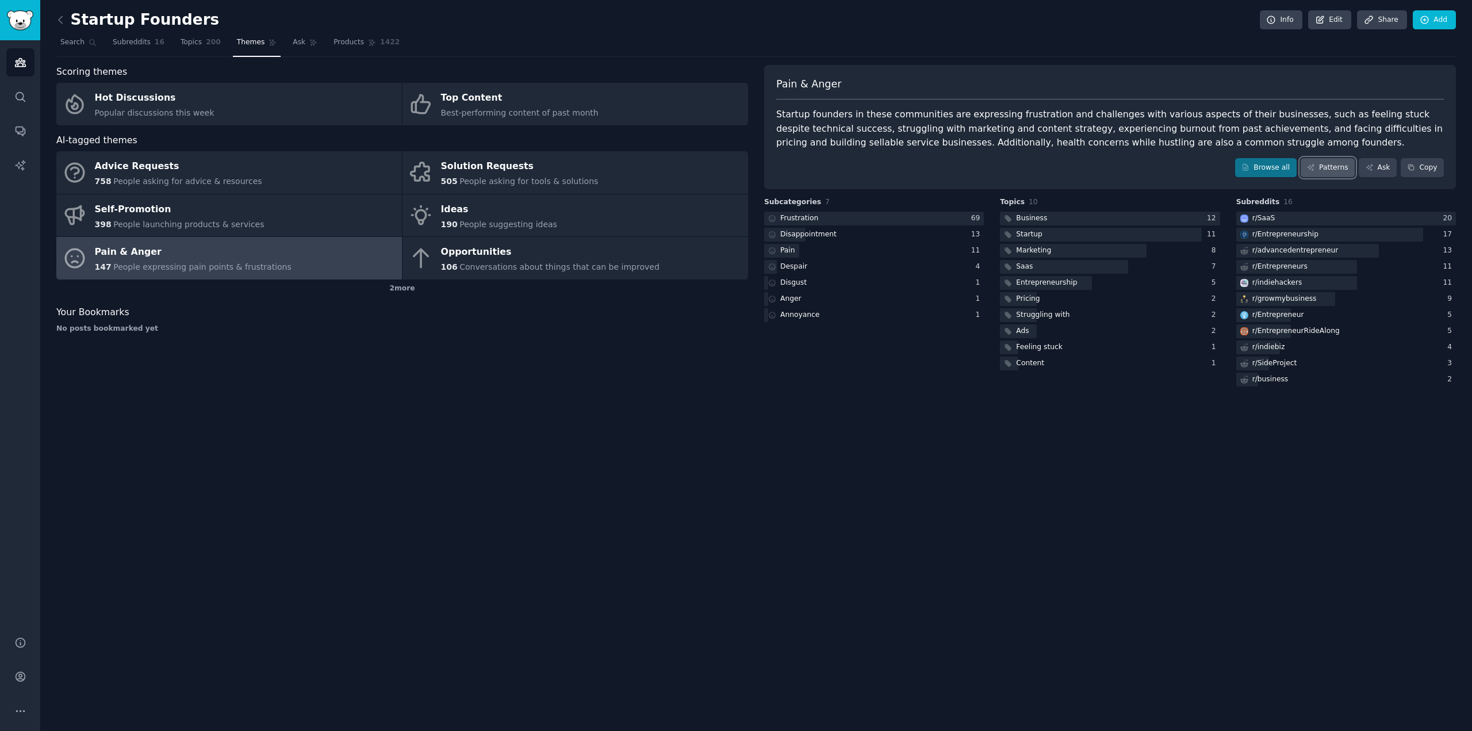
click at [1318, 174] on link "Patterns" at bounding box center [1327, 168] width 54 height 20
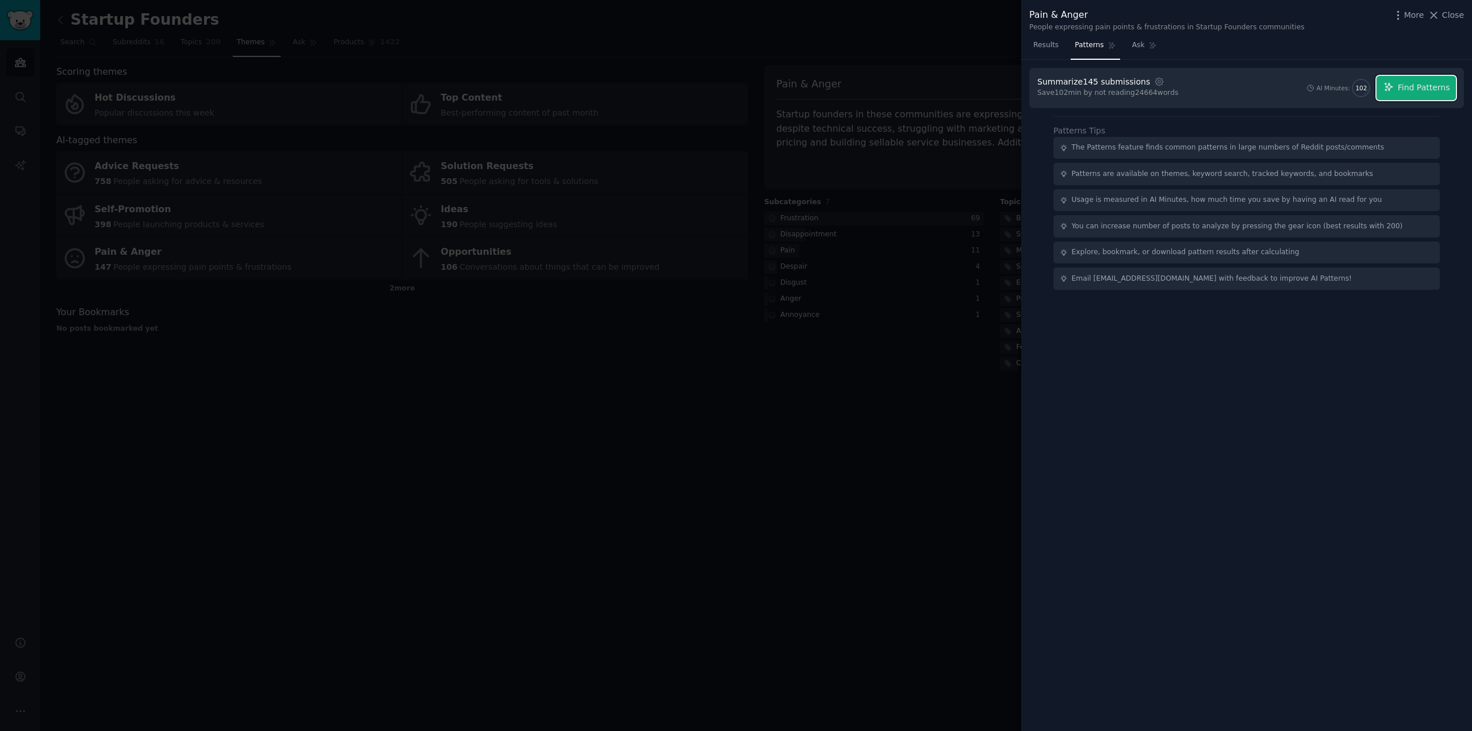
click at [1428, 91] on span "Find Patterns" at bounding box center [1424, 88] width 52 height 12
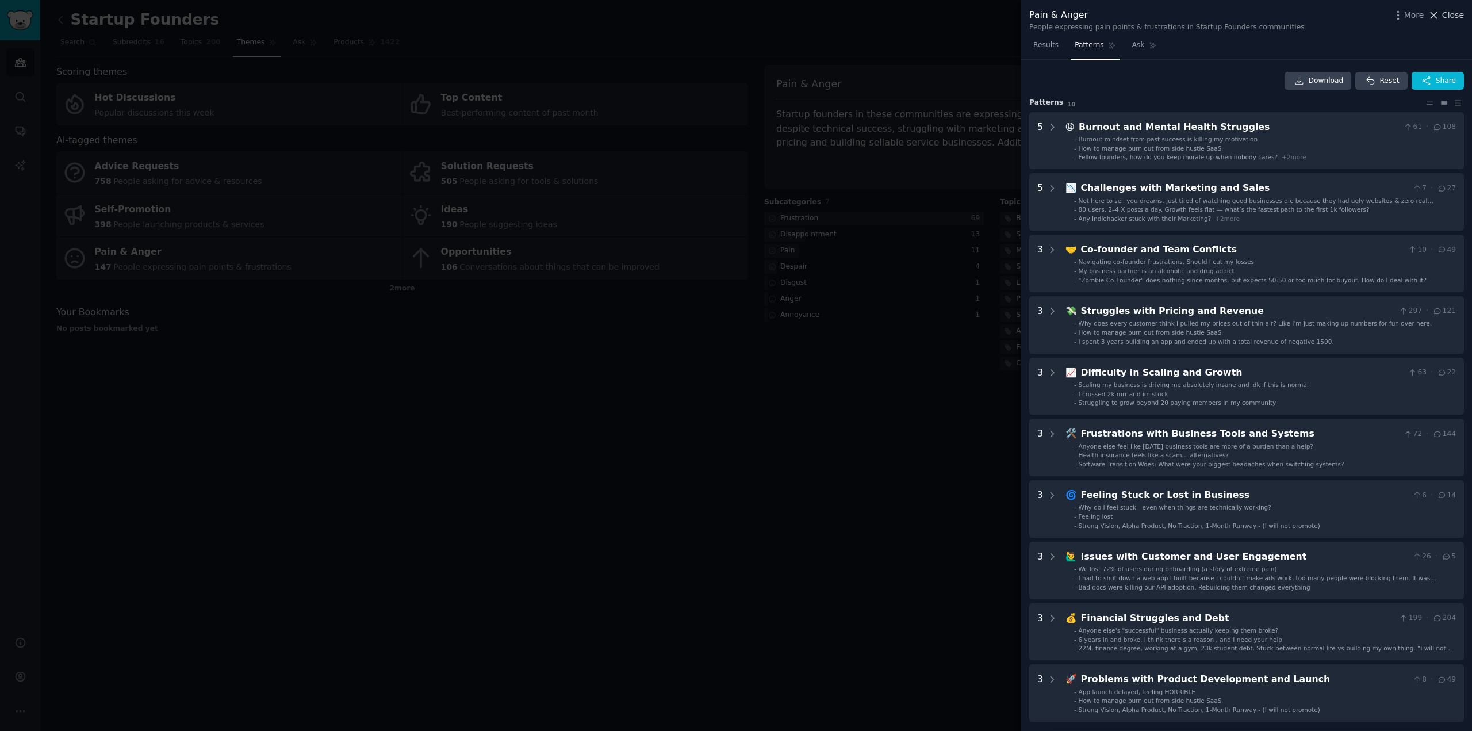
click at [1450, 11] on span "Close" at bounding box center [1453, 15] width 22 height 12
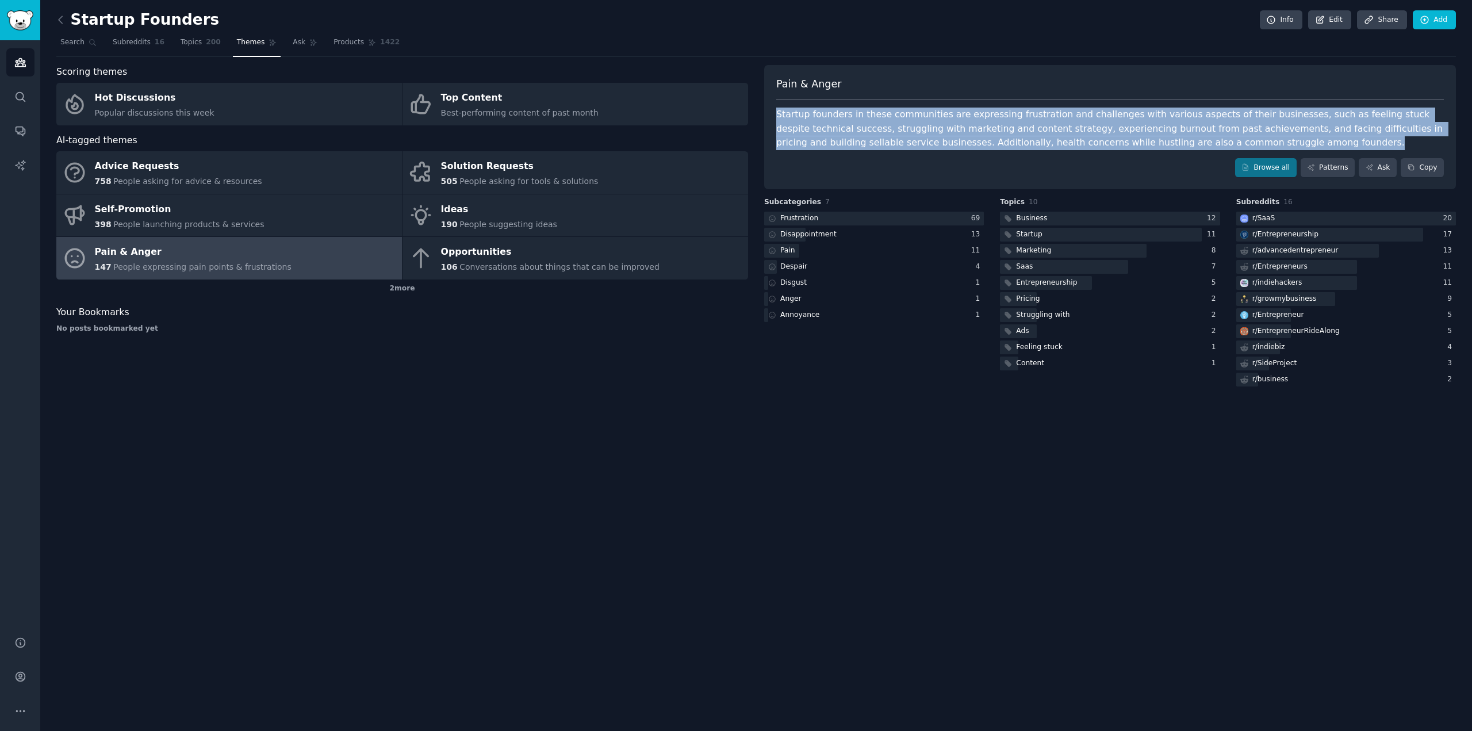
drag, startPoint x: 1191, startPoint y: 144, endPoint x: 772, endPoint y: 114, distance: 420.1
click at [772, 114] on div "Pain & Anger Startup founders in these communities are expressing frustration a…" at bounding box center [1110, 127] width 692 height 125
copy div "Startup founders in these communities are expressing frustration and challenges…"
click at [20, 59] on icon "Sidebar" at bounding box center [20, 62] width 12 height 12
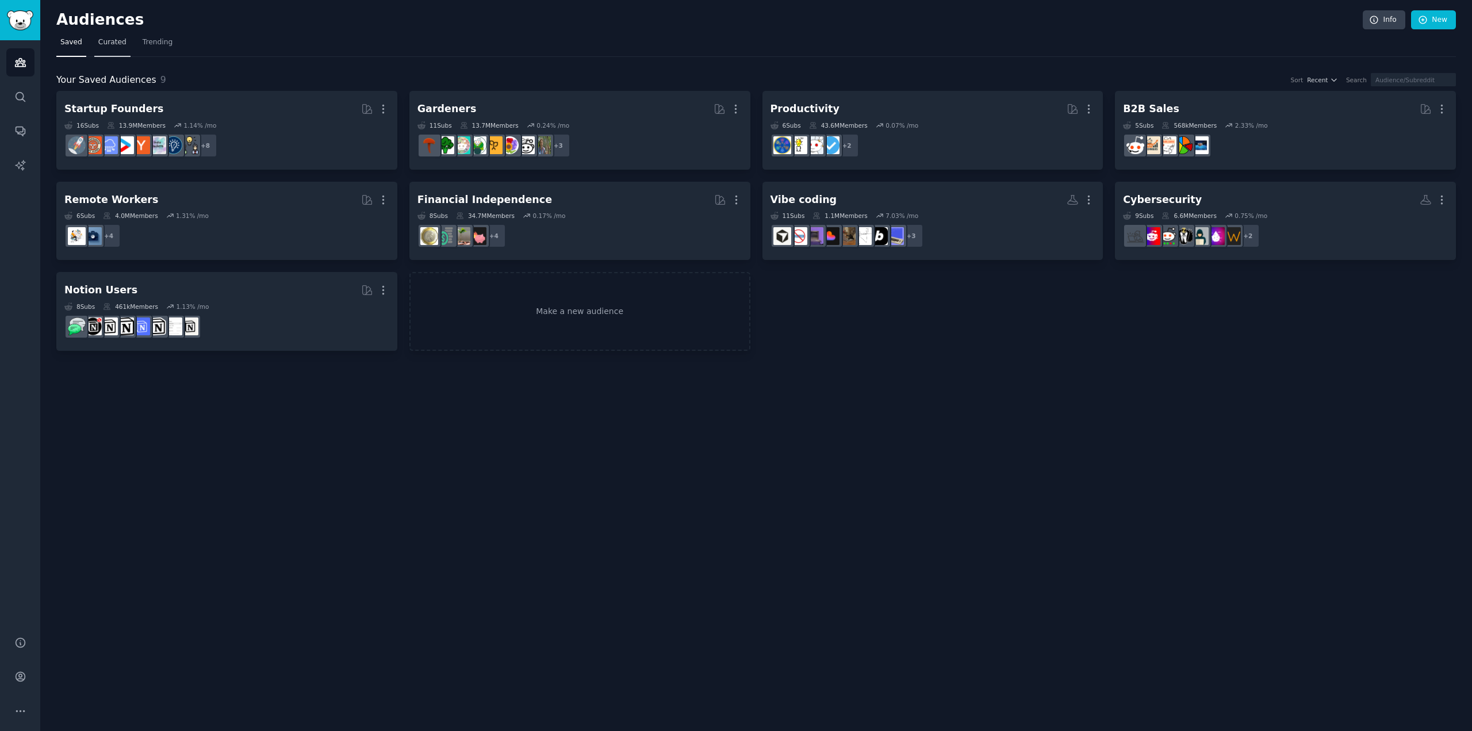
click at [115, 43] on span "Curated" at bounding box center [112, 42] width 28 height 10
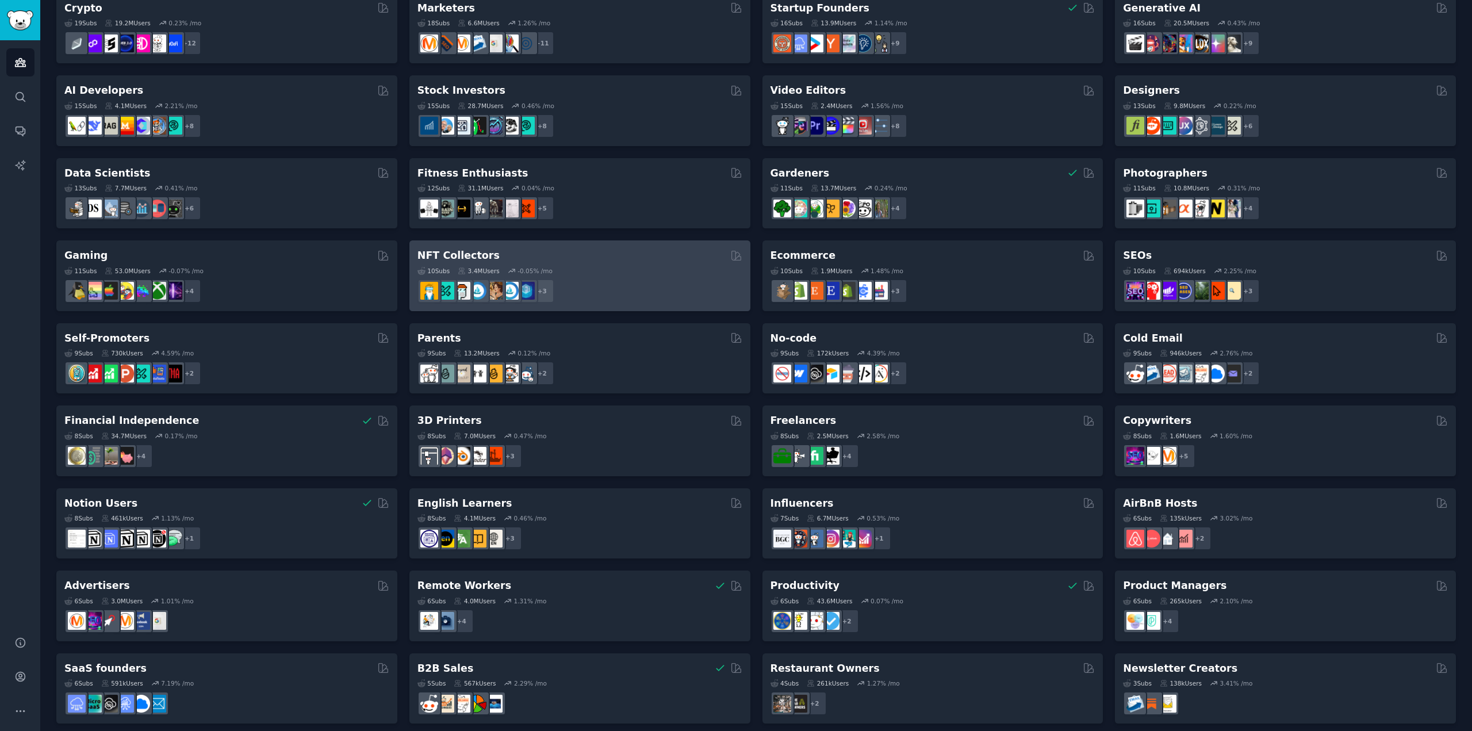
scroll to position [189, 0]
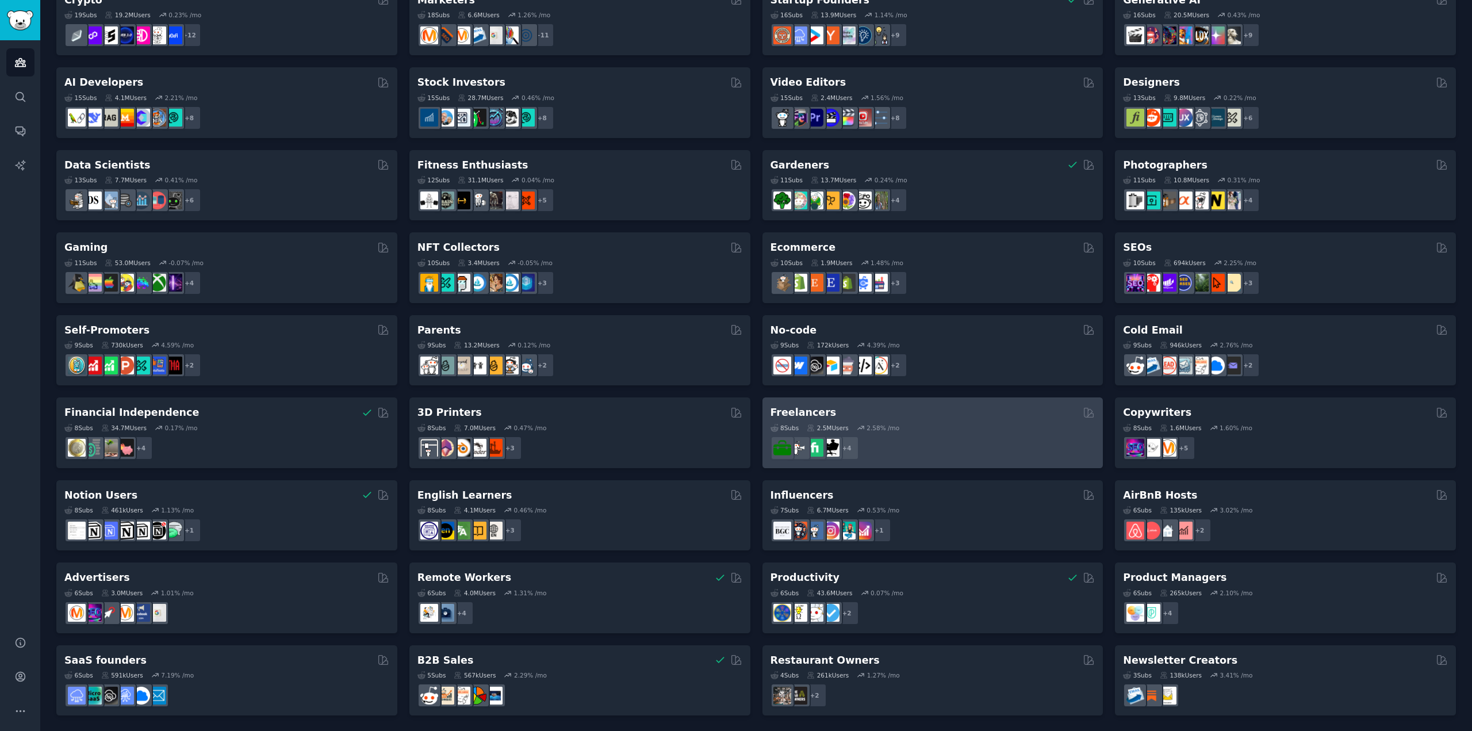
click at [964, 433] on div "8 Sub s 2.5M Users 2.58 % /mo + 4" at bounding box center [932, 440] width 325 height 40
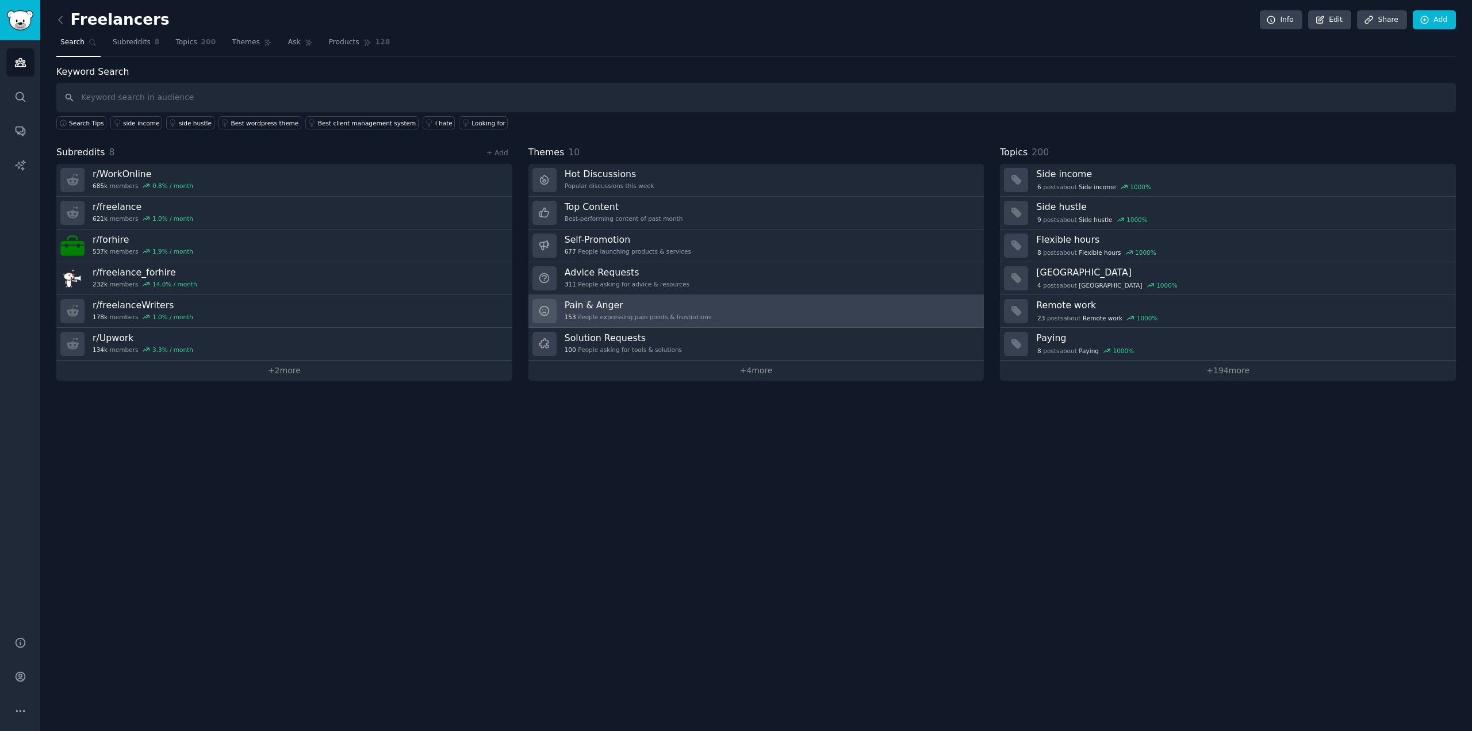
click at [683, 309] on div "Pain & Anger 153 People expressing pain points & frustrations" at bounding box center [638, 311] width 147 height 24
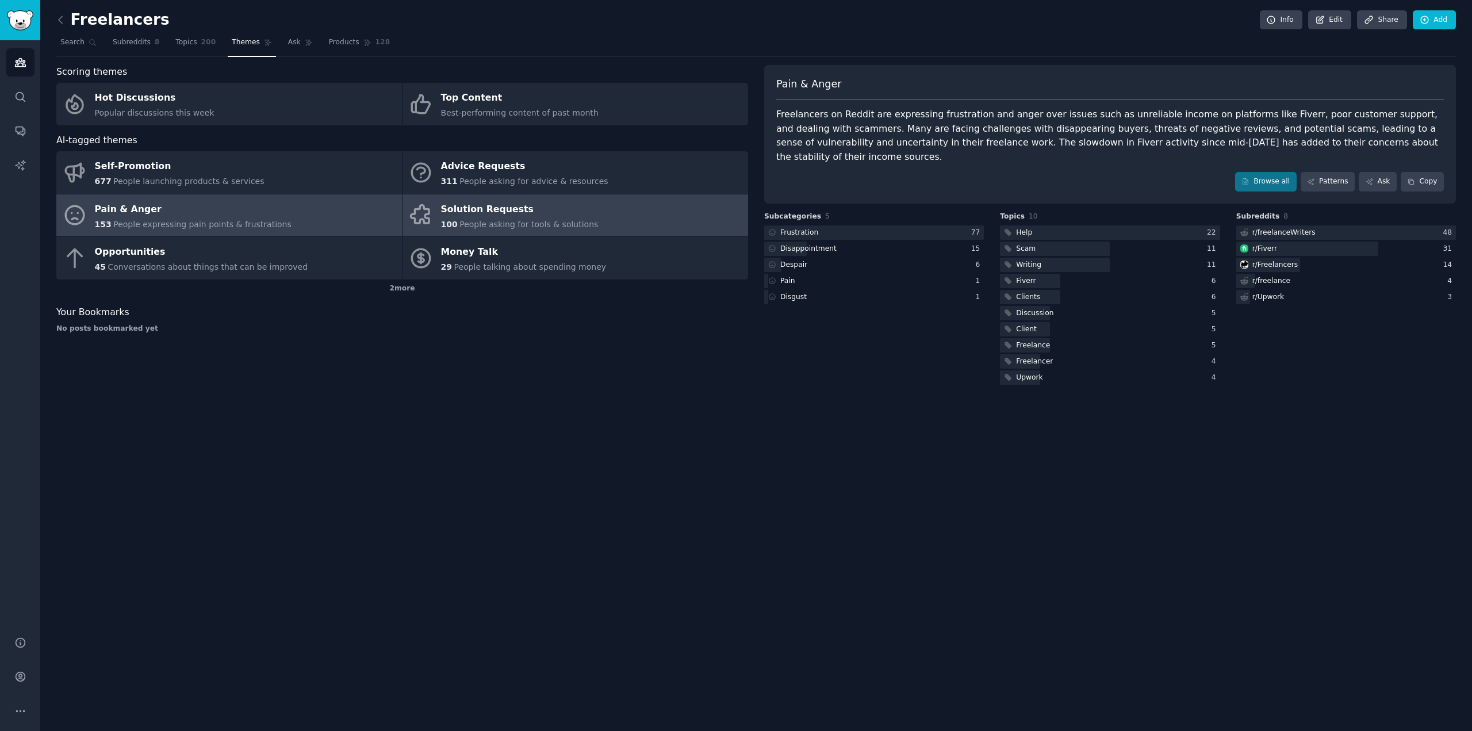
click at [448, 221] on span "100" at bounding box center [449, 224] width 17 height 9
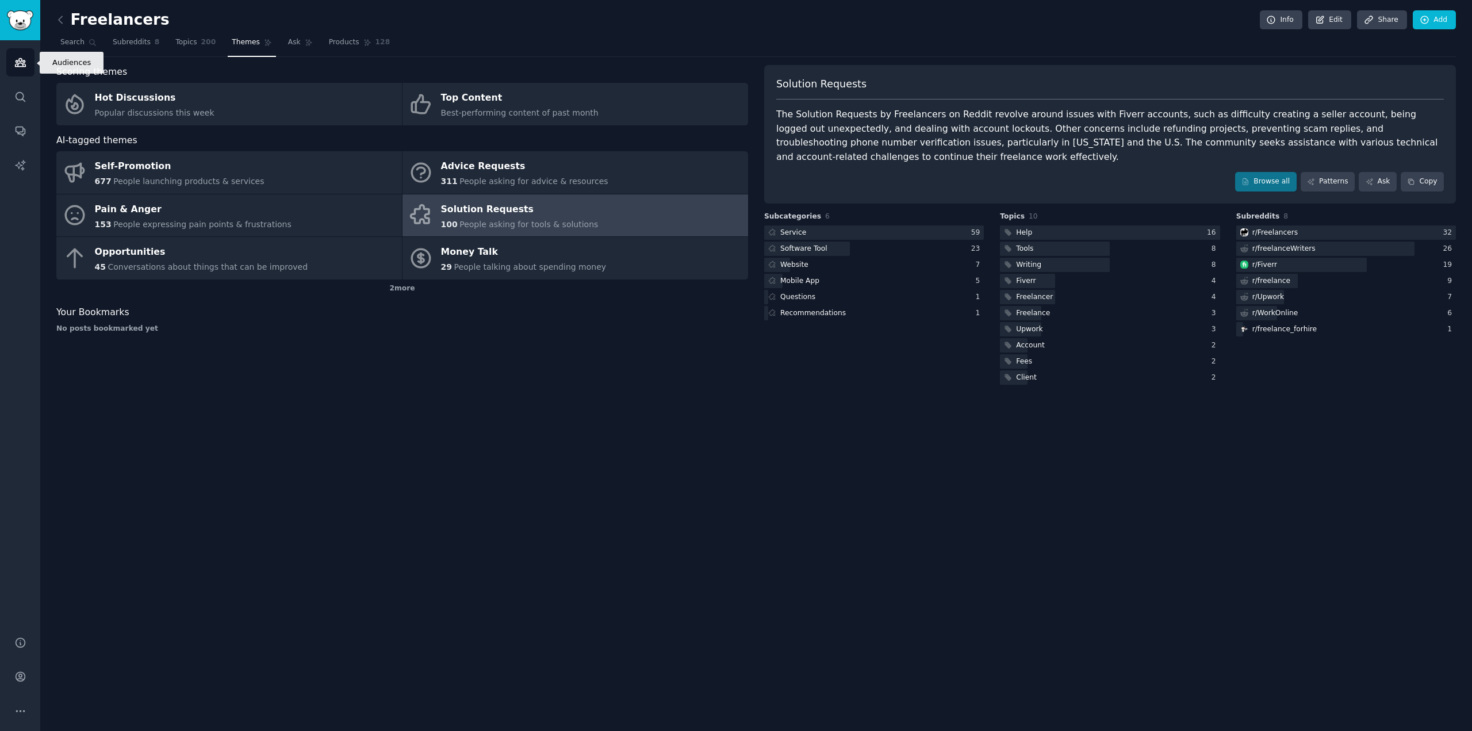
click at [20, 71] on link "Audiences" at bounding box center [20, 62] width 28 height 28
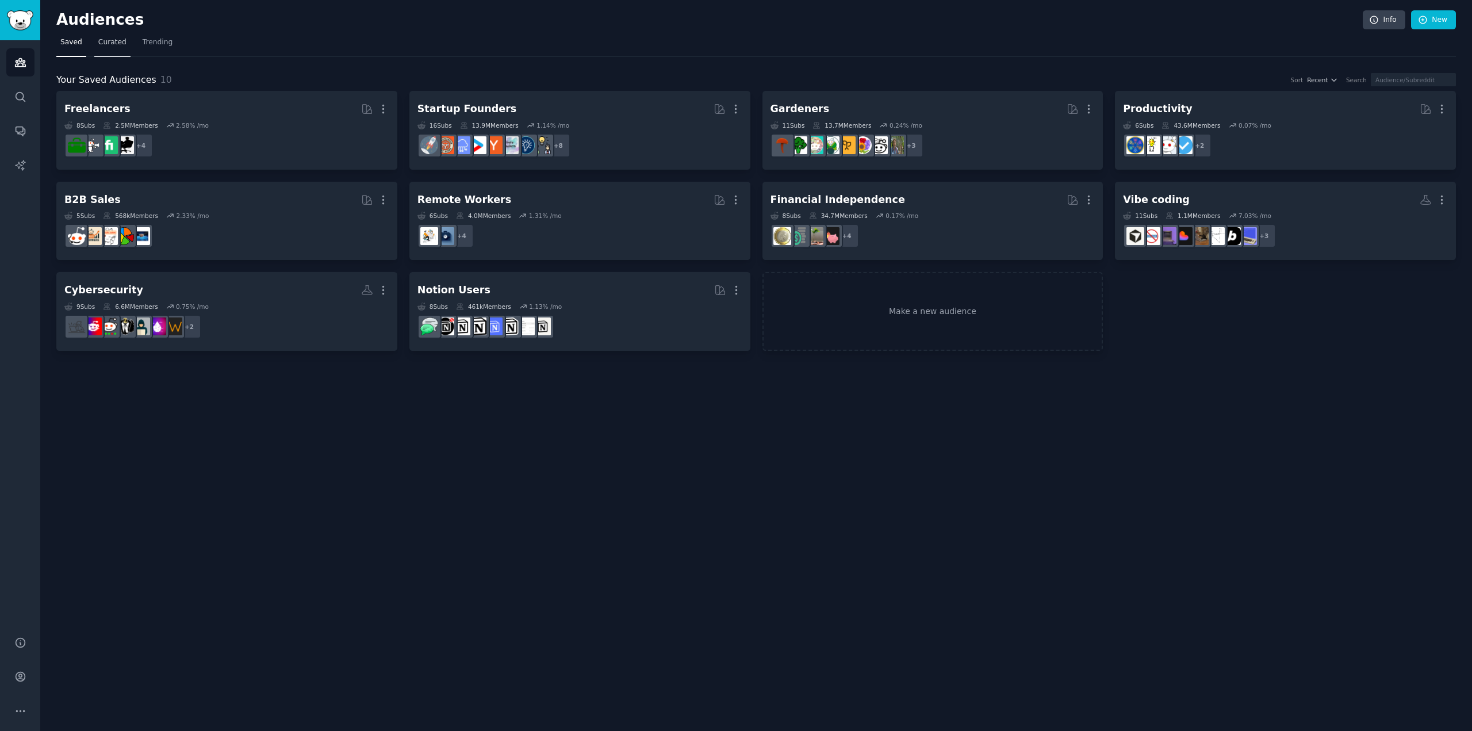
click at [99, 42] on span "Curated" at bounding box center [112, 42] width 28 height 10
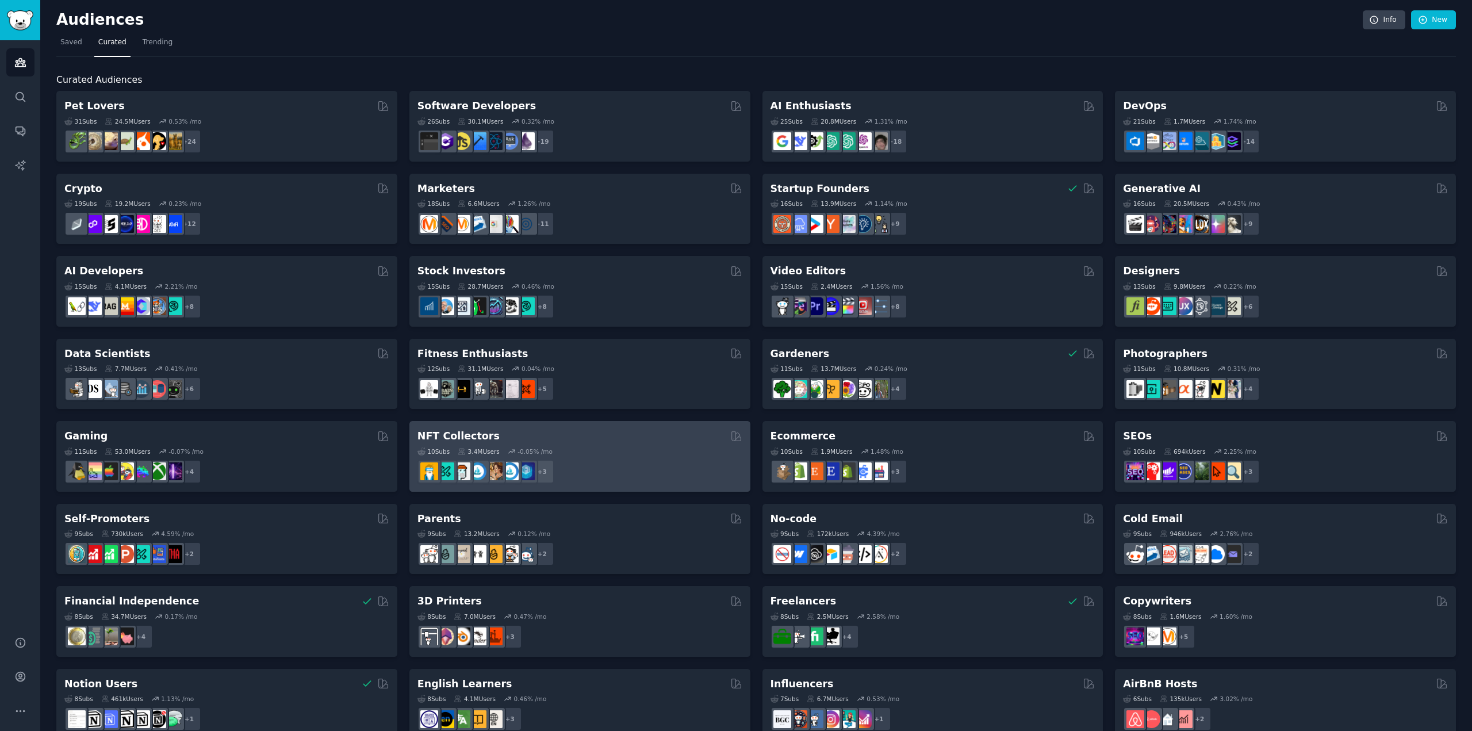
scroll to position [189, 0]
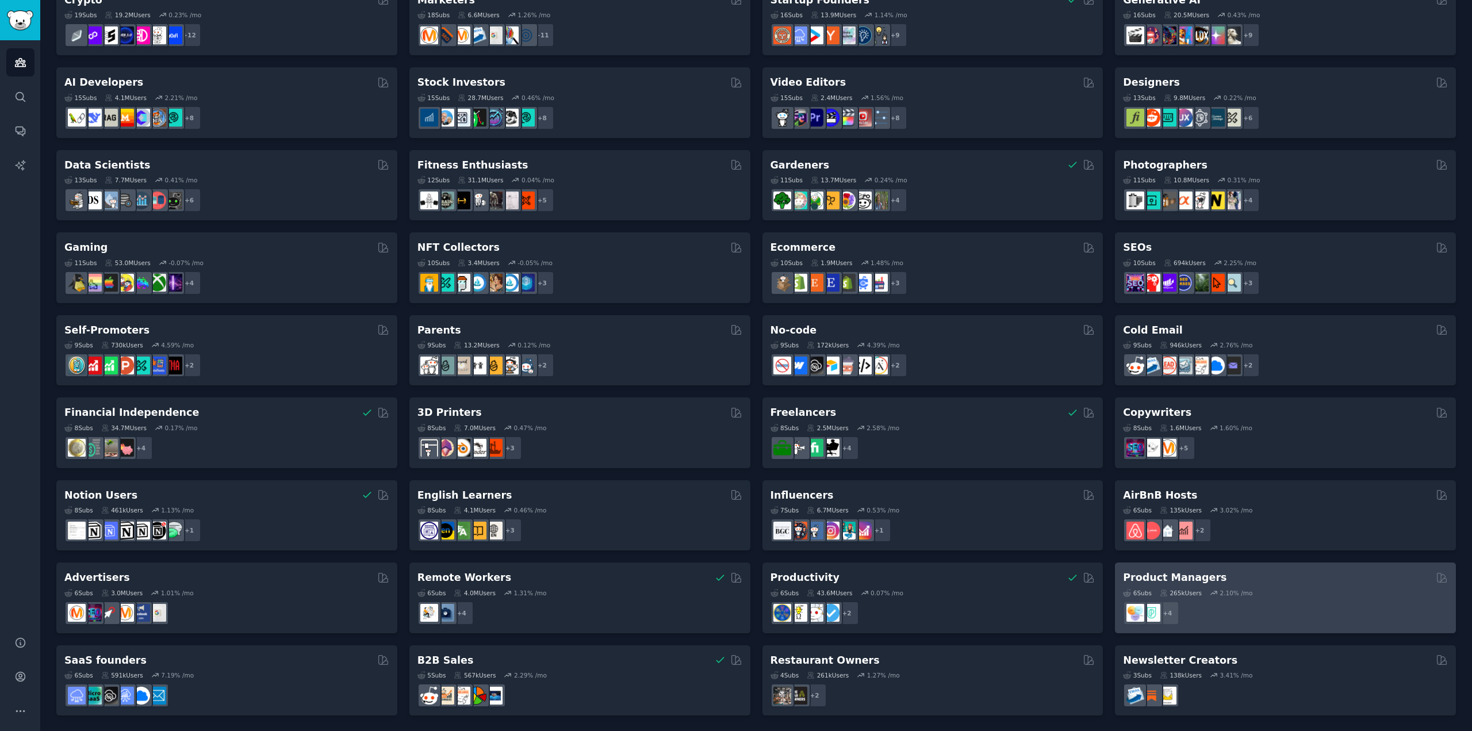
click at [1328, 577] on div "Product Managers" at bounding box center [1285, 577] width 325 height 14
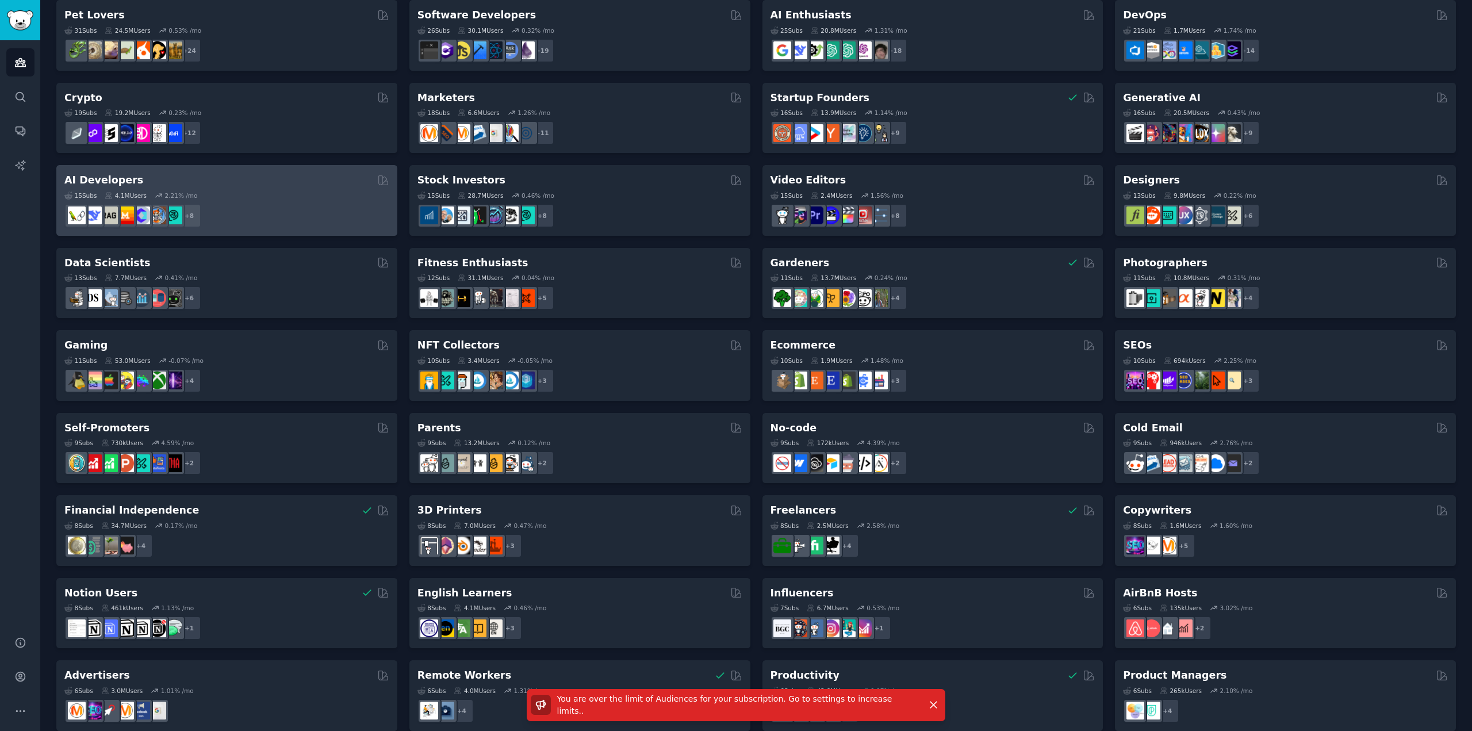
scroll to position [0, 0]
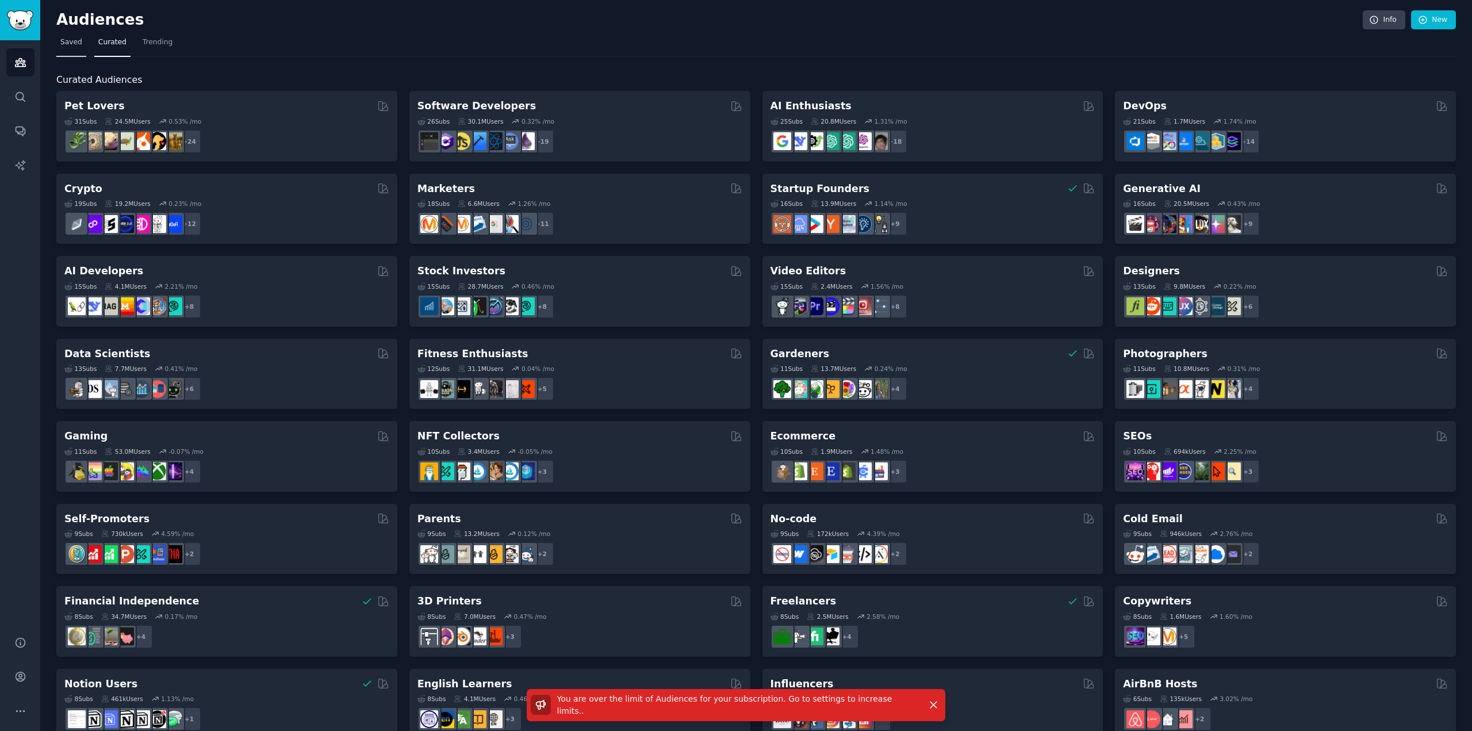
click at [78, 39] on span "Saved" at bounding box center [71, 42] width 22 height 10
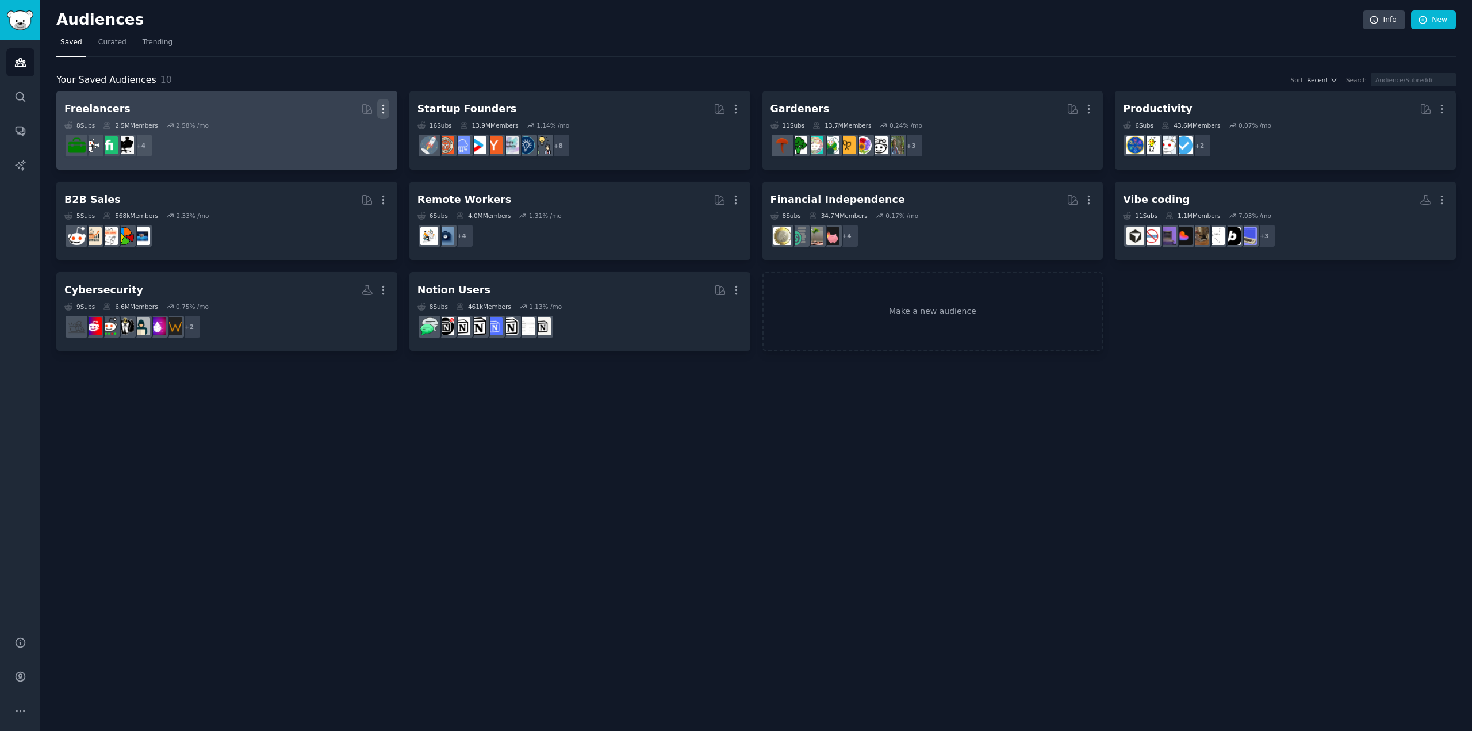
click at [382, 110] on icon "button" at bounding box center [383, 109] width 12 height 12
click at [344, 135] on p "Delete" at bounding box center [352, 133] width 26 height 12
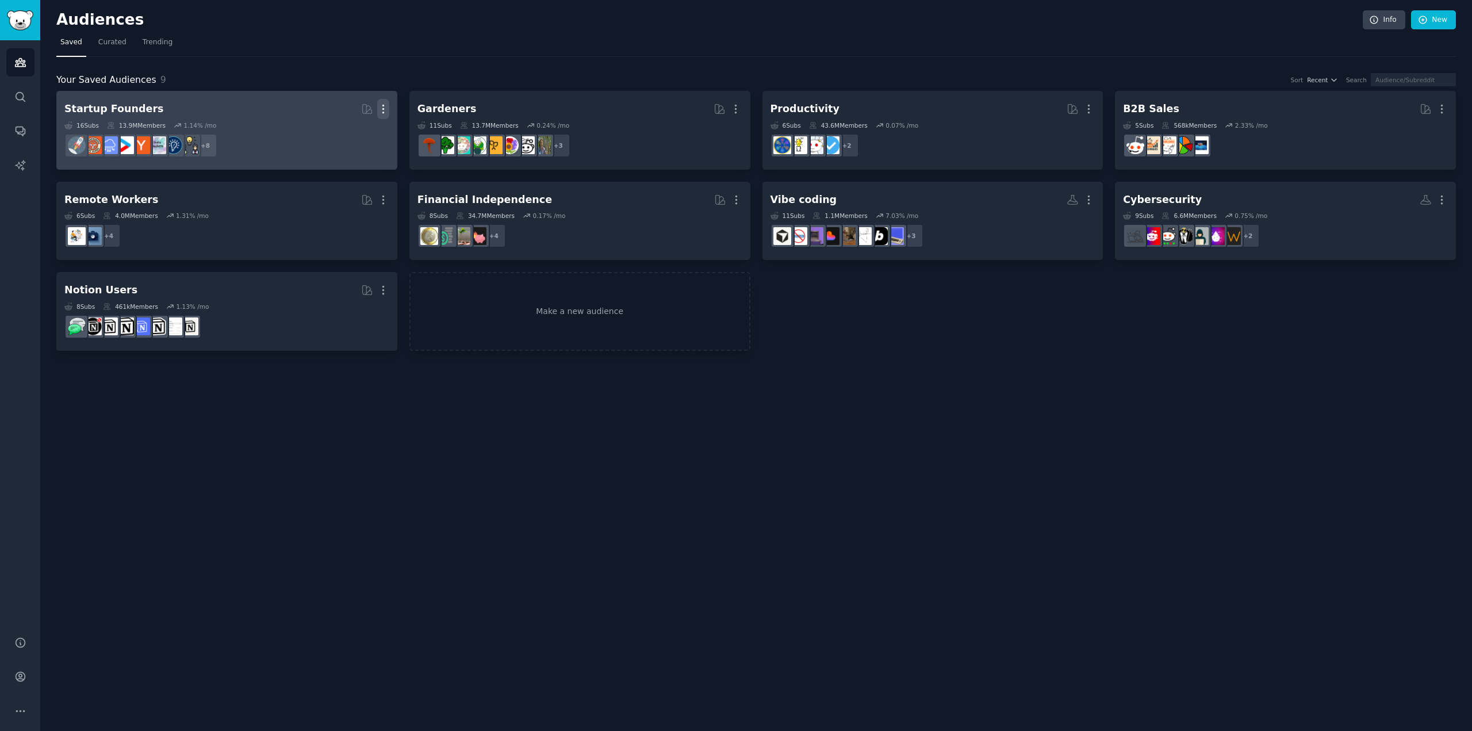
click at [735, 109] on icon "button" at bounding box center [736, 109] width 12 height 12
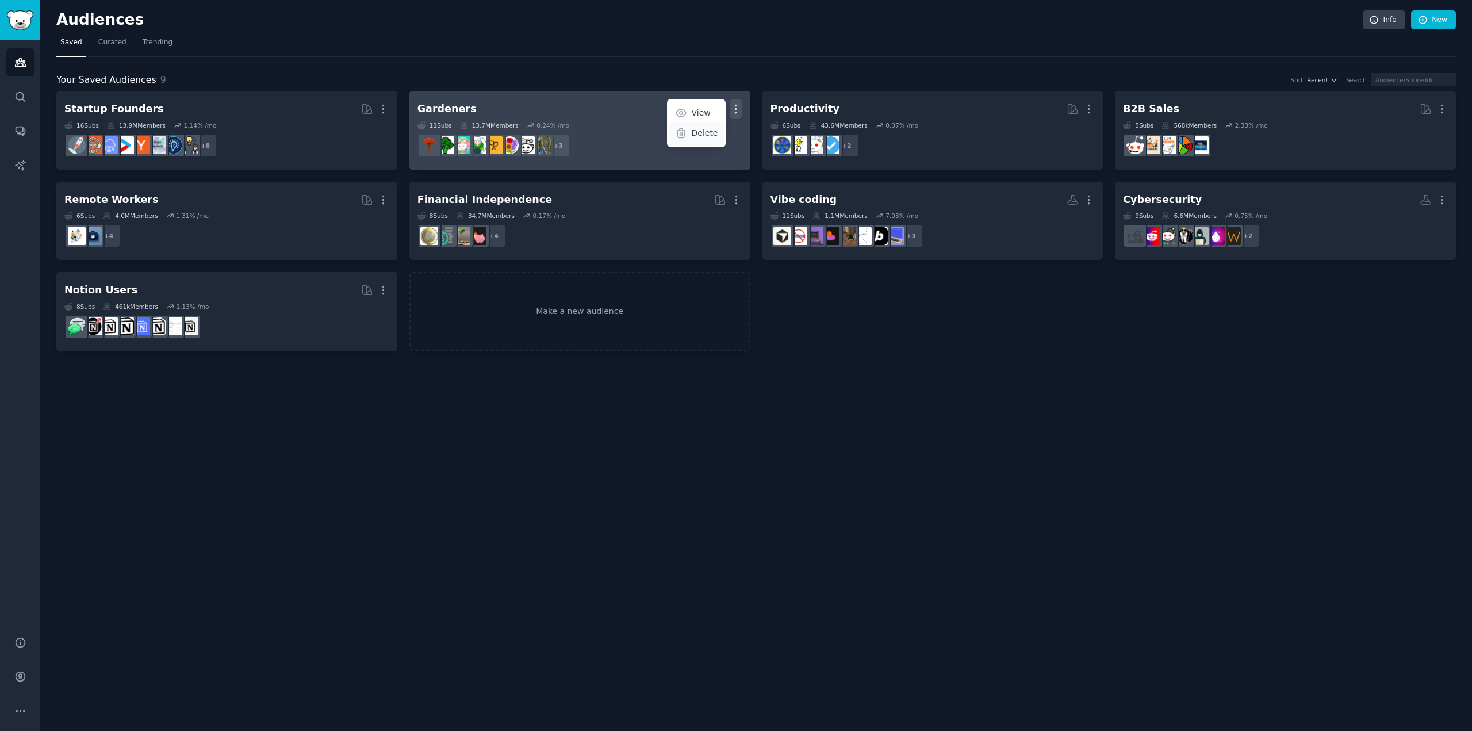
click at [705, 129] on p "Delete" at bounding box center [704, 133] width 26 height 12
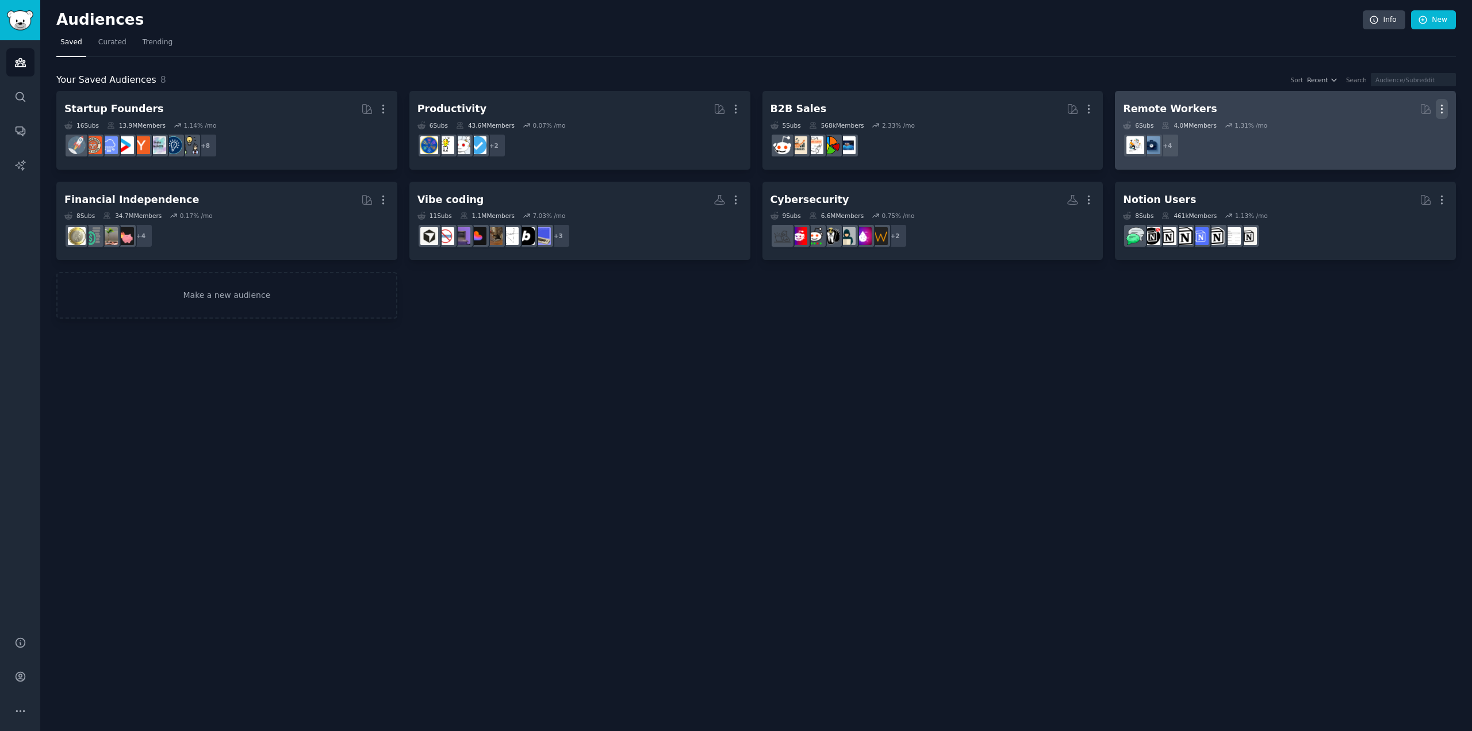
click at [1445, 111] on icon "button" at bounding box center [1441, 109] width 12 height 12
click at [1412, 134] on p "Delete" at bounding box center [1410, 133] width 26 height 12
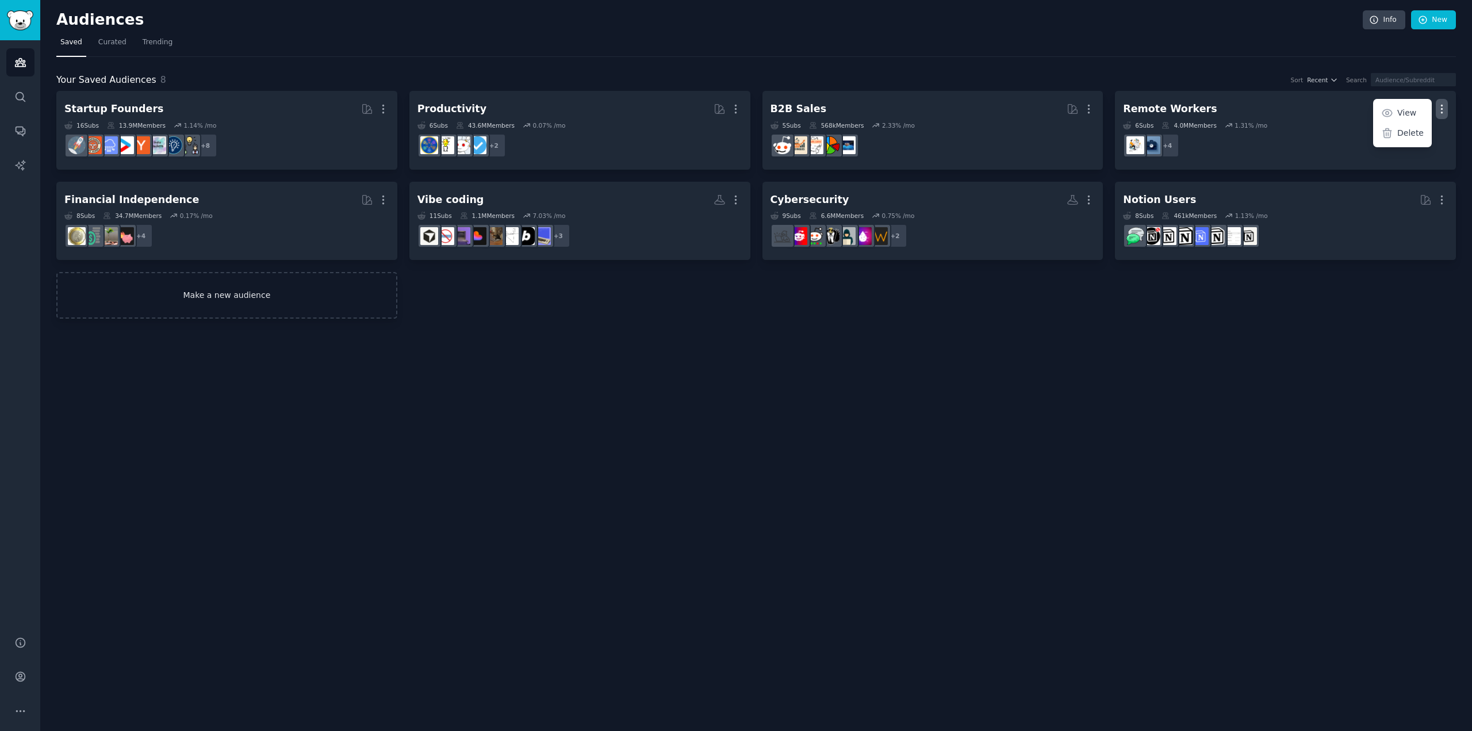
click at [1445, 198] on div "Startup Founders Curated by GummySearch More 16 Sub s 13.9M Members 1.14 % /mo …" at bounding box center [755, 205] width 1399 height 228
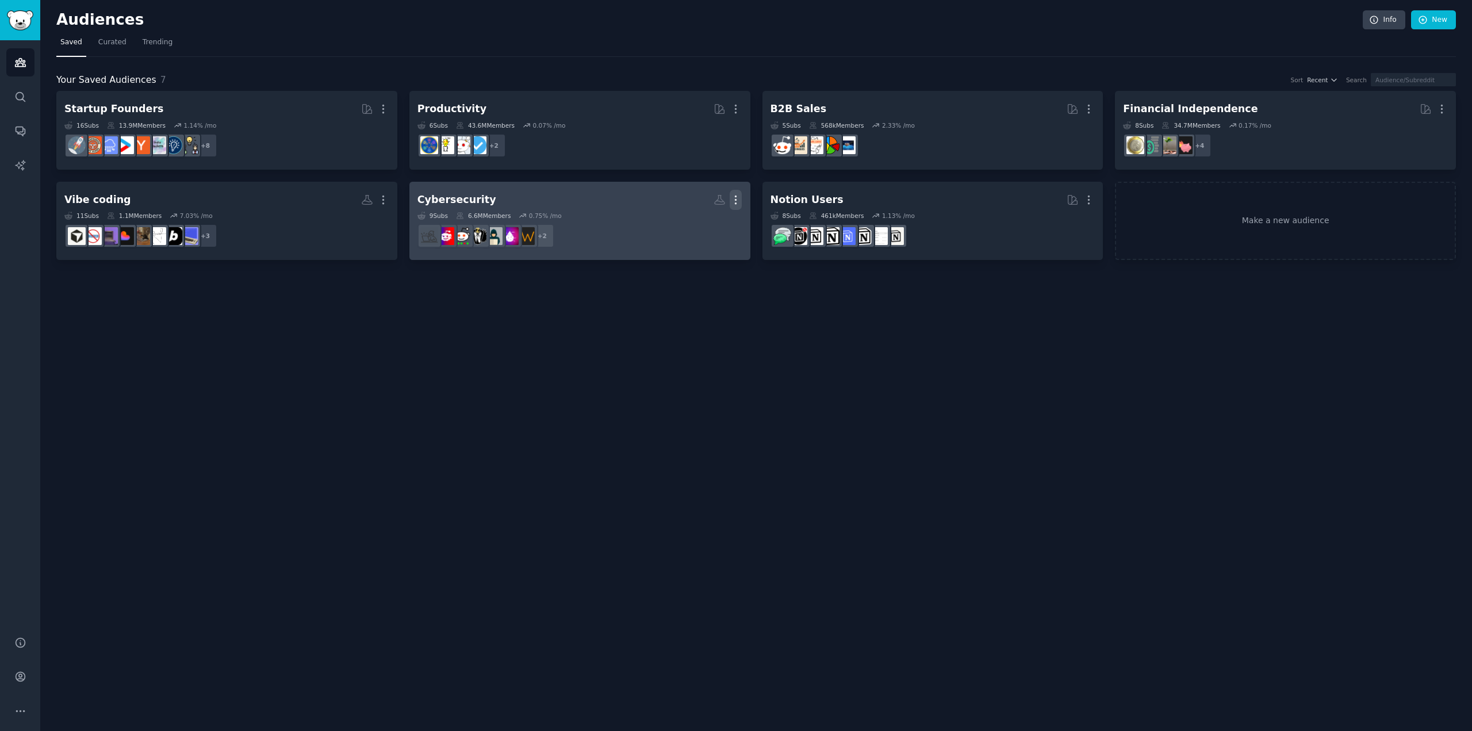
click at [738, 195] on icon "button" at bounding box center [736, 200] width 12 height 12
click at [683, 224] on icon at bounding box center [681, 223] width 8 height 9
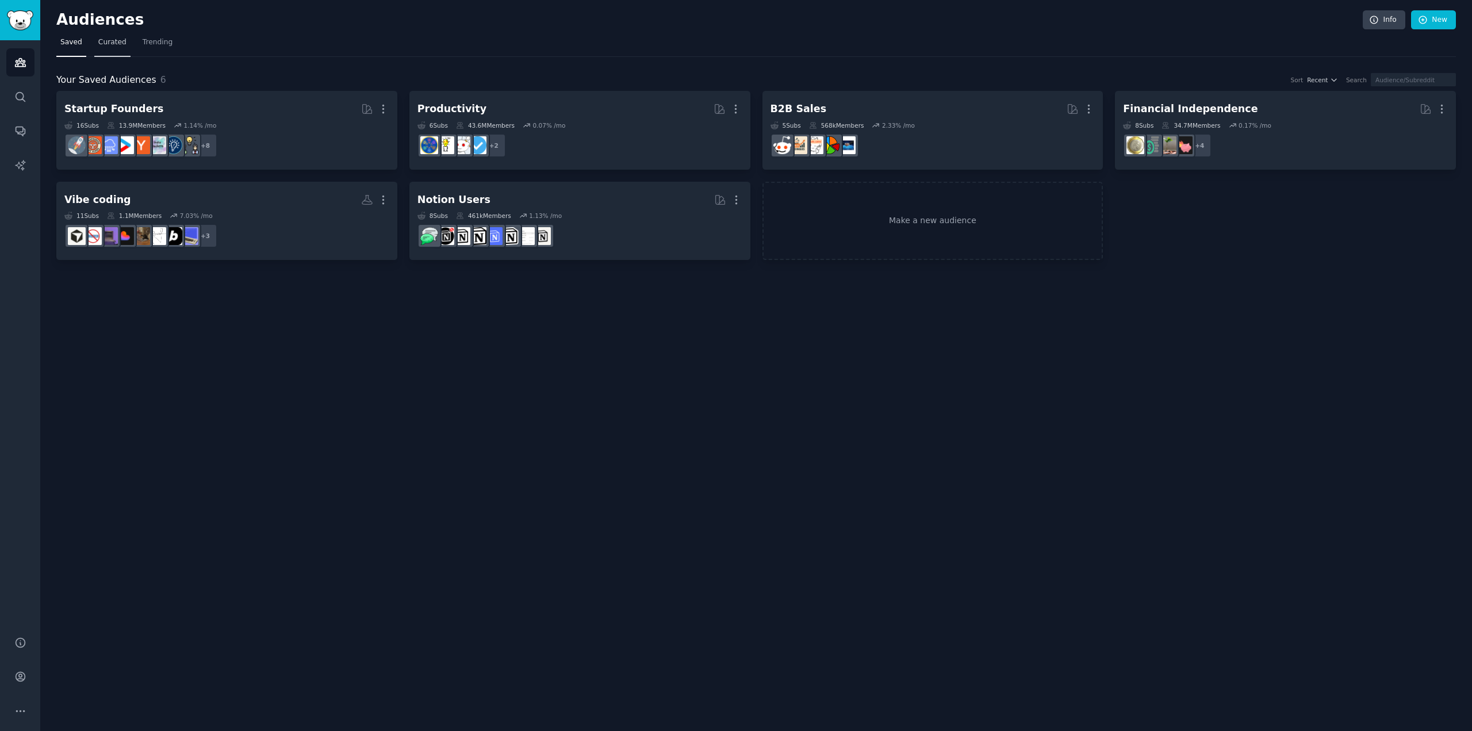
click at [98, 41] on span "Curated" at bounding box center [112, 42] width 28 height 10
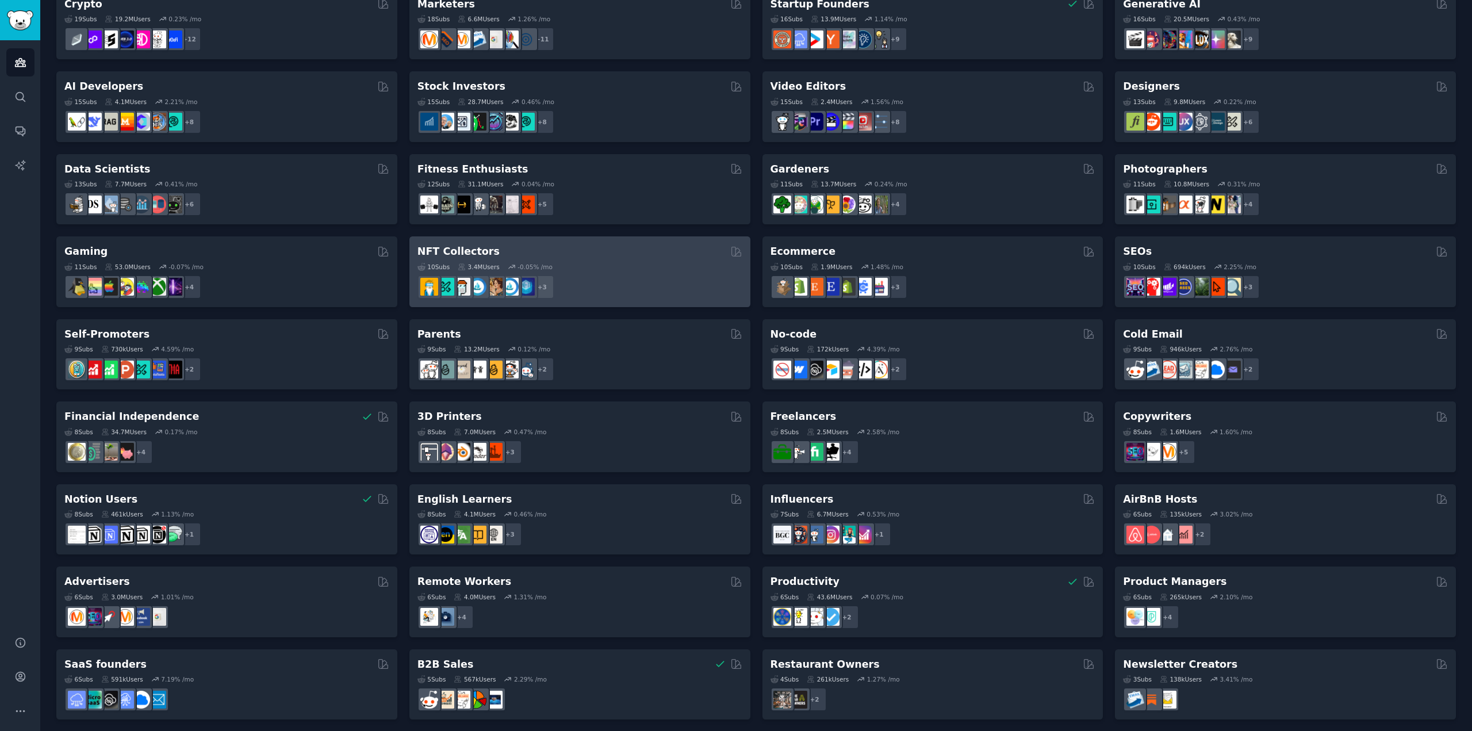
scroll to position [189, 0]
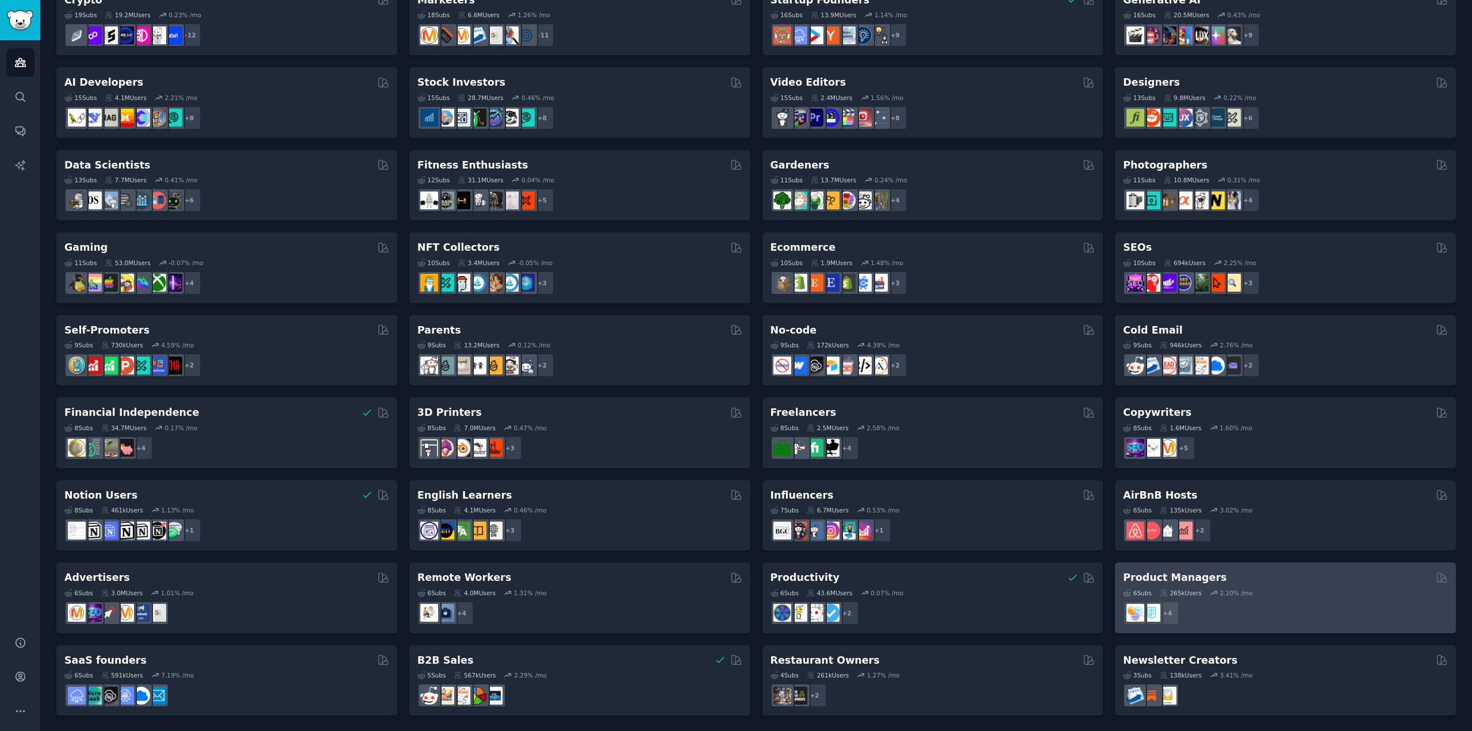
click at [1377, 585] on div "6 Sub s 265k Users 2.10 % /mo r/Product_Management, r/ProductManager, r/Product…" at bounding box center [1285, 605] width 325 height 40
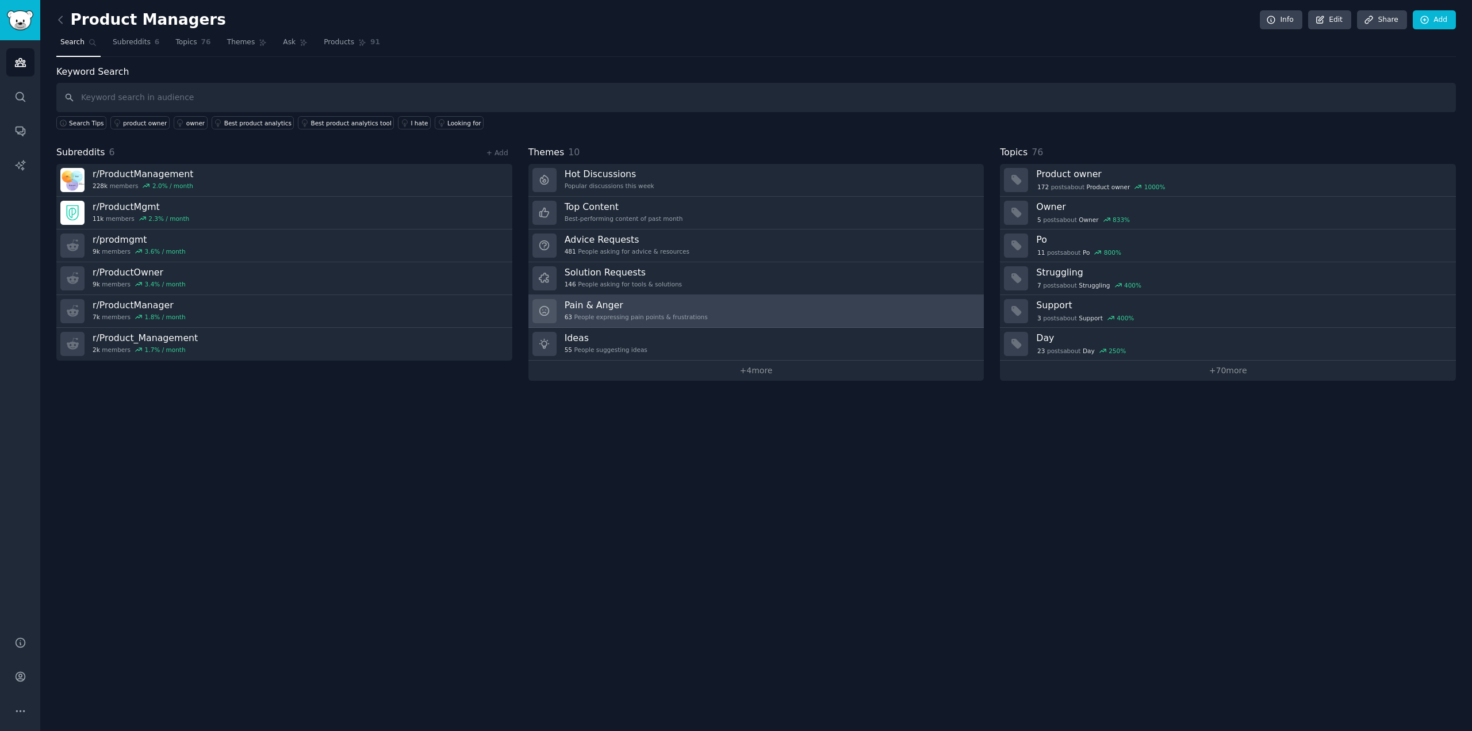
click at [630, 302] on h3 "Pain & Anger" at bounding box center [636, 305] width 143 height 12
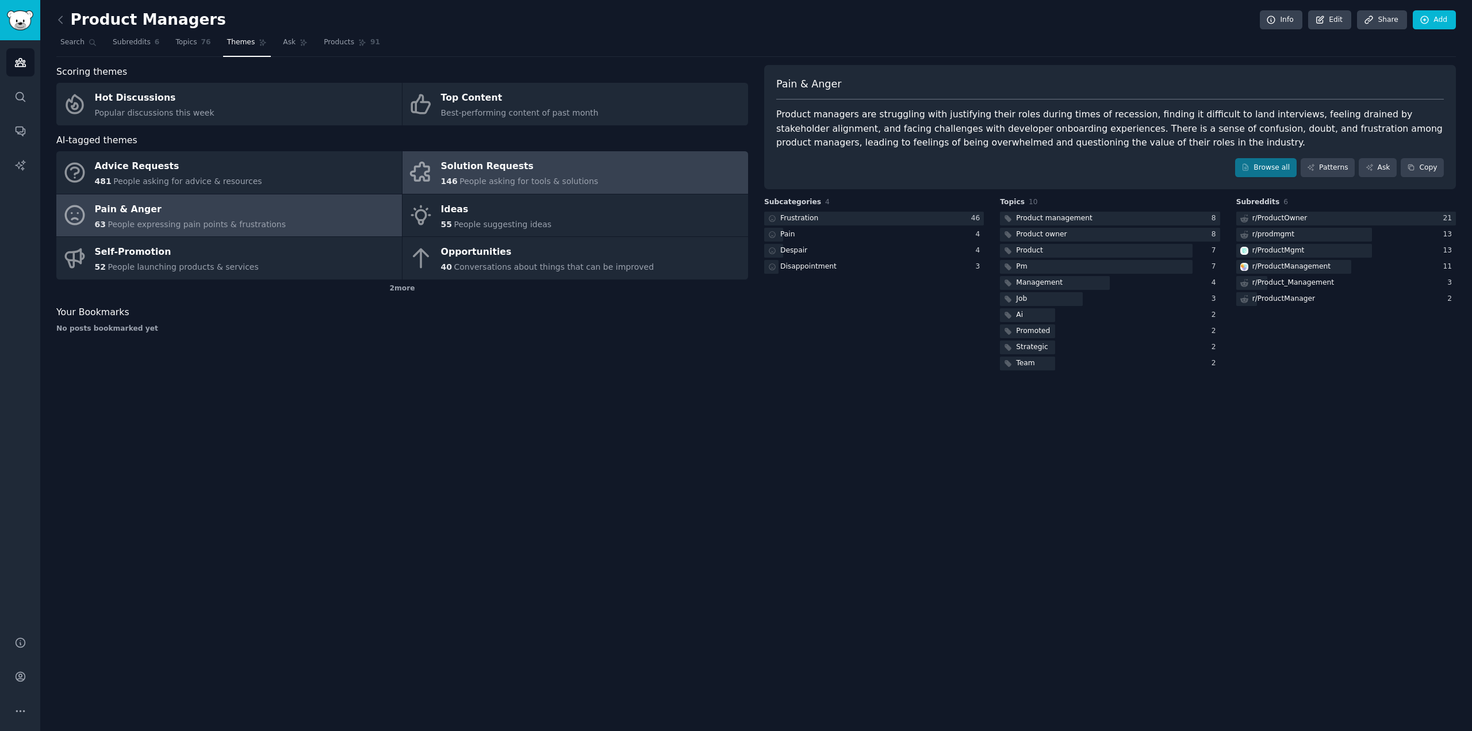
click at [625, 180] on link "Solution Requests 146 People asking for tools & solutions" at bounding box center [575, 172] width 346 height 43
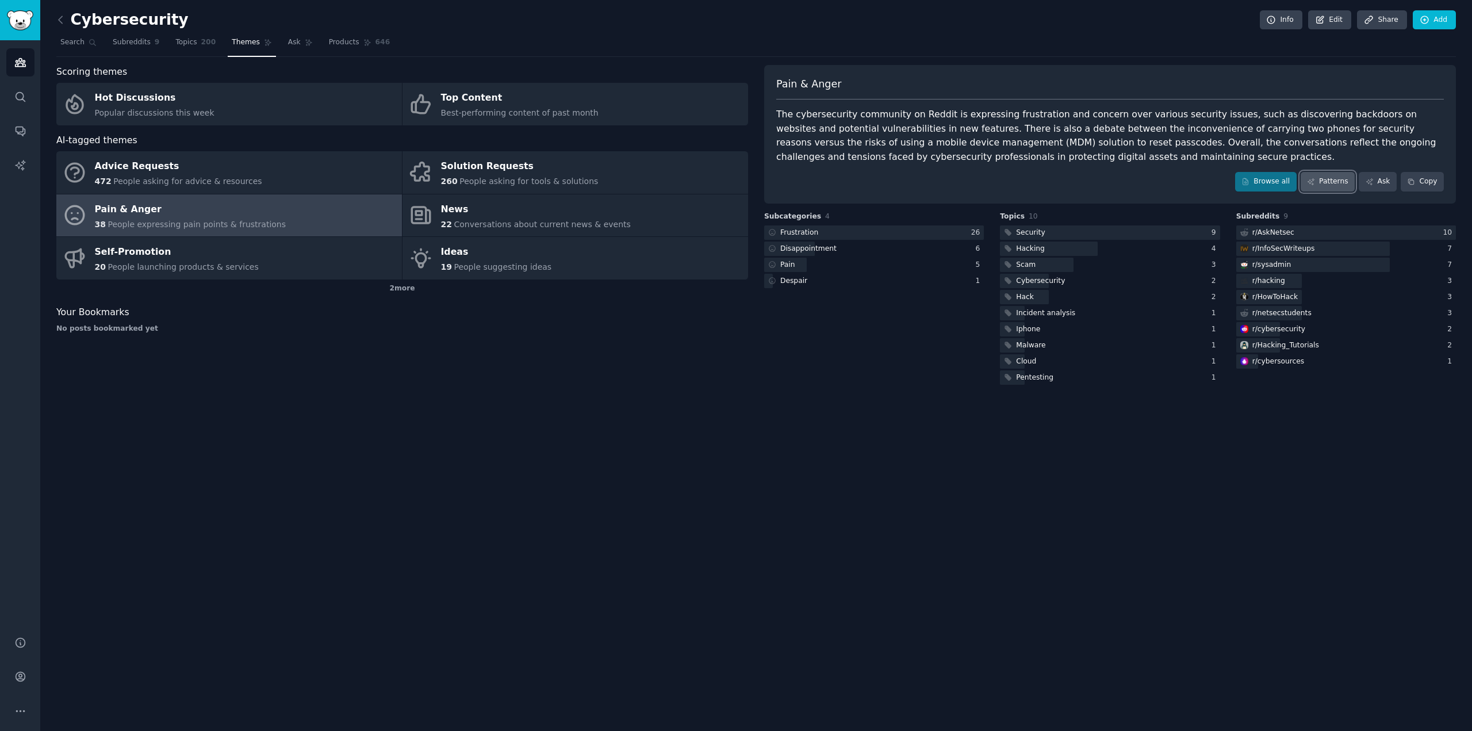
click at [1333, 181] on link "Patterns" at bounding box center [1327, 182] width 54 height 20
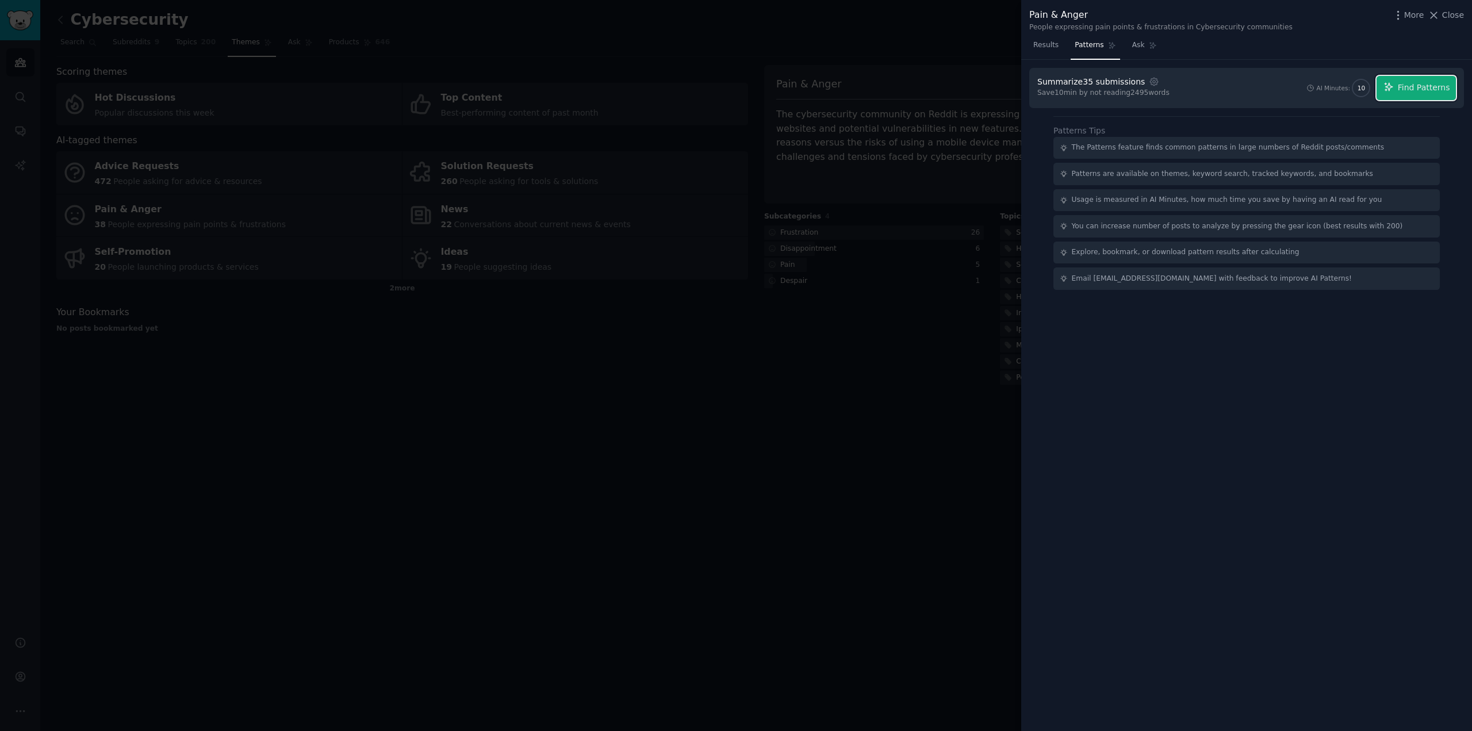
click at [1419, 90] on span "Find Patterns" at bounding box center [1424, 88] width 52 height 12
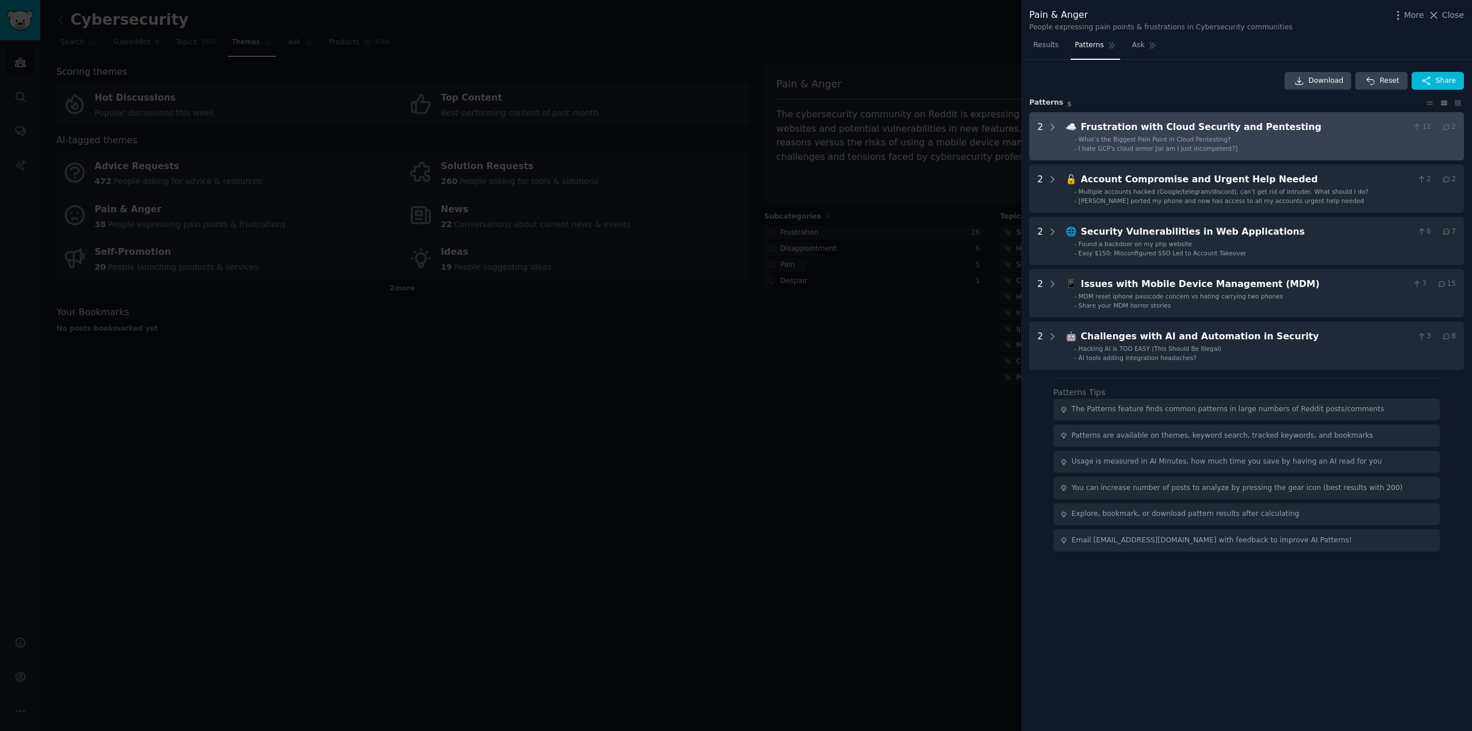
click at [1158, 122] on div "Frustration with Cloud Security and Pentesting" at bounding box center [1244, 127] width 327 height 14
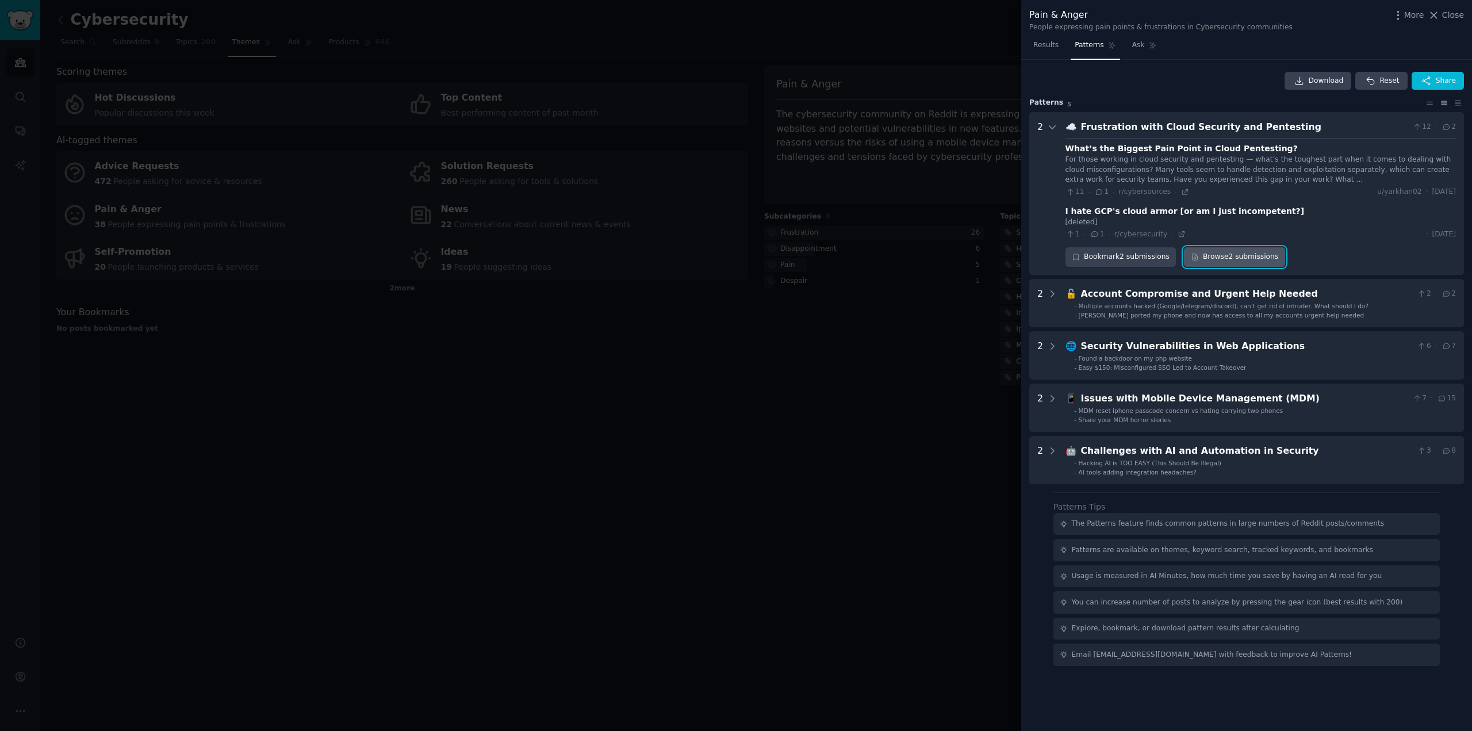
click at [1222, 259] on link "Browse 2 submissions" at bounding box center [1234, 257] width 101 height 20
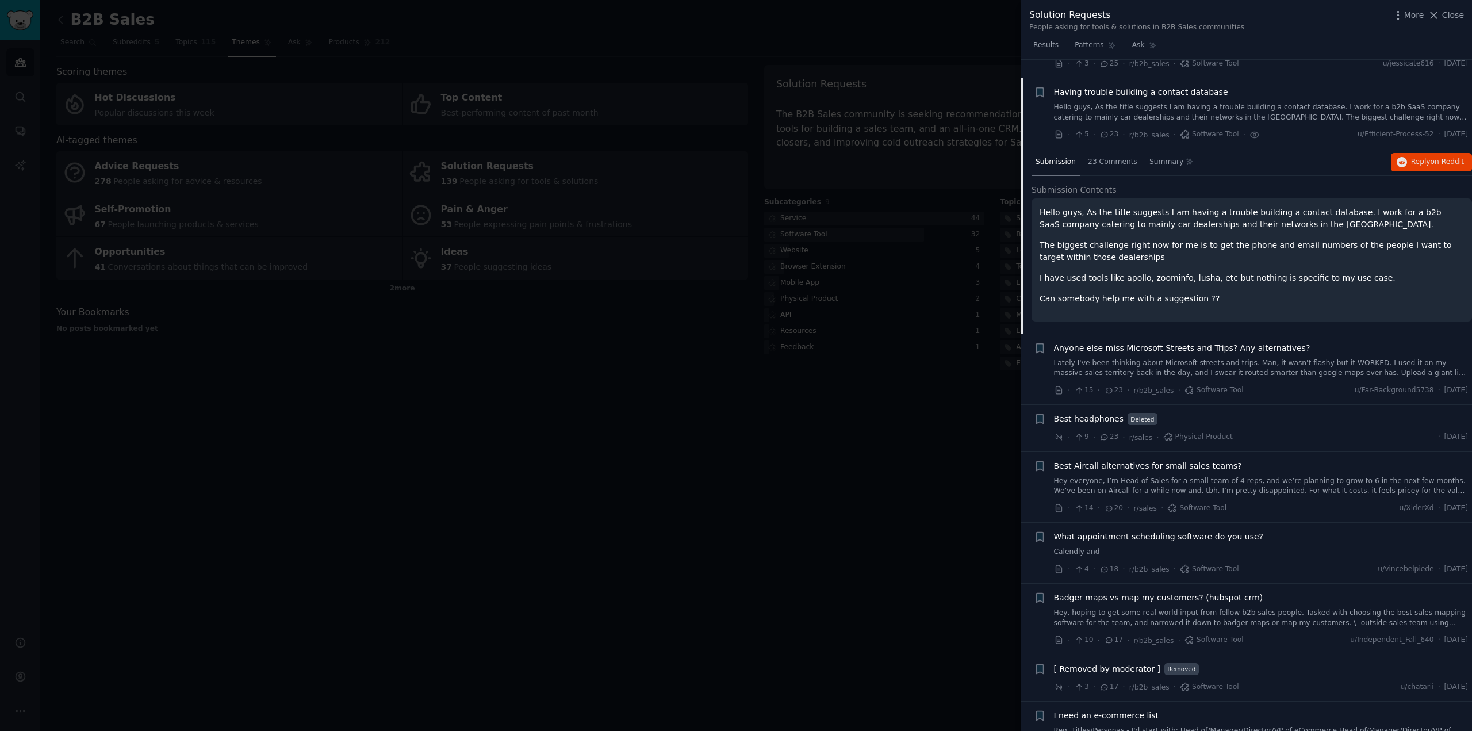
scroll to position [460, 0]
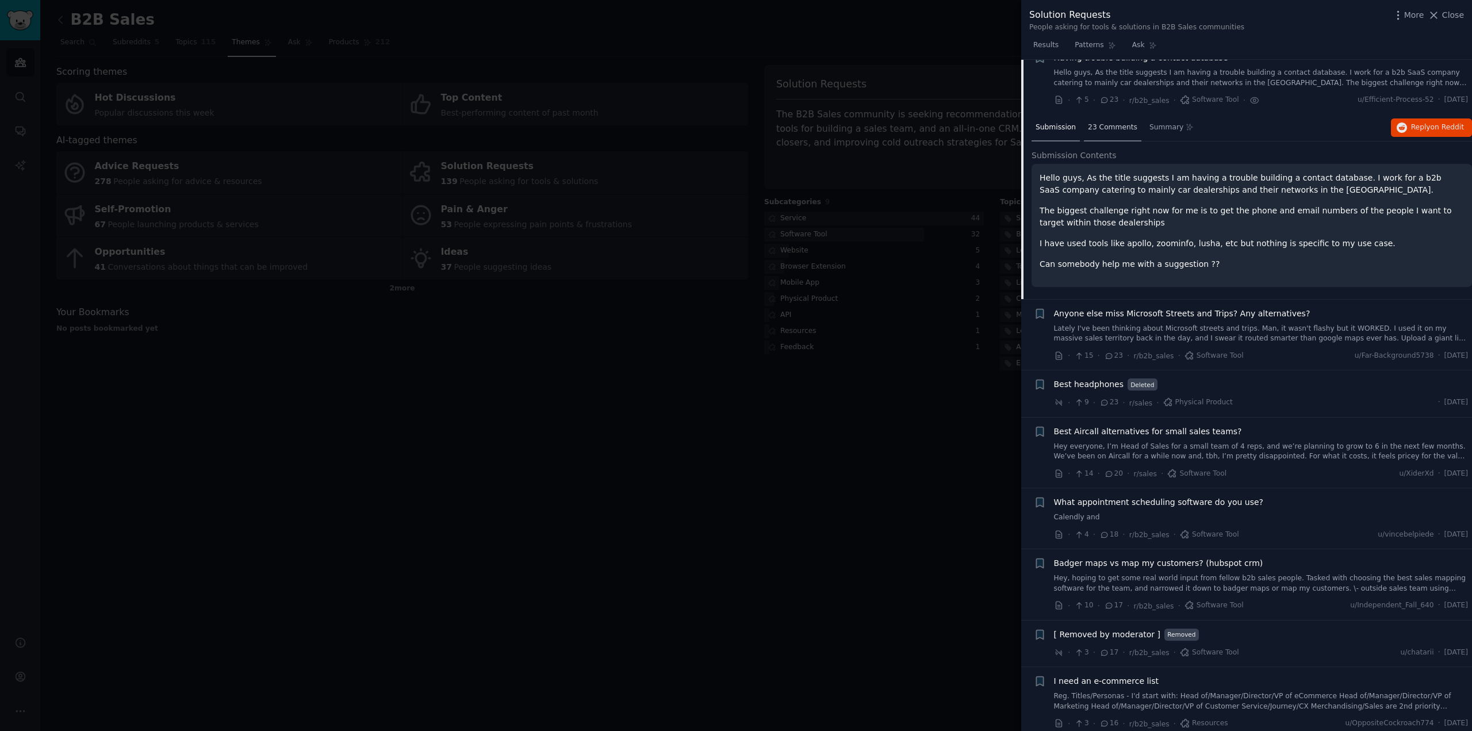
click at [1111, 128] on span "23 Comments" at bounding box center [1112, 127] width 49 height 10
